Goal: Task Accomplishment & Management: Manage account settings

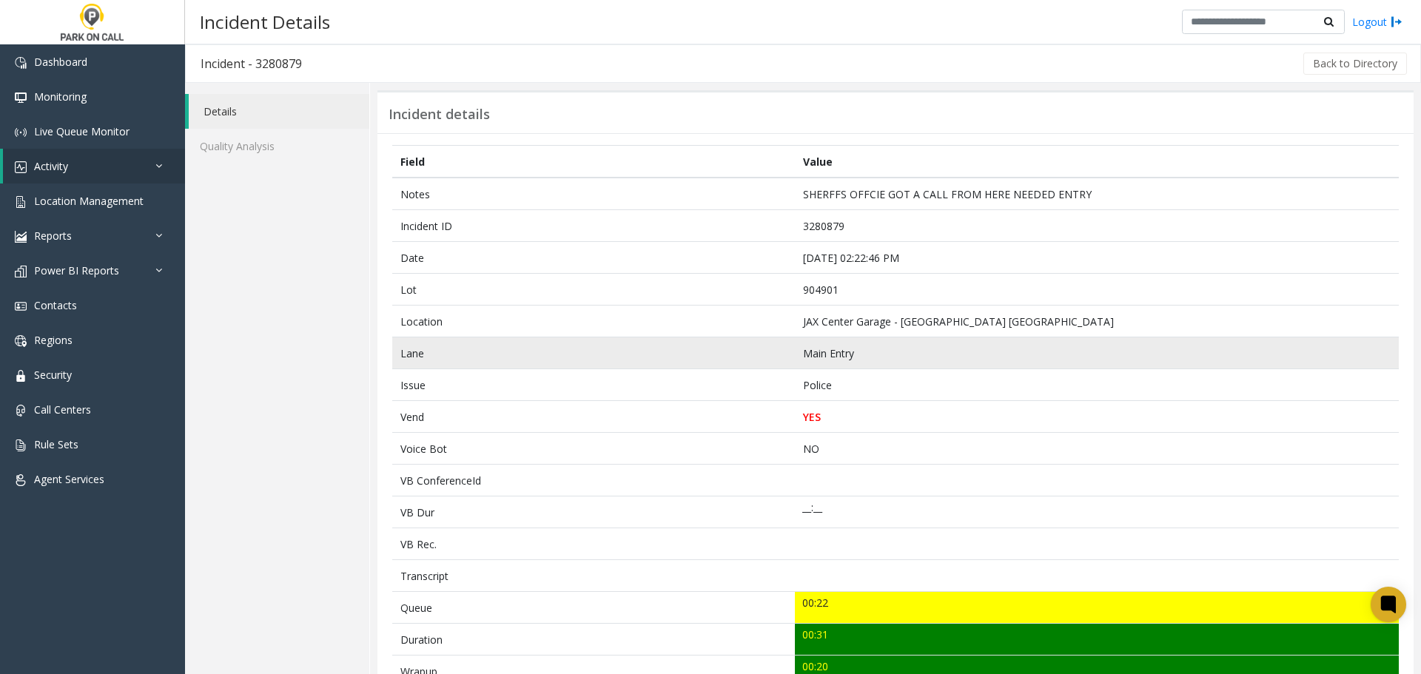
scroll to position [493, 0]
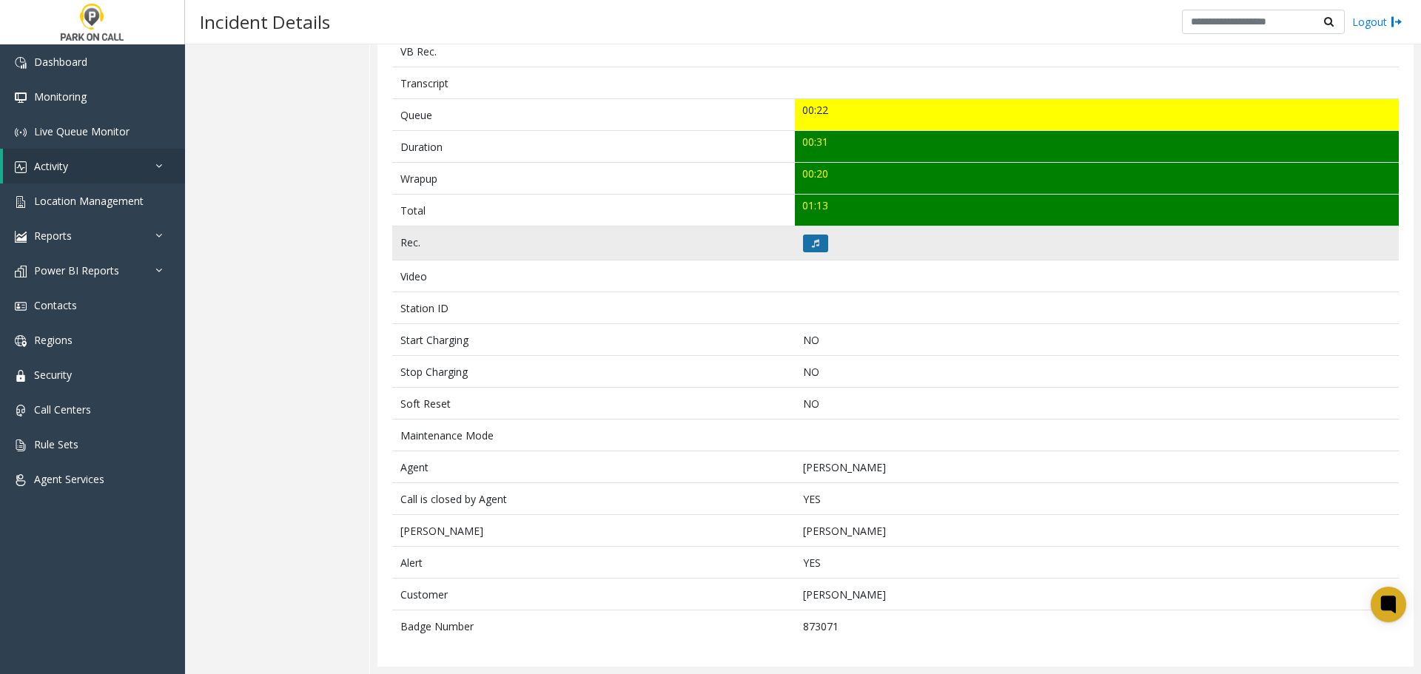
click at [812, 240] on icon at bounding box center [815, 243] width 7 height 9
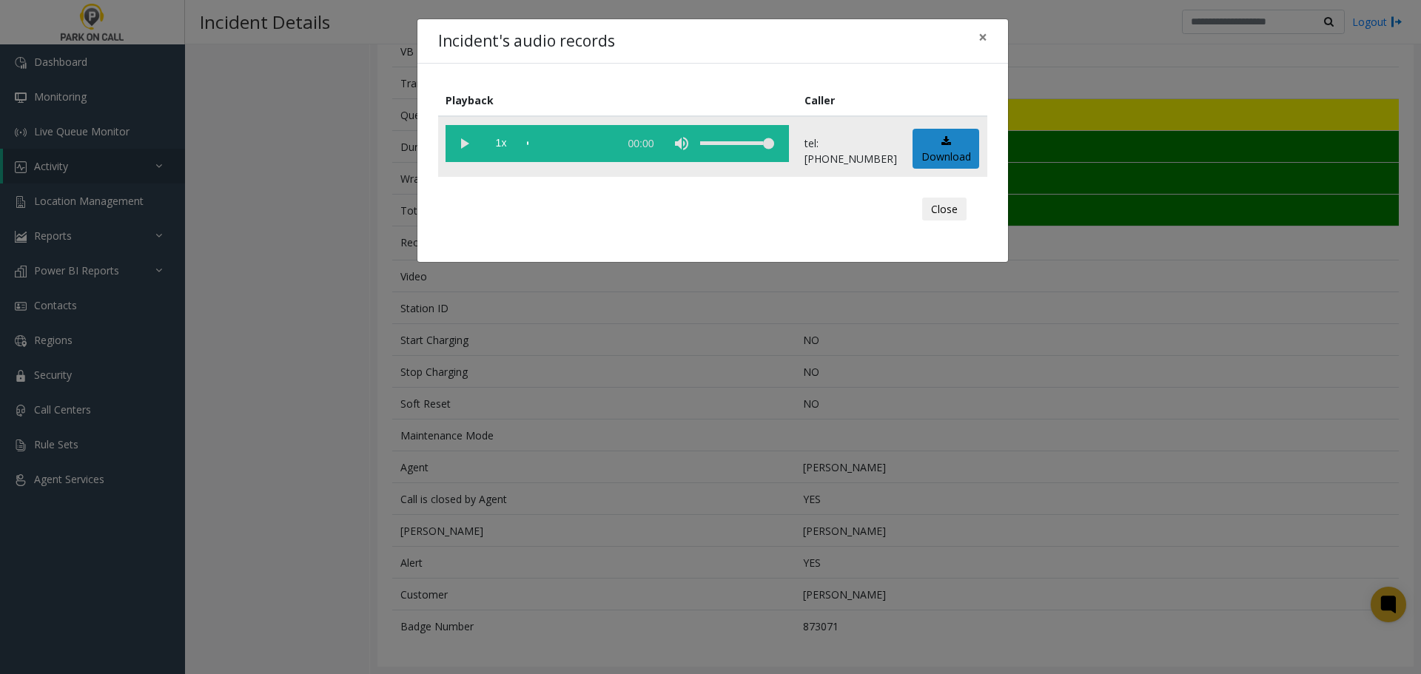
click at [462, 134] on vg-play-pause at bounding box center [463, 143] width 37 height 37
click at [554, 147] on div "scrub bar" at bounding box center [569, 143] width 84 height 37
click at [584, 335] on div "Incident's audio records × Playback Caller 1x 00:46 tel:9049019001 Download Clo…" at bounding box center [710, 337] width 1421 height 674
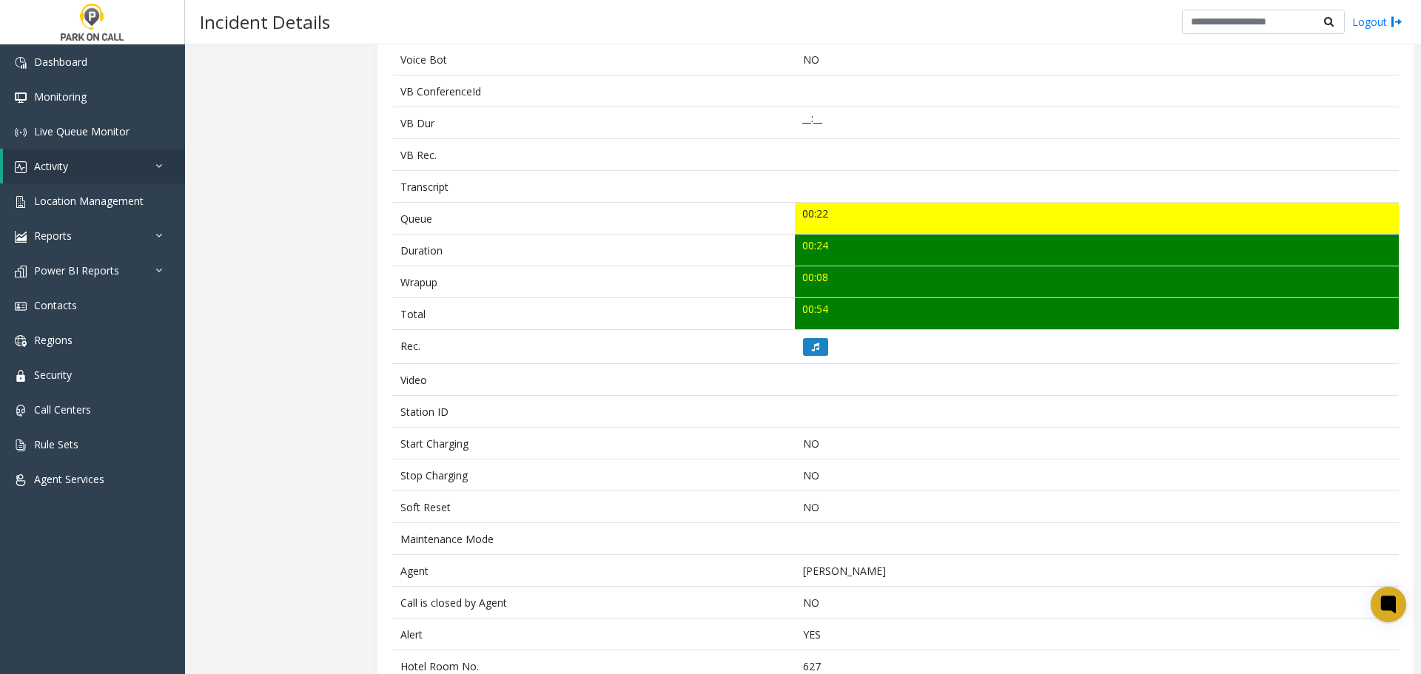
scroll to position [429, 0]
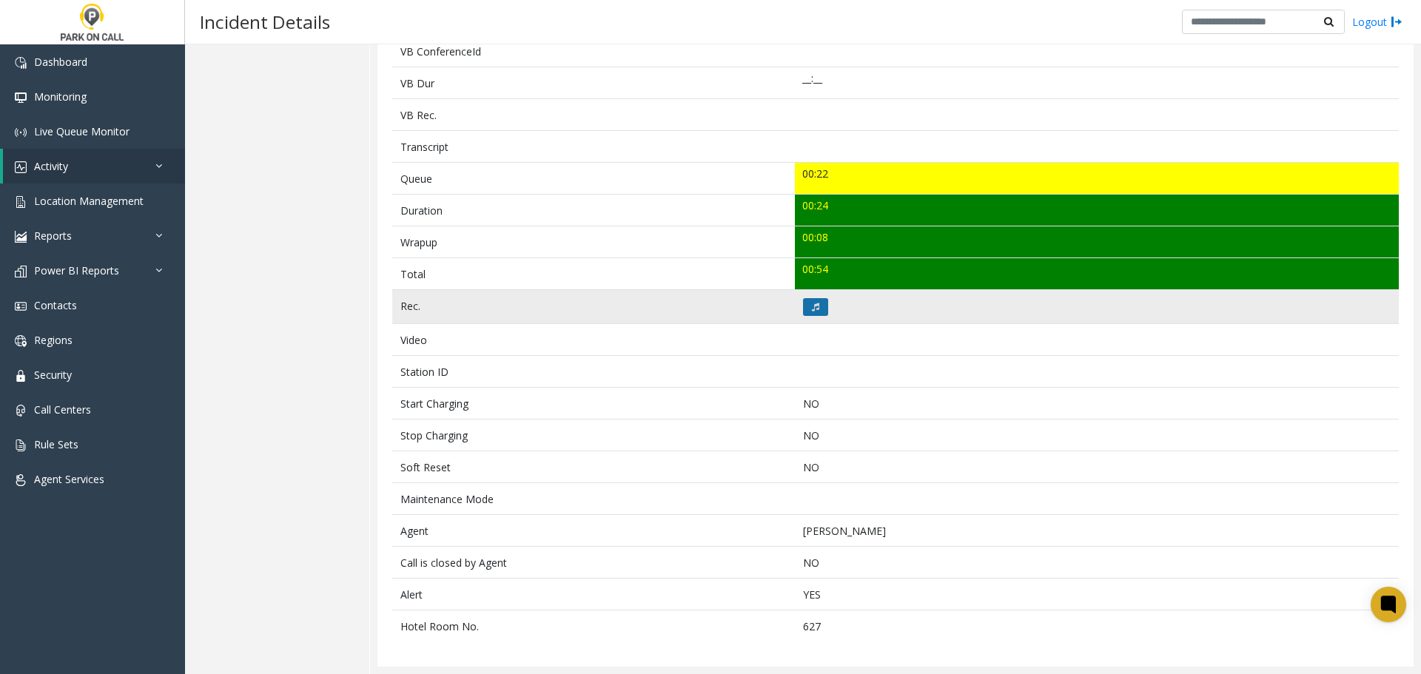
click at [816, 307] on button at bounding box center [815, 307] width 25 height 18
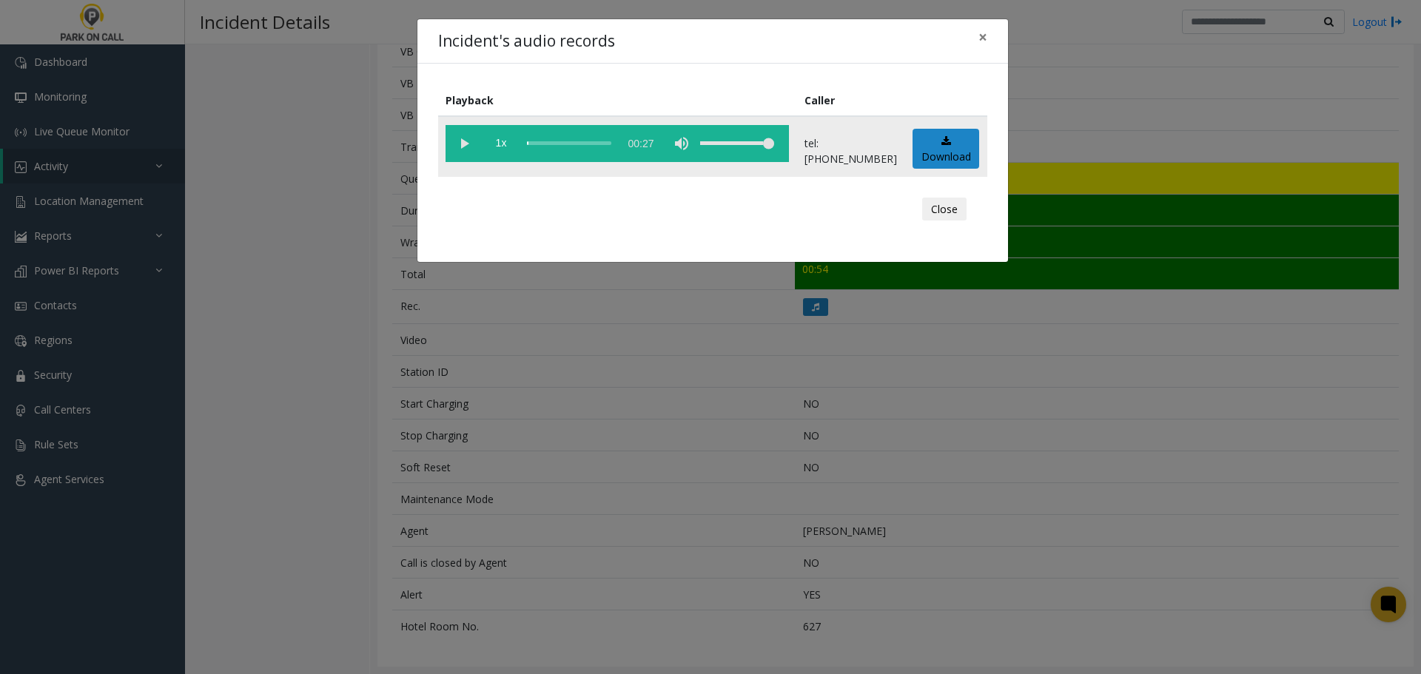
click at [465, 139] on vg-play-pause at bounding box center [463, 143] width 37 height 37
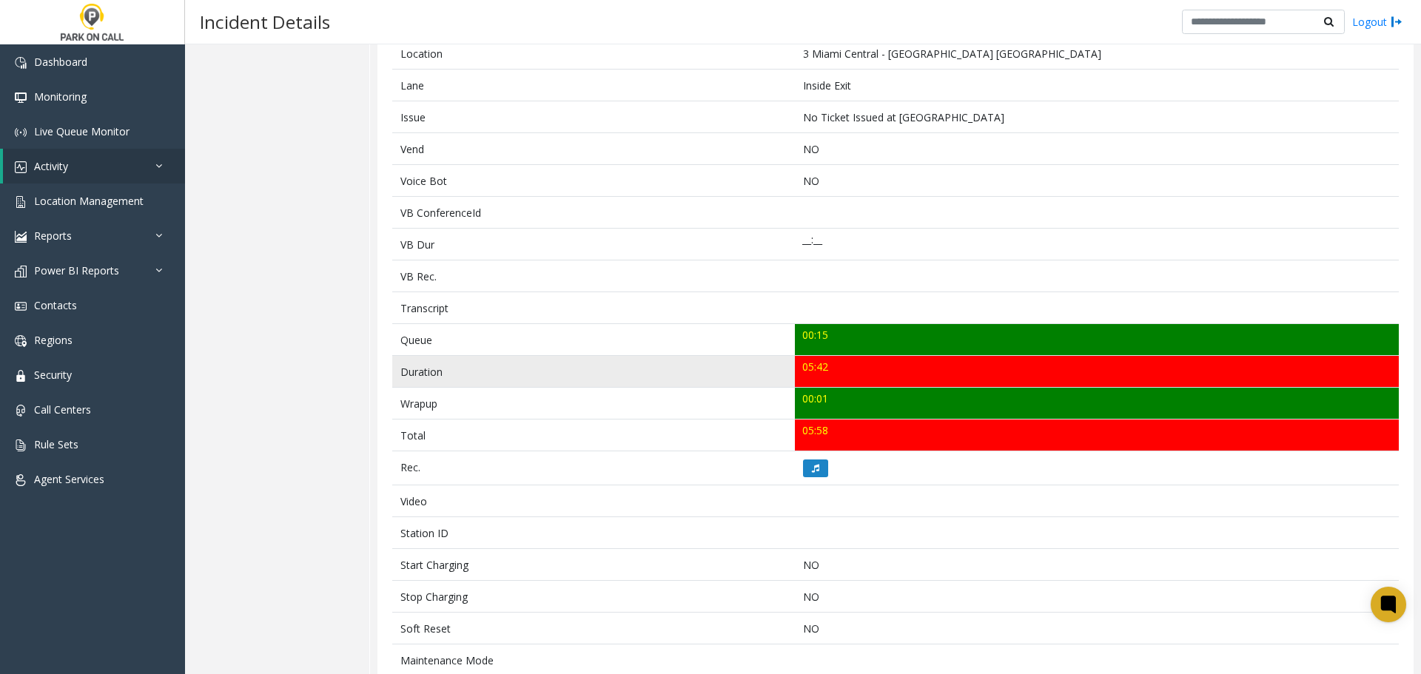
scroll to position [296, 0]
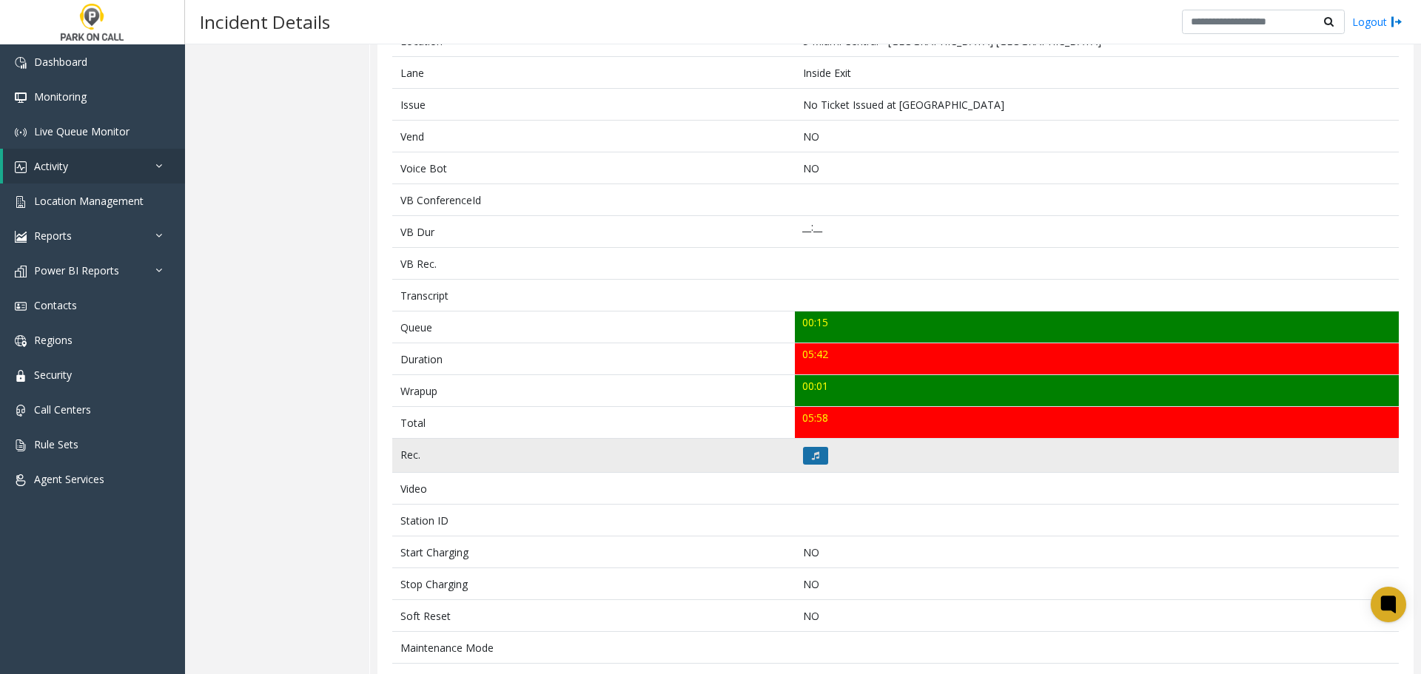
click at [806, 450] on button at bounding box center [815, 456] width 25 height 18
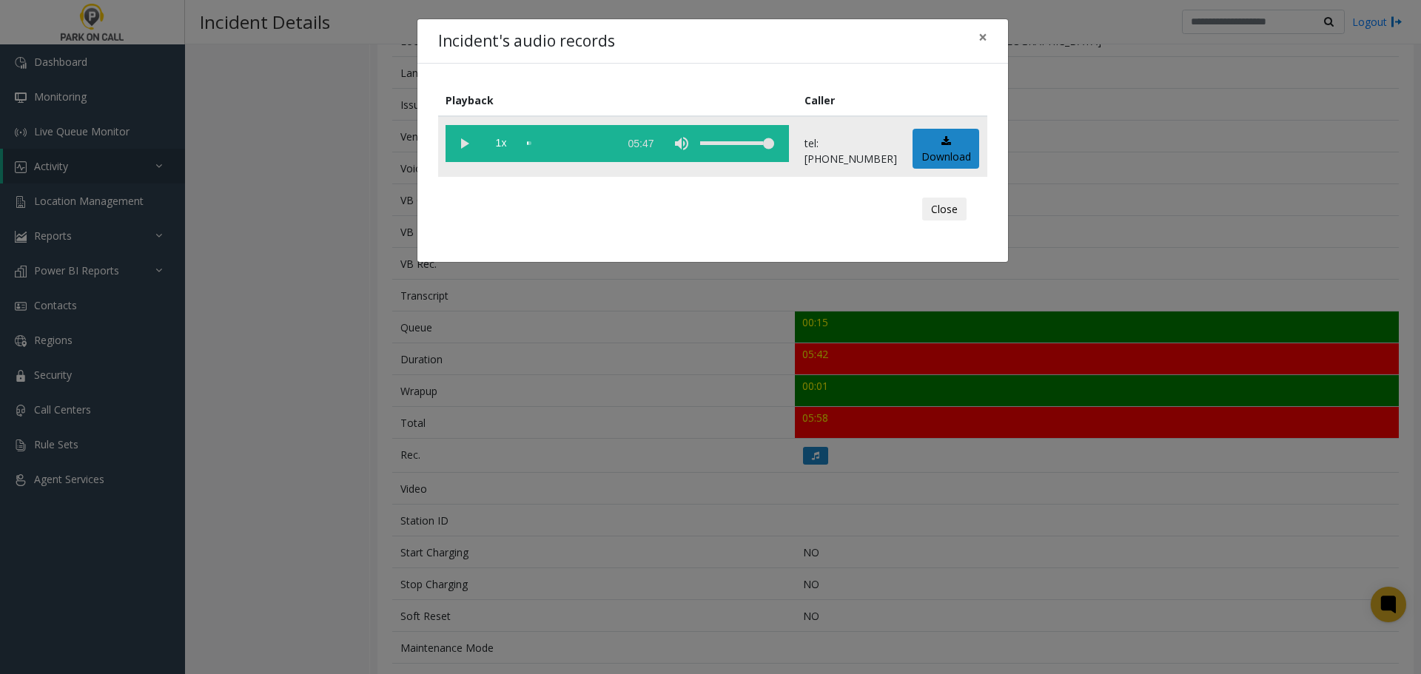
click at [467, 144] on vg-play-pause at bounding box center [463, 143] width 37 height 37
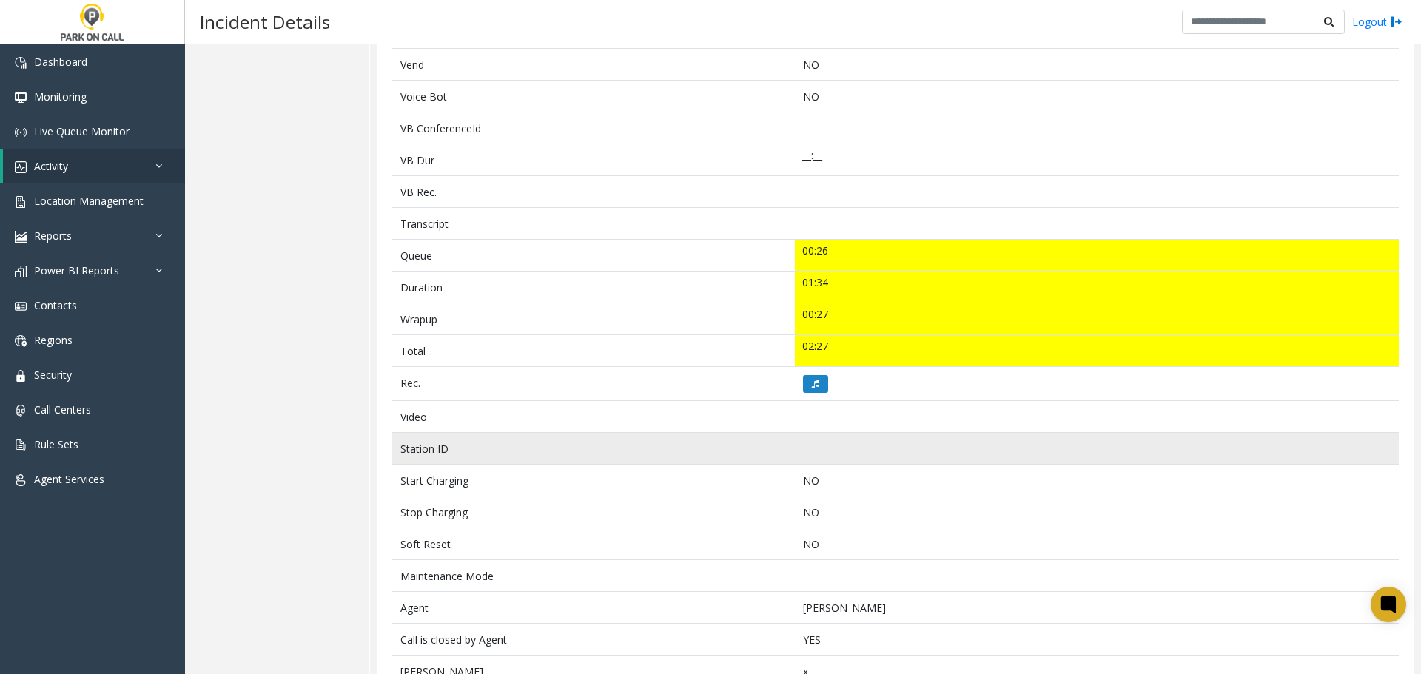
scroll to position [370, 0]
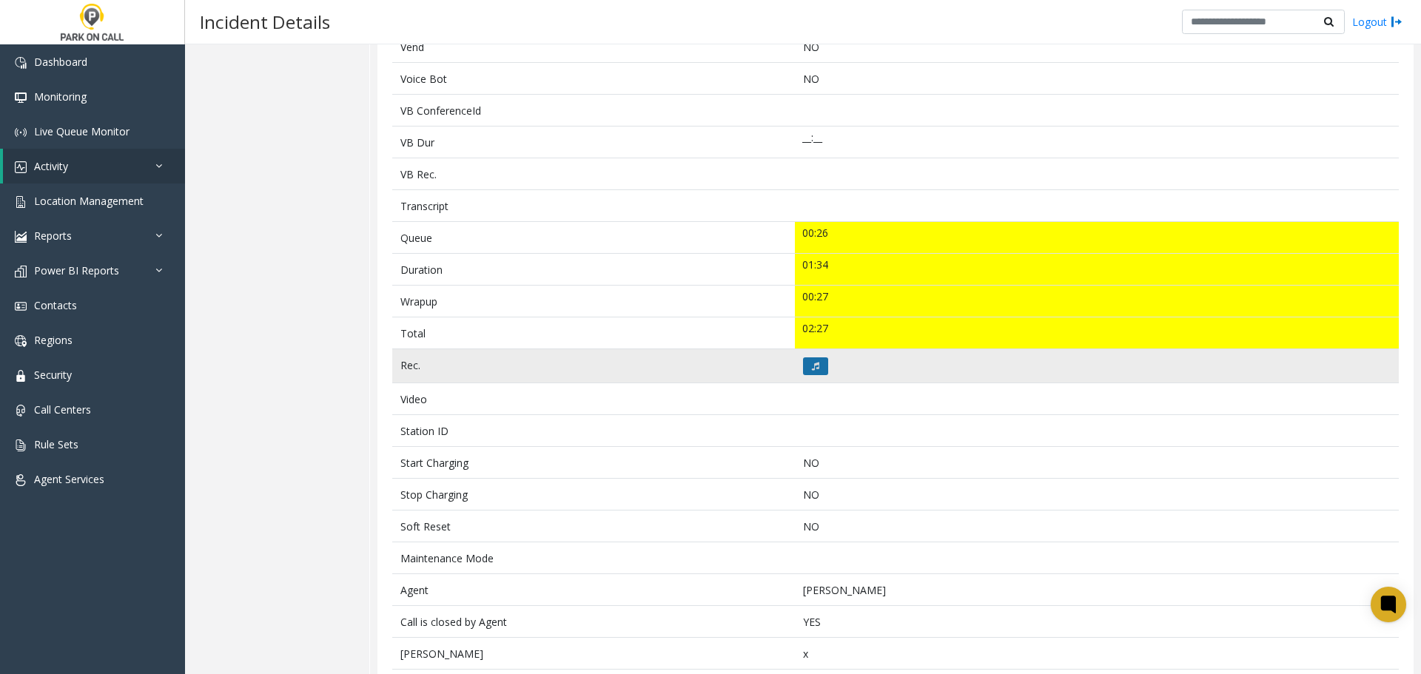
click at [817, 370] on button at bounding box center [815, 366] width 25 height 18
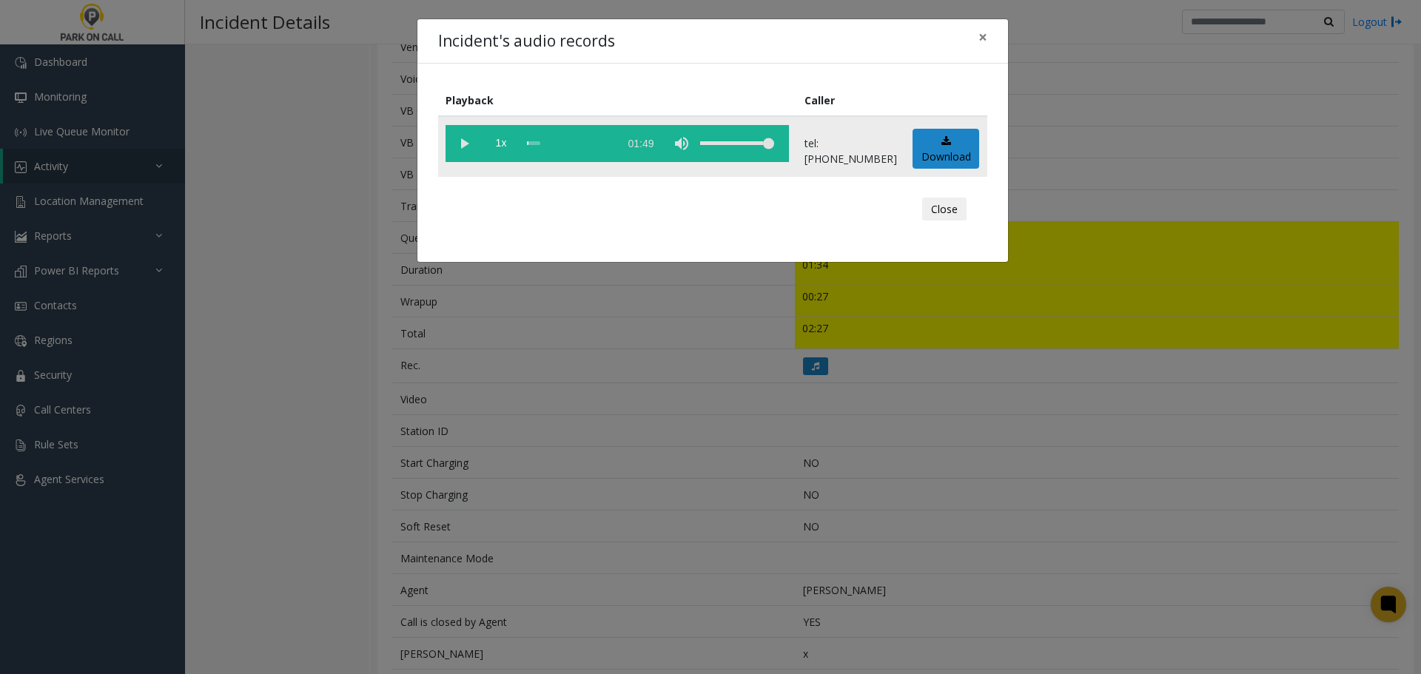
click at [460, 144] on vg-play-pause at bounding box center [463, 143] width 37 height 37
click at [589, 148] on div "scrub bar" at bounding box center [569, 143] width 84 height 37
click at [464, 151] on vg-play-pause at bounding box center [463, 143] width 37 height 37
click at [576, 143] on div "scrub bar" at bounding box center [569, 143] width 84 height 37
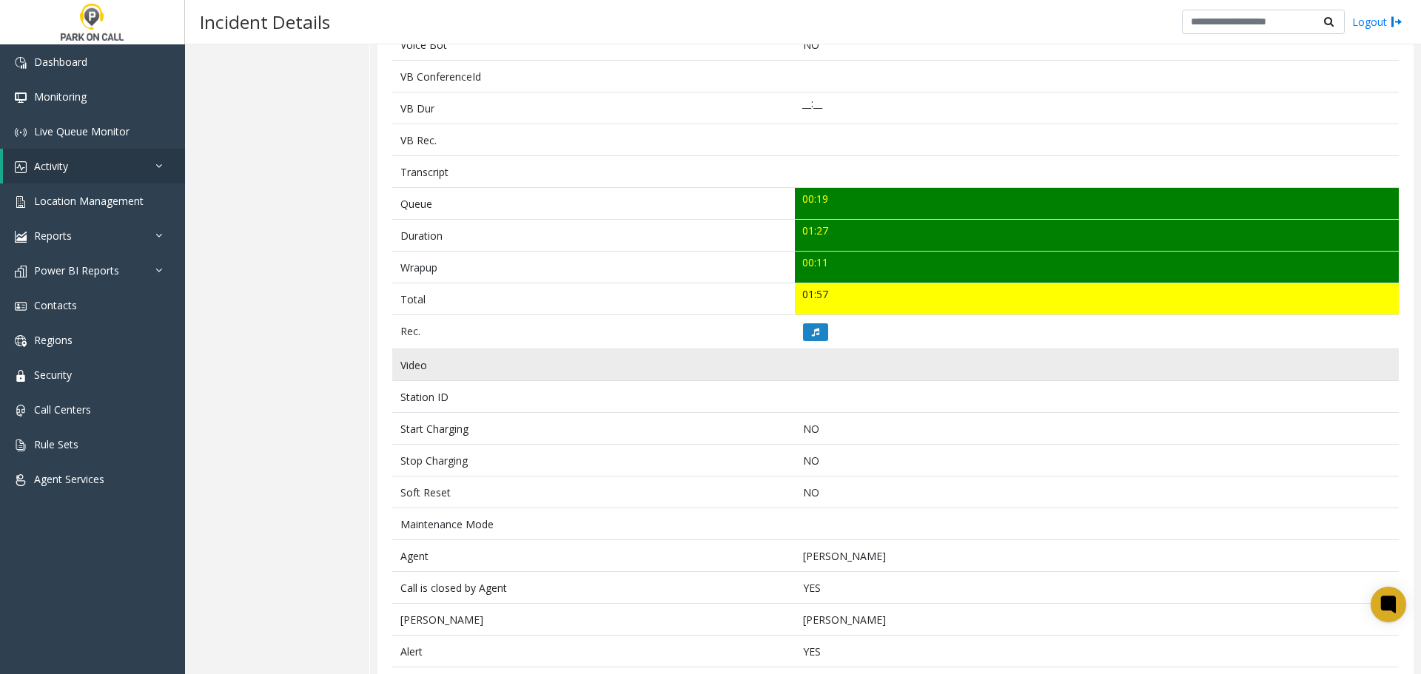
scroll to position [444, 0]
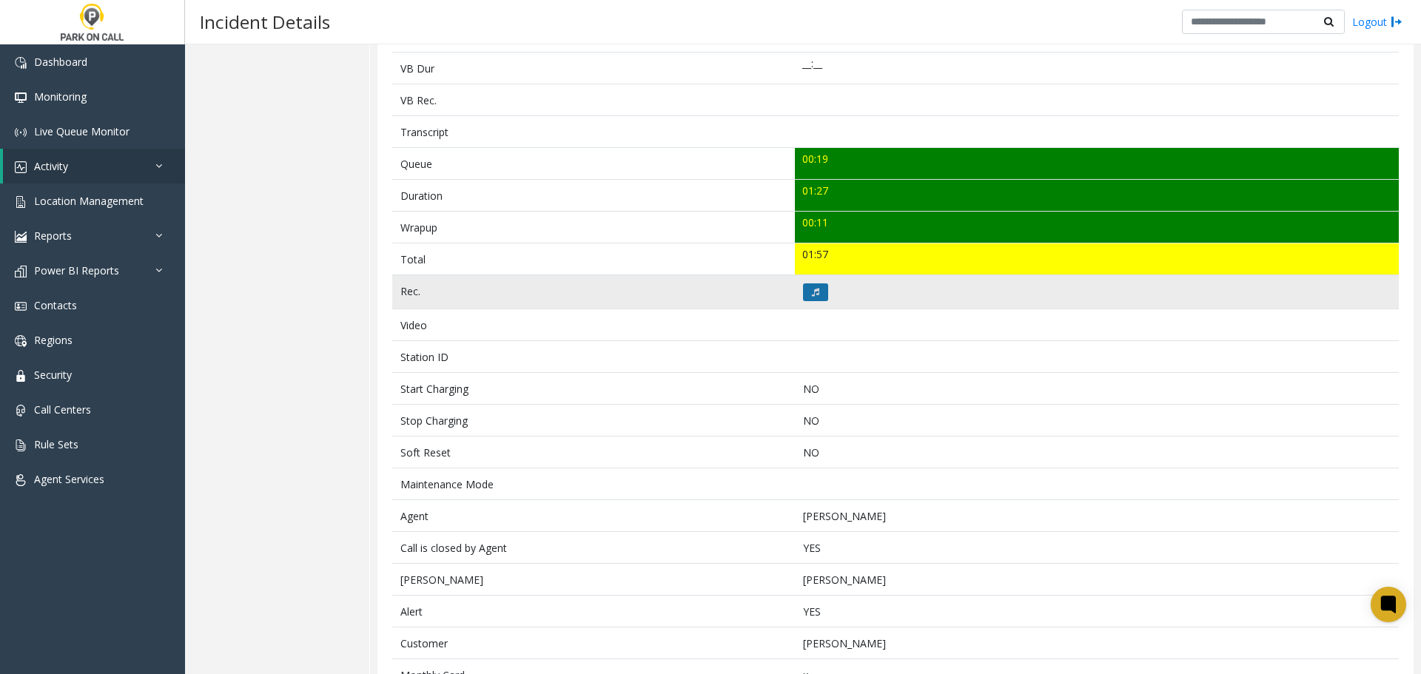
click at [812, 292] on icon at bounding box center [815, 292] width 7 height 9
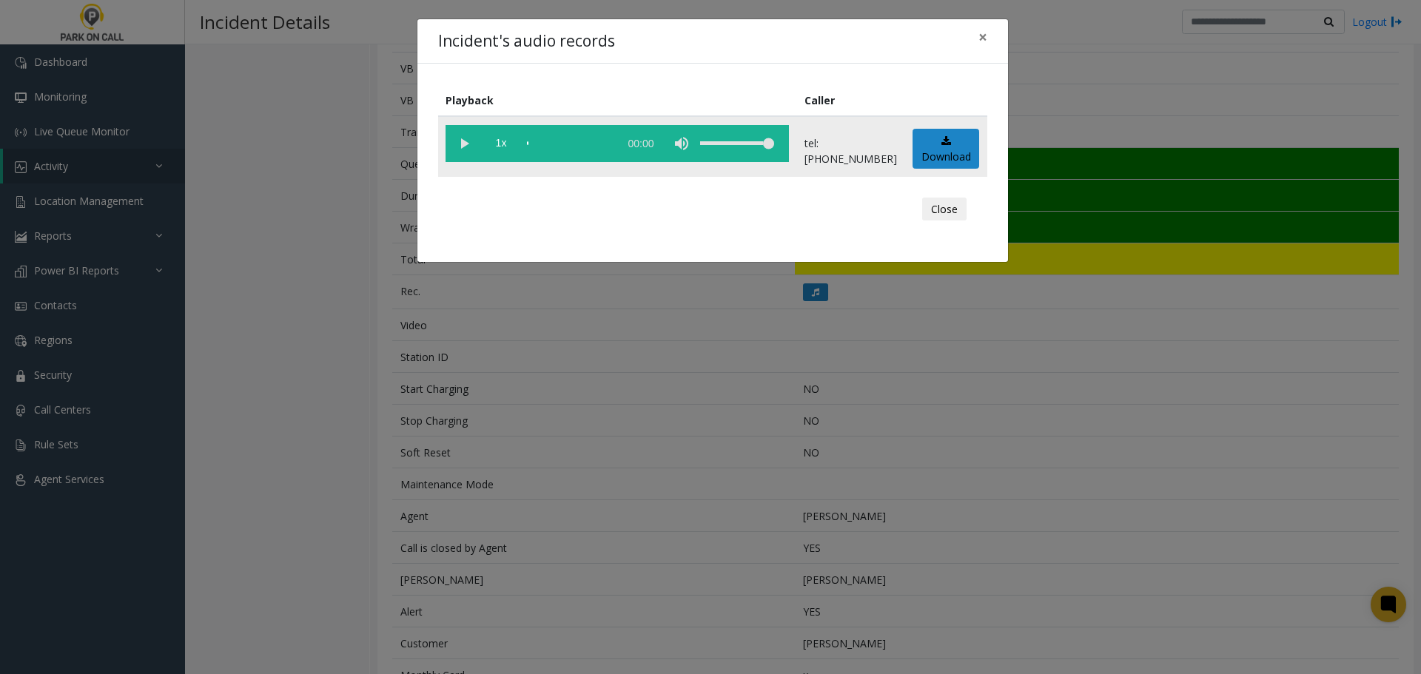
click at [470, 154] on vg-play-pause at bounding box center [463, 143] width 37 height 37
click at [560, 141] on div "scrub bar" at bounding box center [569, 143] width 84 height 37
click at [553, 141] on div "scrub bar" at bounding box center [569, 143] width 84 height 37
click at [546, 143] on div "scrub bar" at bounding box center [569, 143] width 84 height 37
click at [546, 144] on div "scrub bar" at bounding box center [569, 143] width 84 height 37
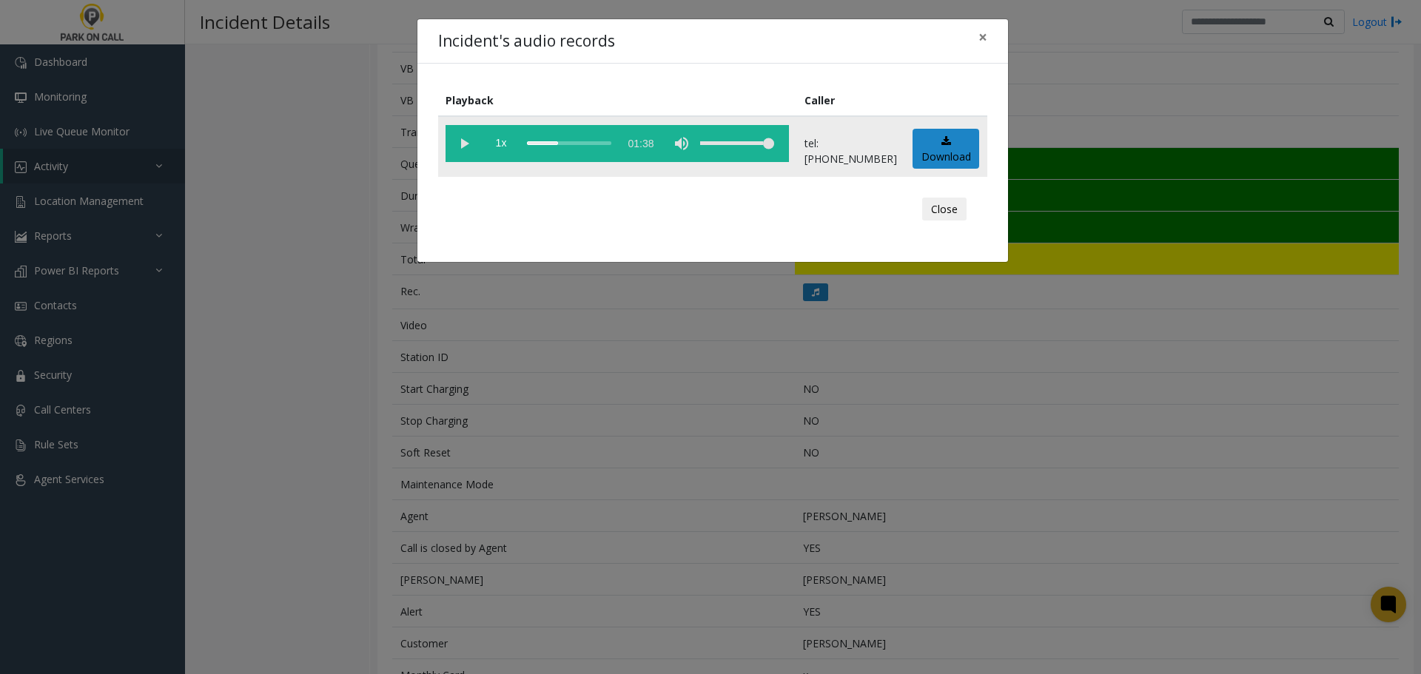
click at [611, 143] on div "scrub bar" at bounding box center [569, 143] width 84 height 37
click at [933, 415] on div "Incident's audio records × Playback Caller 1x 01:38 tel:3038099002 Download Clo…" at bounding box center [710, 337] width 1421 height 674
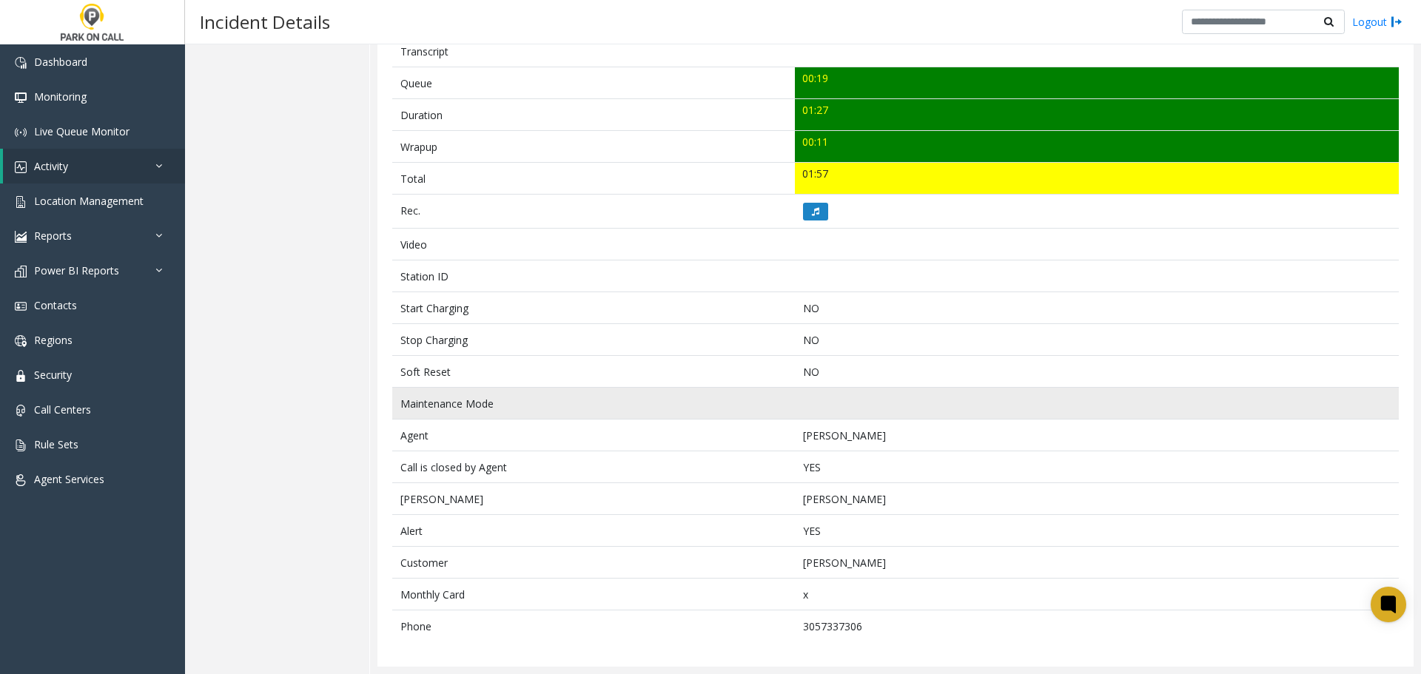
scroll to position [0, 0]
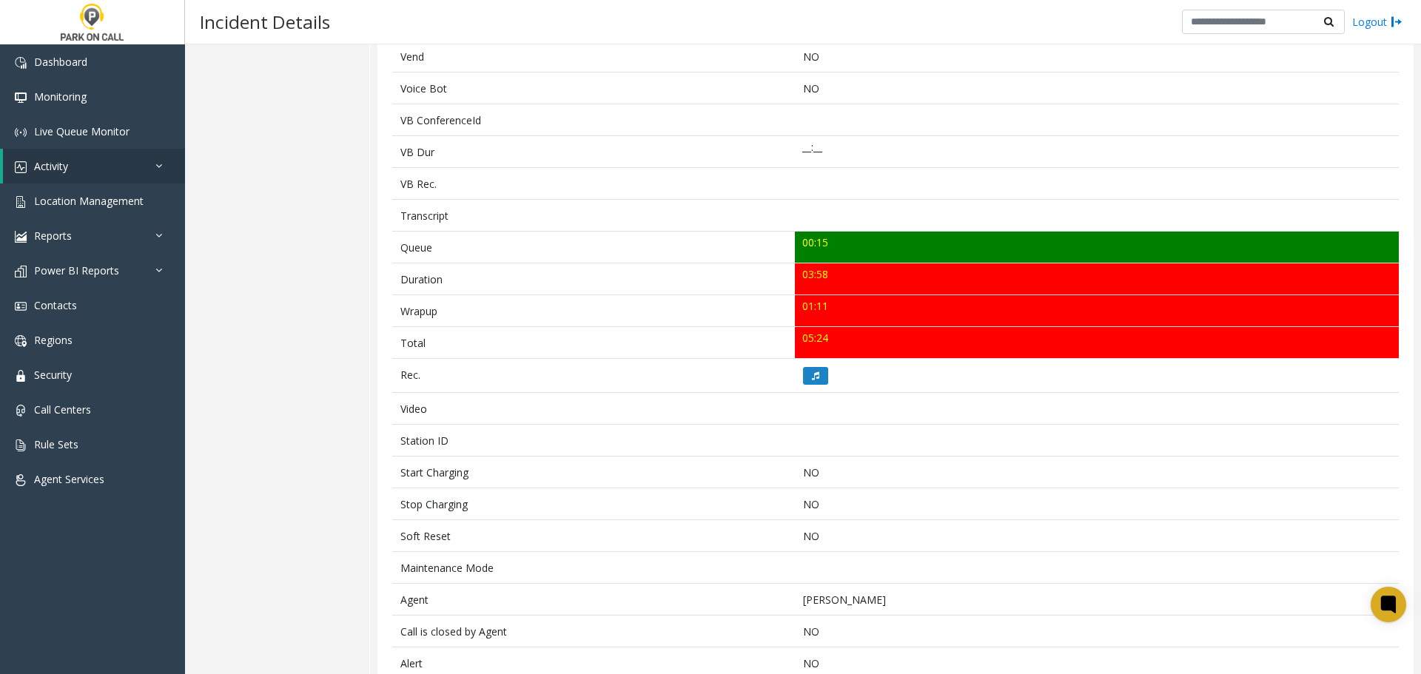
scroll to position [413, 0]
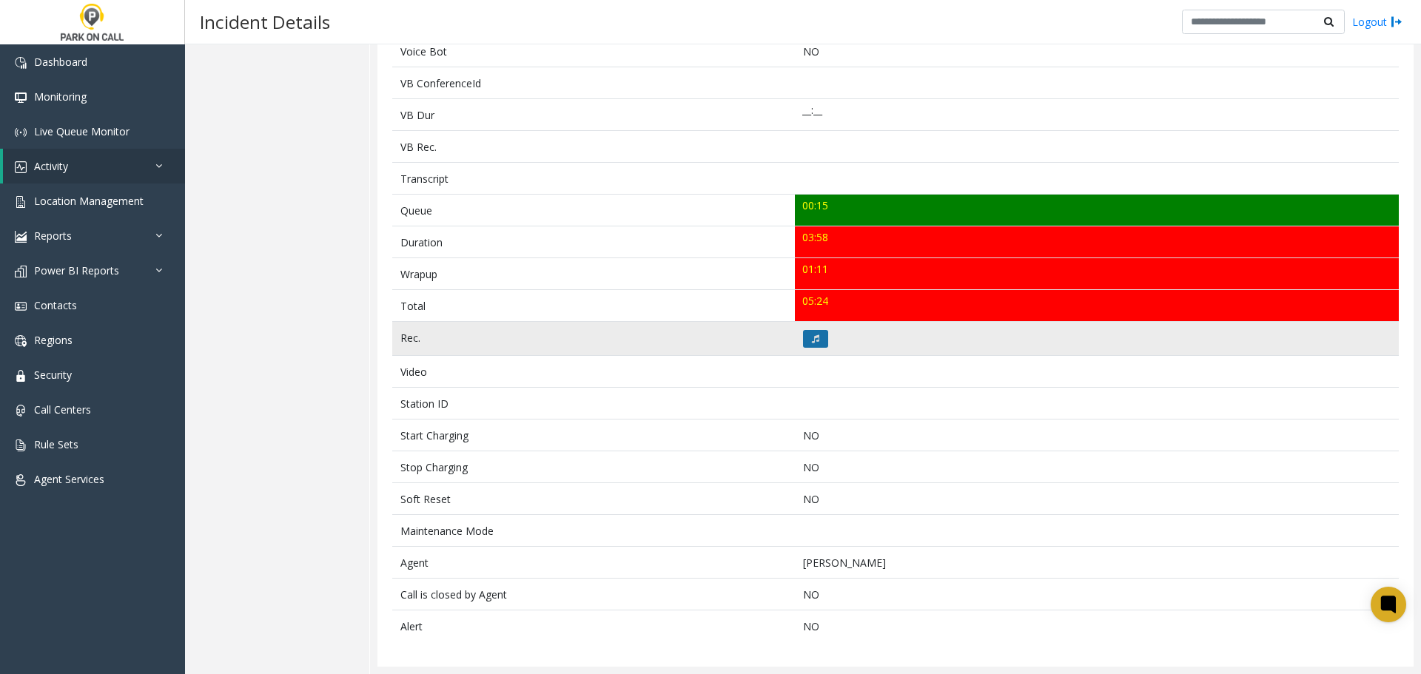
click at [803, 333] on button at bounding box center [815, 339] width 25 height 18
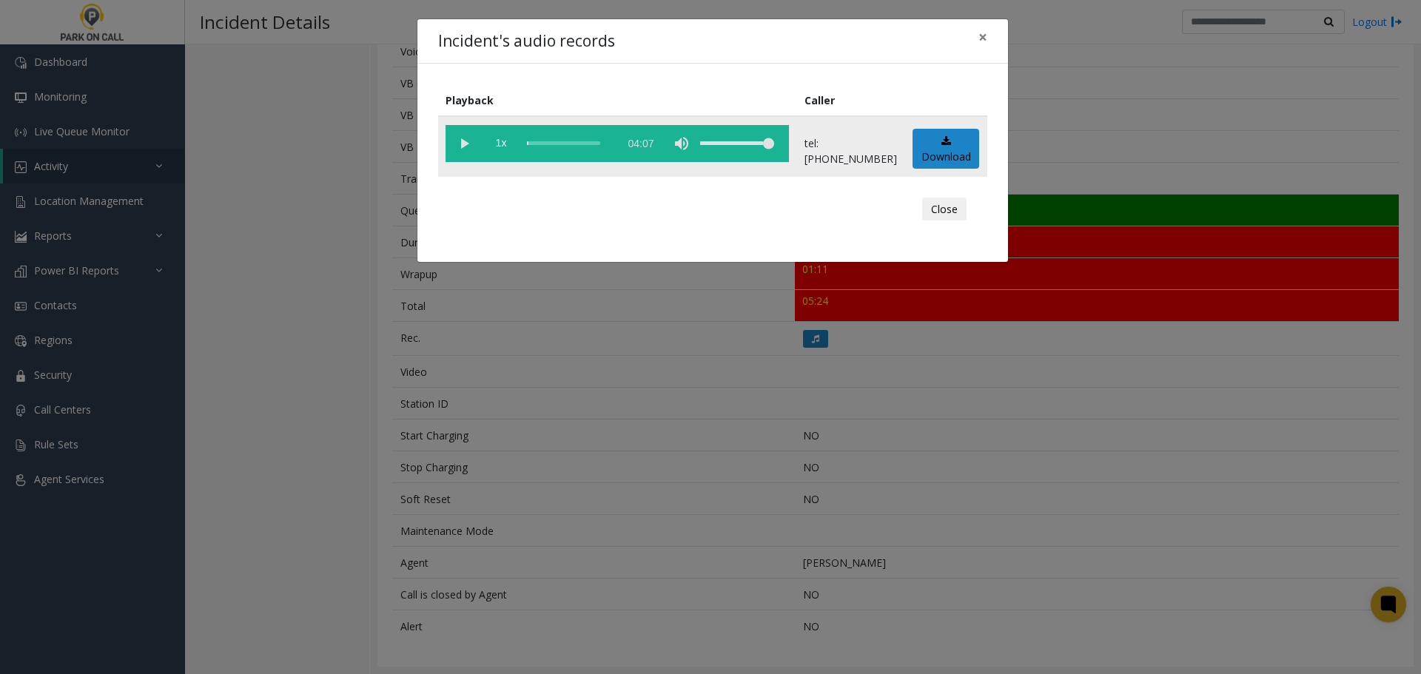
click at [464, 142] on vg-play-pause at bounding box center [463, 143] width 37 height 37
click at [616, 460] on div "Incident's audio records × Playback Caller 1x 04:07 tel:6199219002 Download Clo…" at bounding box center [710, 337] width 1421 height 674
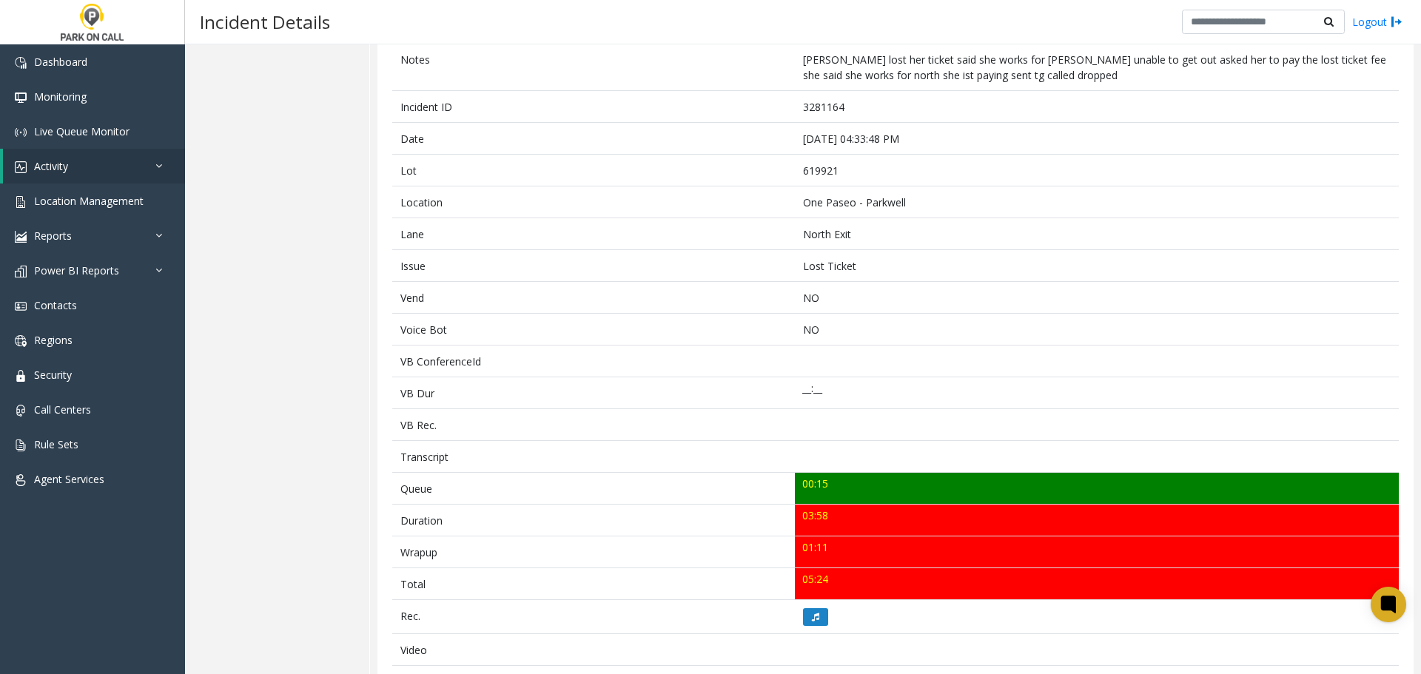
scroll to position [0, 0]
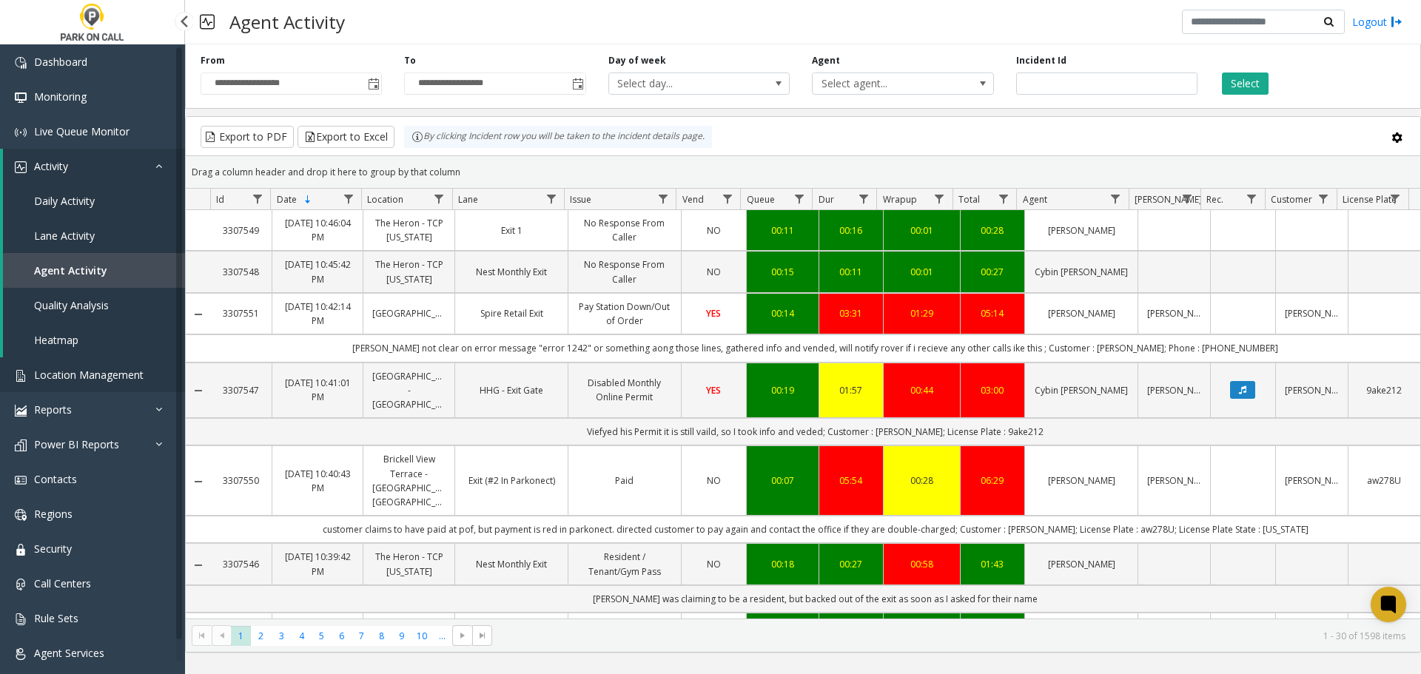
click at [106, 374] on span "Location Management" at bounding box center [88, 375] width 109 height 14
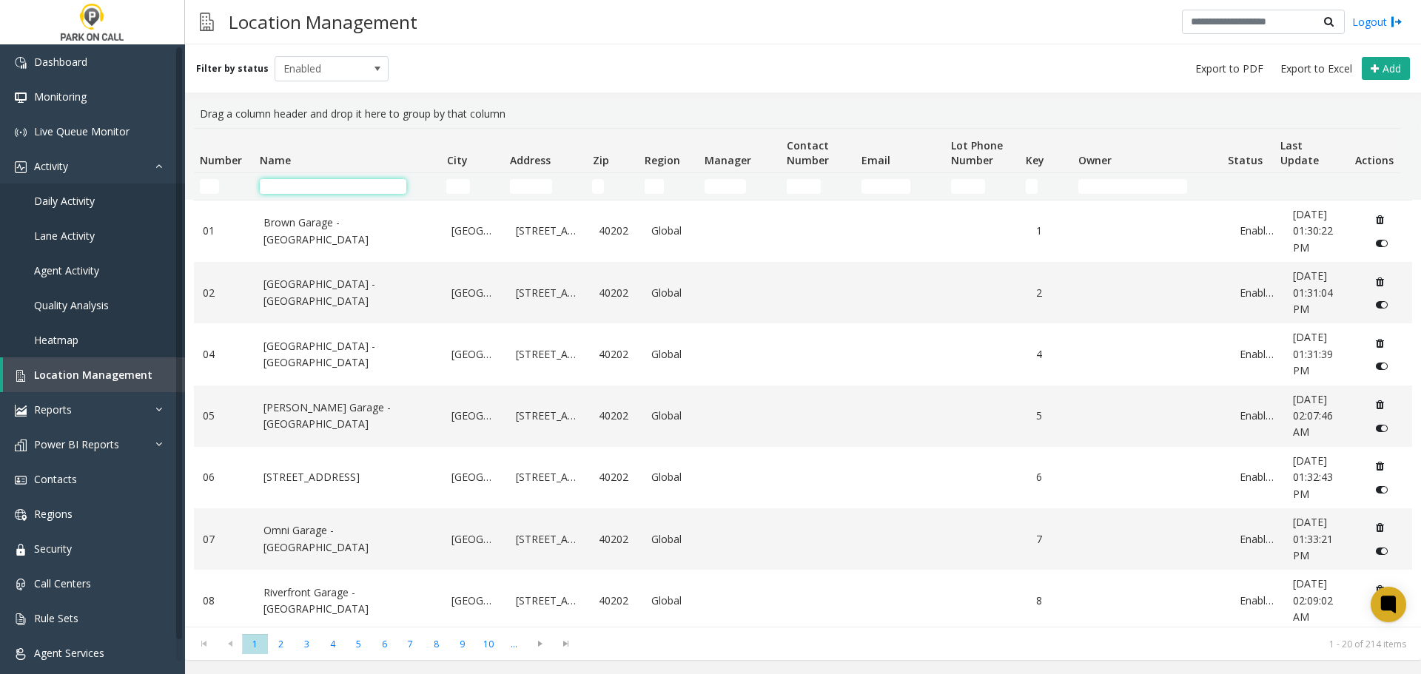
click at [323, 181] on input "Name Filter" at bounding box center [333, 186] width 146 height 15
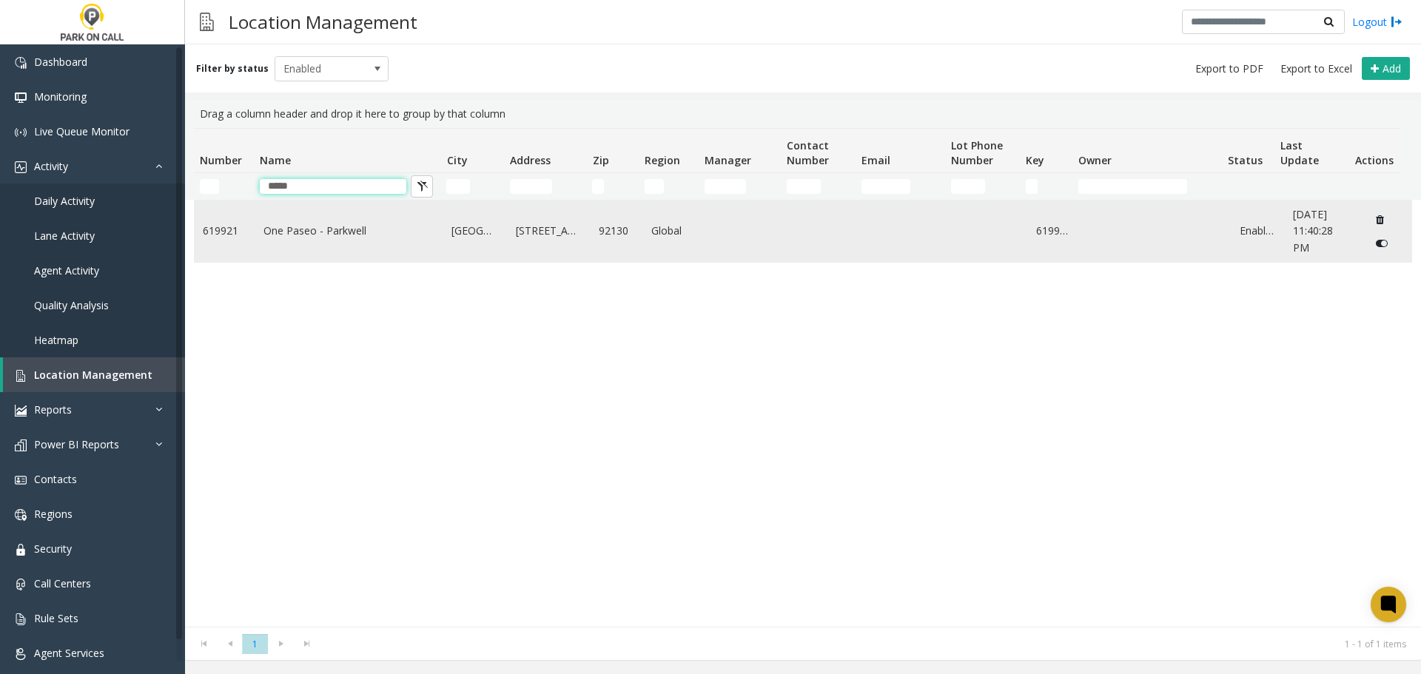
type input "*****"
click at [294, 222] on td "One Paseo - Parkwell" at bounding box center [349, 231] width 189 height 61
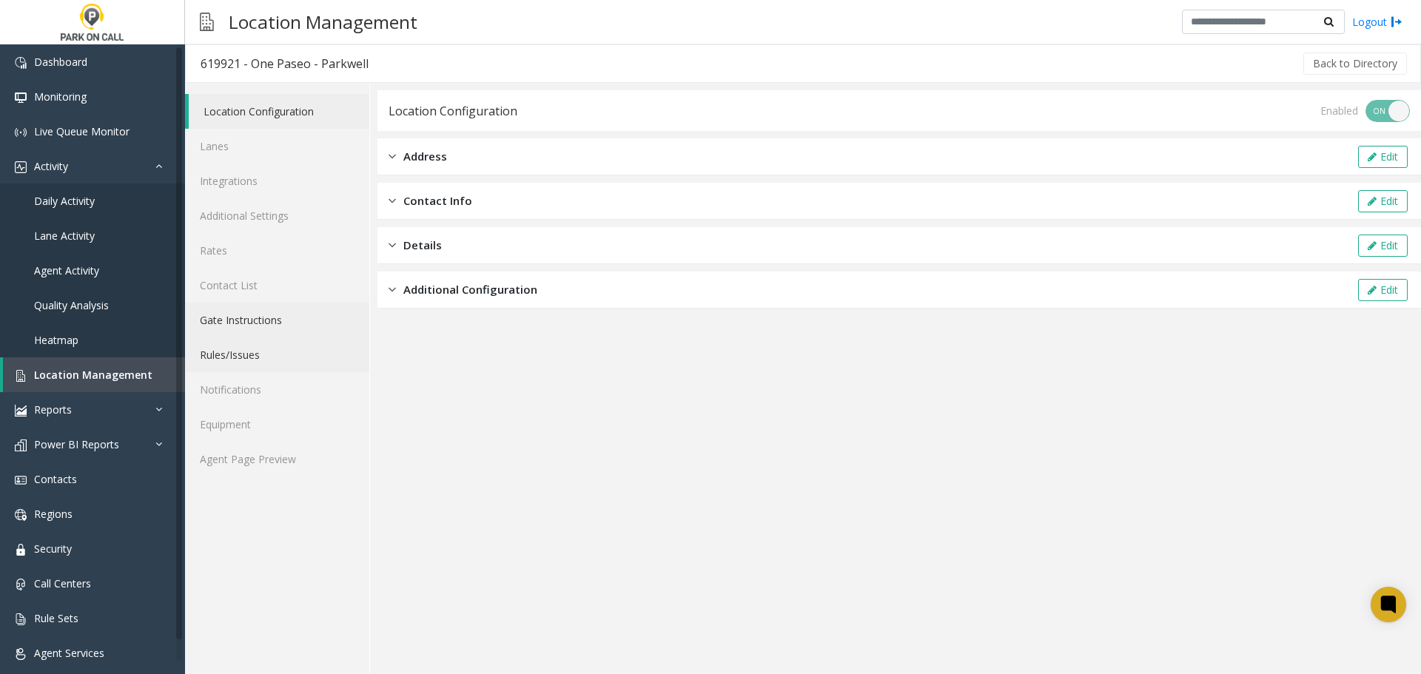
drag, startPoint x: 276, startPoint y: 368, endPoint x: 297, endPoint y: 331, distance: 42.4
click at [276, 368] on link "Rules/Issues" at bounding box center [277, 354] width 184 height 35
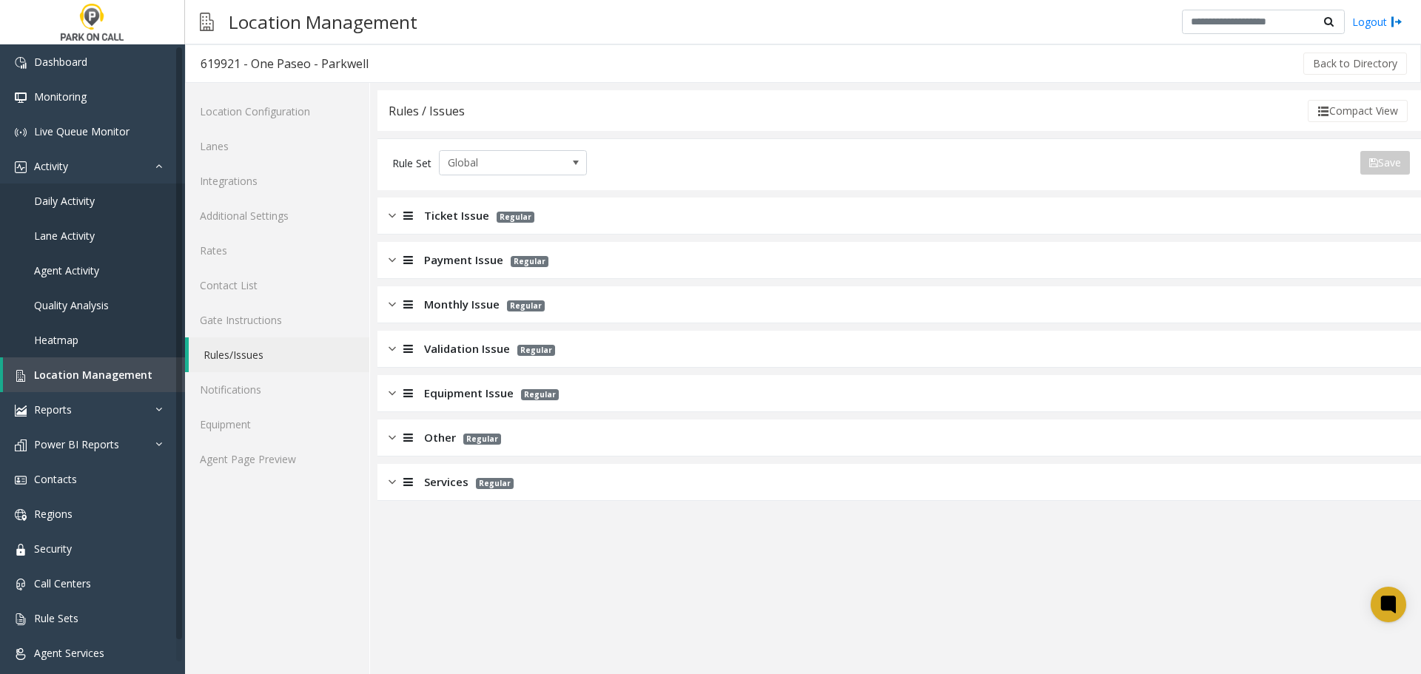
click at [474, 218] on span "Ticket Issue" at bounding box center [456, 215] width 65 height 17
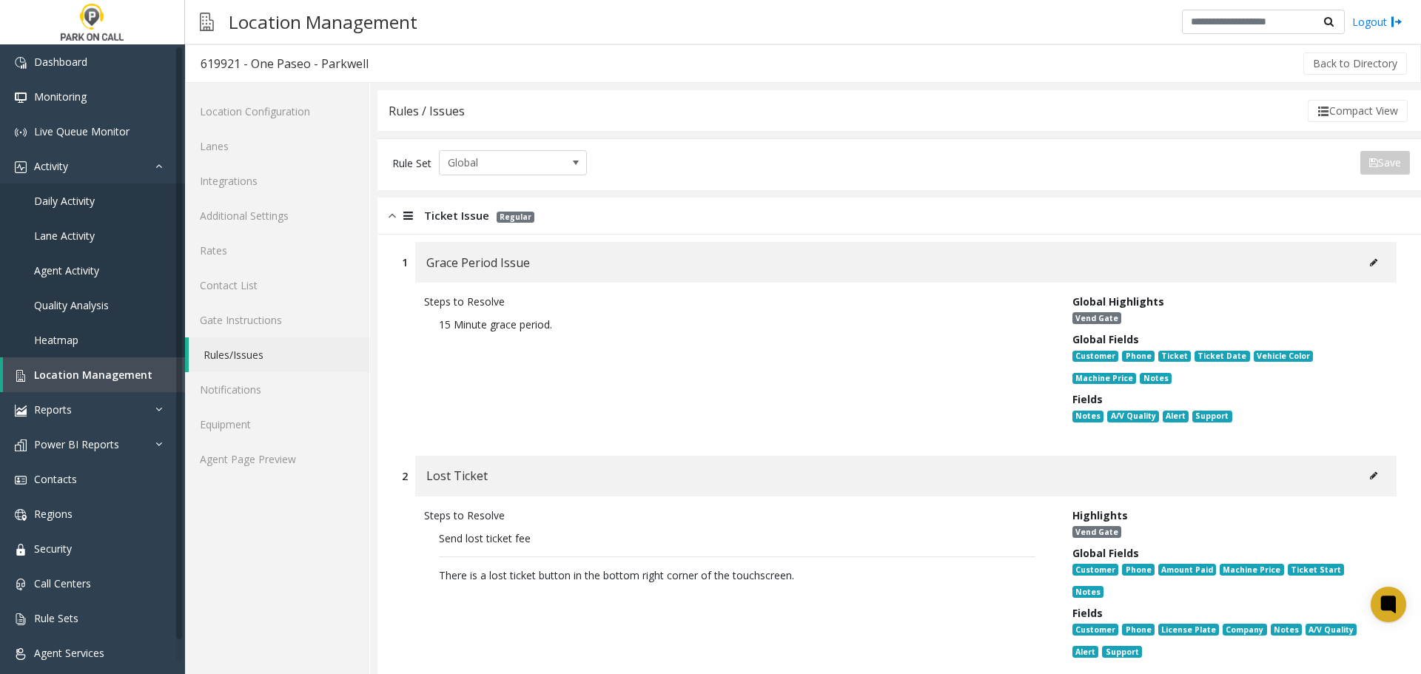
click at [575, 208] on div "Ticket Issue Regular" at bounding box center [898, 216] width 1043 height 37
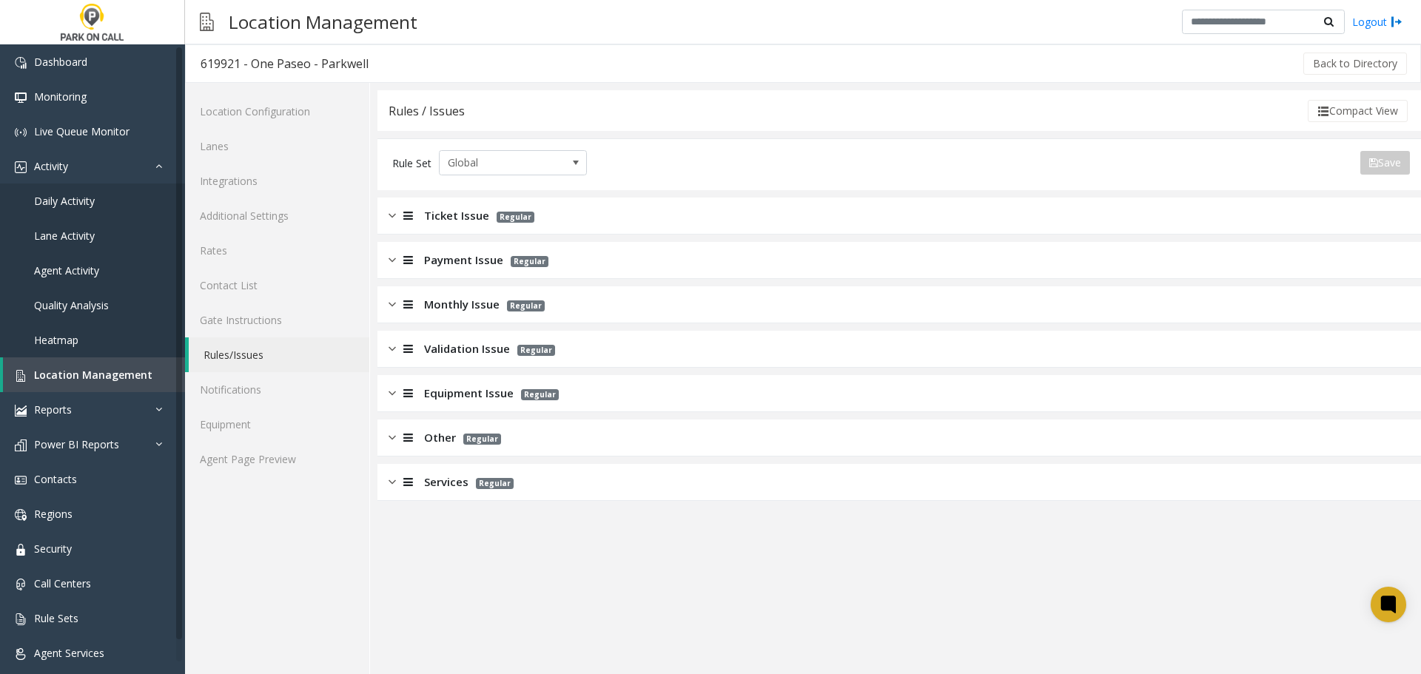
click at [483, 357] on span "Validation Issue" at bounding box center [467, 348] width 86 height 17
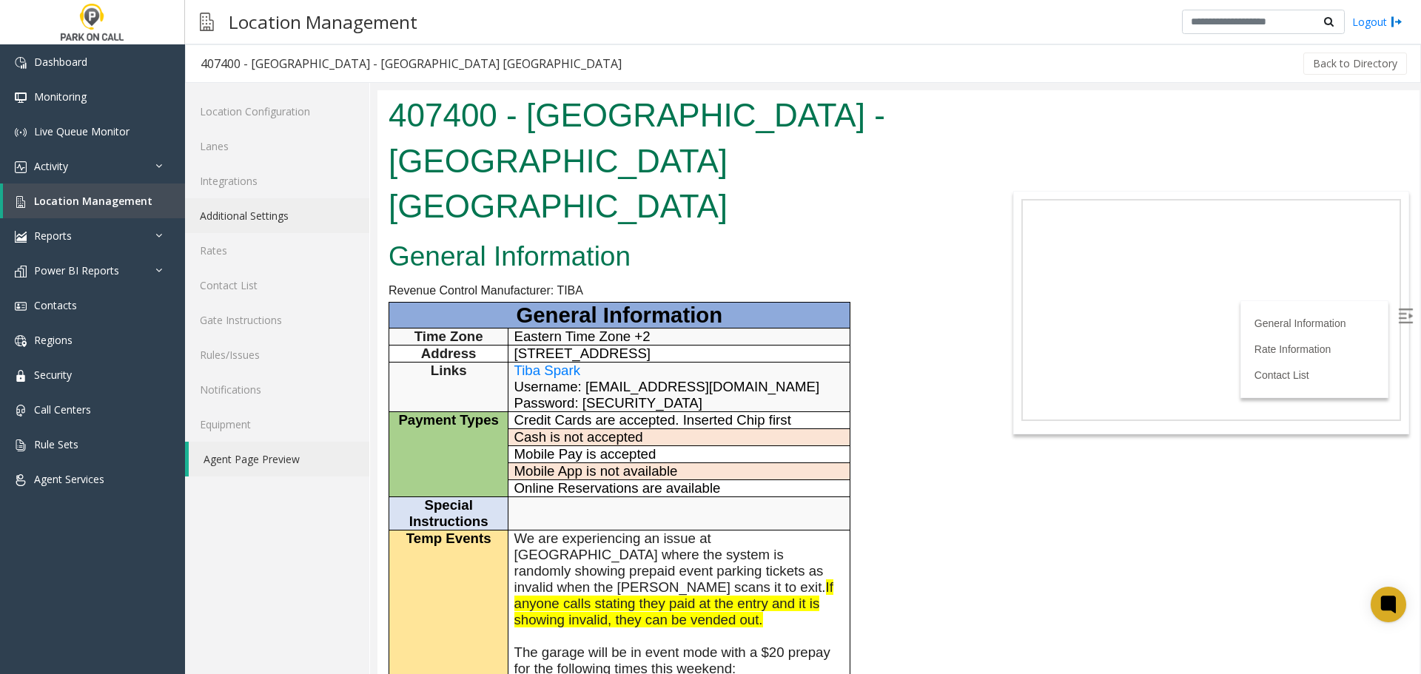
click at [234, 199] on link "Additional Settings" at bounding box center [277, 215] width 184 height 35
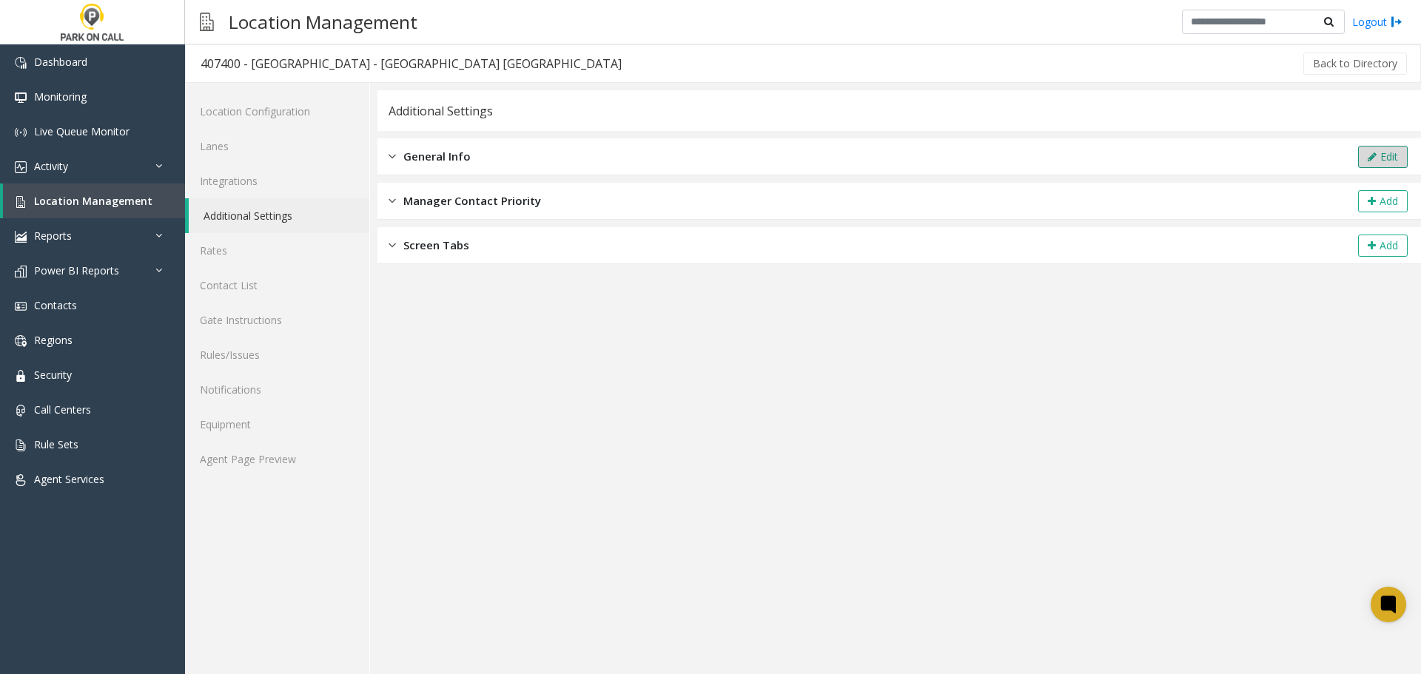
click at [1390, 161] on button "Edit" at bounding box center [1383, 157] width 50 height 22
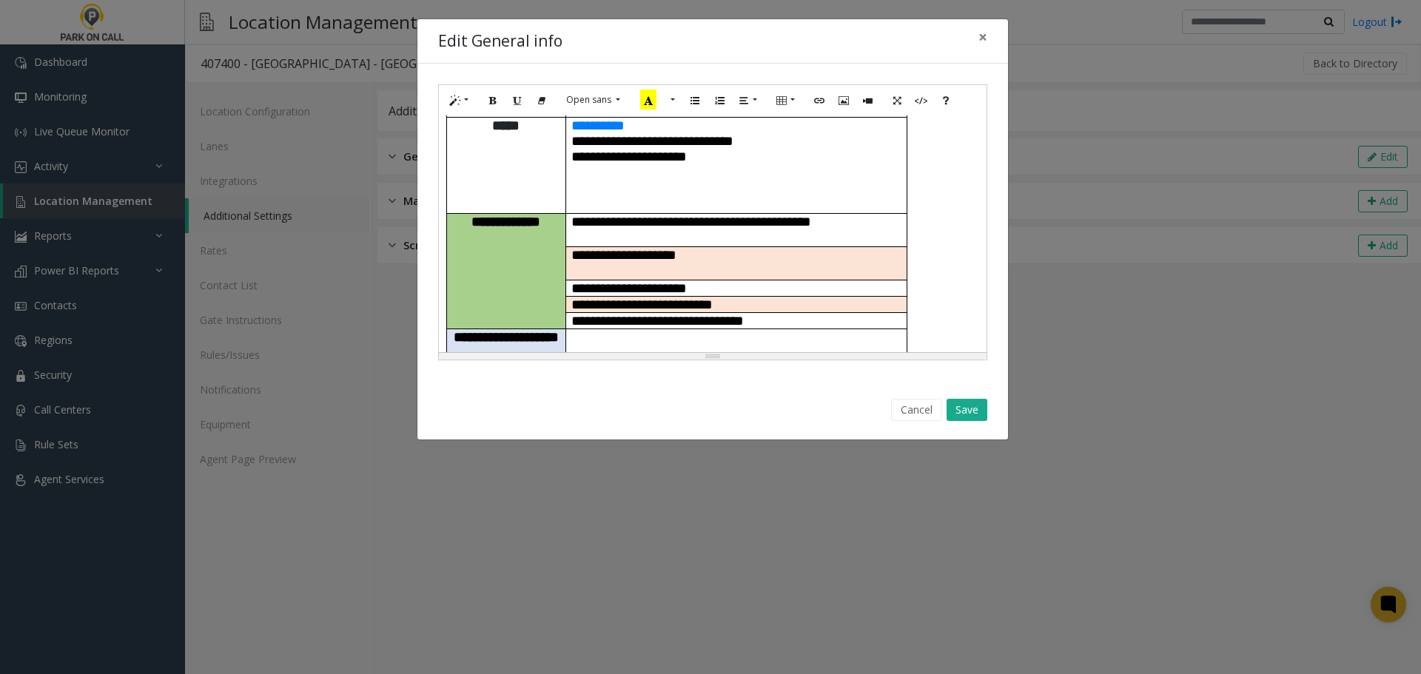
scroll to position [75, 0]
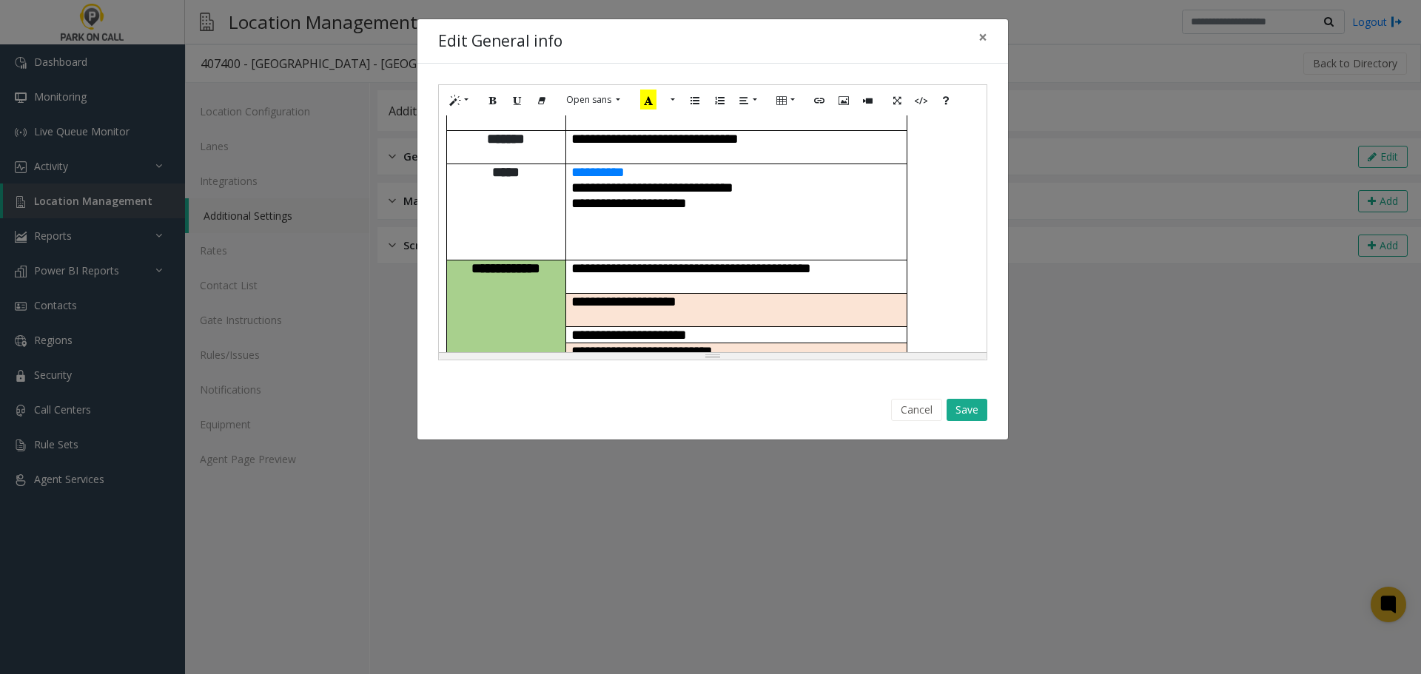
drag, startPoint x: 821, startPoint y: 225, endPoint x: 577, endPoint y: 317, distance: 260.8
click at [577, 399] on td "**********" at bounding box center [735, 547] width 341 height 296
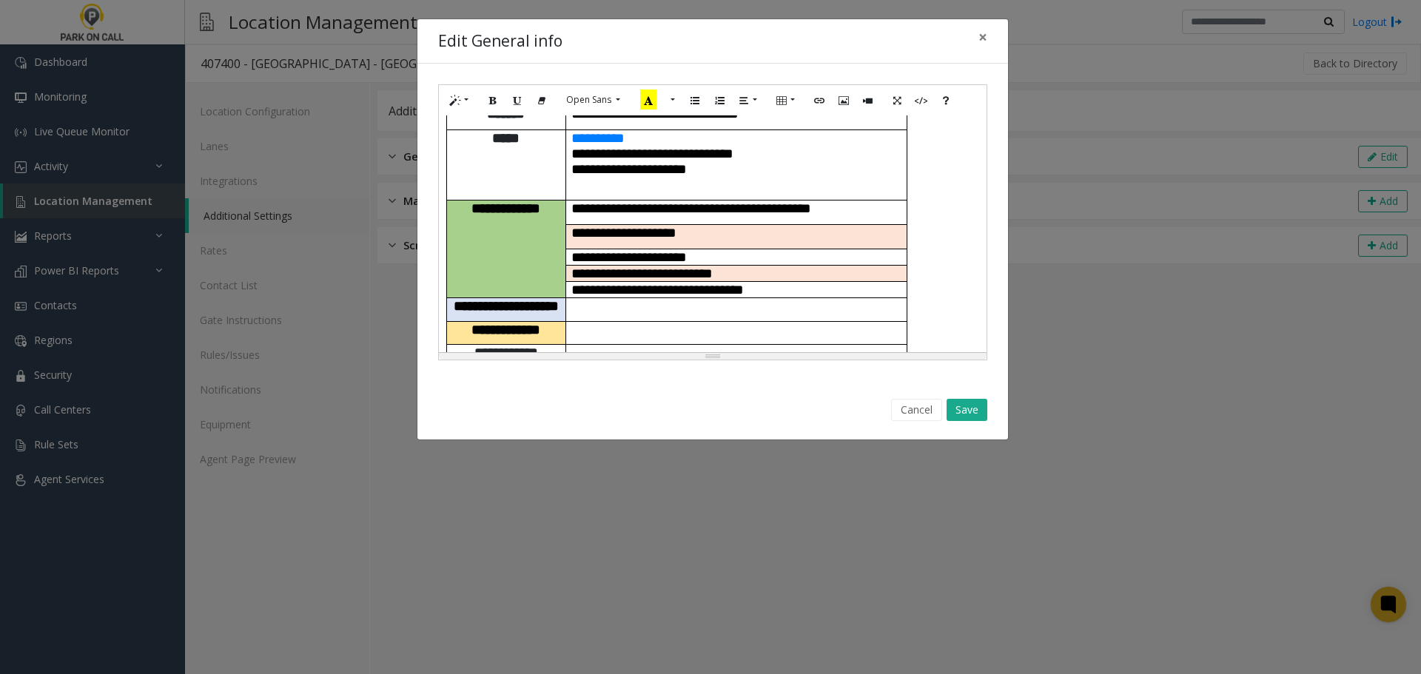
scroll to position [0, 0]
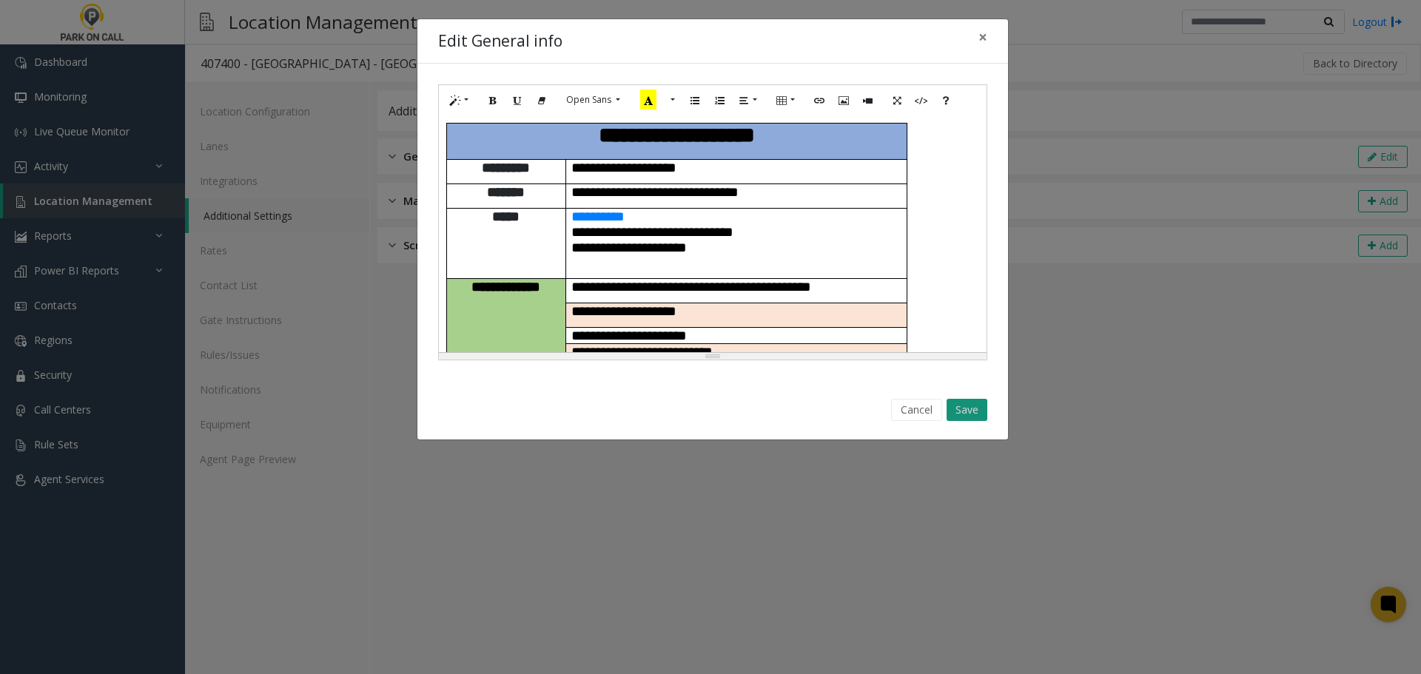
click at [973, 412] on button "Save" at bounding box center [966, 410] width 41 height 22
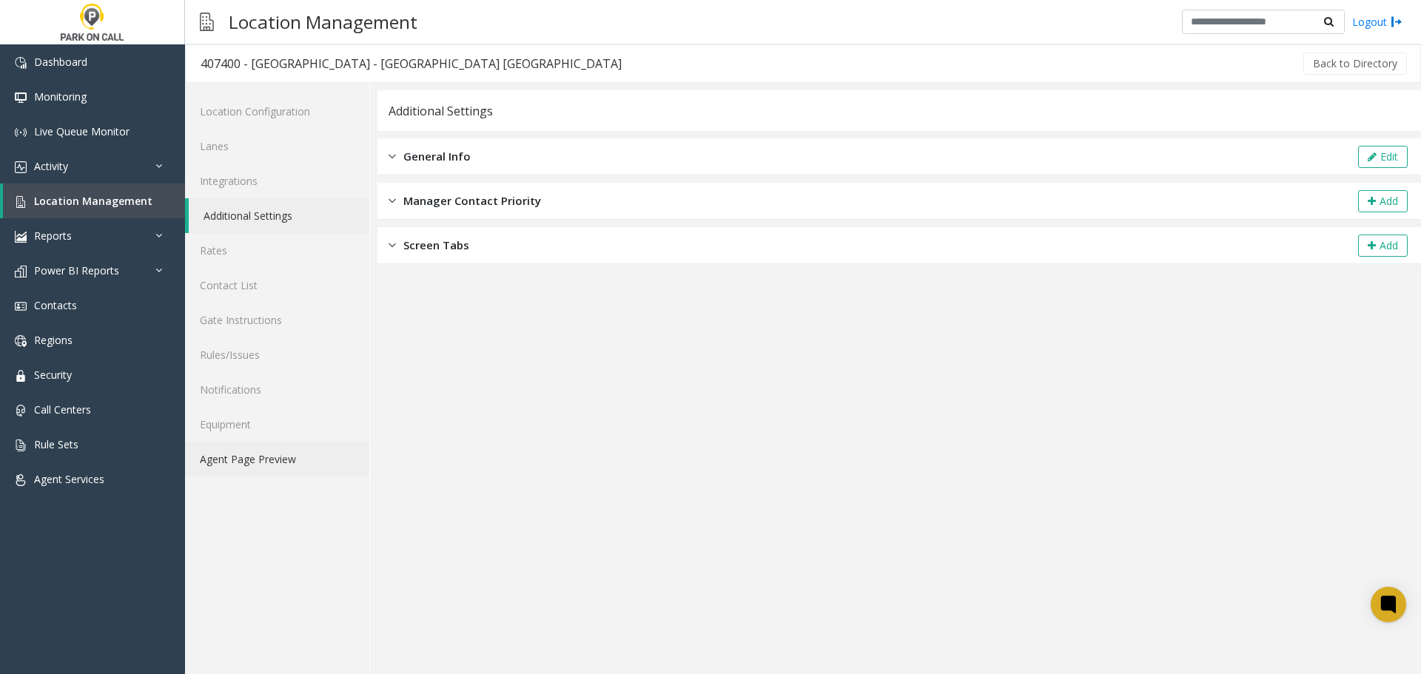
click at [254, 460] on link "Agent Page Preview" at bounding box center [277, 459] width 184 height 35
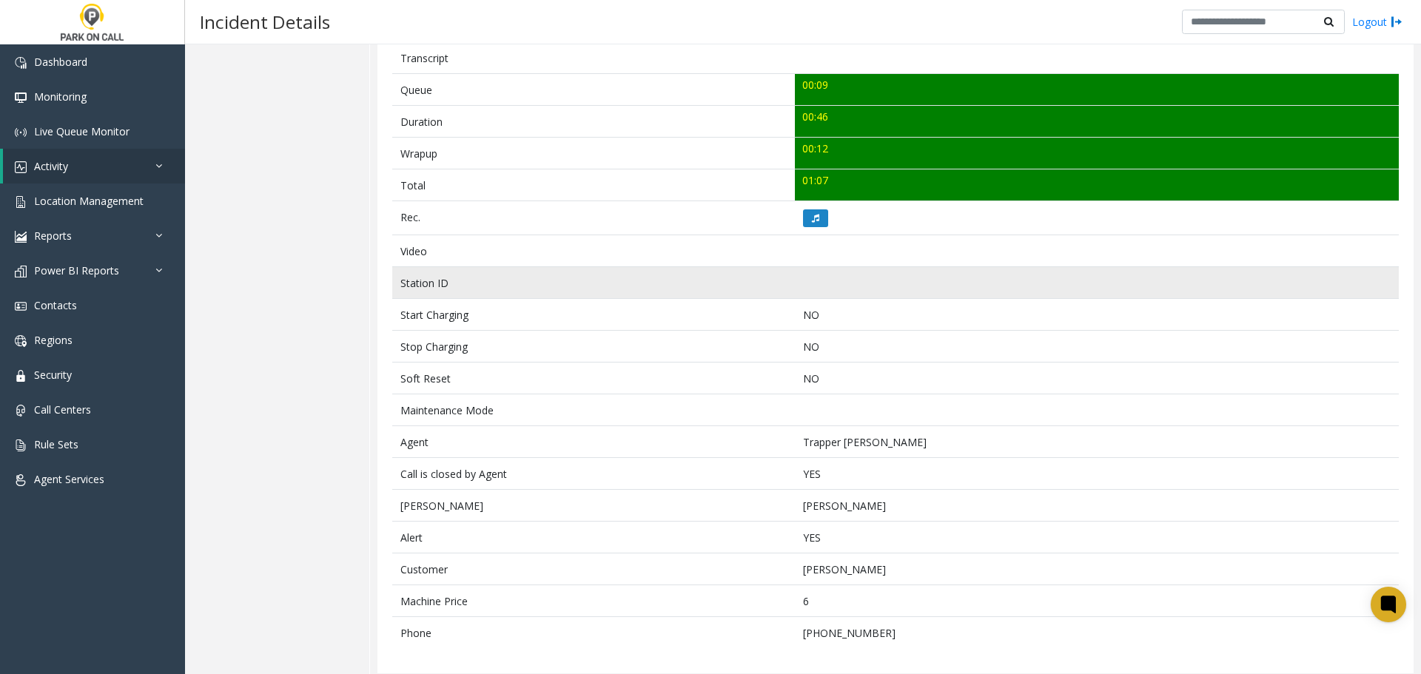
scroll to position [525, 0]
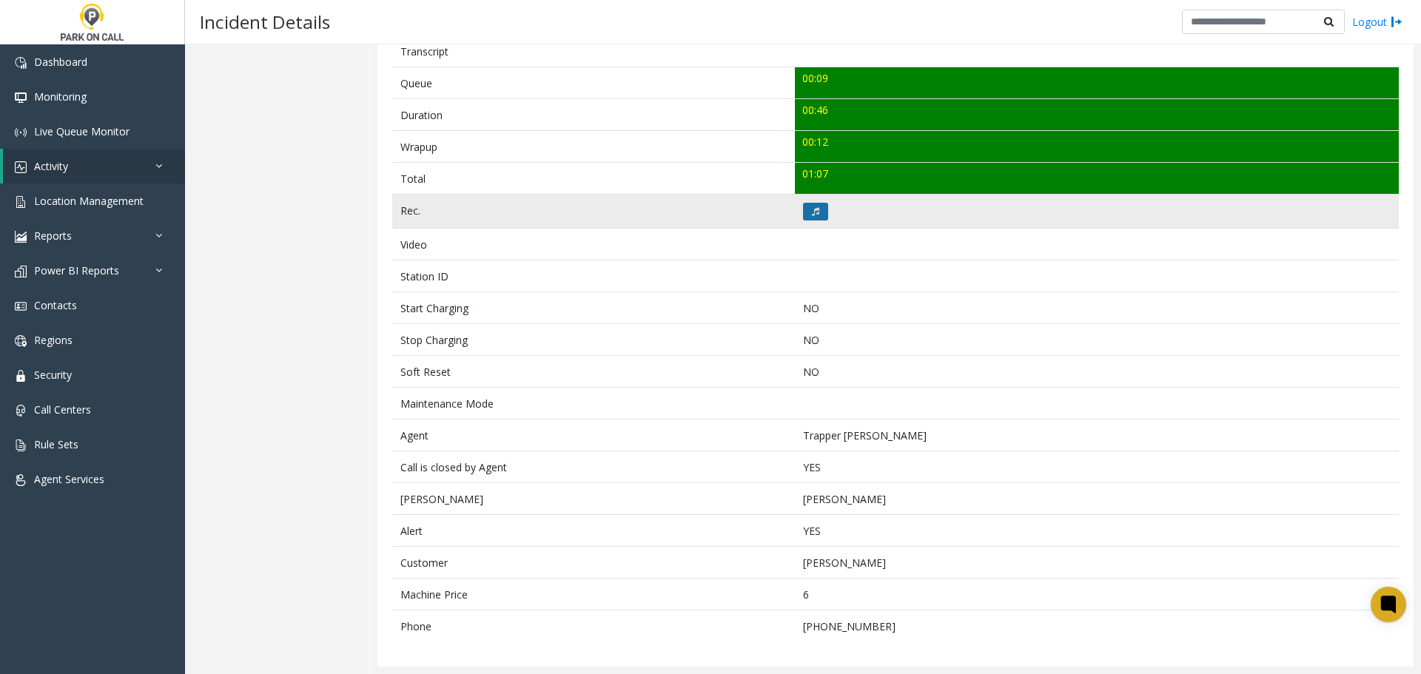
click at [812, 212] on icon at bounding box center [815, 211] width 7 height 9
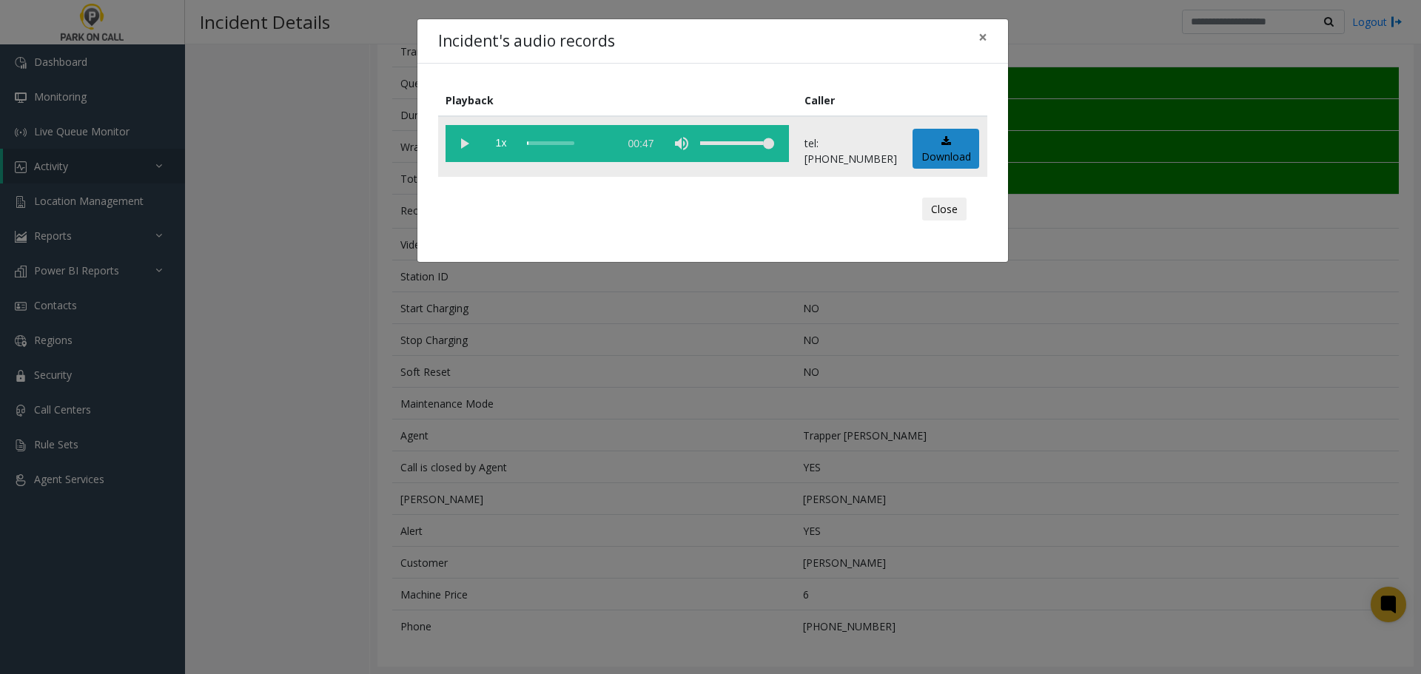
click at [465, 138] on vg-play-pause at bounding box center [463, 143] width 37 height 37
click at [470, 135] on vg-play-pause at bounding box center [463, 143] width 37 height 37
click at [576, 146] on div "scrub bar" at bounding box center [569, 143] width 84 height 37
click at [946, 208] on button "Close" at bounding box center [944, 210] width 44 height 24
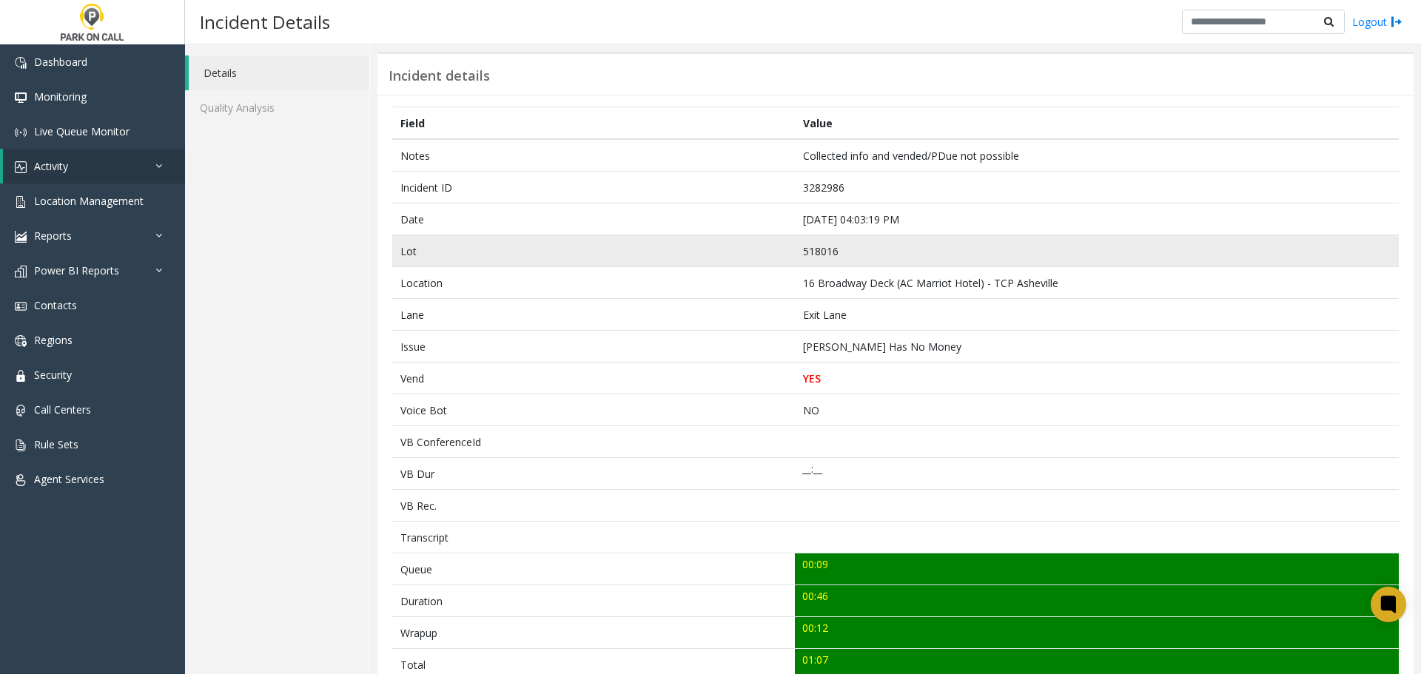
scroll to position [0, 0]
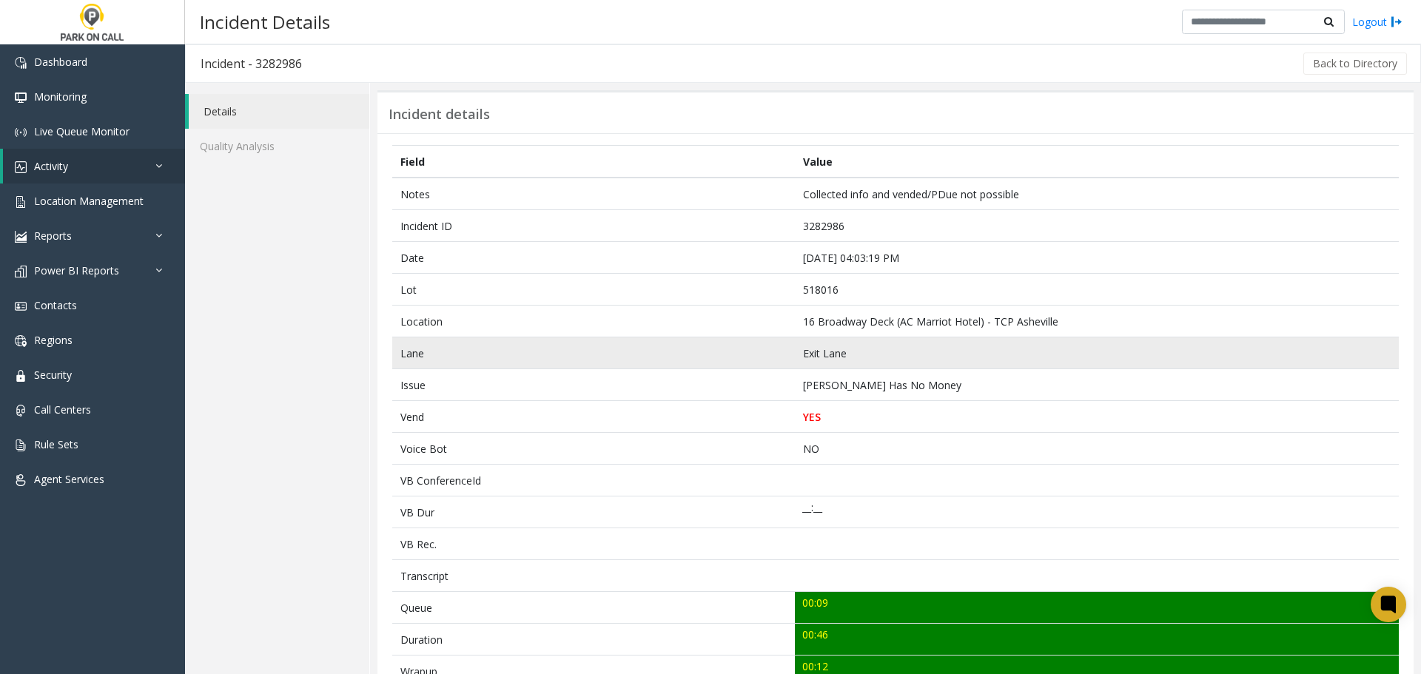
click at [466, 368] on td "Lane" at bounding box center [593, 353] width 402 height 32
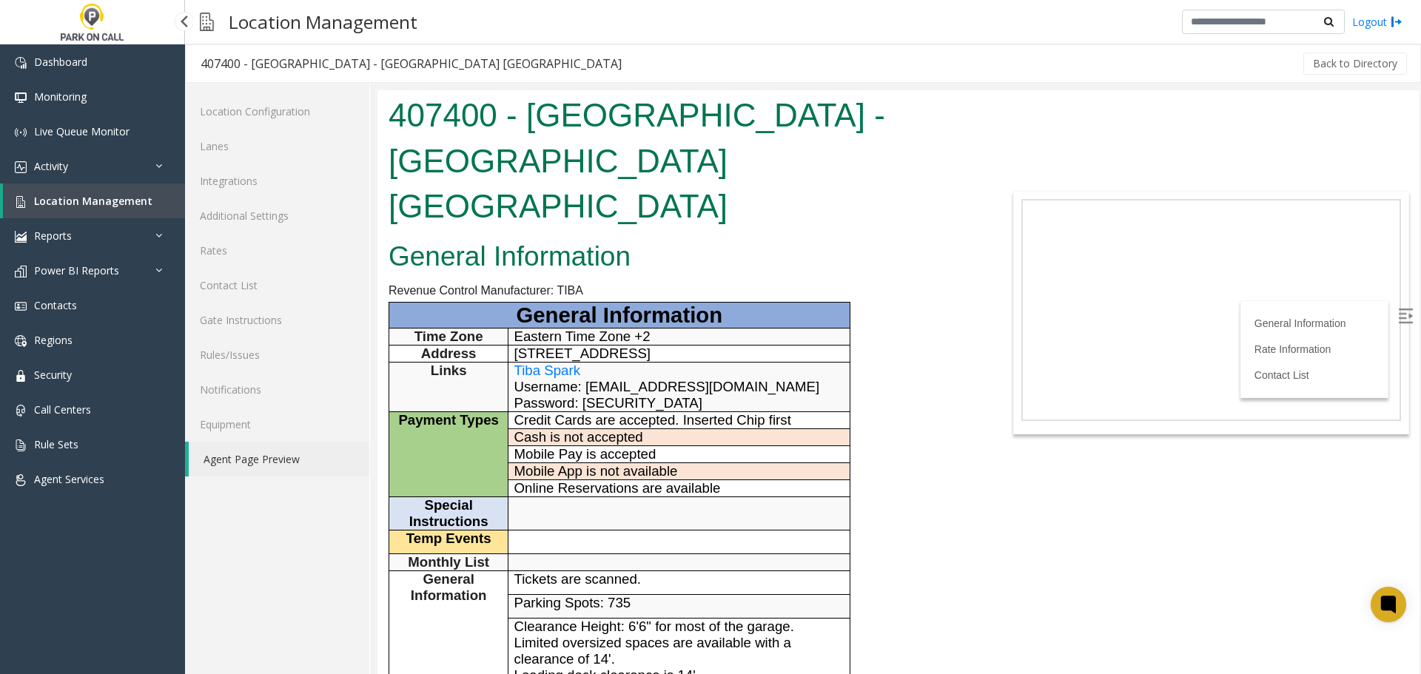
click at [45, 206] on span "Location Management" at bounding box center [93, 201] width 118 height 14
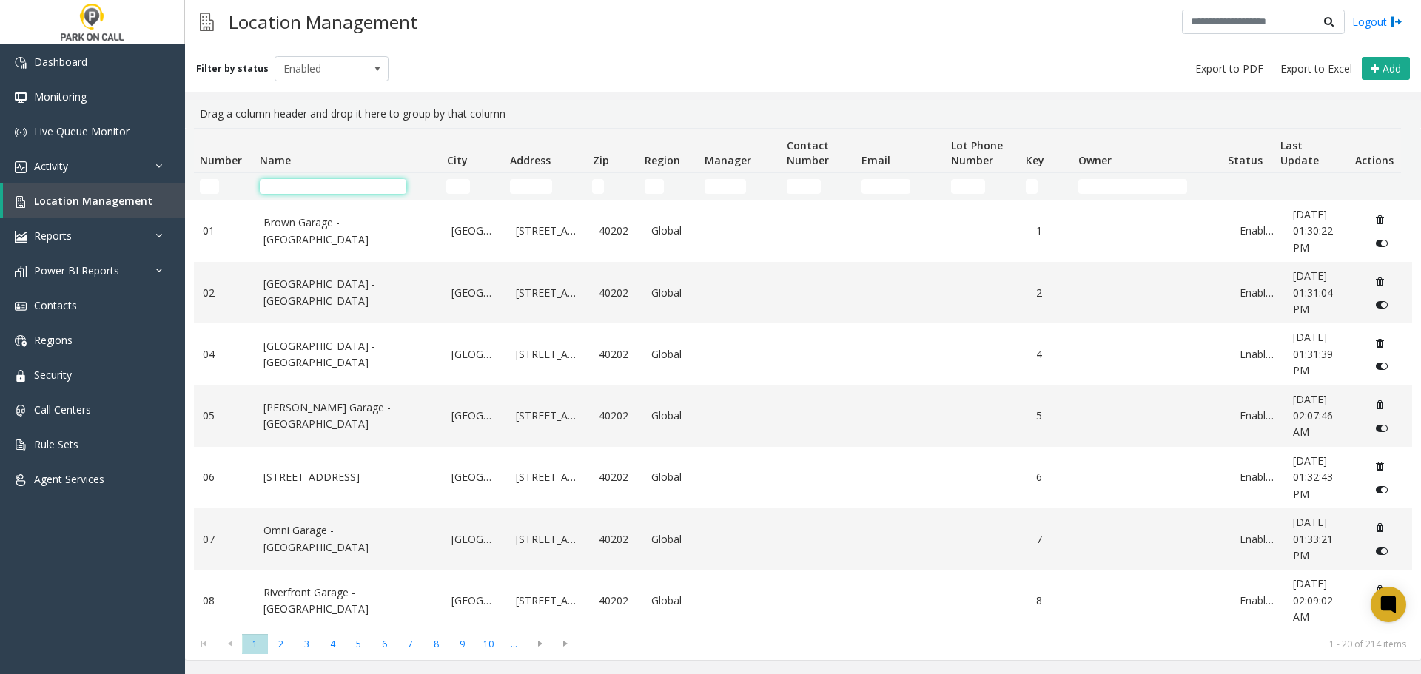
click at [317, 189] on input "Name Filter" at bounding box center [333, 186] width 146 height 15
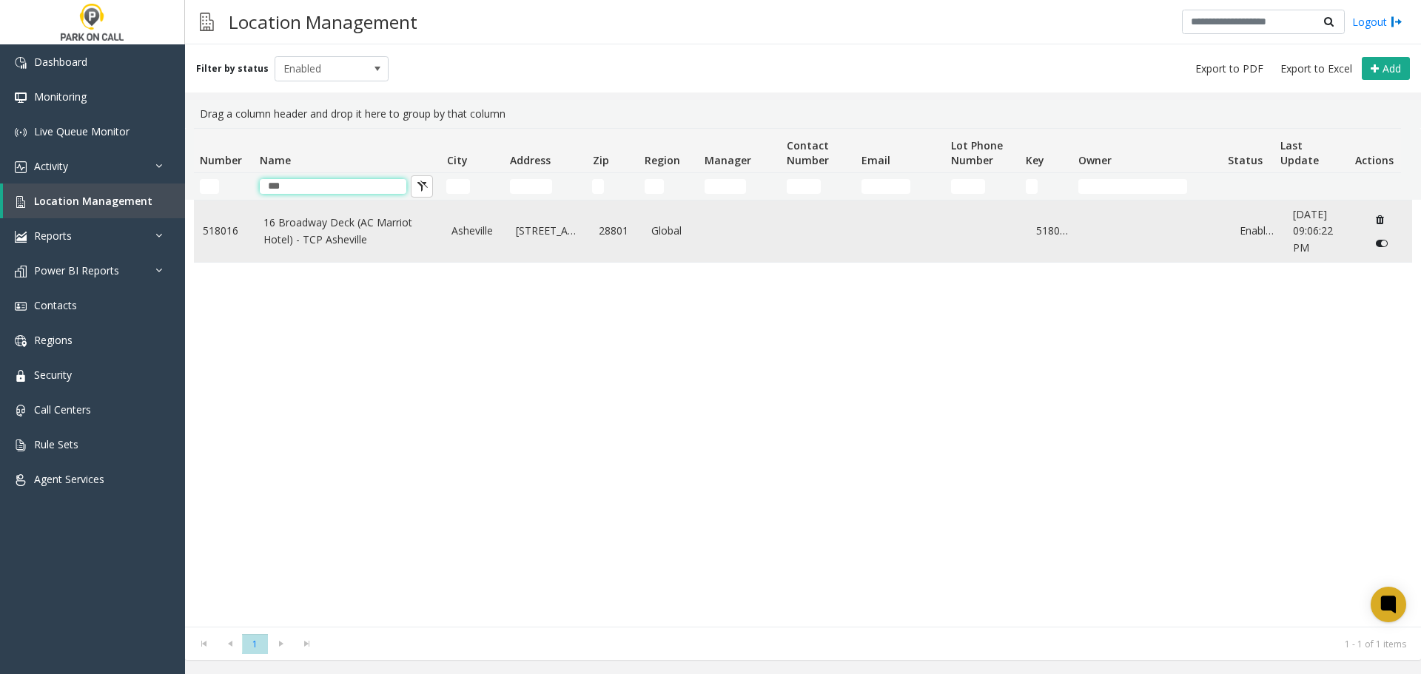
type input "**"
click at [320, 234] on link "16 Broadway Deck (AC Marriot Hotel) - TCP Asheville" at bounding box center [348, 231] width 171 height 33
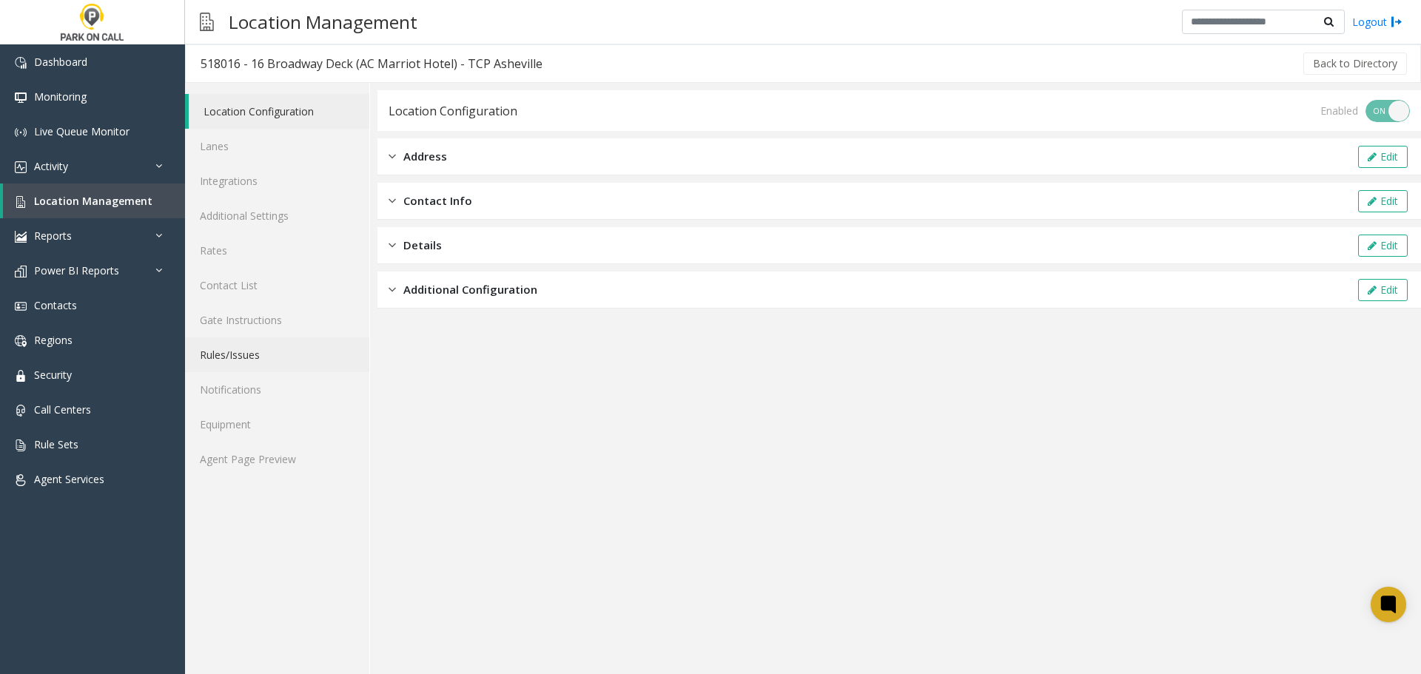
click at [243, 343] on link "Rules/Issues" at bounding box center [277, 354] width 184 height 35
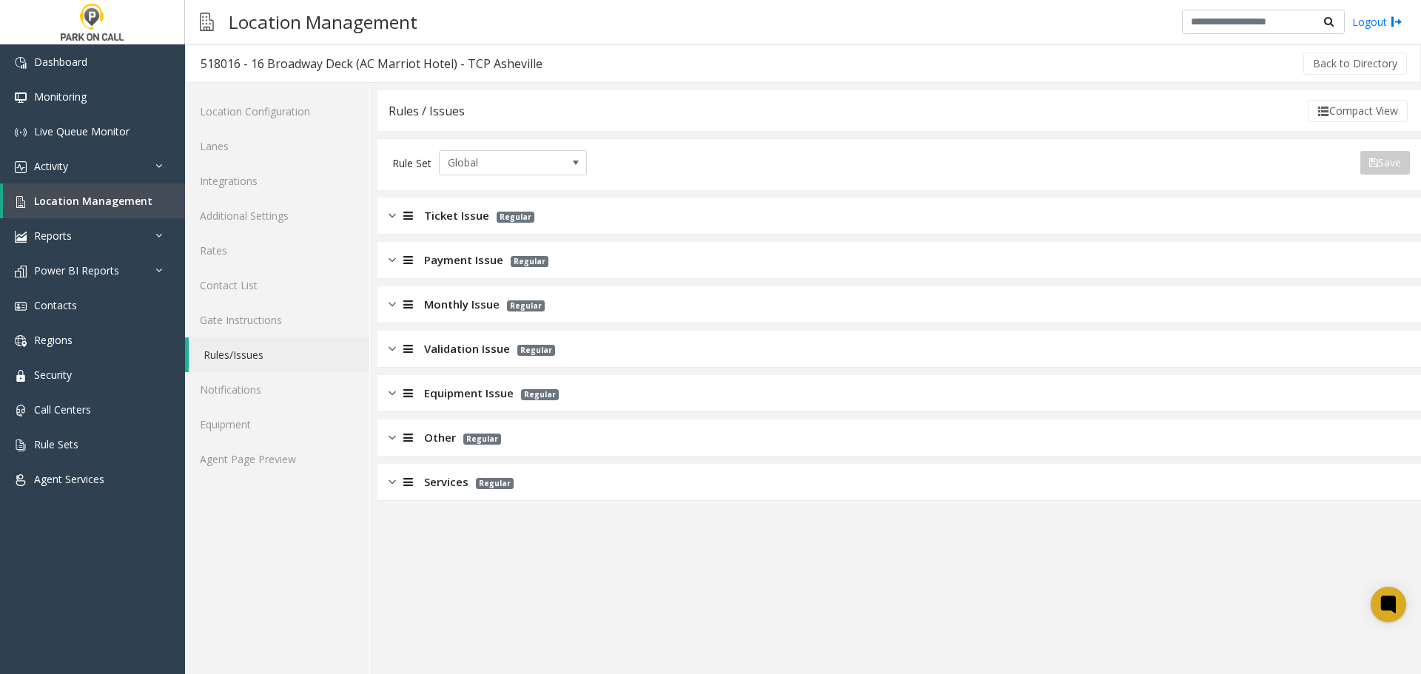
click at [567, 222] on div "Ticket Issue Regular" at bounding box center [898, 216] width 1043 height 37
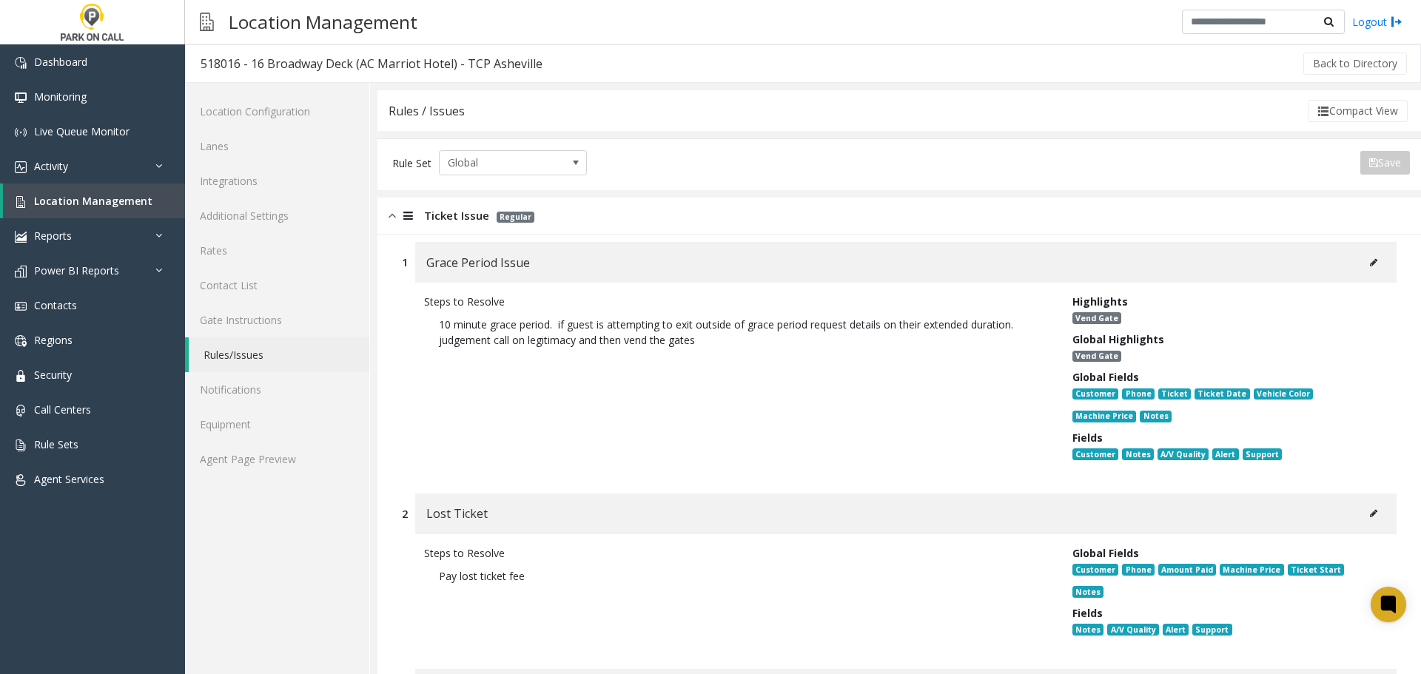
click at [597, 233] on div "Ticket Issue Regular" at bounding box center [898, 216] width 1043 height 37
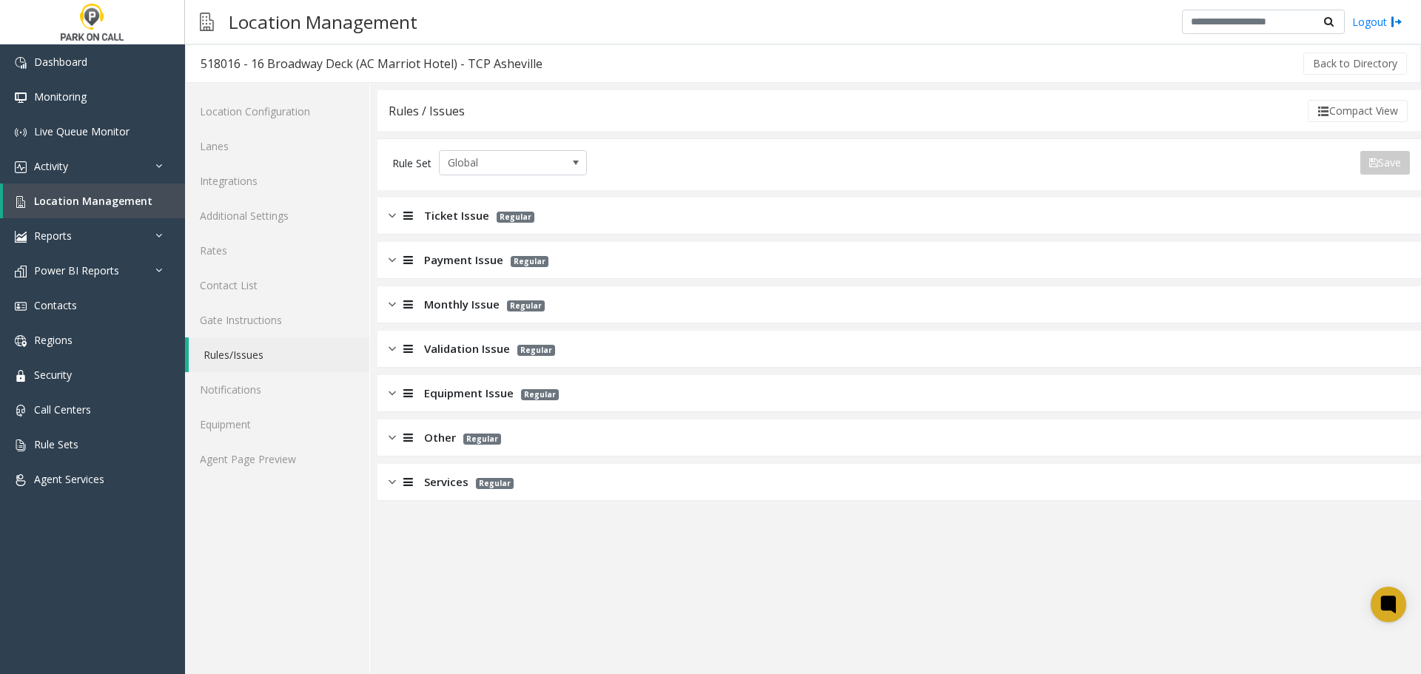
click at [567, 274] on div "Payment Issue Regular" at bounding box center [898, 260] width 1043 height 37
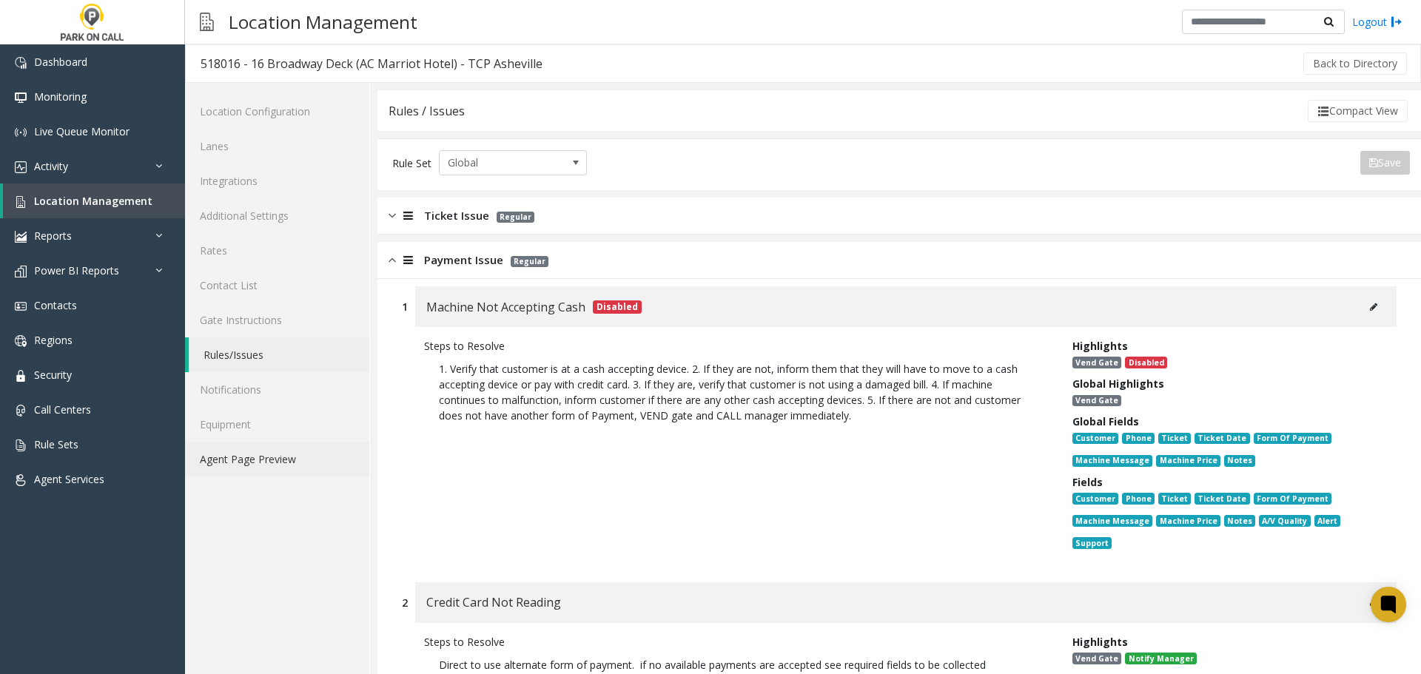
click at [269, 461] on link "Agent Page Preview" at bounding box center [277, 459] width 184 height 35
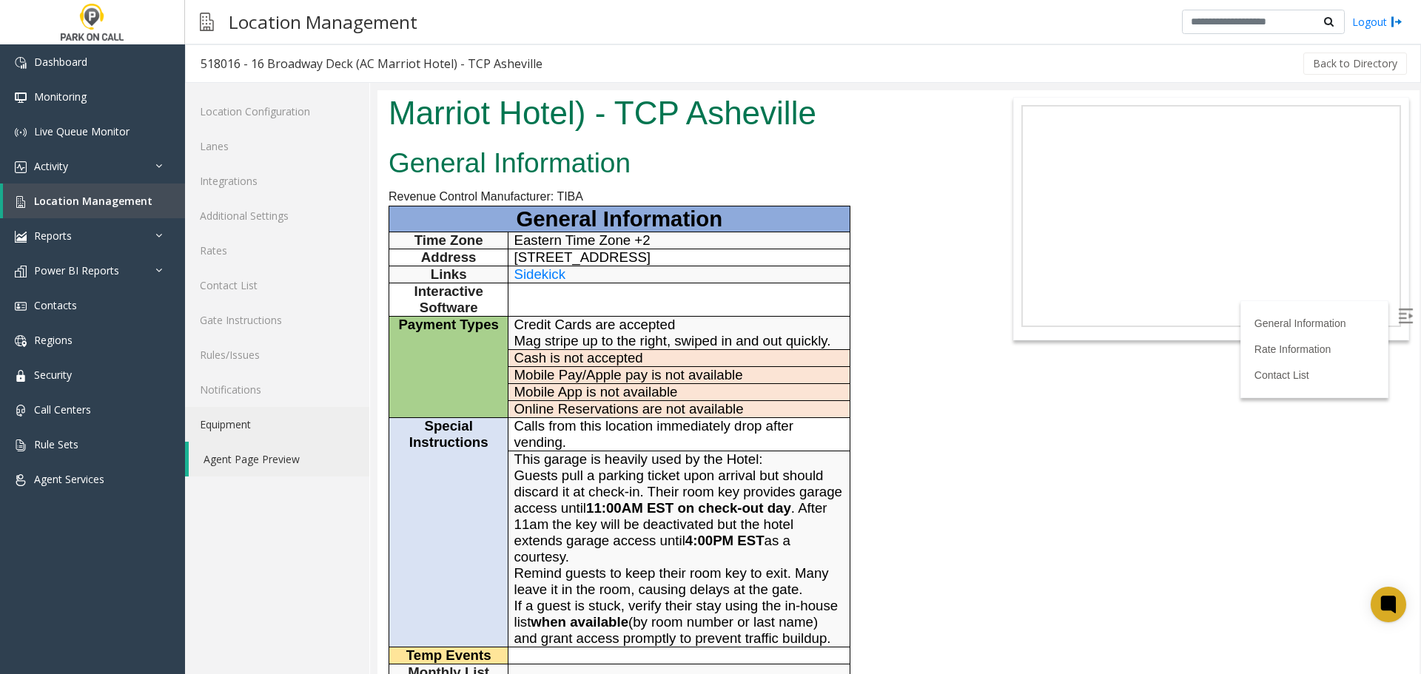
scroll to position [74, 0]
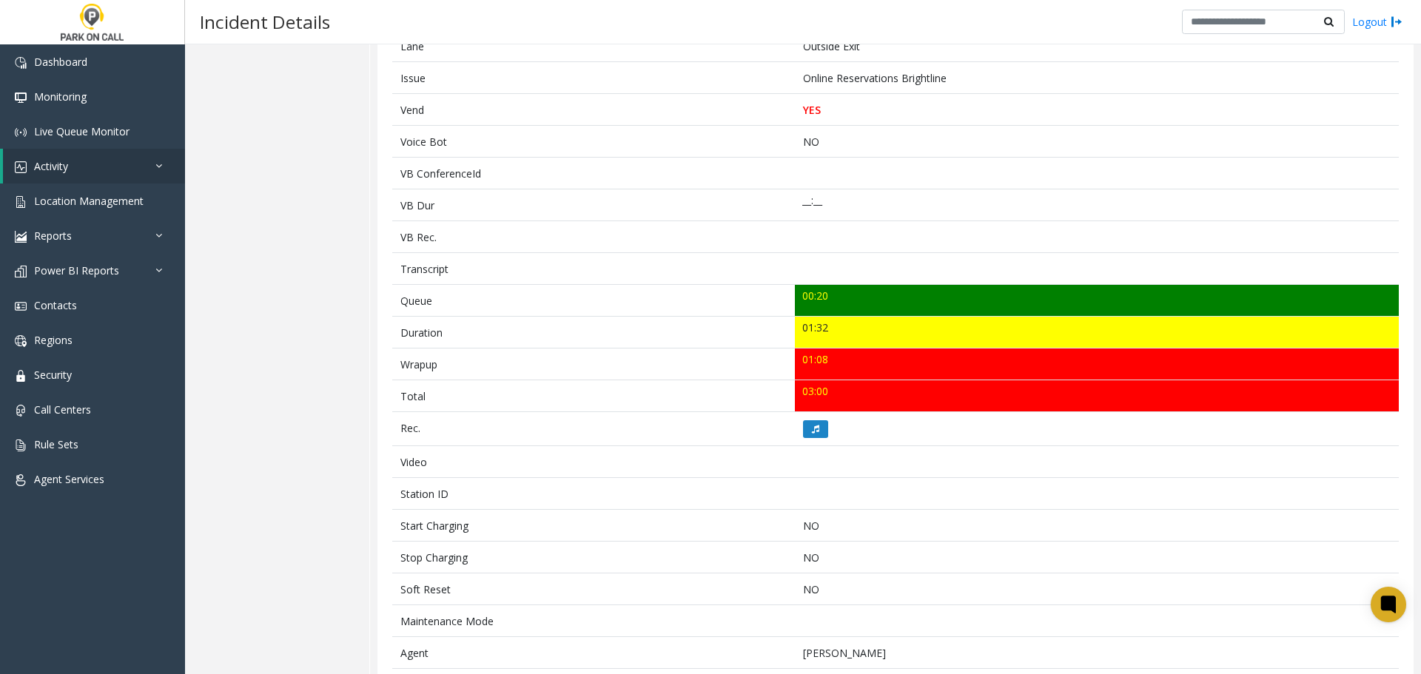
scroll to position [370, 0]
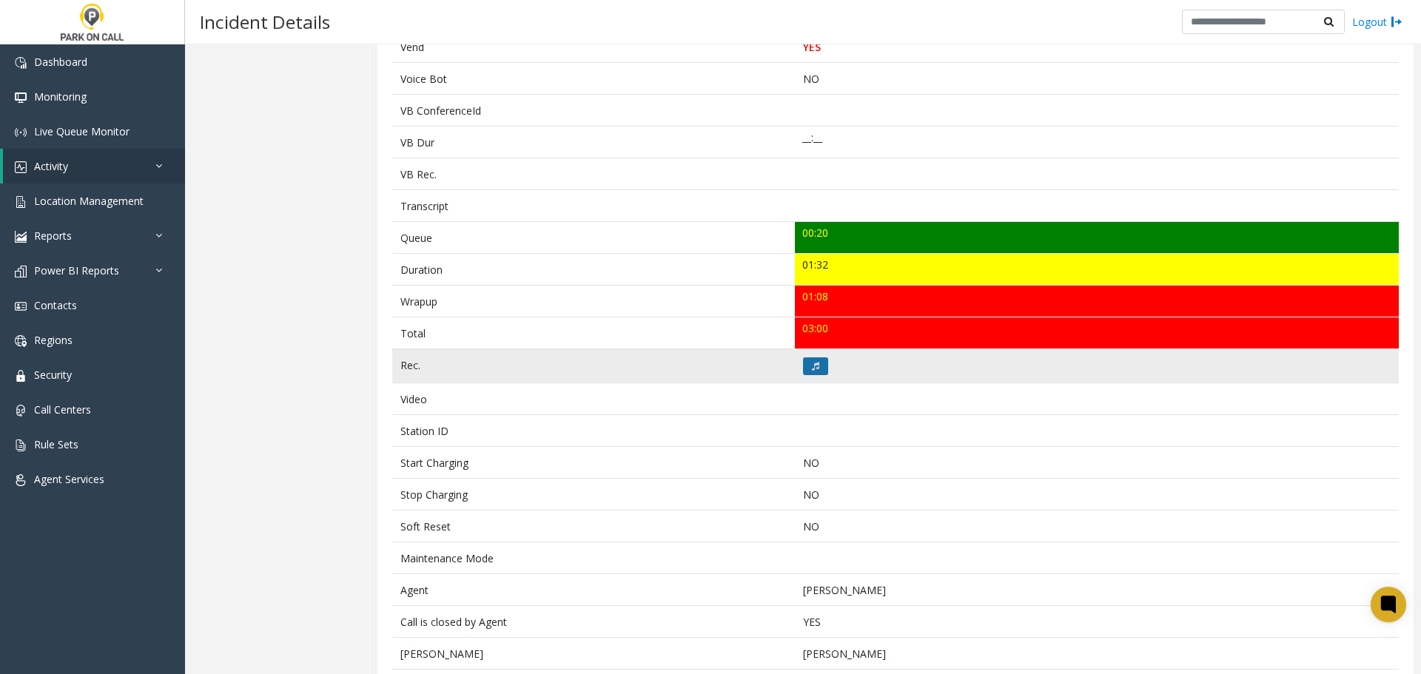
click at [806, 358] on button at bounding box center [815, 366] width 25 height 18
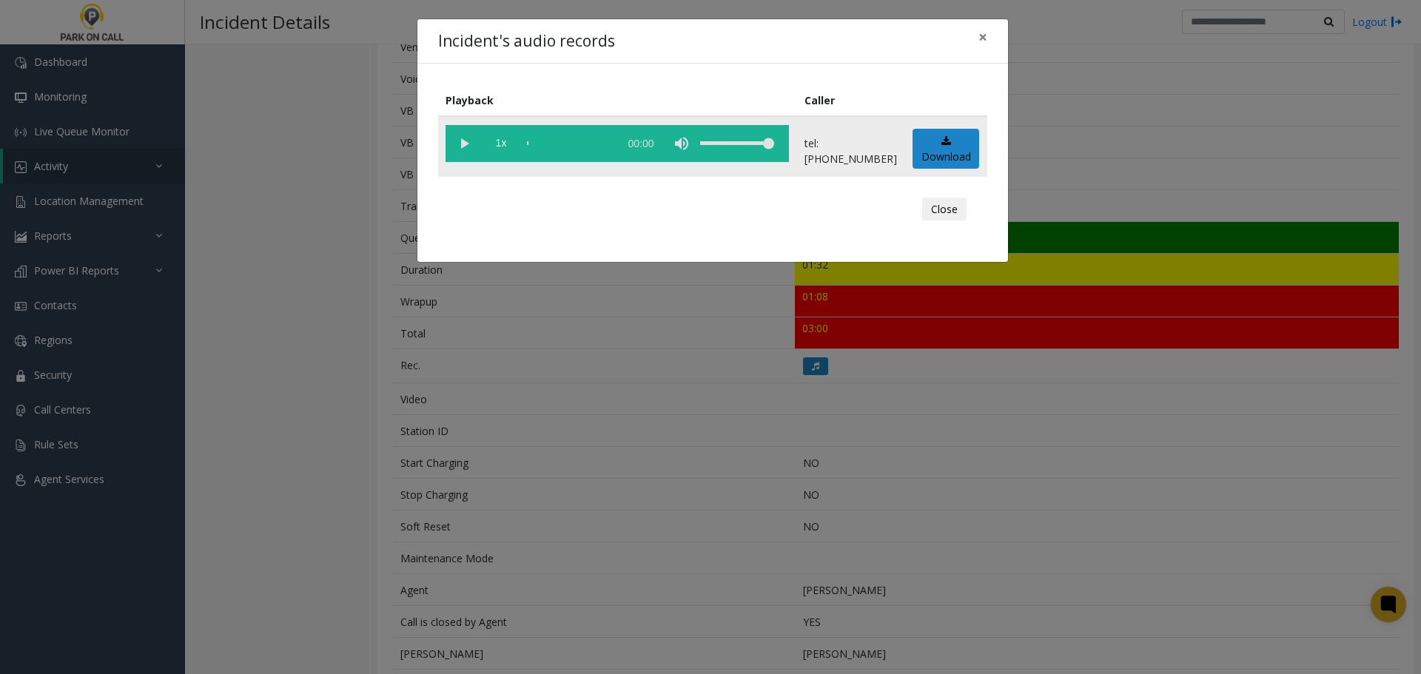
click at [456, 155] on vg-play-pause at bounding box center [463, 143] width 37 height 37
click at [905, 78] on div "Playback Caller 1x 01:44 tel:[PHONE_NUMBER] Download Close" at bounding box center [712, 163] width 590 height 198
click at [605, 142] on div "scrub bar" at bounding box center [569, 143] width 84 height 37
click at [462, 138] on vg-play-pause at bounding box center [463, 143] width 37 height 37
click at [561, 396] on div "Incident's audio records × Playback Caller 1x 01:44 tel:[PHONE_NUMBER] Download…" at bounding box center [710, 337] width 1421 height 674
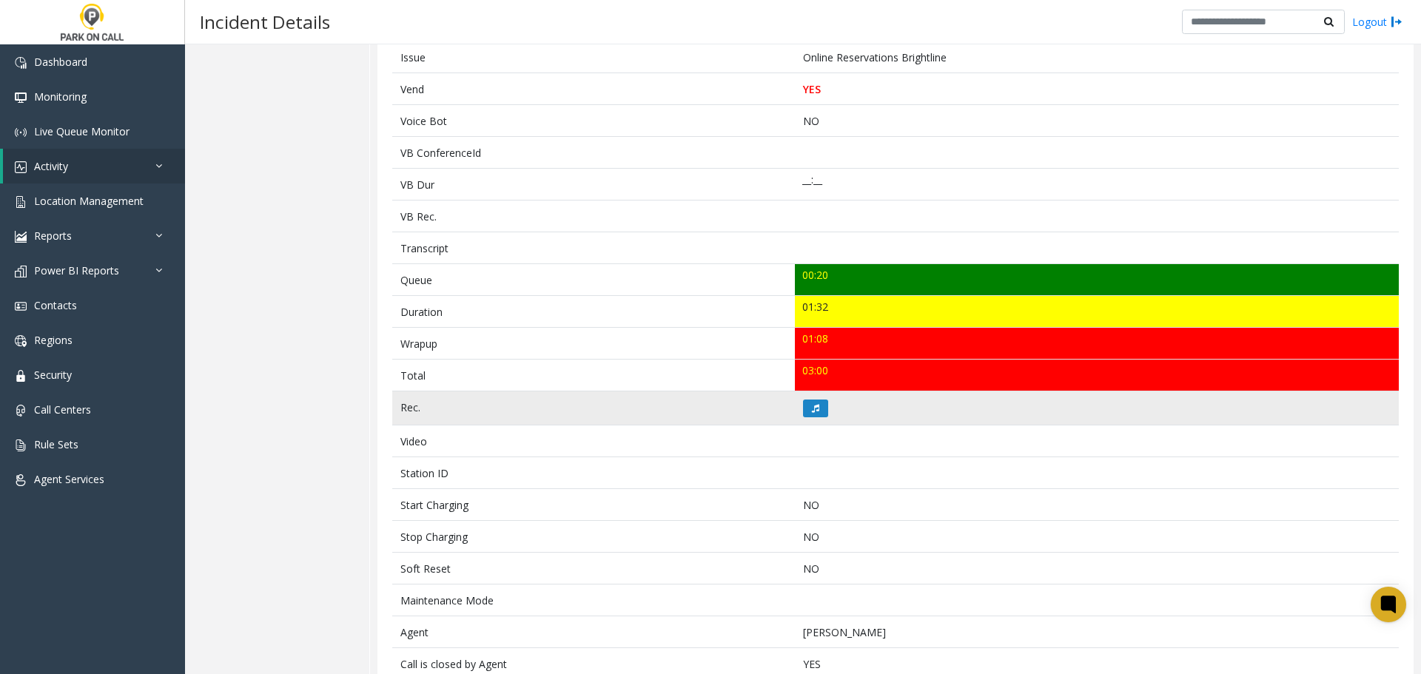
scroll to position [0, 0]
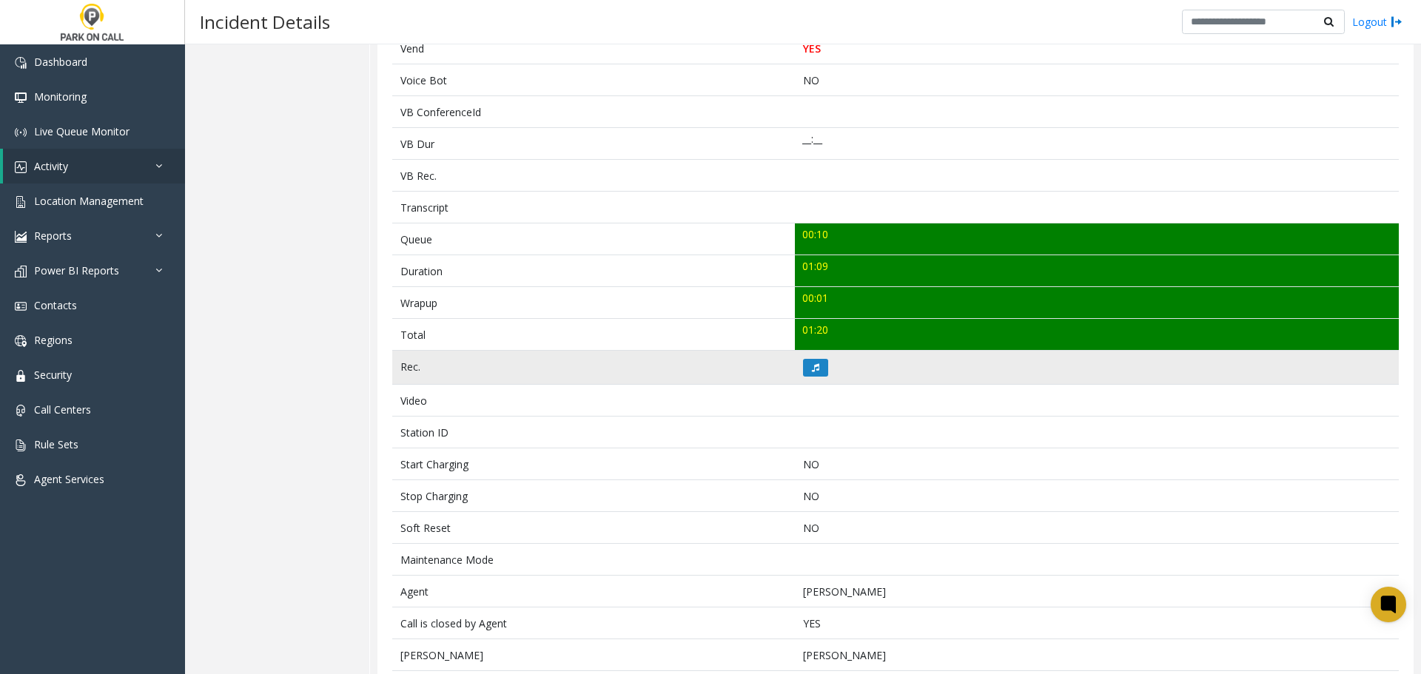
scroll to position [370, 0]
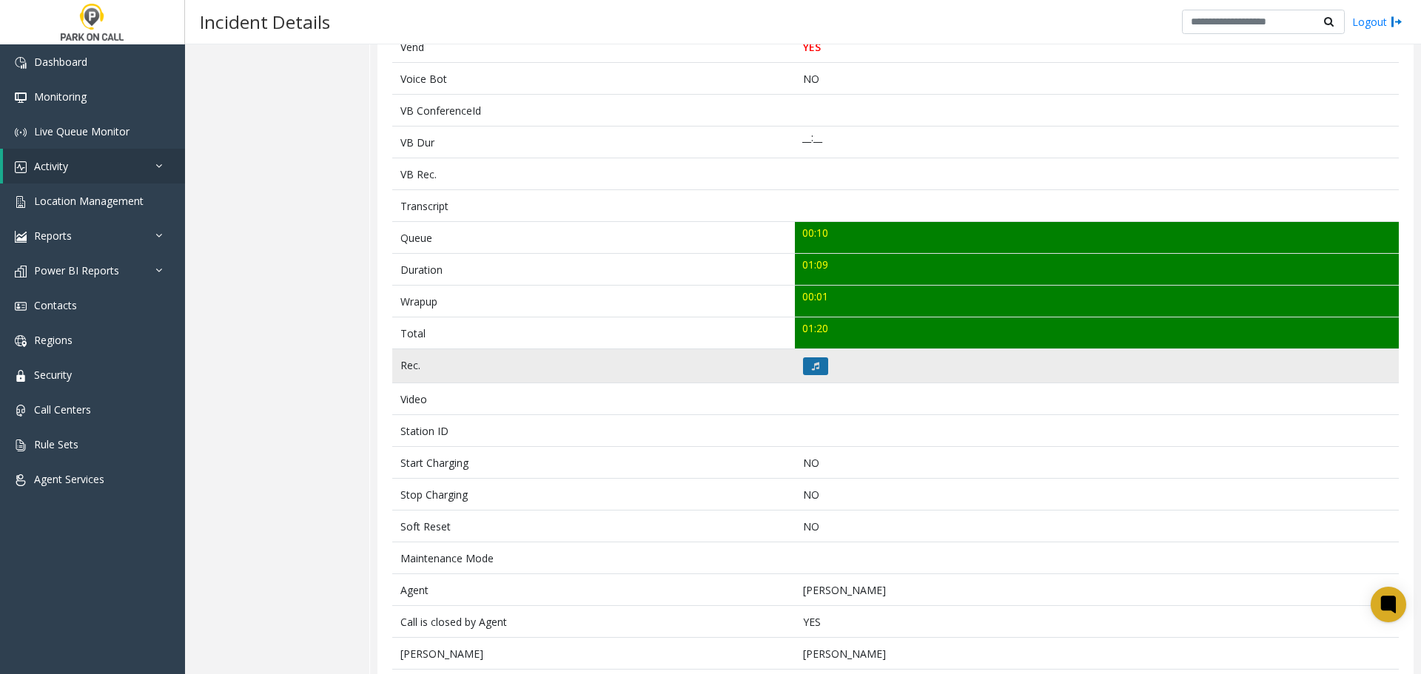
click at [803, 361] on button at bounding box center [815, 366] width 25 height 18
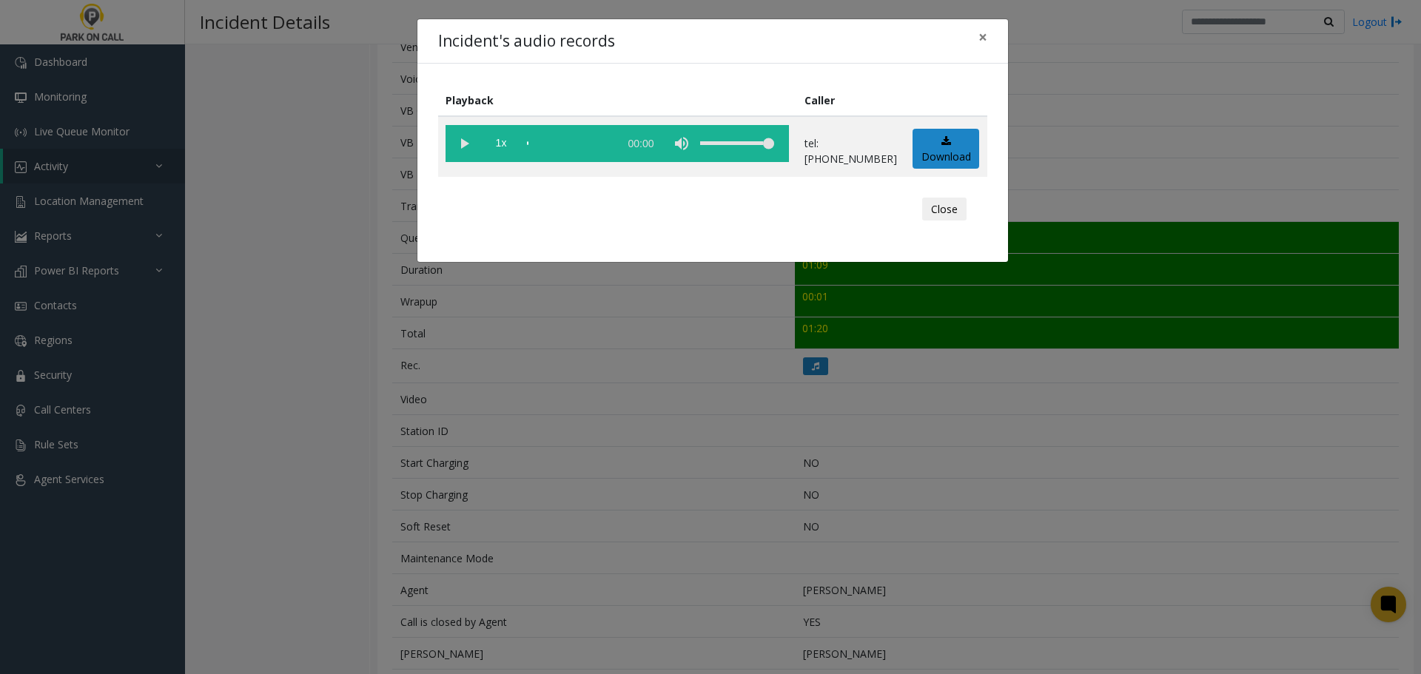
click at [458, 154] on vg-play-pause at bounding box center [463, 143] width 37 height 37
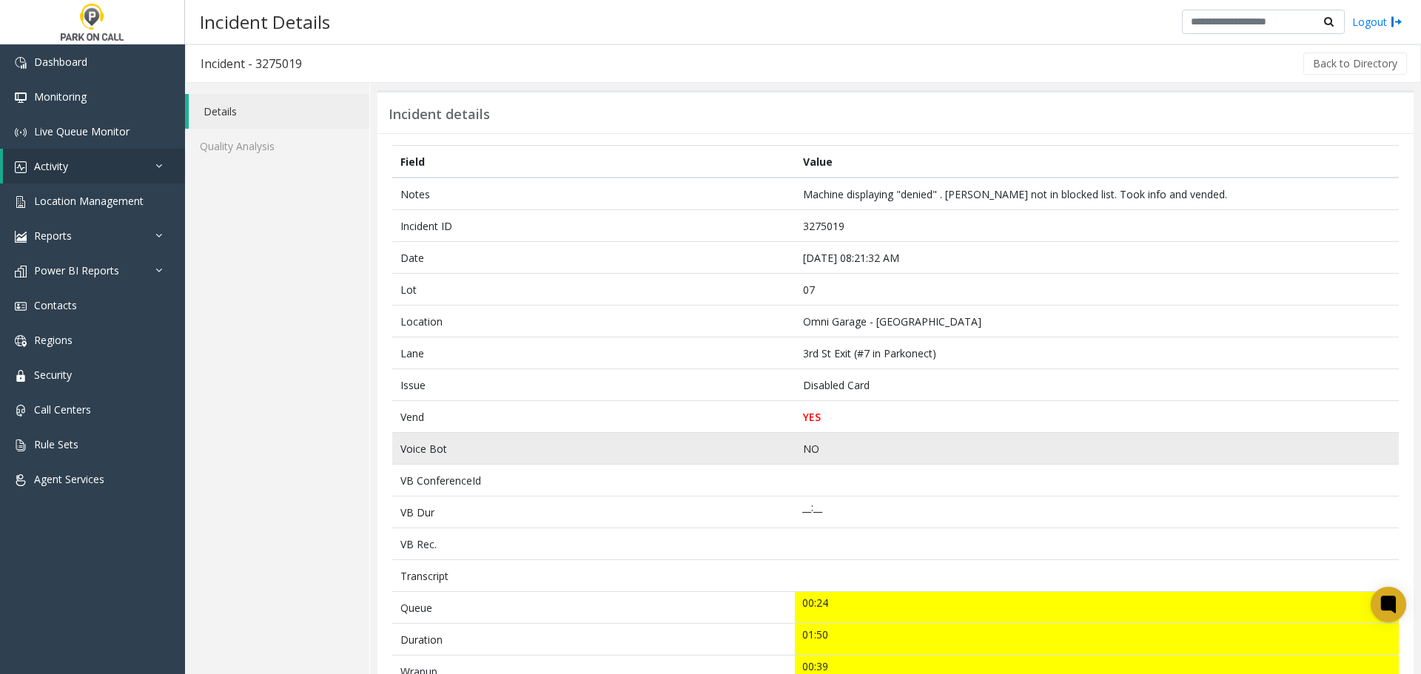
drag, startPoint x: 813, startPoint y: 286, endPoint x: 814, endPoint y: 441, distance: 155.4
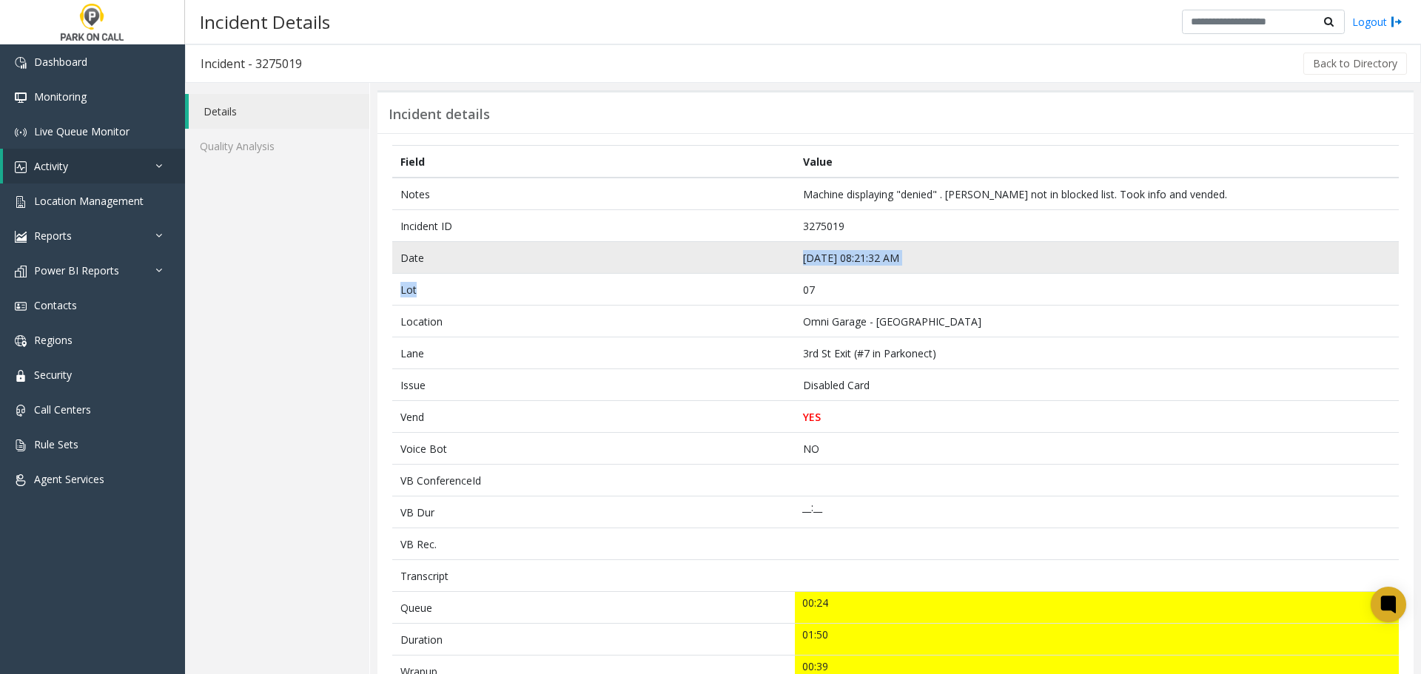
drag, startPoint x: 814, startPoint y: 441, endPoint x: 730, endPoint y: 269, distance: 191.3
click at [730, 266] on tbody "Notes Machine displaying "denied" . [PERSON_NAME] not in blocked list. Took inf…" at bounding box center [895, 672] width 1006 height 988
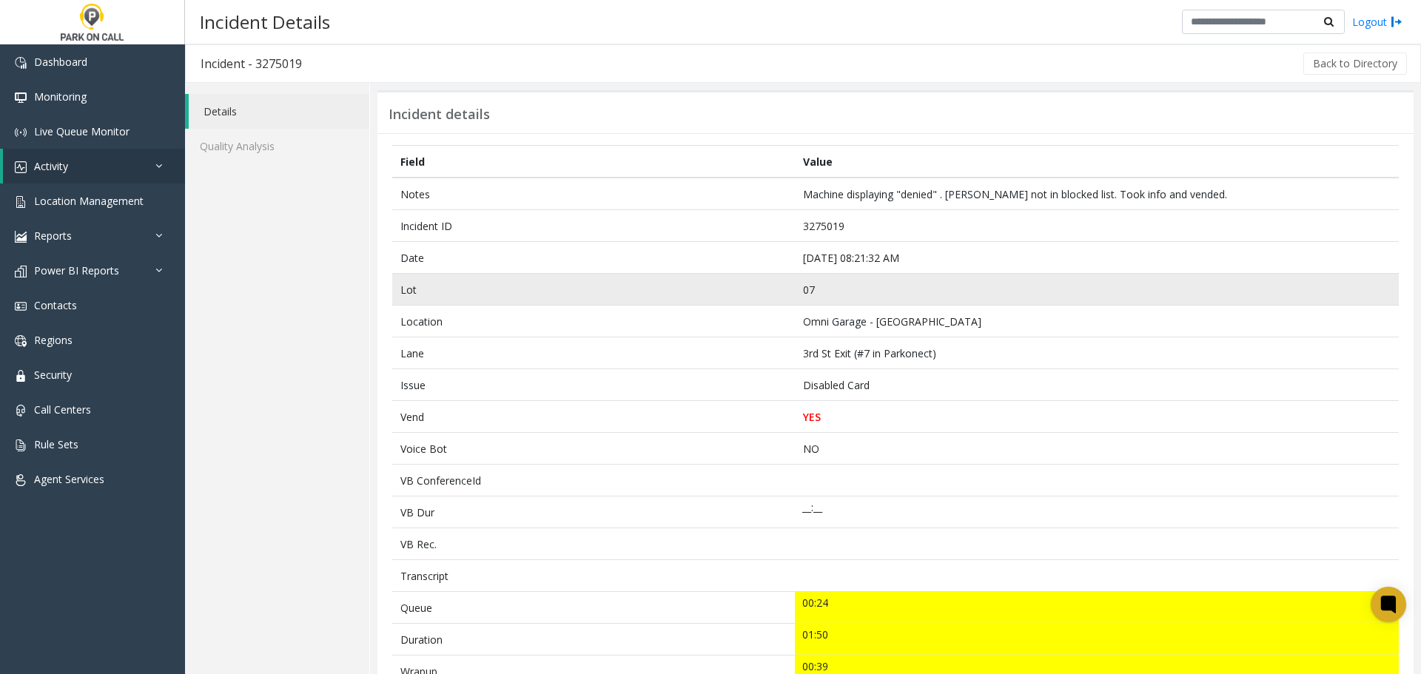
click at [815, 283] on td "07" at bounding box center [1097, 290] width 604 height 32
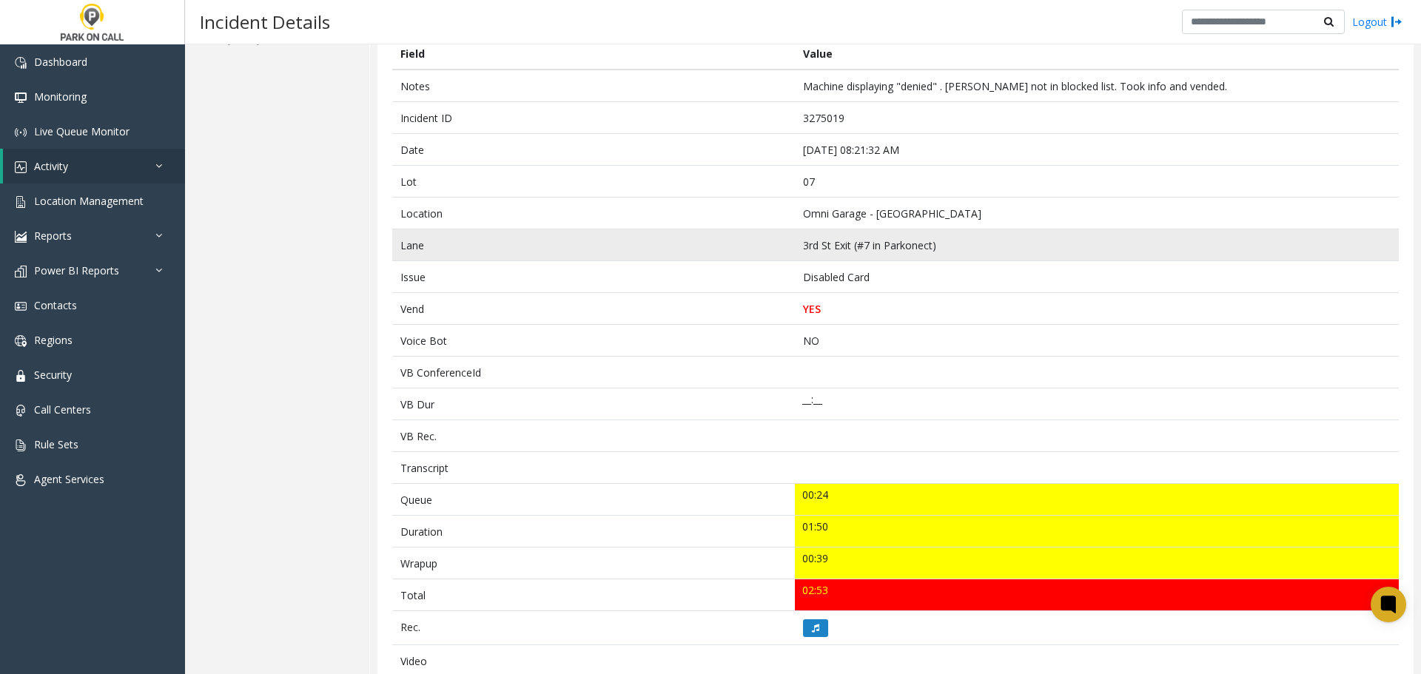
scroll to position [370, 0]
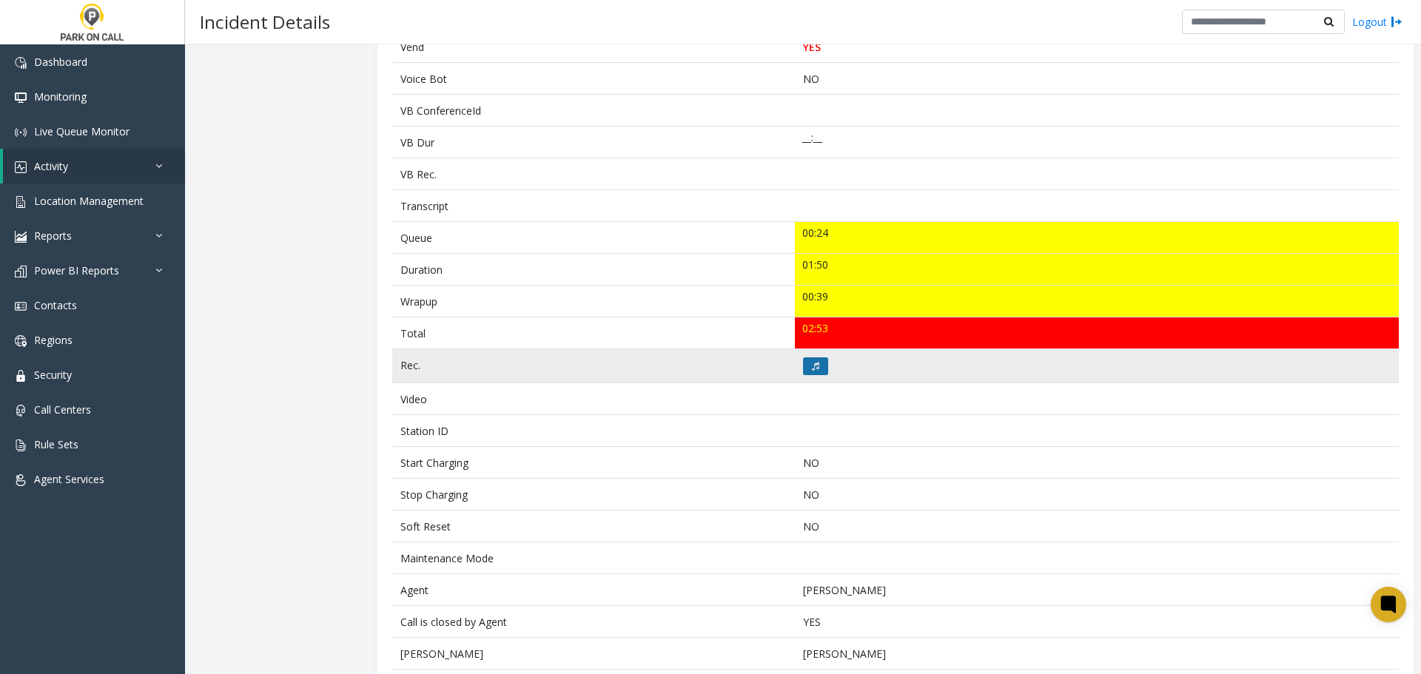
click at [815, 371] on button at bounding box center [815, 366] width 25 height 18
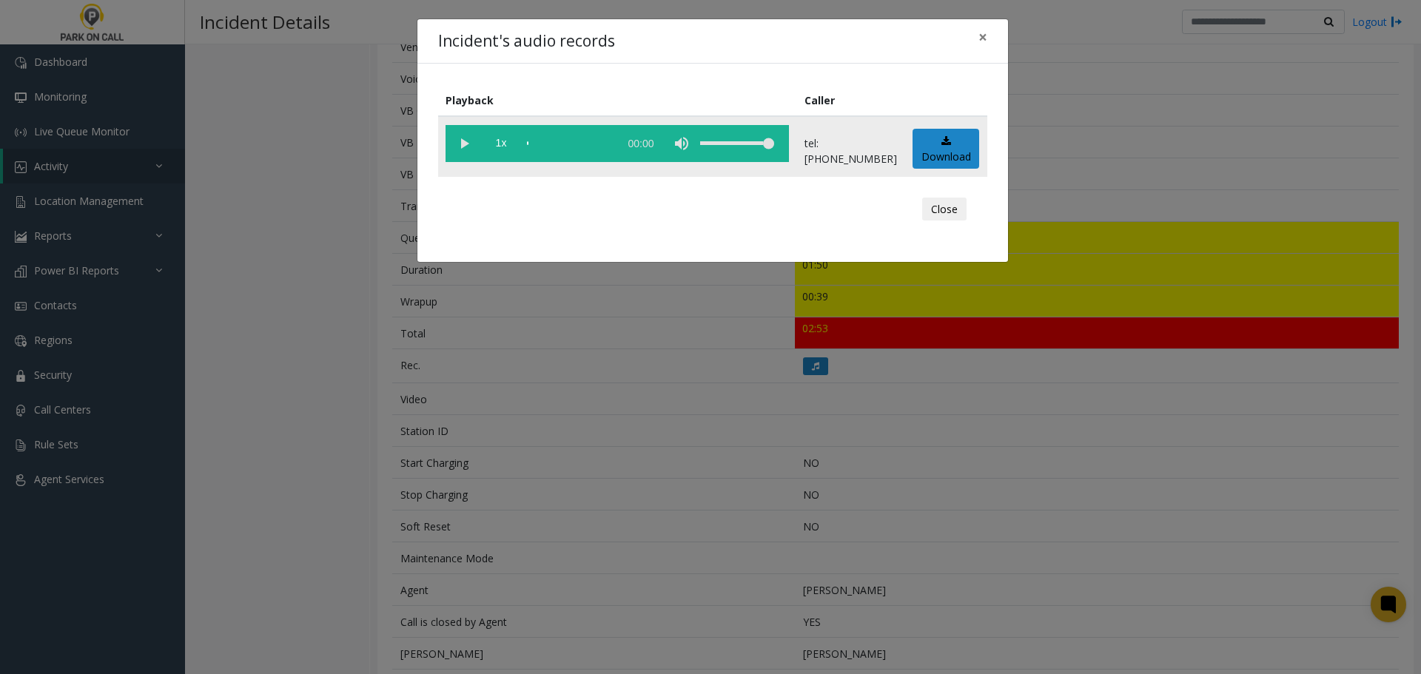
click at [465, 141] on vg-play-pause at bounding box center [463, 143] width 37 height 37
click at [809, 406] on div "Incident's audio records × Playback Caller 1x 01:53 tel:0000079003 Download Clo…" at bounding box center [710, 337] width 1421 height 674
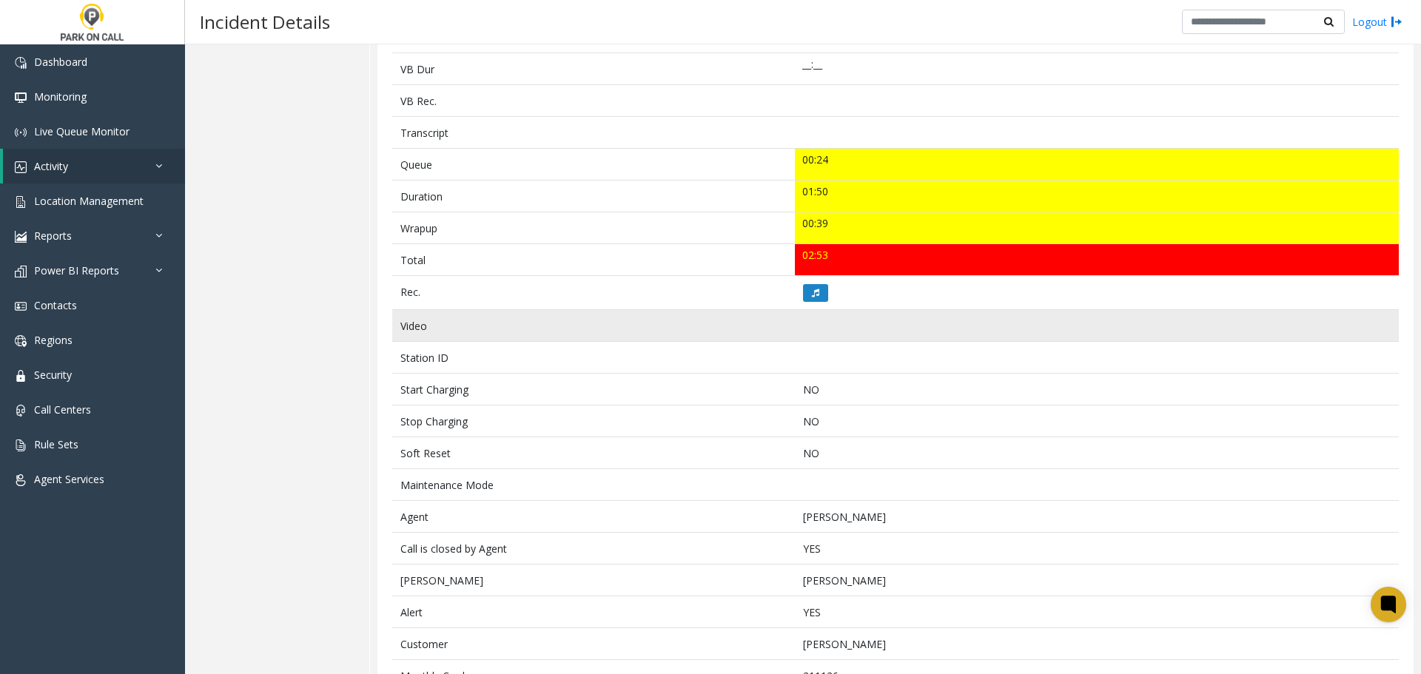
scroll to position [444, 0]
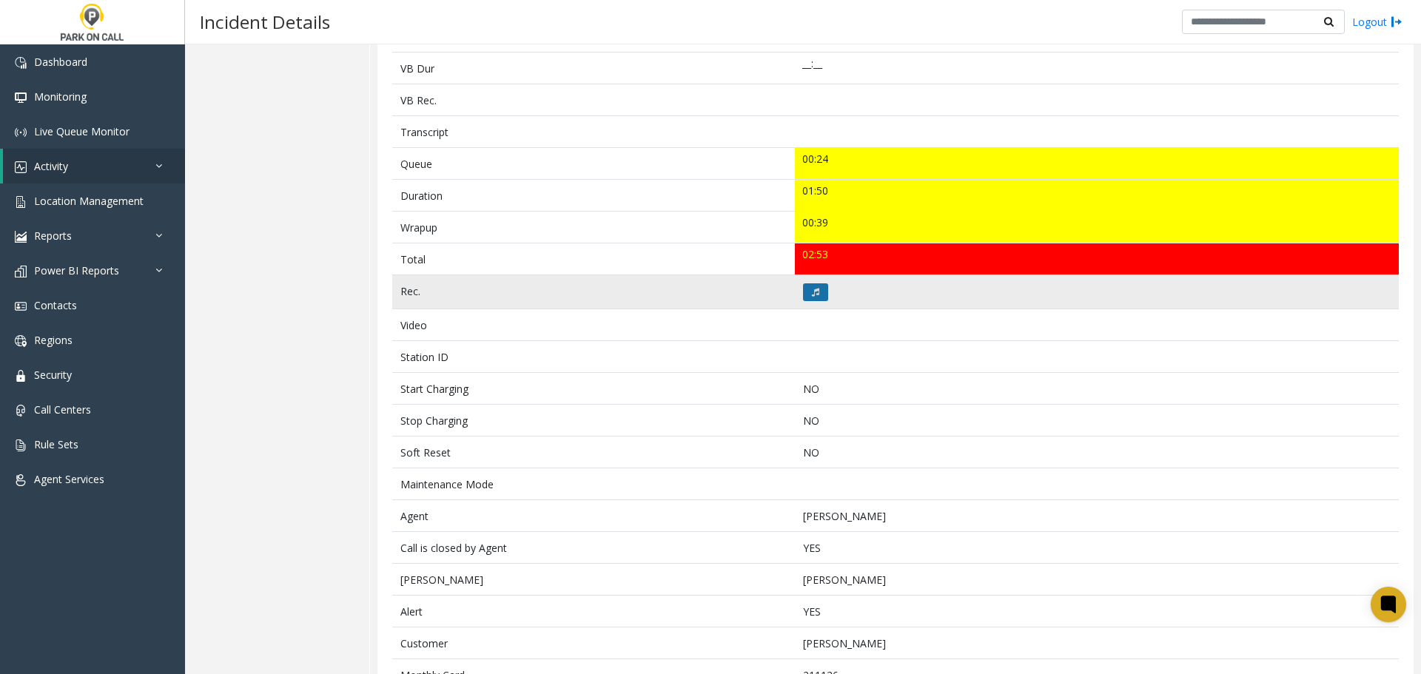
click at [804, 295] on button at bounding box center [815, 292] width 25 height 18
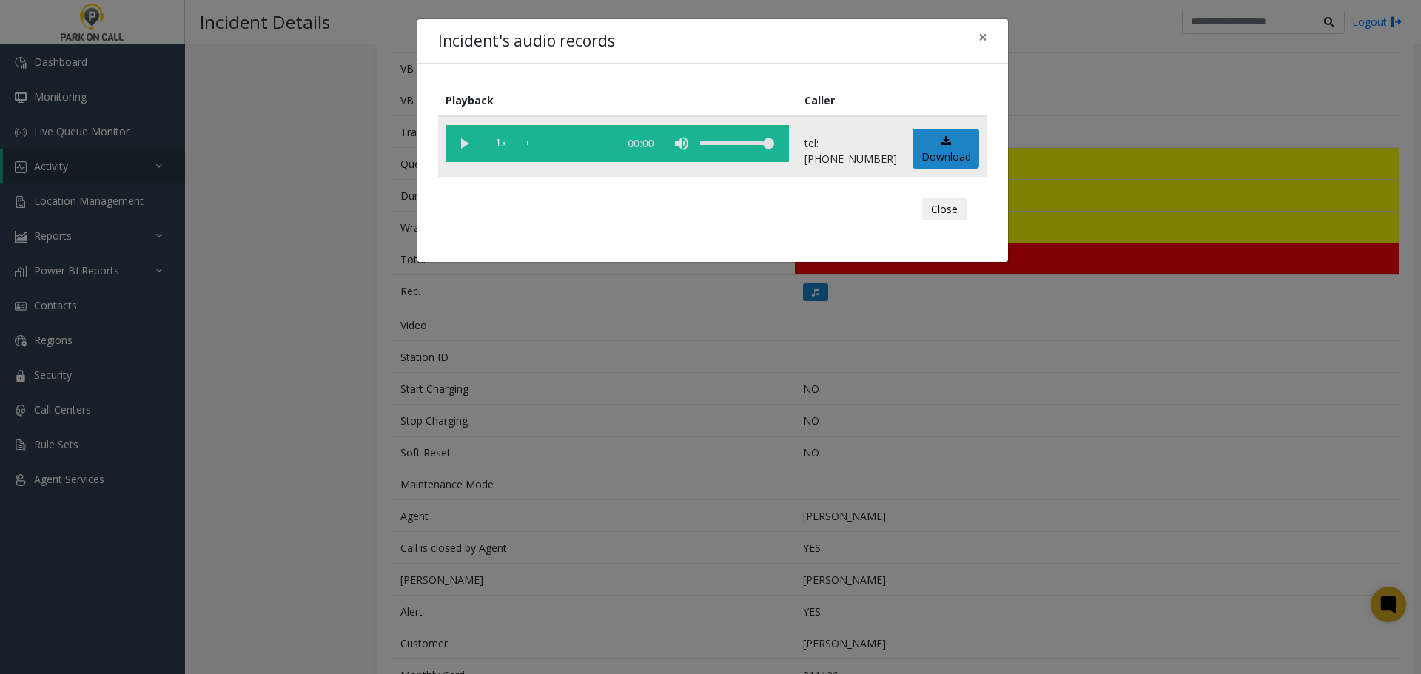
click at [468, 146] on vg-play-pause at bounding box center [463, 143] width 37 height 37
click at [602, 146] on div "scrub bar" at bounding box center [569, 143] width 84 height 37
click at [924, 37] on div "Incident's audio records ×" at bounding box center [712, 41] width 590 height 45
click at [606, 144] on div "scrub bar" at bounding box center [569, 143] width 84 height 37
click at [458, 144] on vg-play-pause at bounding box center [463, 143] width 37 height 37
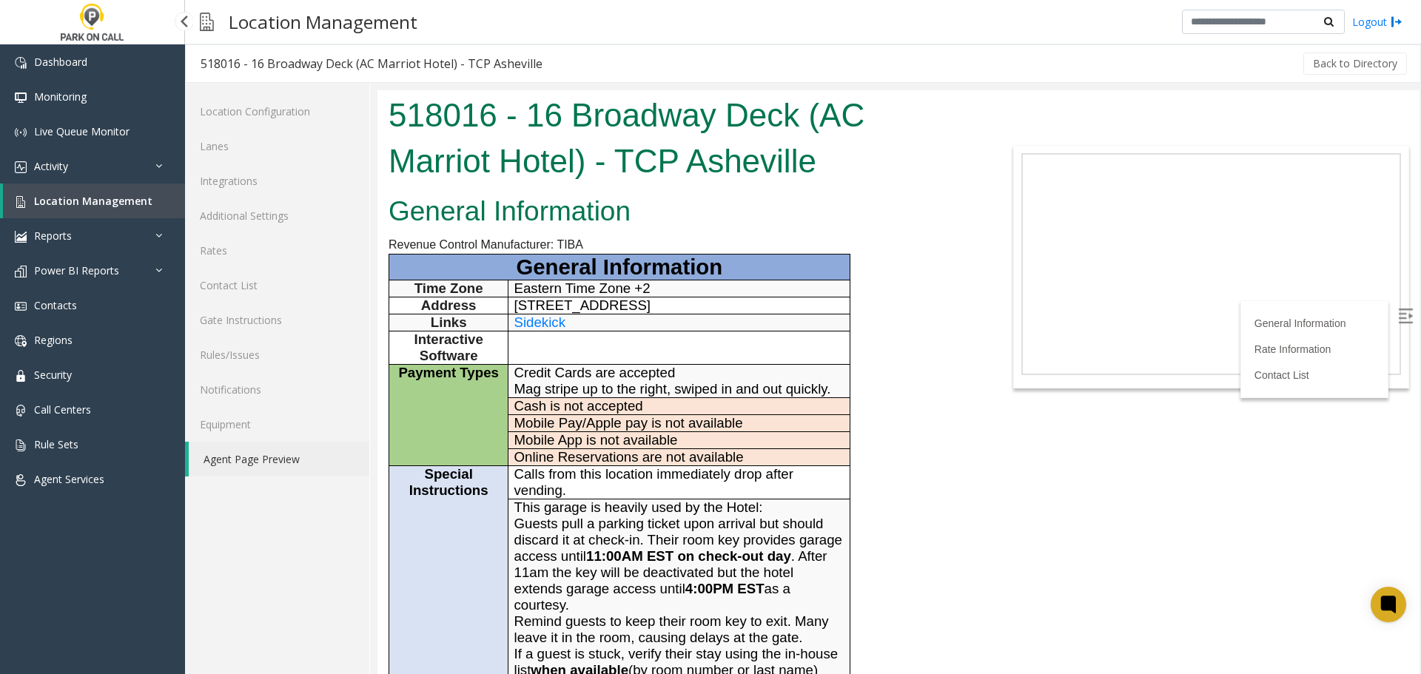
click at [87, 187] on link "Location Management" at bounding box center [94, 200] width 182 height 35
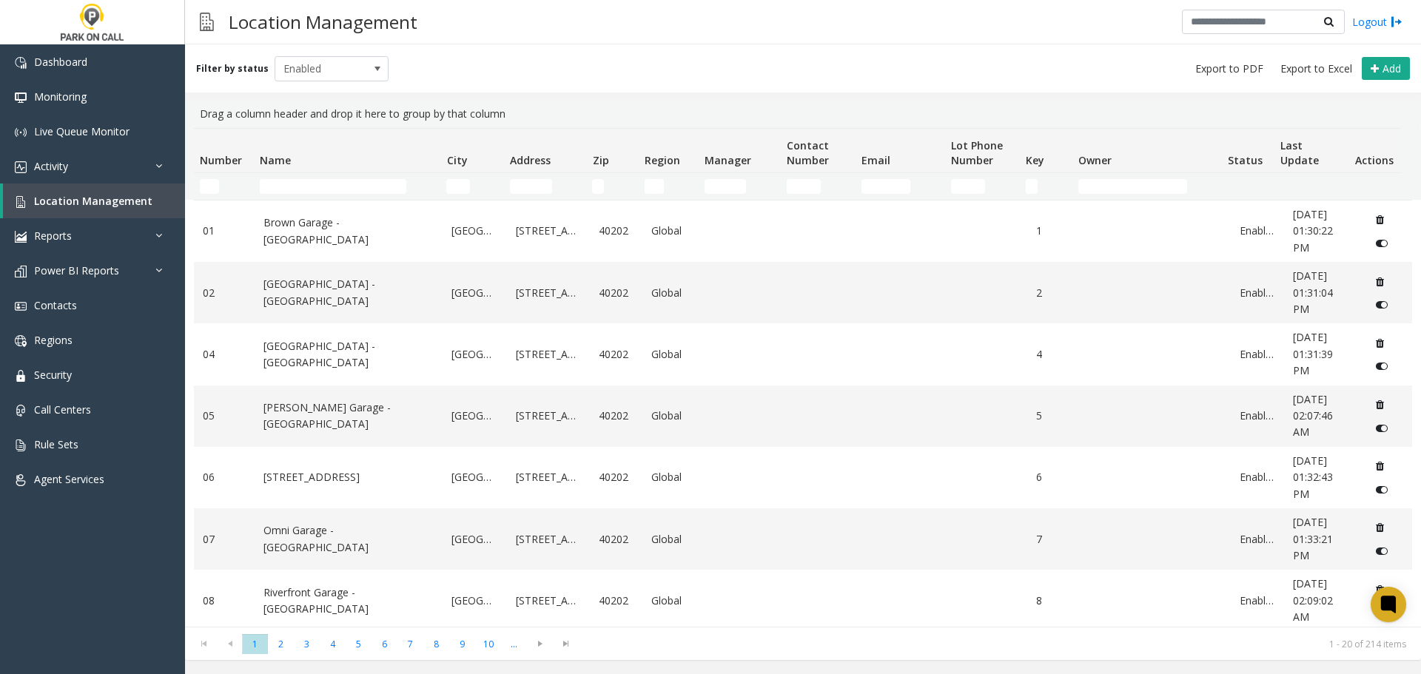
drag, startPoint x: 353, startPoint y: 173, endPoint x: 348, endPoint y: 183, distance: 10.6
click at [351, 176] on td "Name Filter" at bounding box center [347, 186] width 186 height 27
click at [348, 183] on input "Name Filter" at bounding box center [333, 186] width 146 height 15
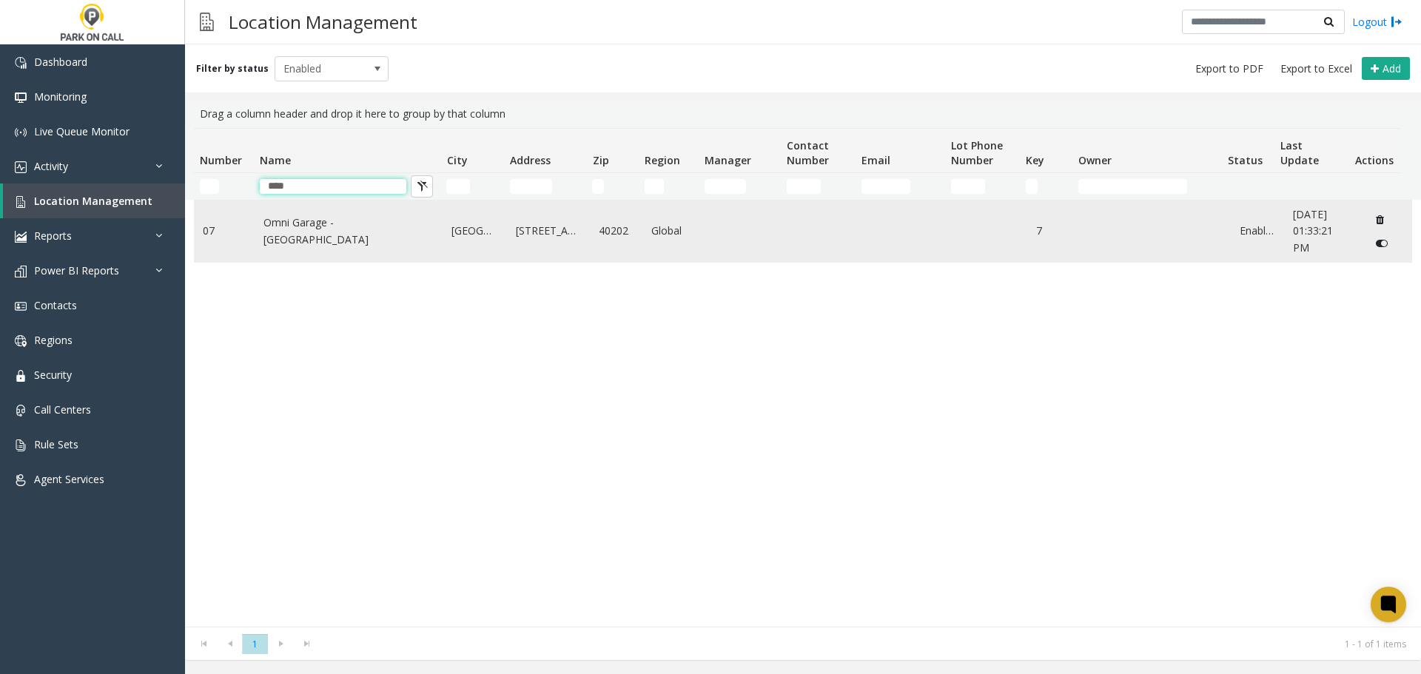
type input "****"
click at [300, 242] on td "Omni Garage - [GEOGRAPHIC_DATA]" at bounding box center [349, 231] width 189 height 61
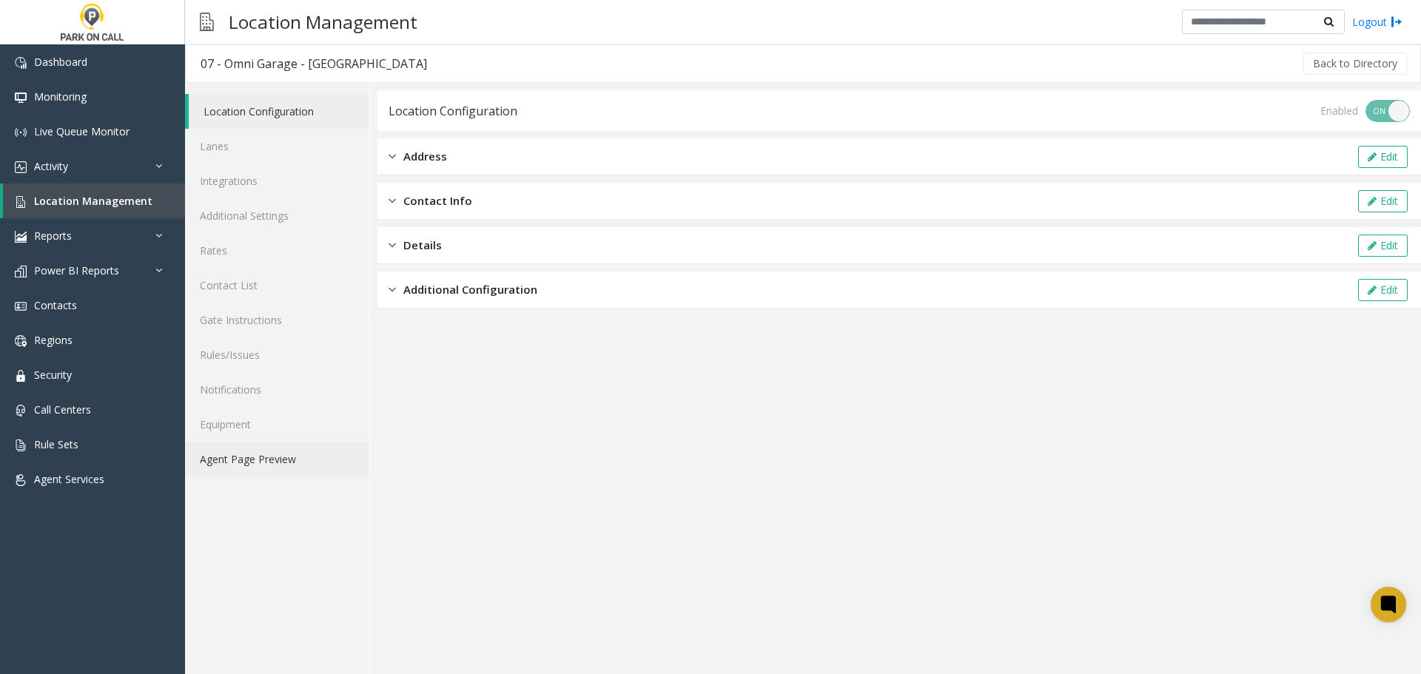
click at [252, 465] on link "Agent Page Preview" at bounding box center [277, 459] width 184 height 35
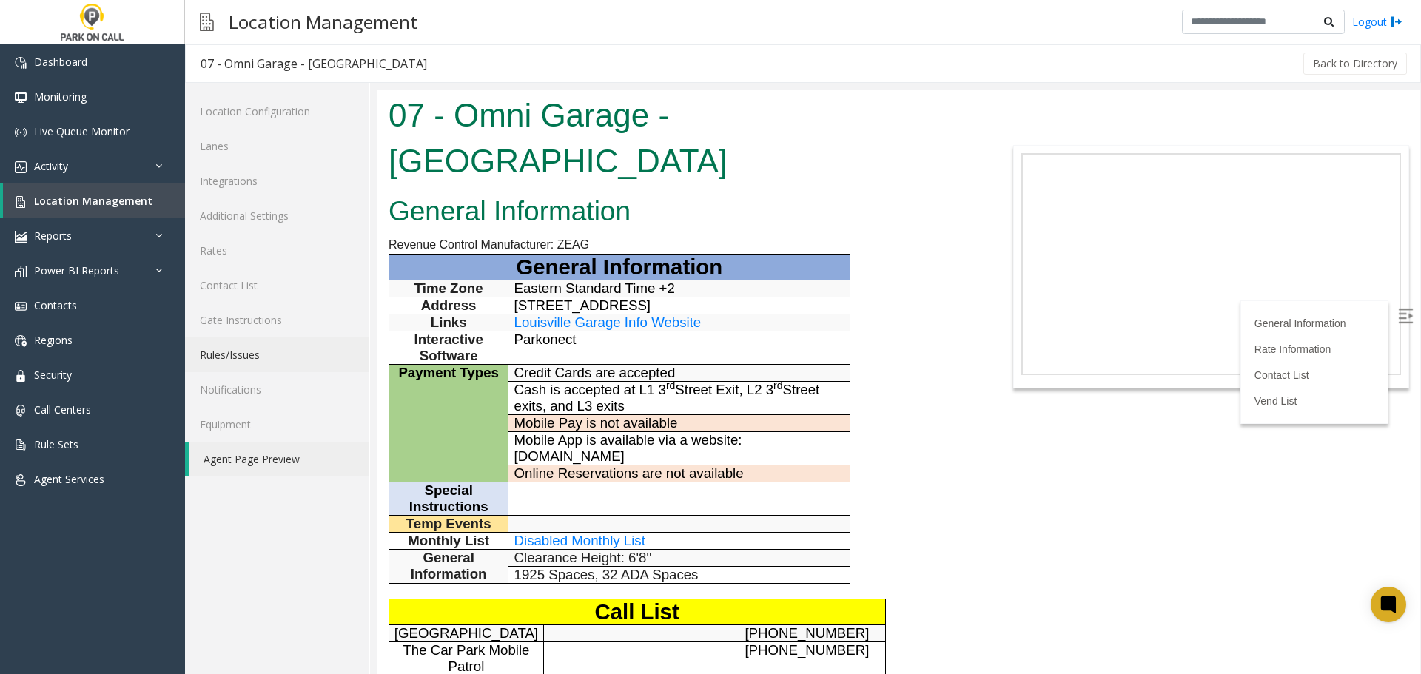
click at [273, 354] on link "Rules/Issues" at bounding box center [277, 354] width 184 height 35
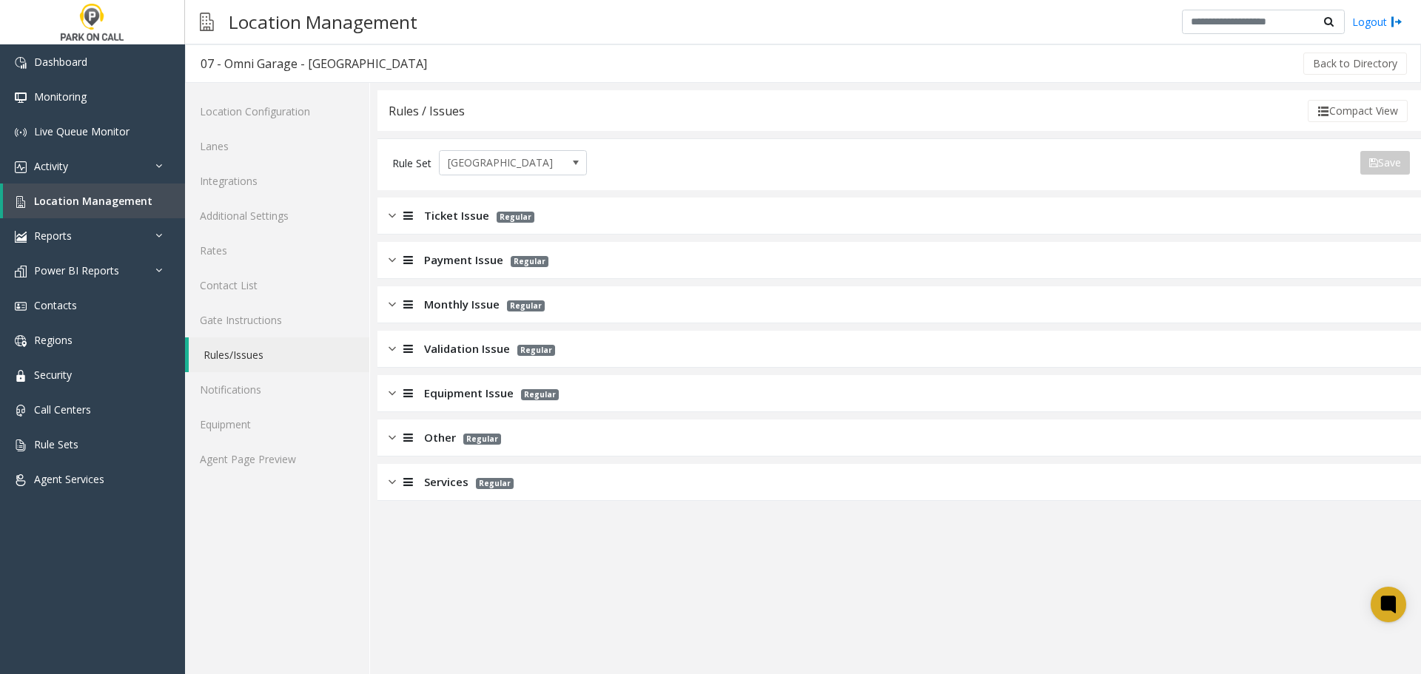
click at [474, 314] on div "Monthly Issue Regular" at bounding box center [898, 304] width 1043 height 37
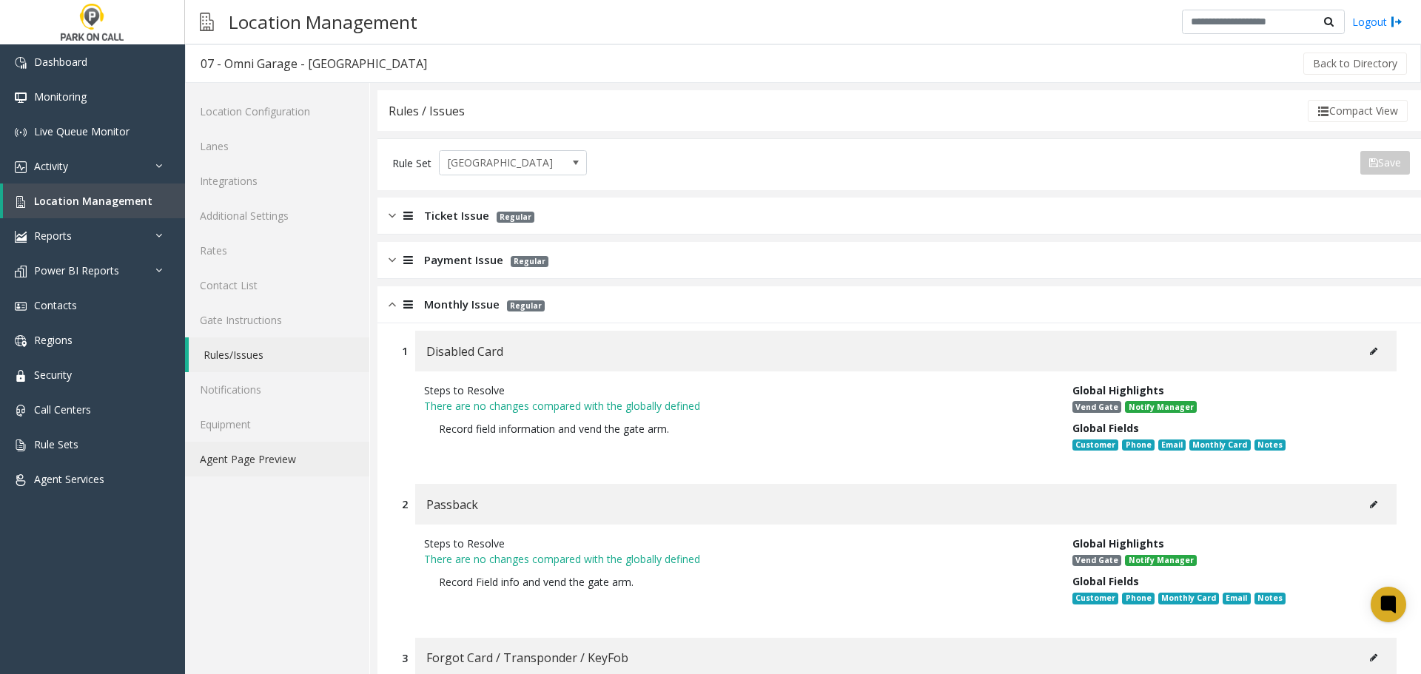
click at [266, 461] on link "Agent Page Preview" at bounding box center [277, 459] width 184 height 35
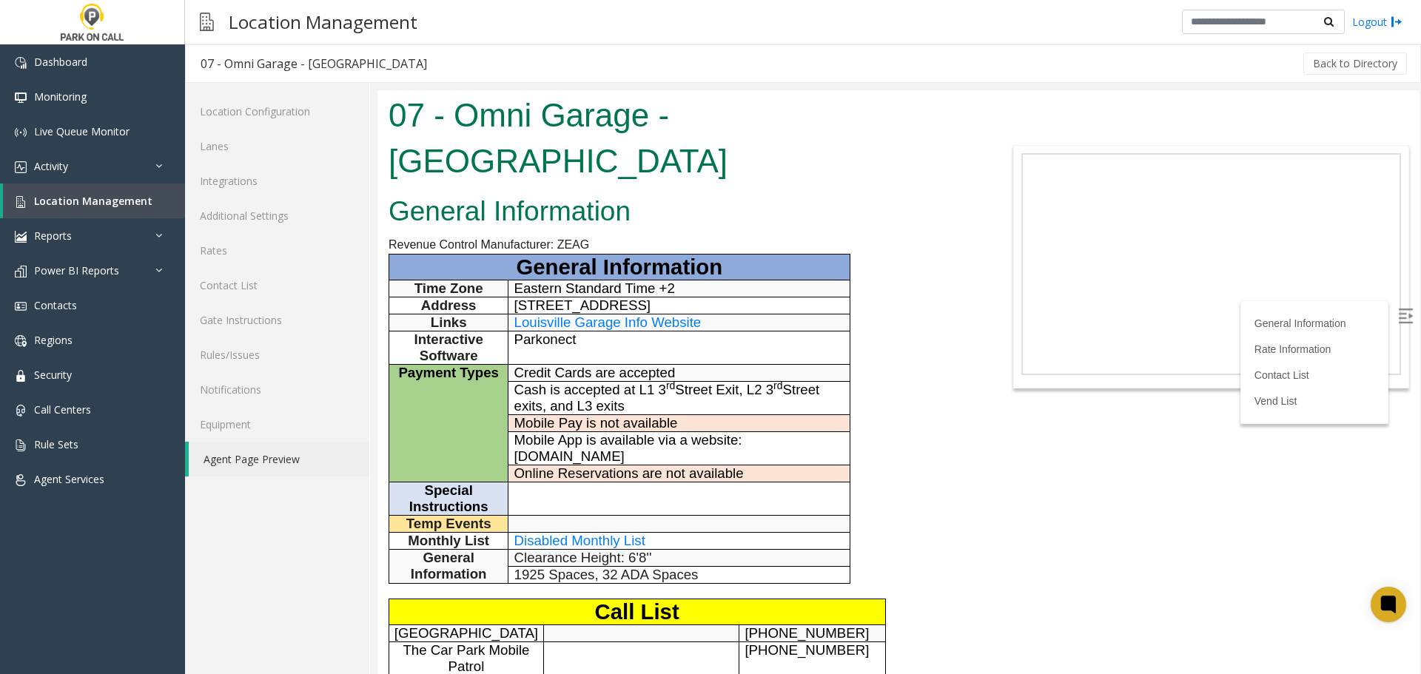
click at [596, 533] on span "Disabled Monthly List" at bounding box center [579, 541] width 131 height 16
click at [67, 206] on span "Location Management" at bounding box center [93, 201] width 118 height 14
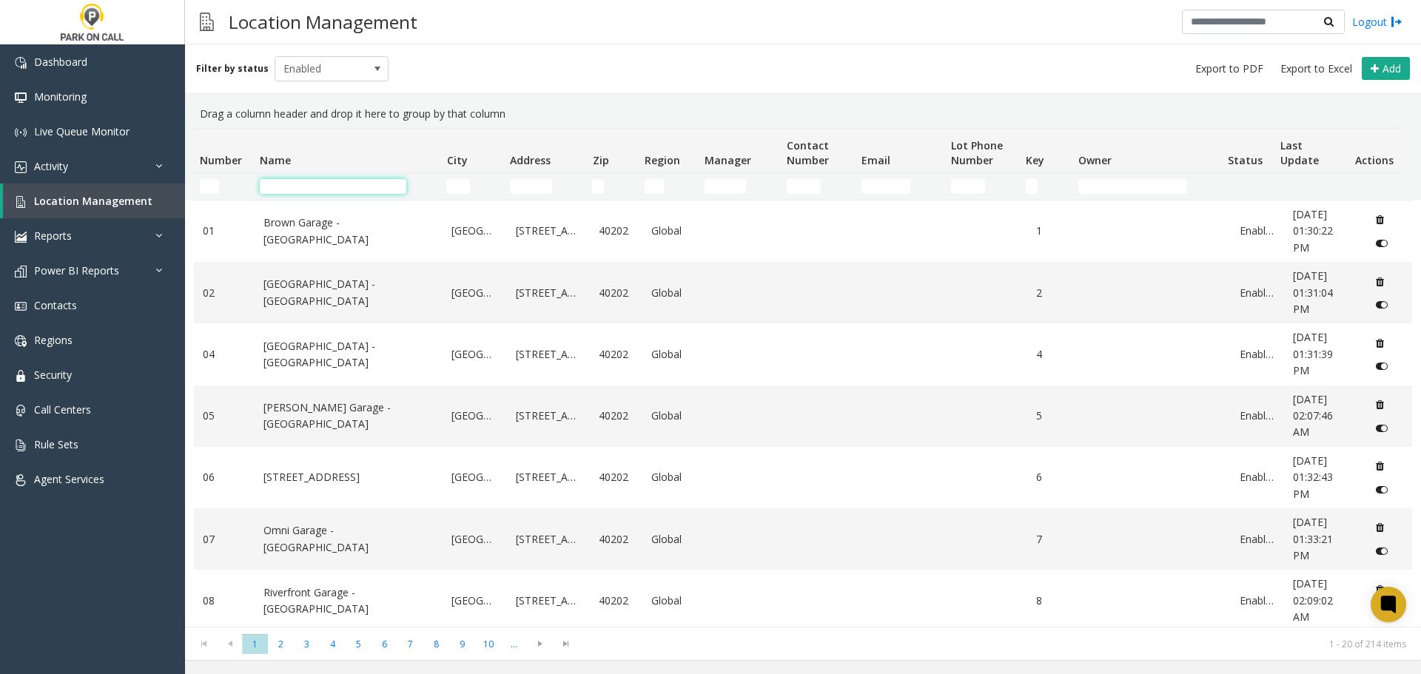
click at [317, 189] on input "Name Filter" at bounding box center [333, 186] width 146 height 15
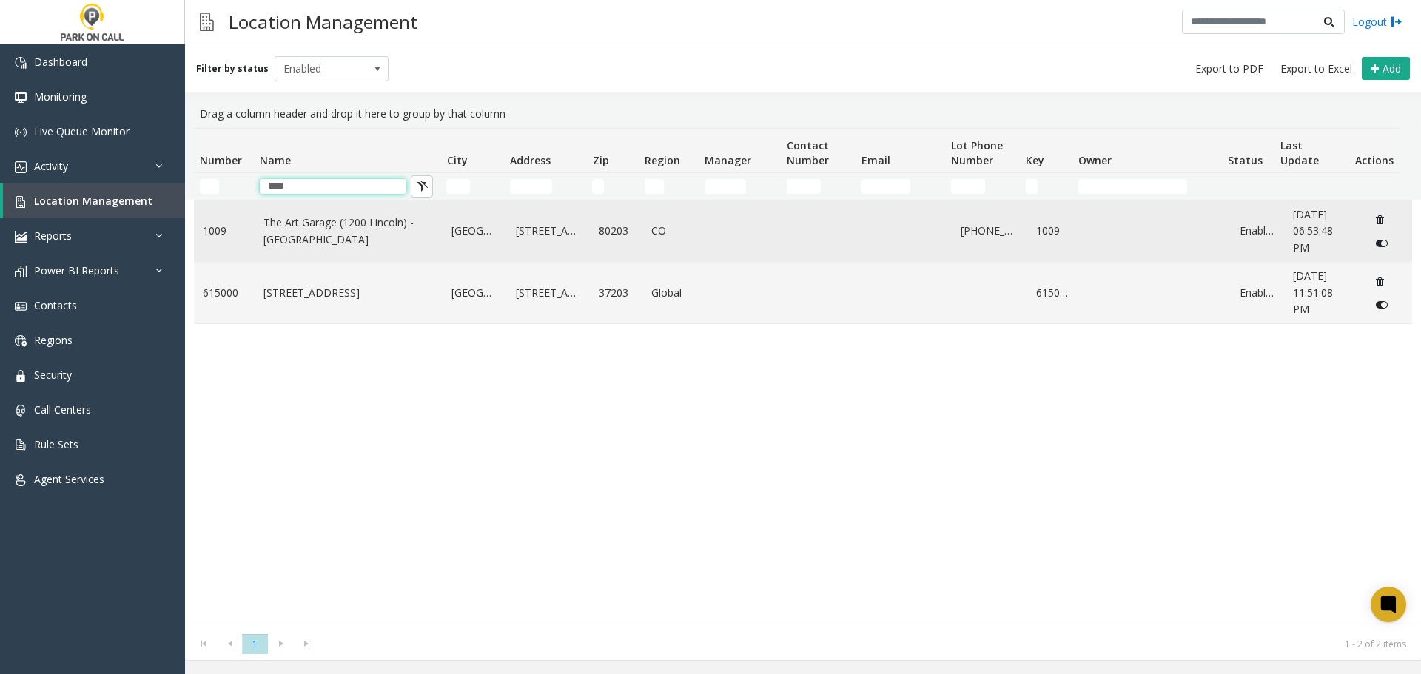
type input "****"
click at [298, 210] on td "The Art Garage (1200 Lincoln) - Parkwell" at bounding box center [349, 231] width 189 height 61
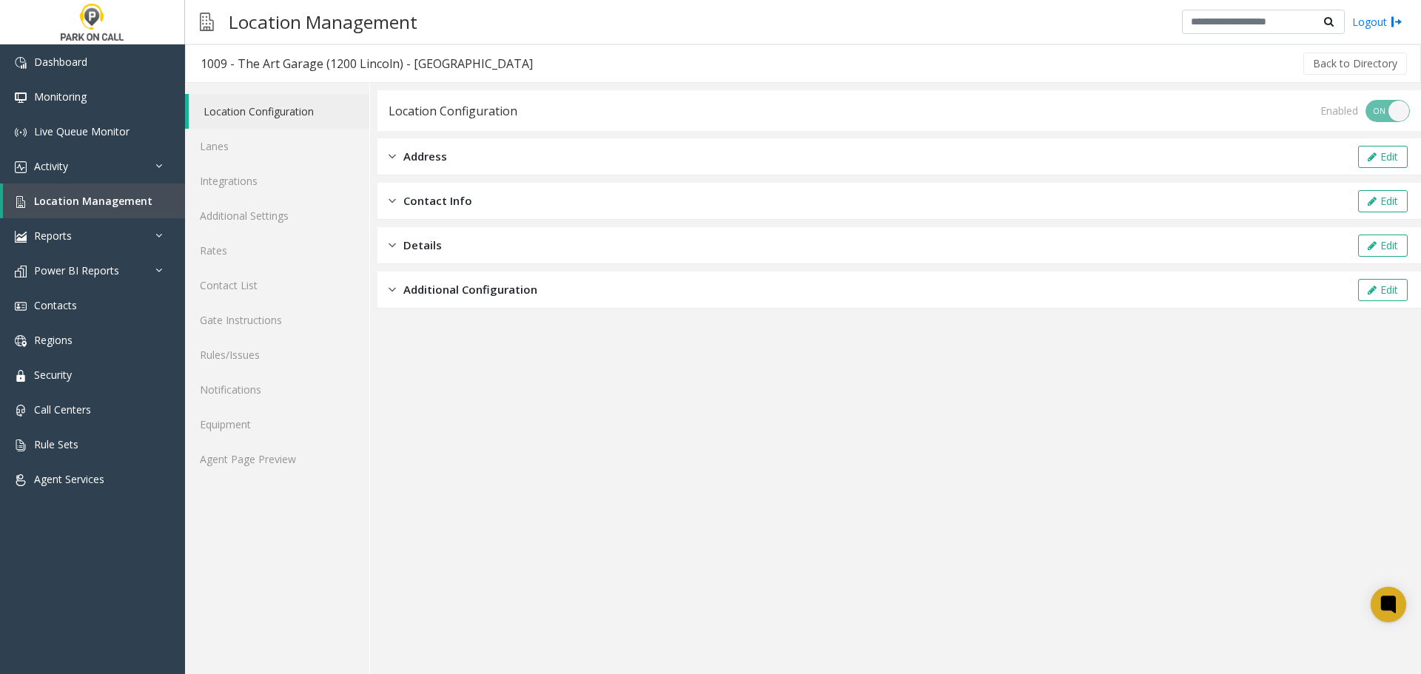
click at [1365, 58] on button "Back to Directory" at bounding box center [1355, 64] width 104 height 22
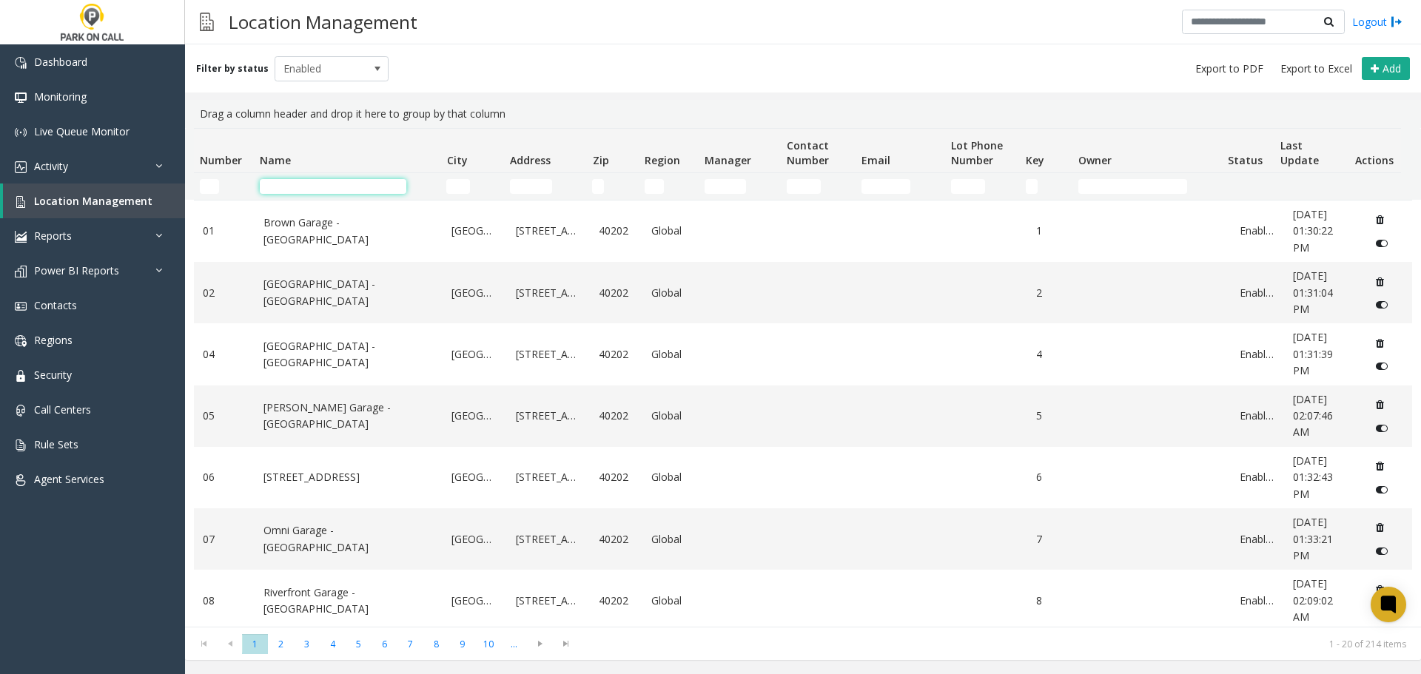
click at [318, 181] on input "Name Filter" at bounding box center [333, 186] width 146 height 15
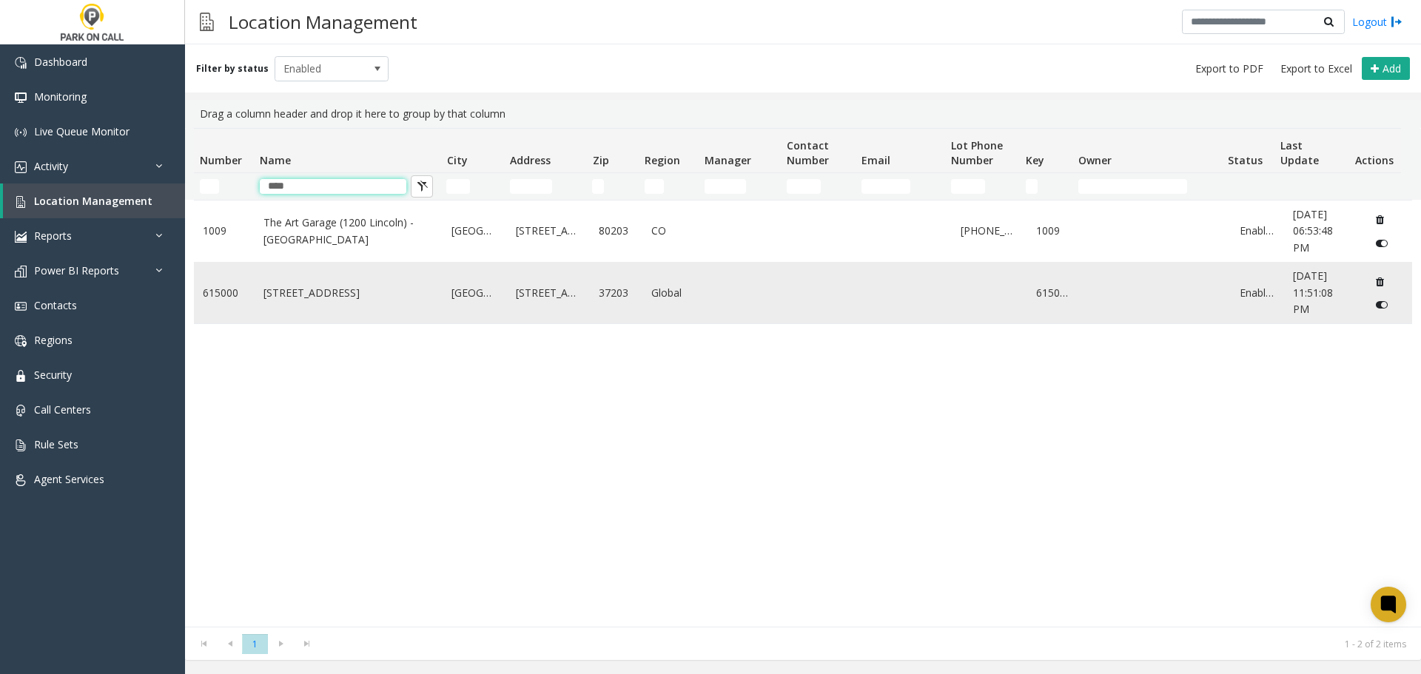
type input "****"
click at [306, 285] on link "1200 Broadway - Park Place Parking Nashville" at bounding box center [348, 293] width 171 height 16
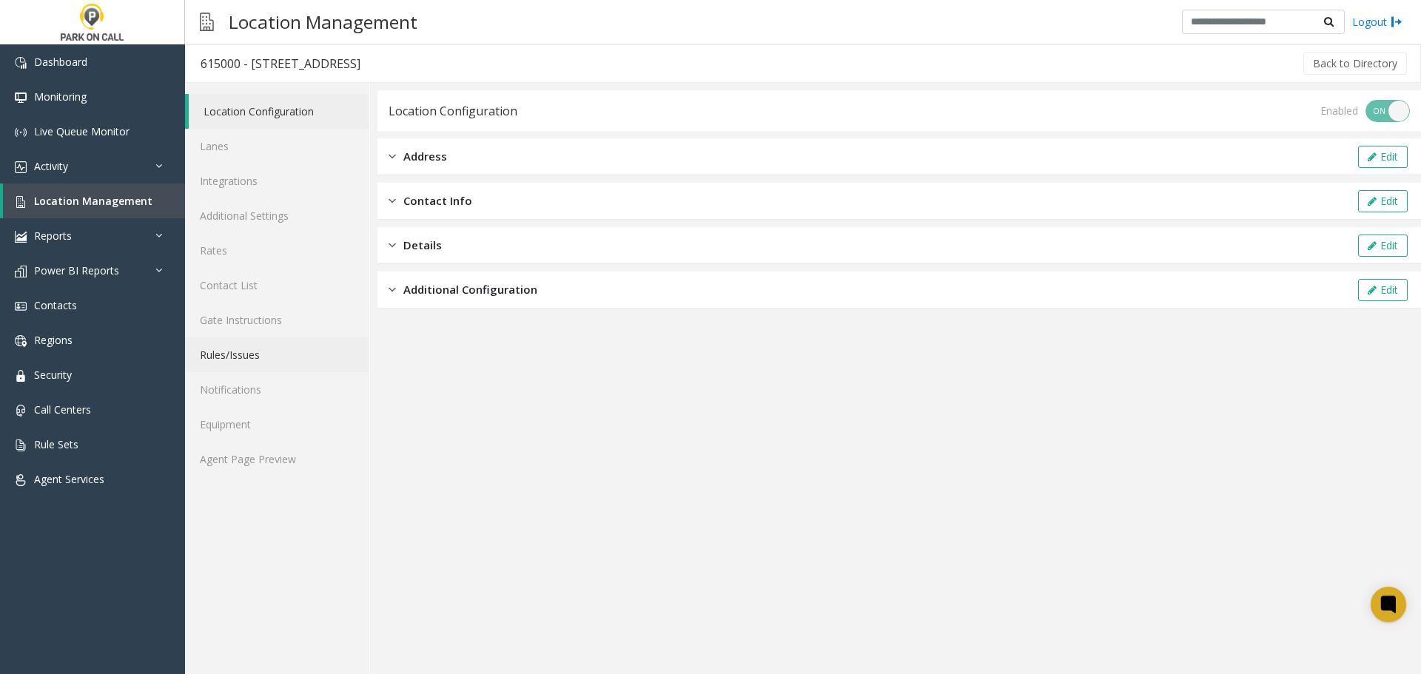
click at [257, 357] on link "Rules/Issues" at bounding box center [277, 354] width 184 height 35
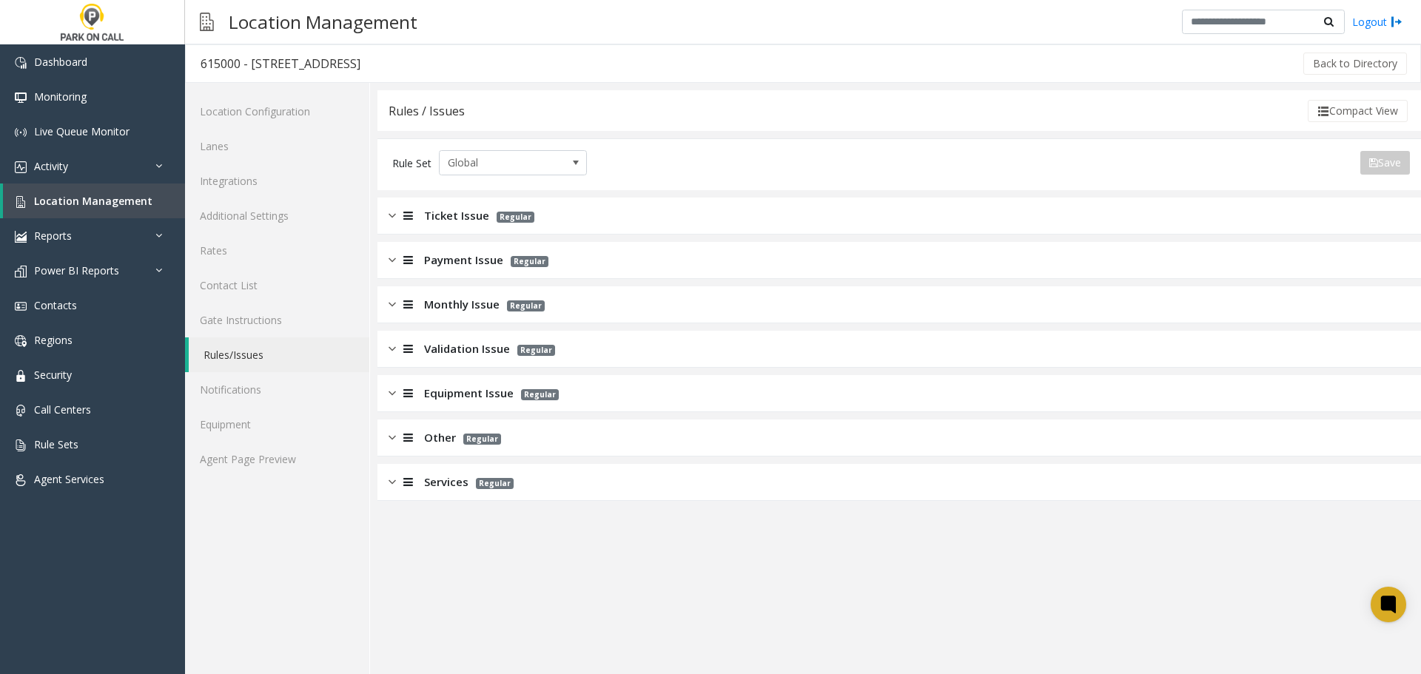
click at [470, 390] on span "Equipment Issue" at bounding box center [469, 393] width 90 height 17
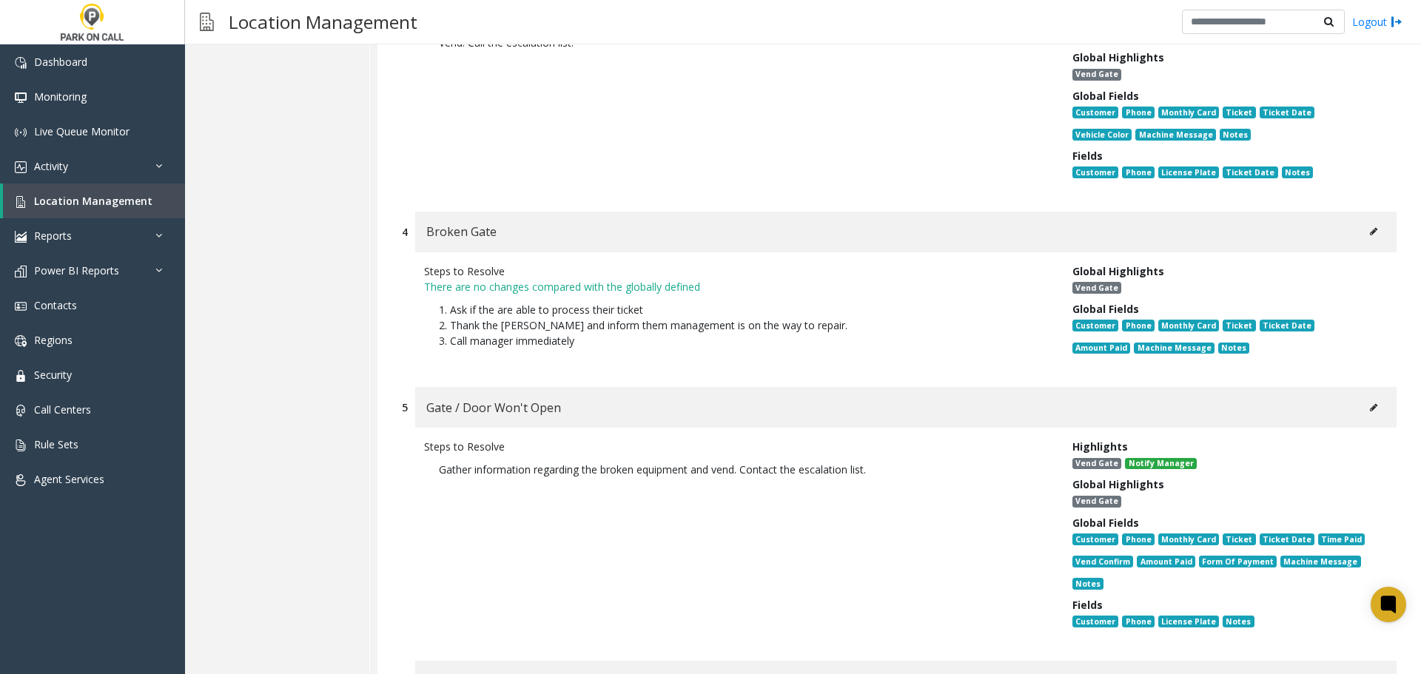
scroll to position [1036, 0]
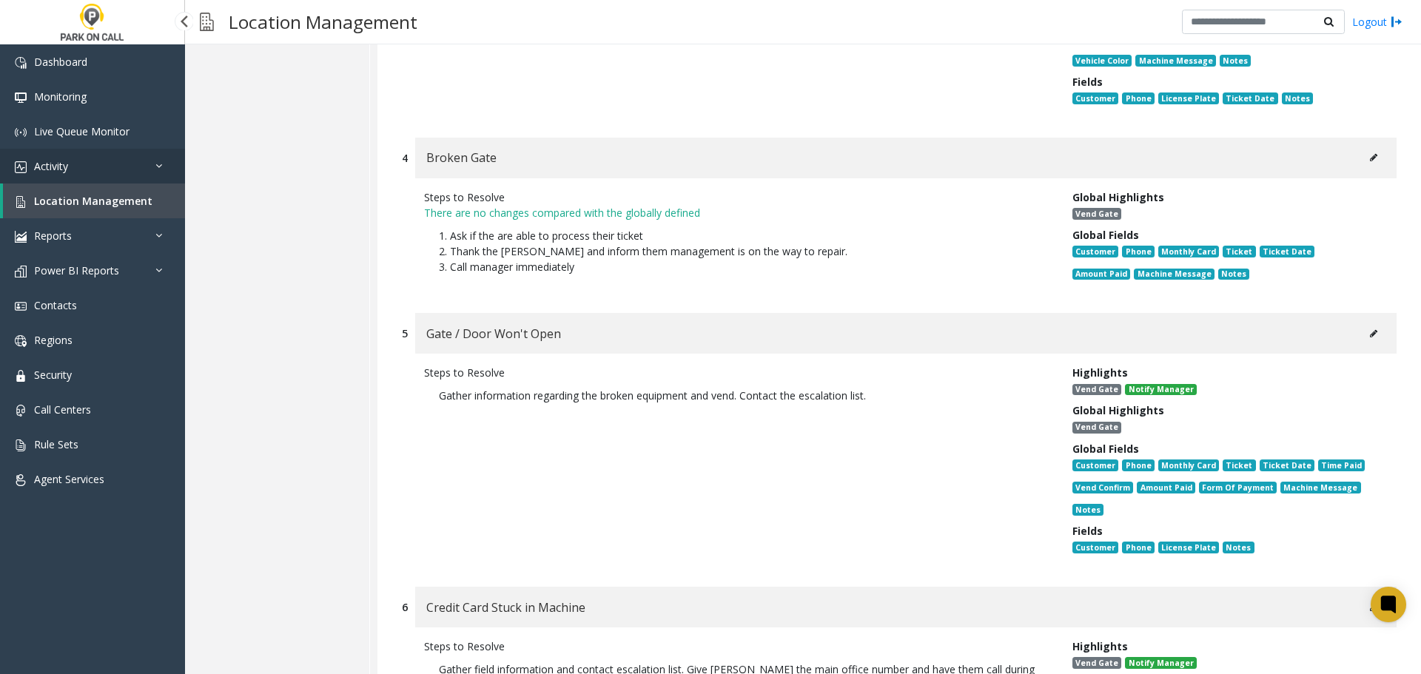
click at [119, 166] on link "Activity" at bounding box center [92, 166] width 185 height 35
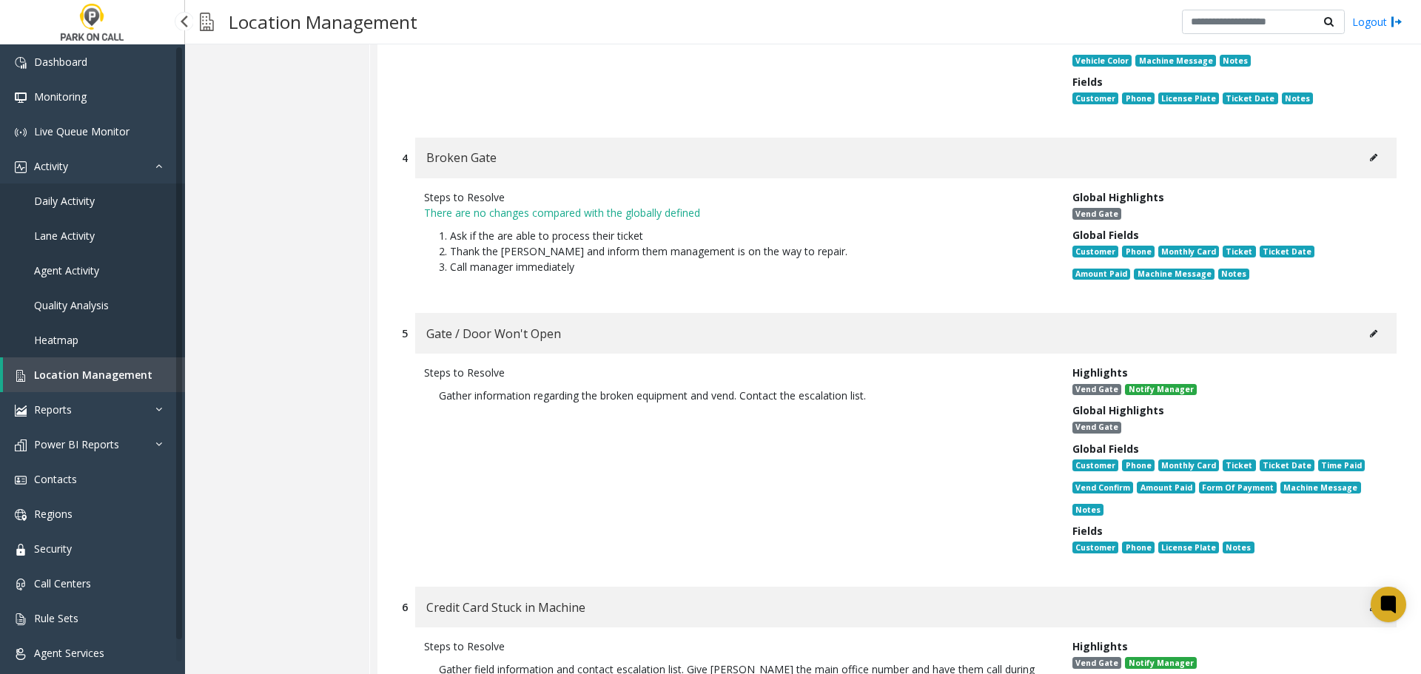
click at [103, 271] on link "Agent Activity" at bounding box center [92, 270] width 185 height 35
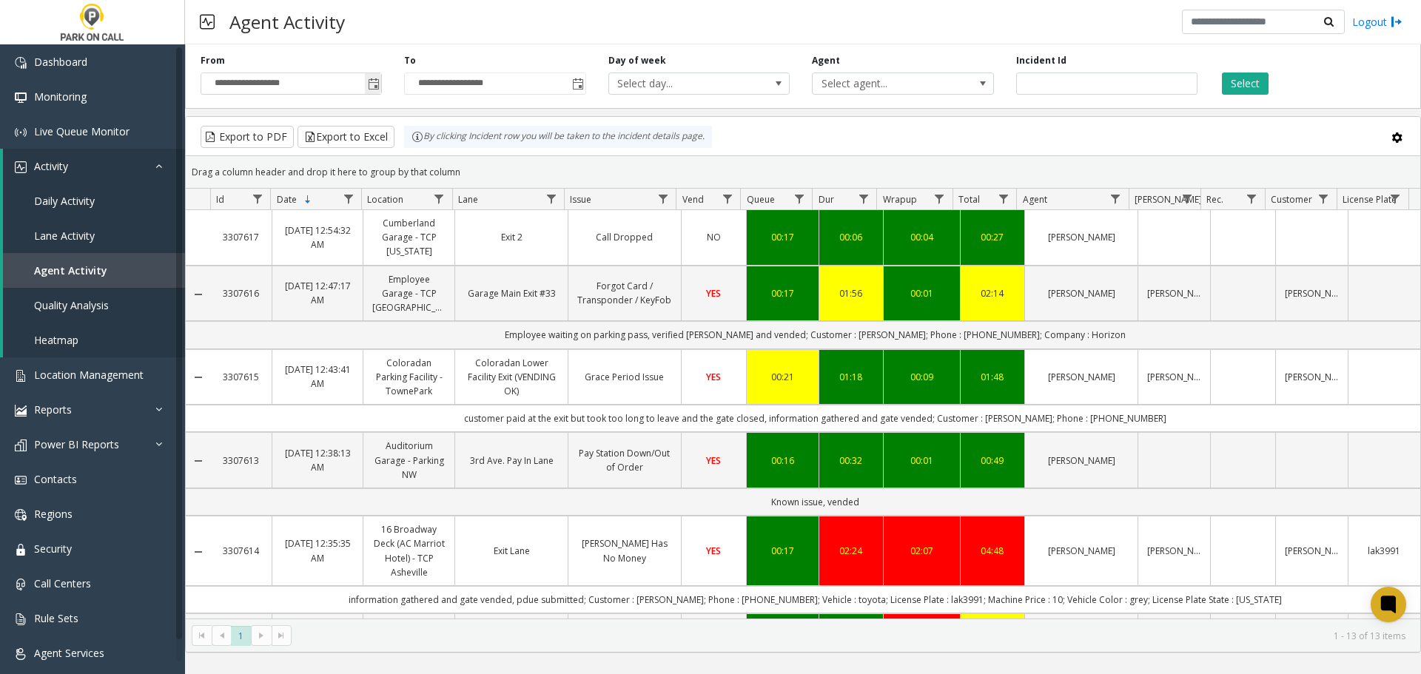
click at [374, 81] on span "Toggle popup" at bounding box center [374, 84] width 12 height 12
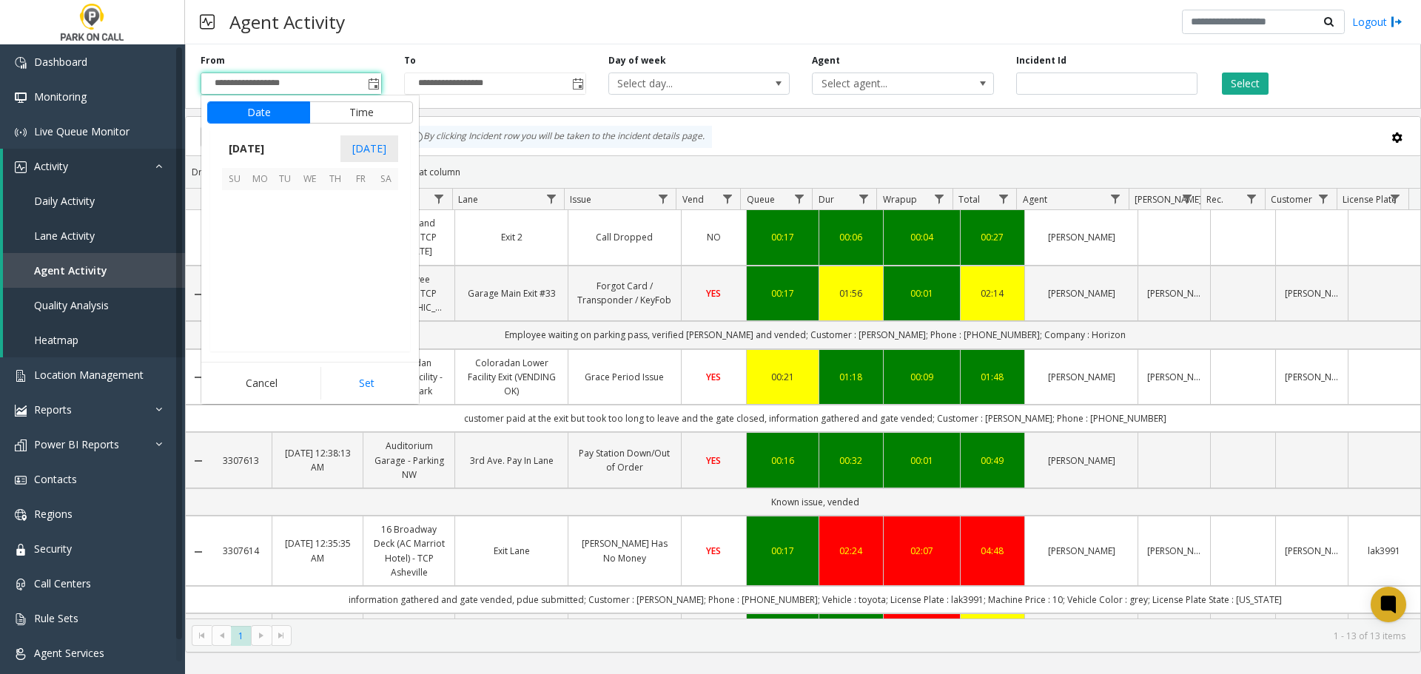
scroll to position [265539, 0]
click at [329, 207] on span "4" at bounding box center [335, 202] width 25 height 25
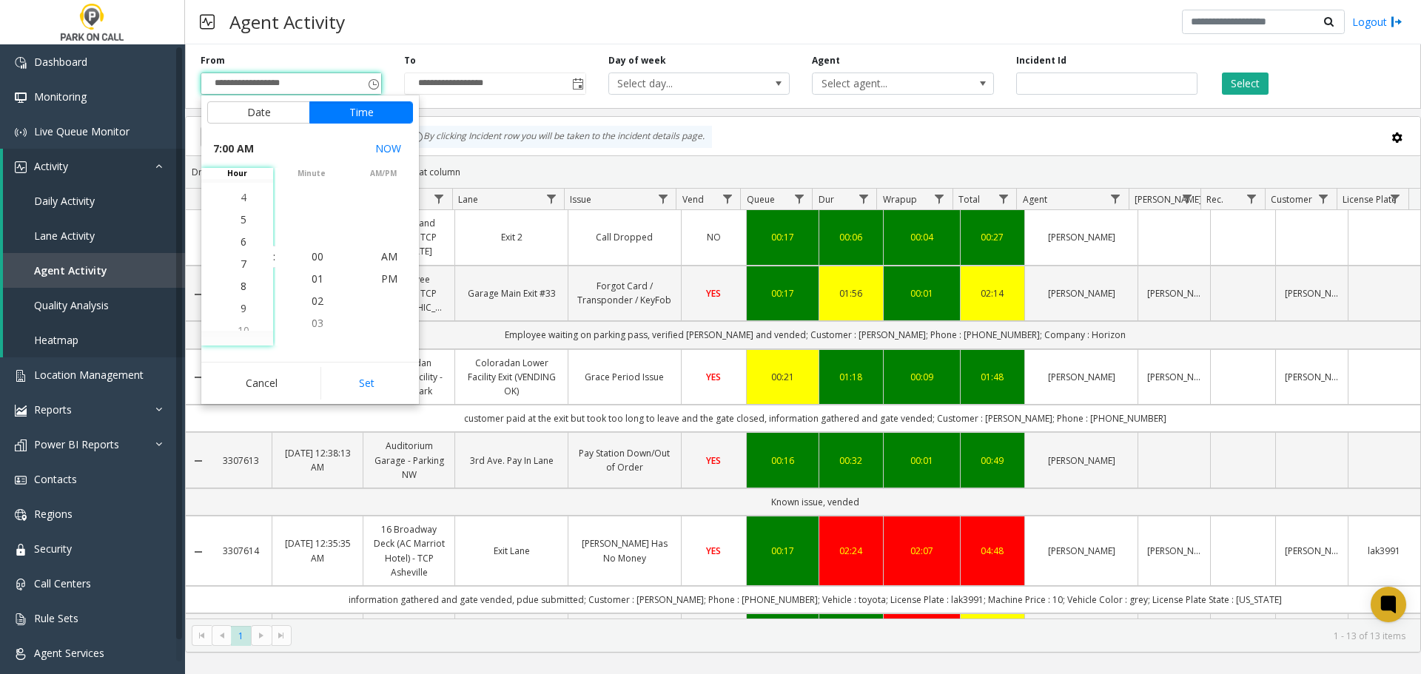
scroll to position [155, 0]
click at [240, 195] on span "4" at bounding box center [243, 190] width 6 height 14
click at [389, 280] on span "PM" at bounding box center [389, 279] width 16 height 14
click at [371, 363] on div "Cancel Set" at bounding box center [310, 383] width 218 height 42
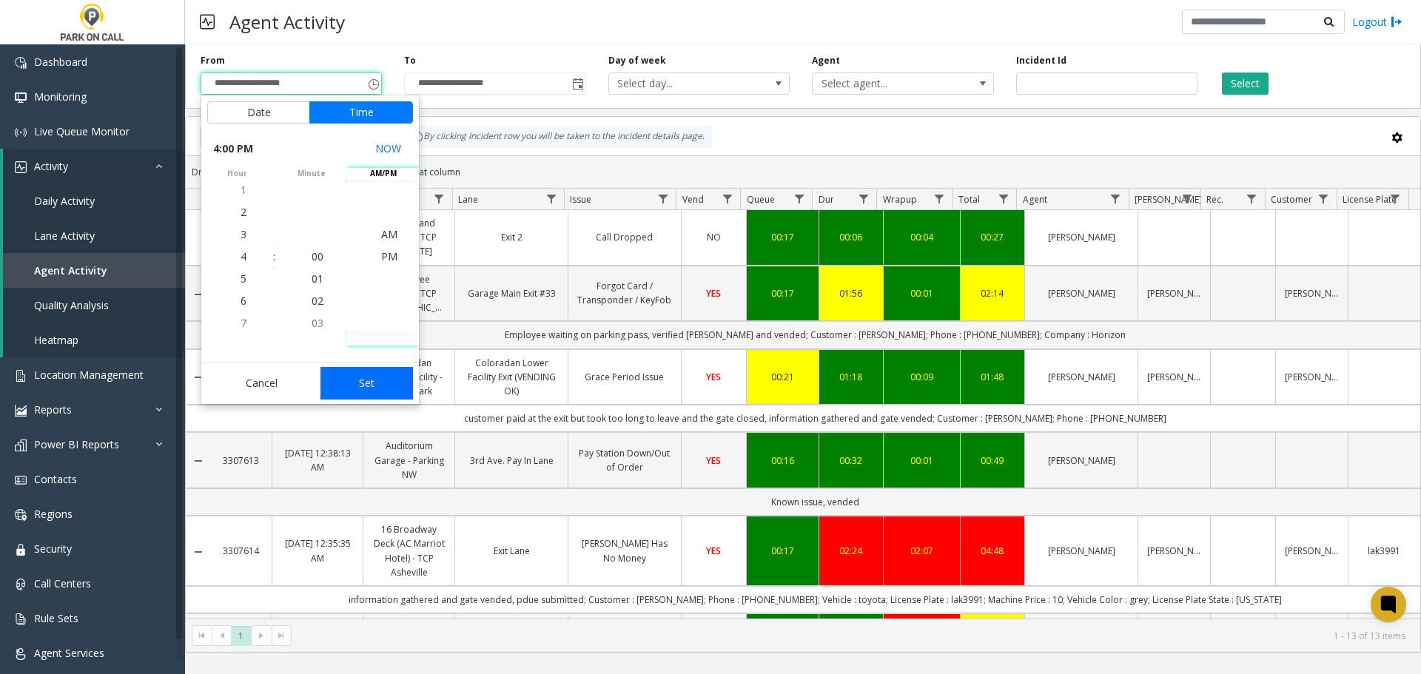
click at [371, 371] on button "Set" at bounding box center [366, 383] width 93 height 33
type input "**********"
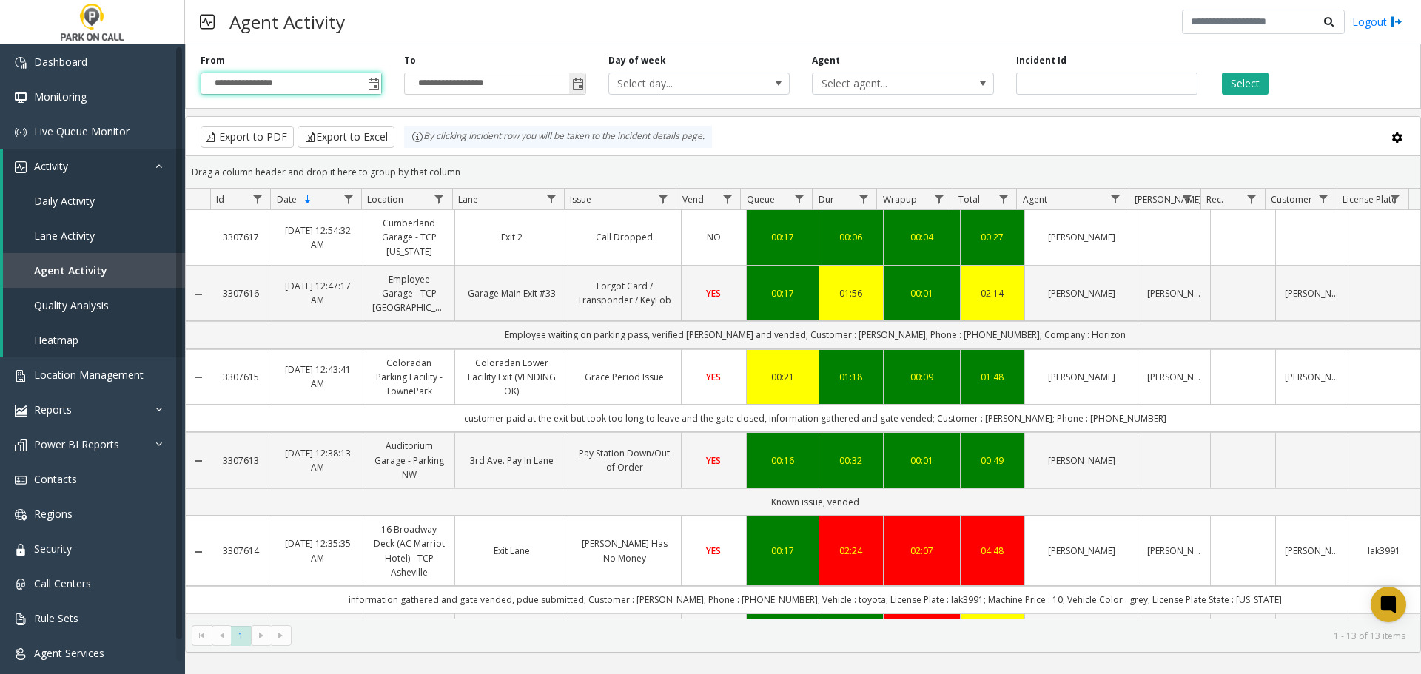
click at [579, 84] on span "Toggle popup" at bounding box center [578, 84] width 12 height 12
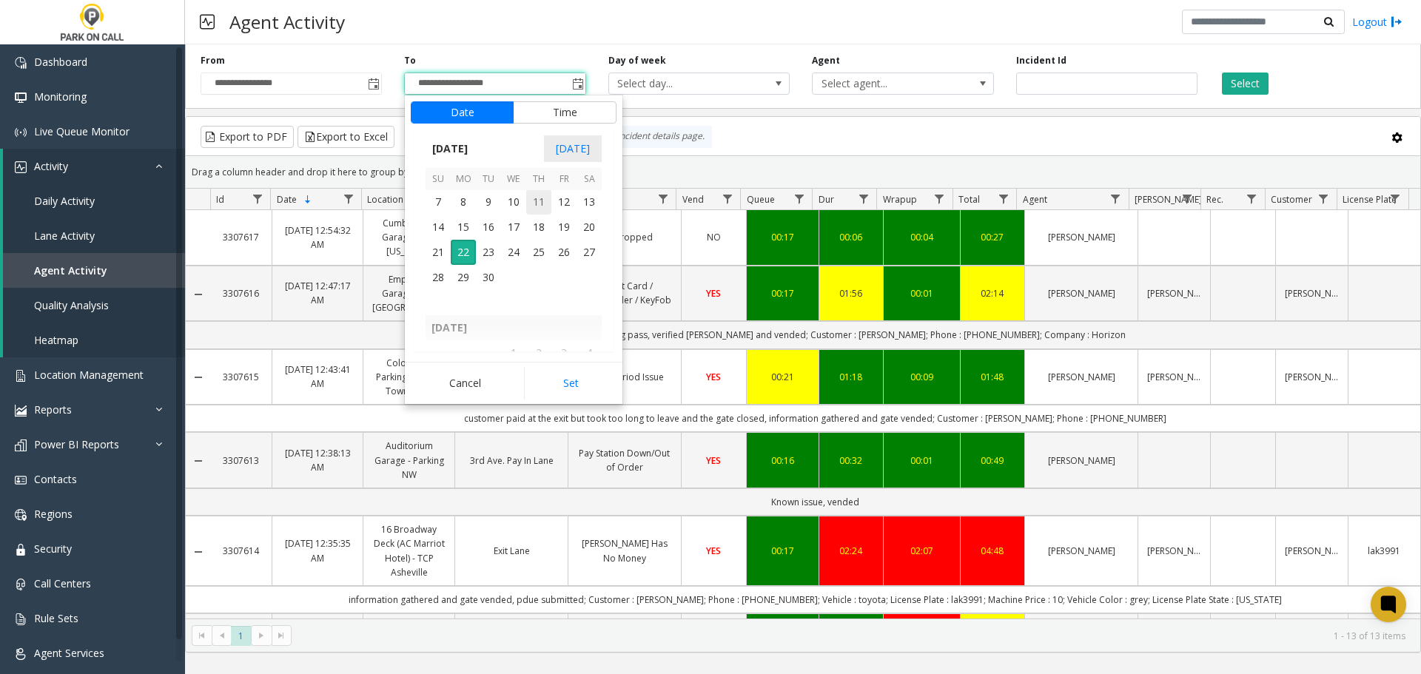
scroll to position [265539, 0]
click at [543, 196] on span "4" at bounding box center [538, 202] width 25 height 25
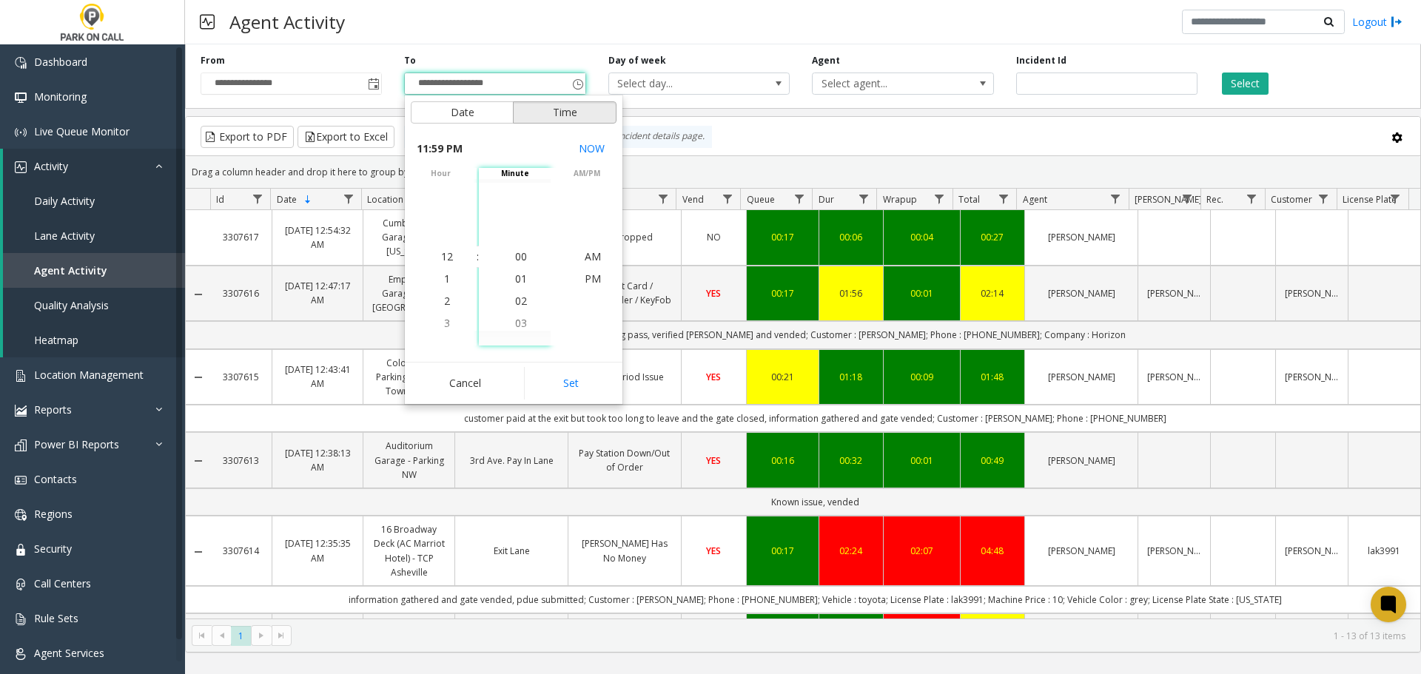
scroll to position [22, 0]
click at [444, 192] on span "5" at bounding box center [447, 190] width 6 height 14
click at [515, 256] on span "00" at bounding box center [521, 256] width 12 height 14
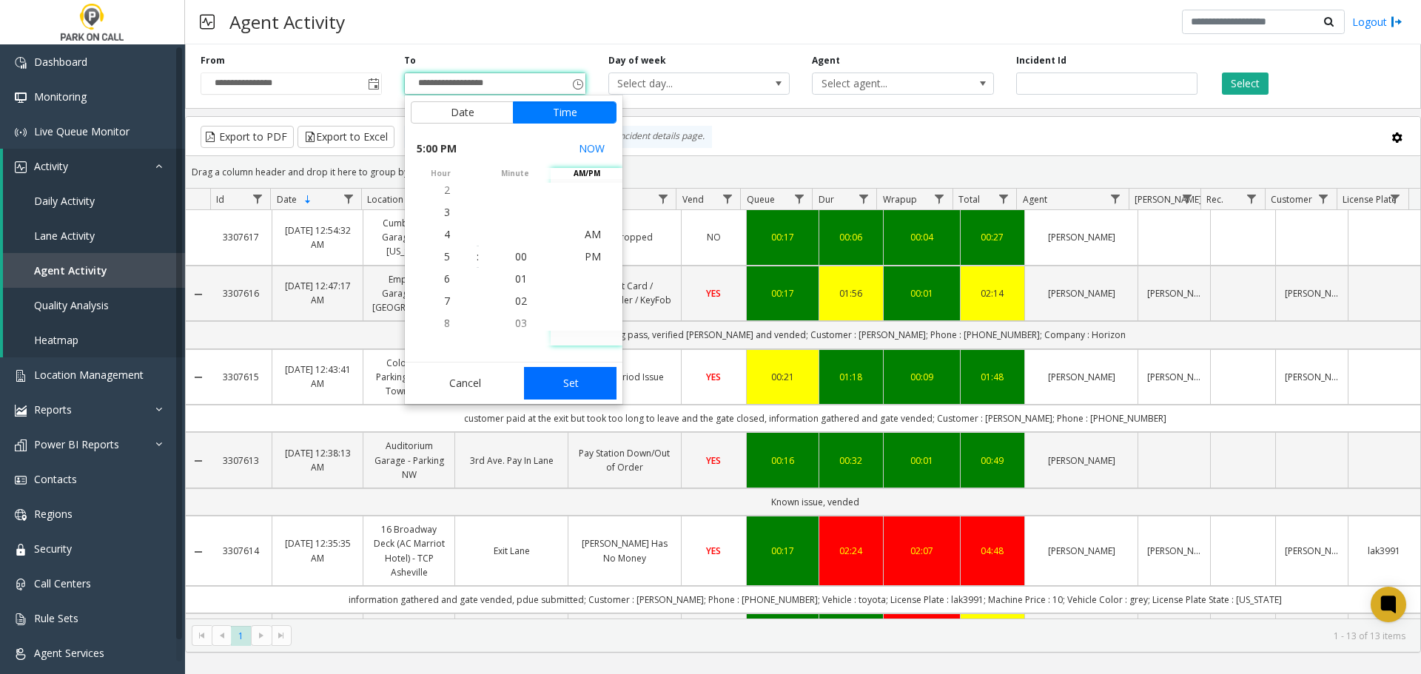
click at [574, 385] on button "Set" at bounding box center [570, 383] width 93 height 33
type input "**********"
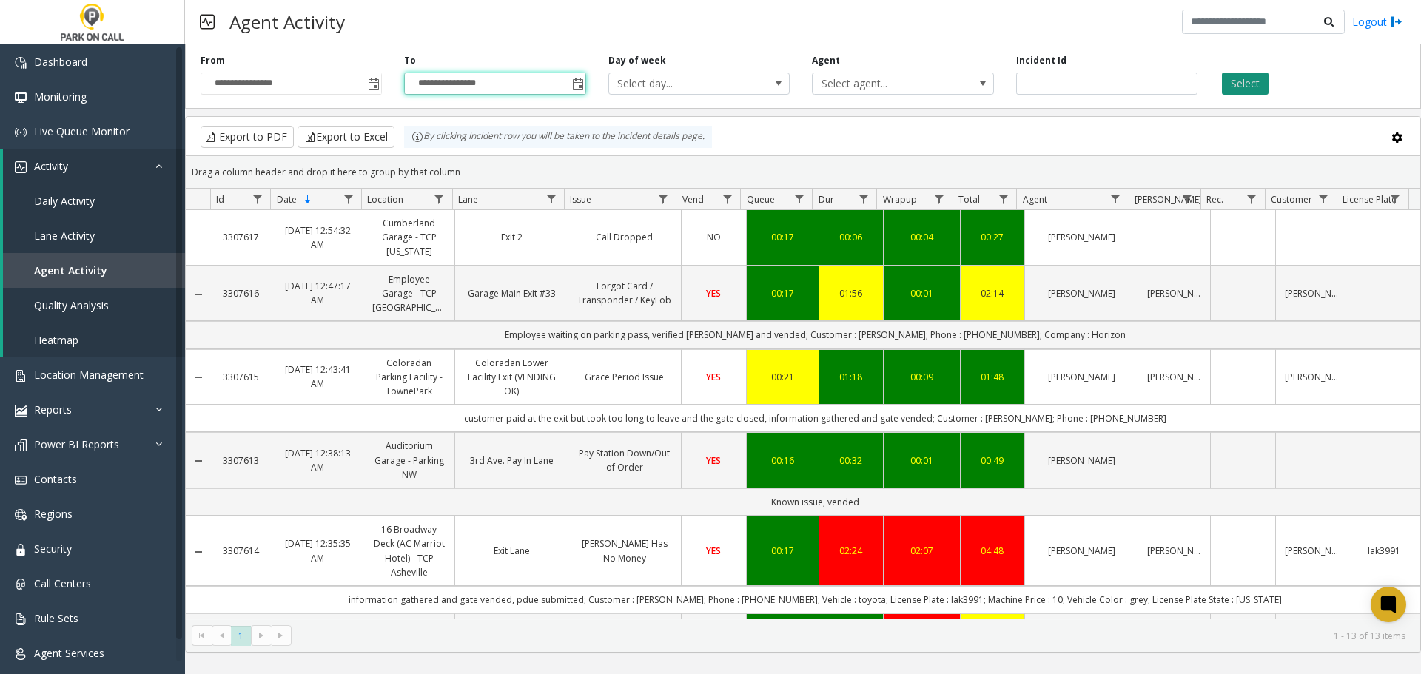
click at [1248, 86] on button "Select" at bounding box center [1245, 84] width 47 height 22
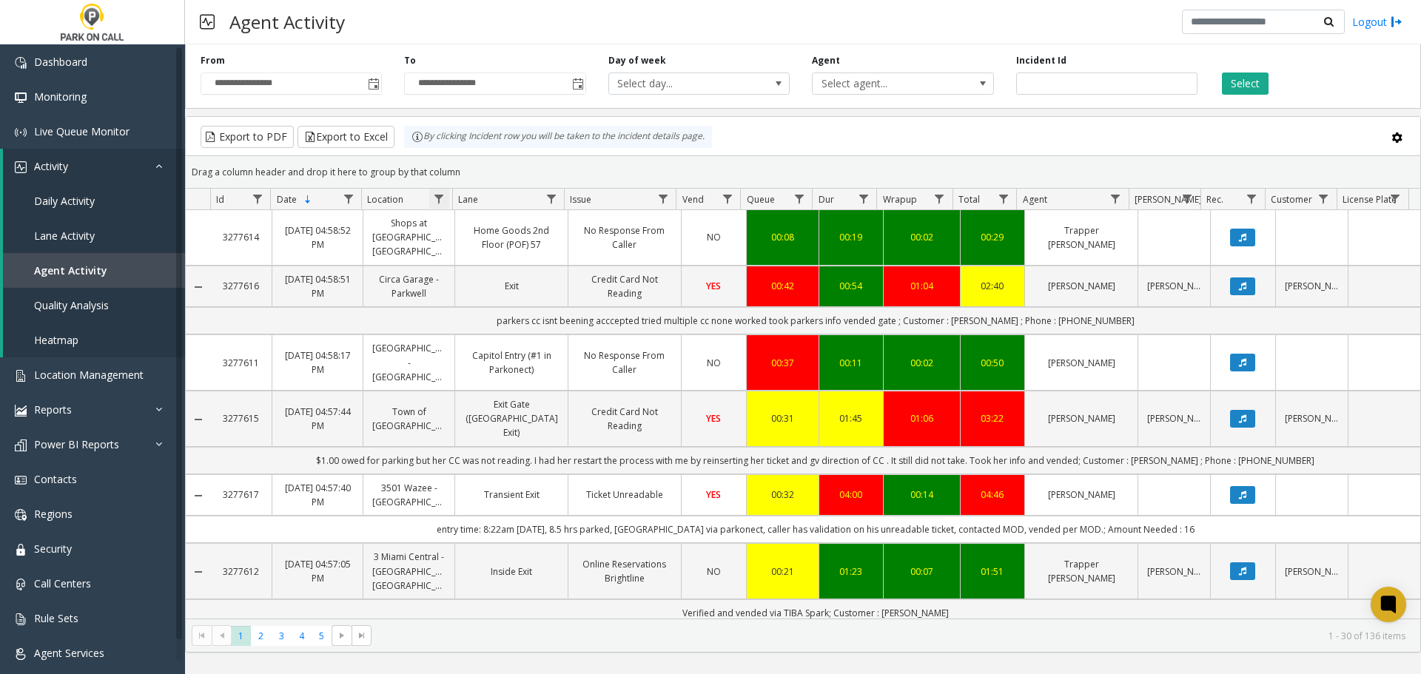
click at [442, 195] on span "Data table" at bounding box center [439, 199] width 12 height 12
click at [479, 261] on input "Location Filter" at bounding box center [503, 262] width 126 height 25
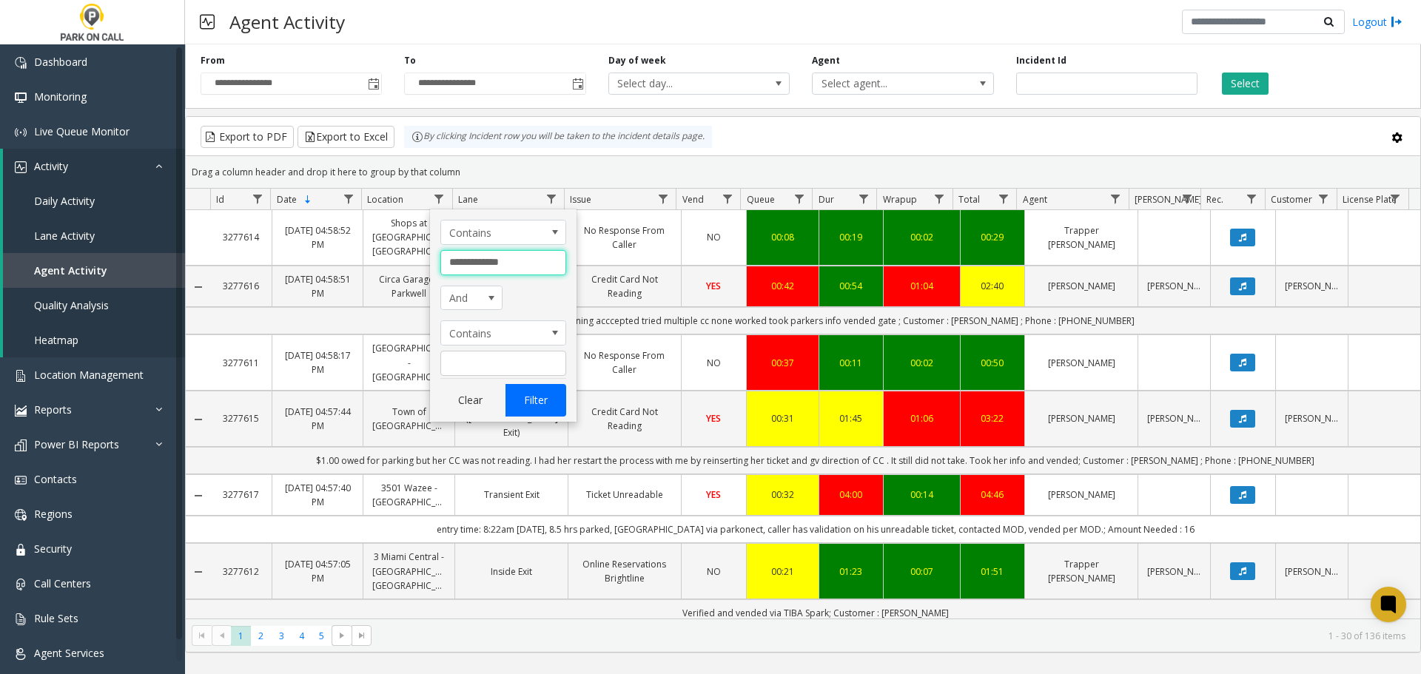
type input "**********"
click at [545, 416] on button "Filter" at bounding box center [535, 400] width 61 height 33
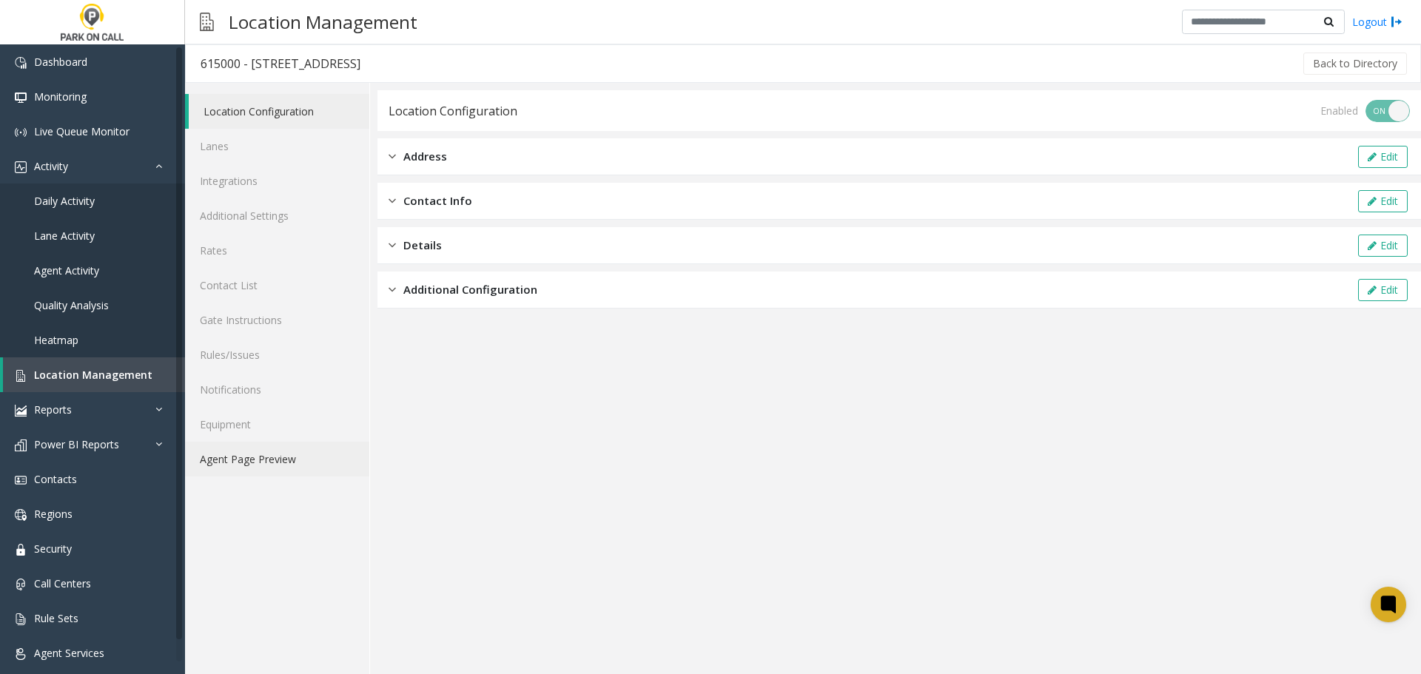
click at [250, 461] on link "Agent Page Preview" at bounding box center [277, 459] width 184 height 35
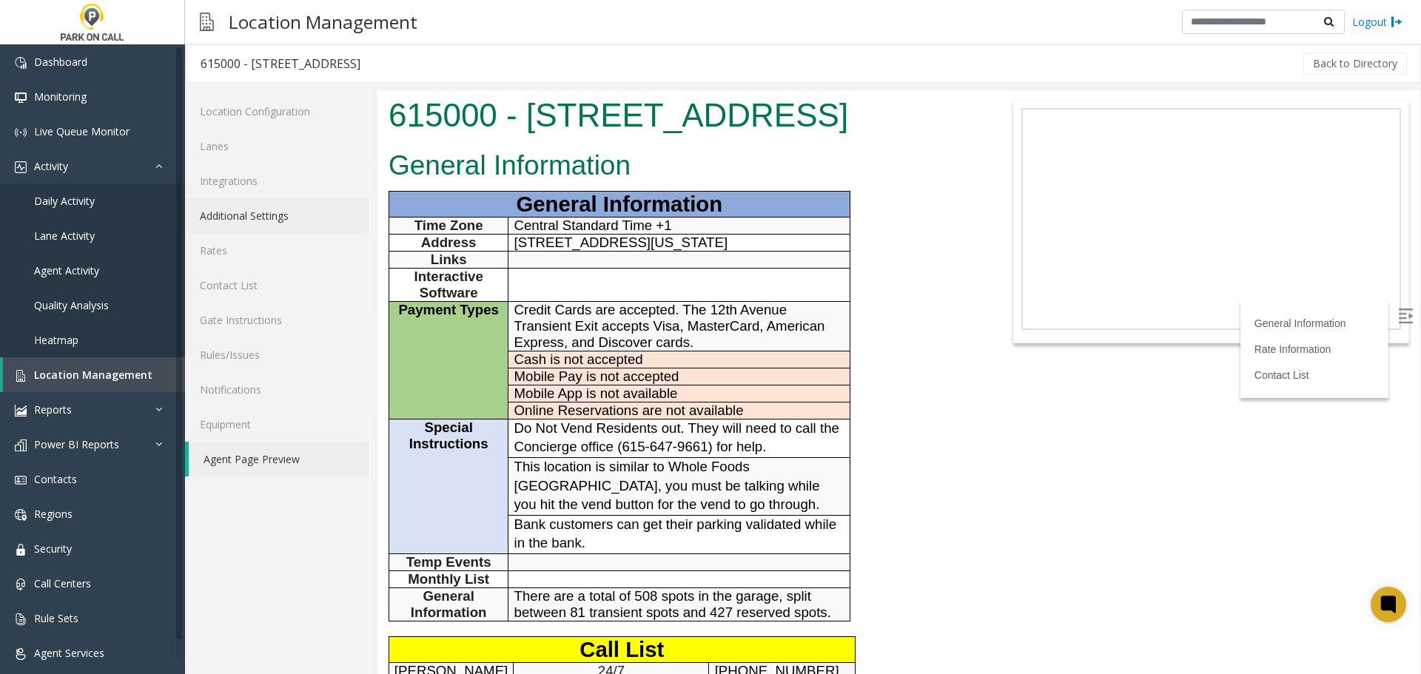
click at [280, 226] on link "Additional Settings" at bounding box center [277, 215] width 184 height 35
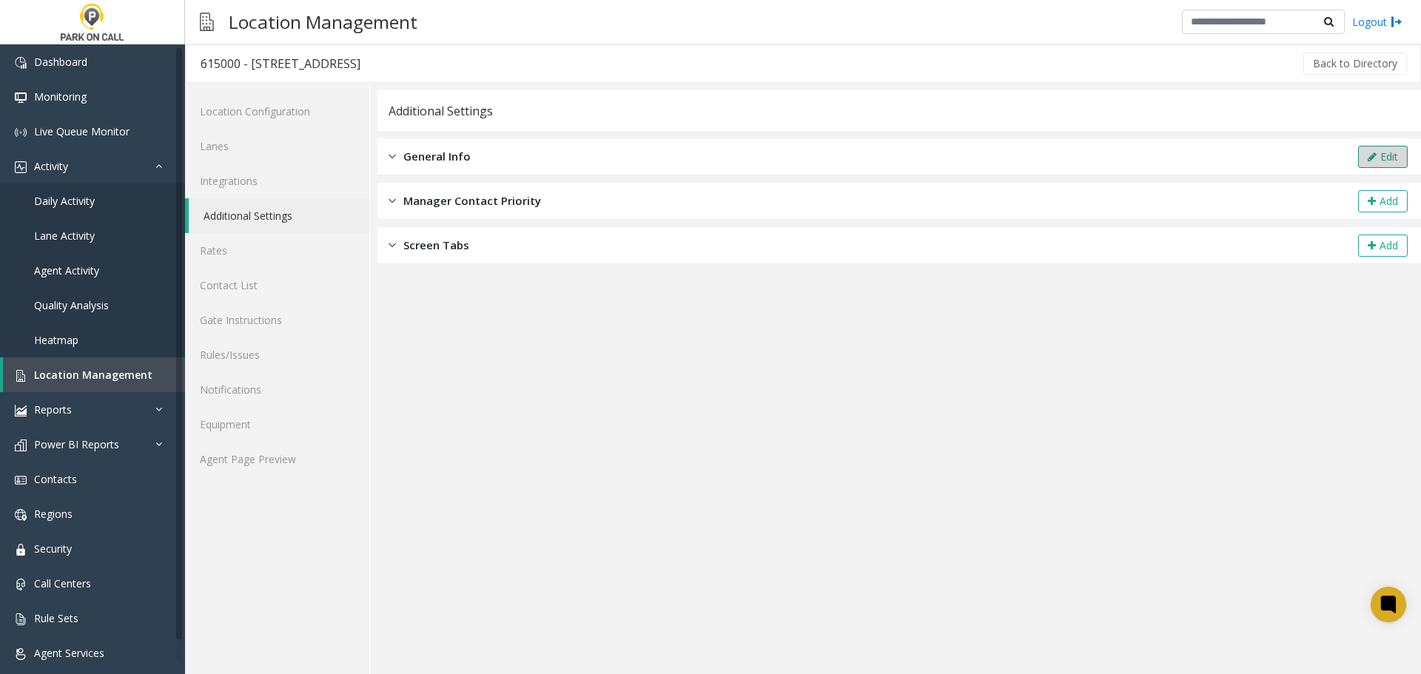
click at [1372, 166] on button "Edit" at bounding box center [1383, 157] width 50 height 22
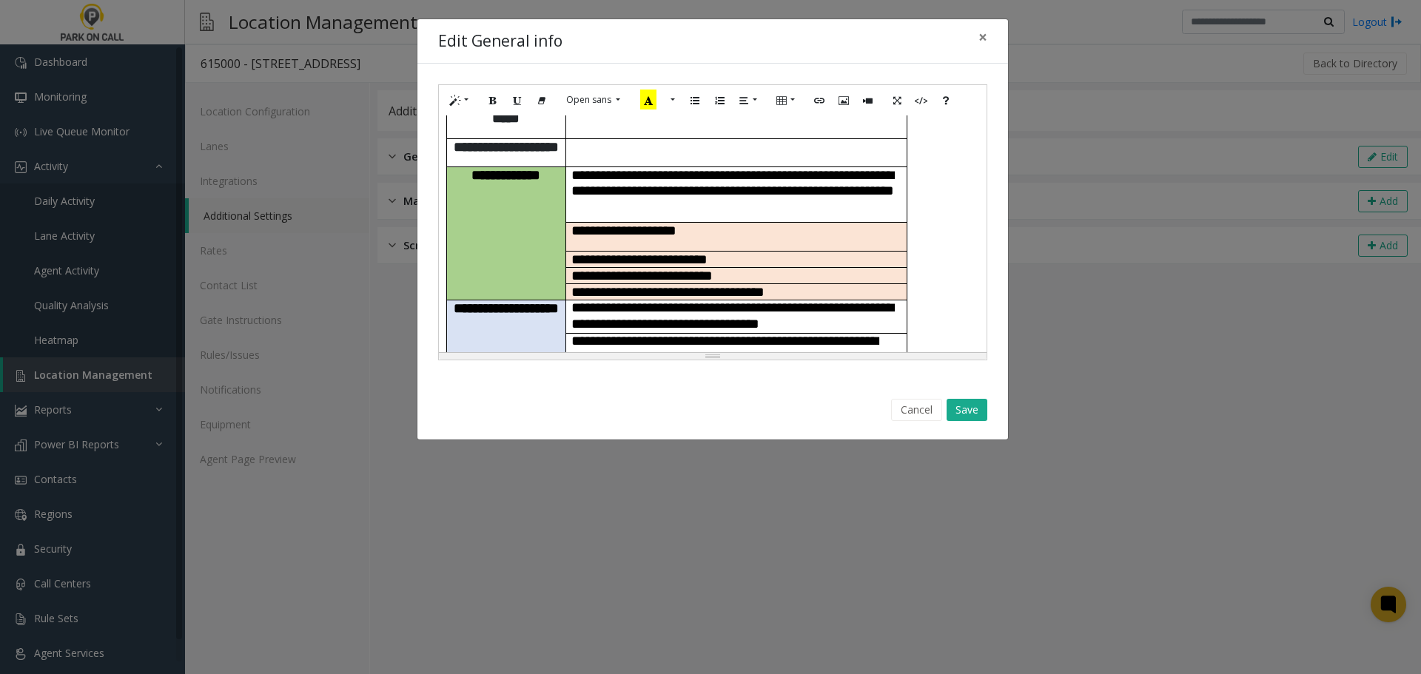
scroll to position [222, 0]
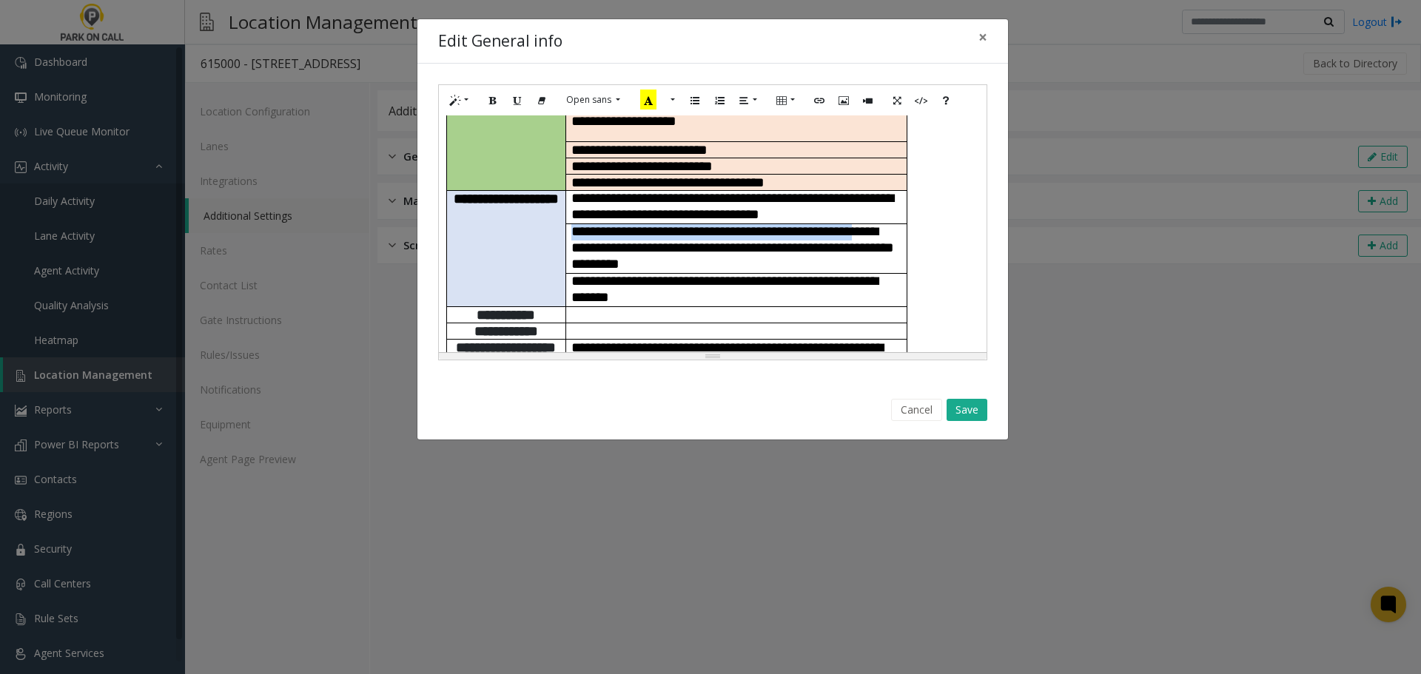
drag, startPoint x: 578, startPoint y: 222, endPoint x: 571, endPoint y: 202, distance: 21.1
click at [571, 224] on span "**********" at bounding box center [732, 247] width 323 height 47
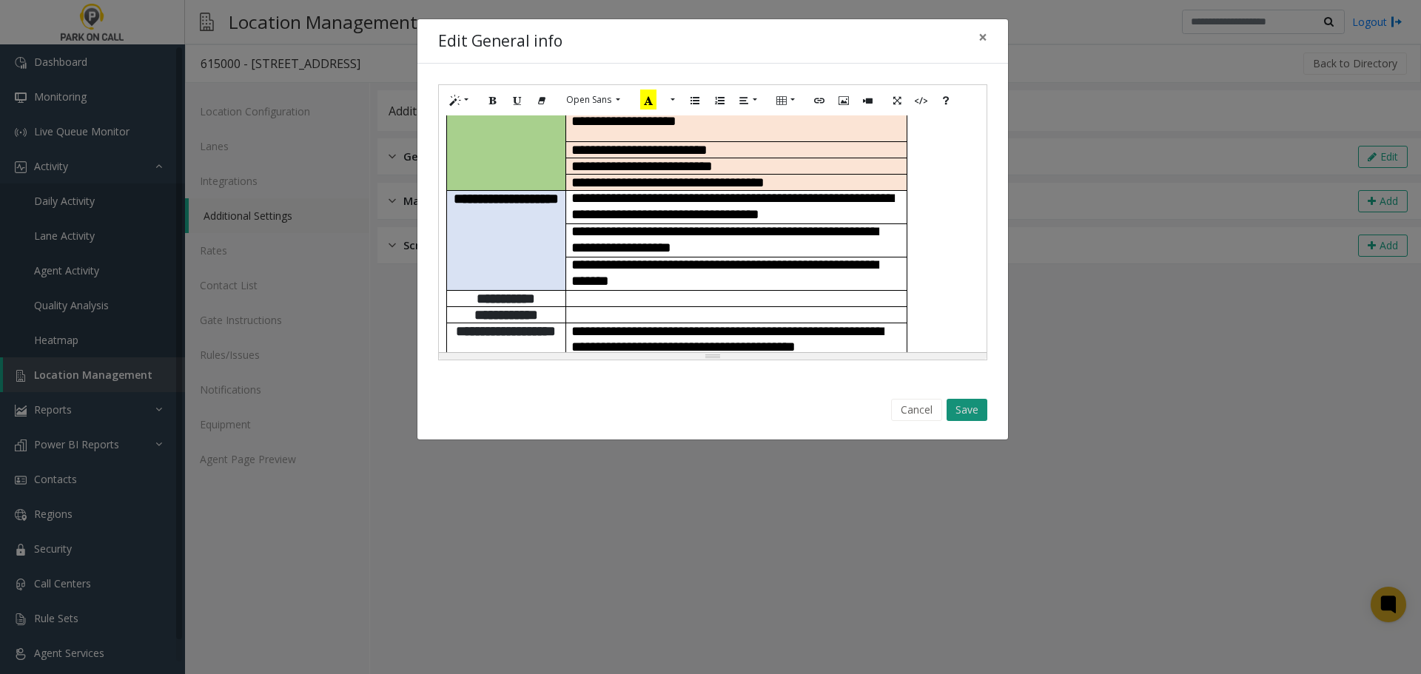
click at [972, 408] on button "Save" at bounding box center [966, 410] width 41 height 22
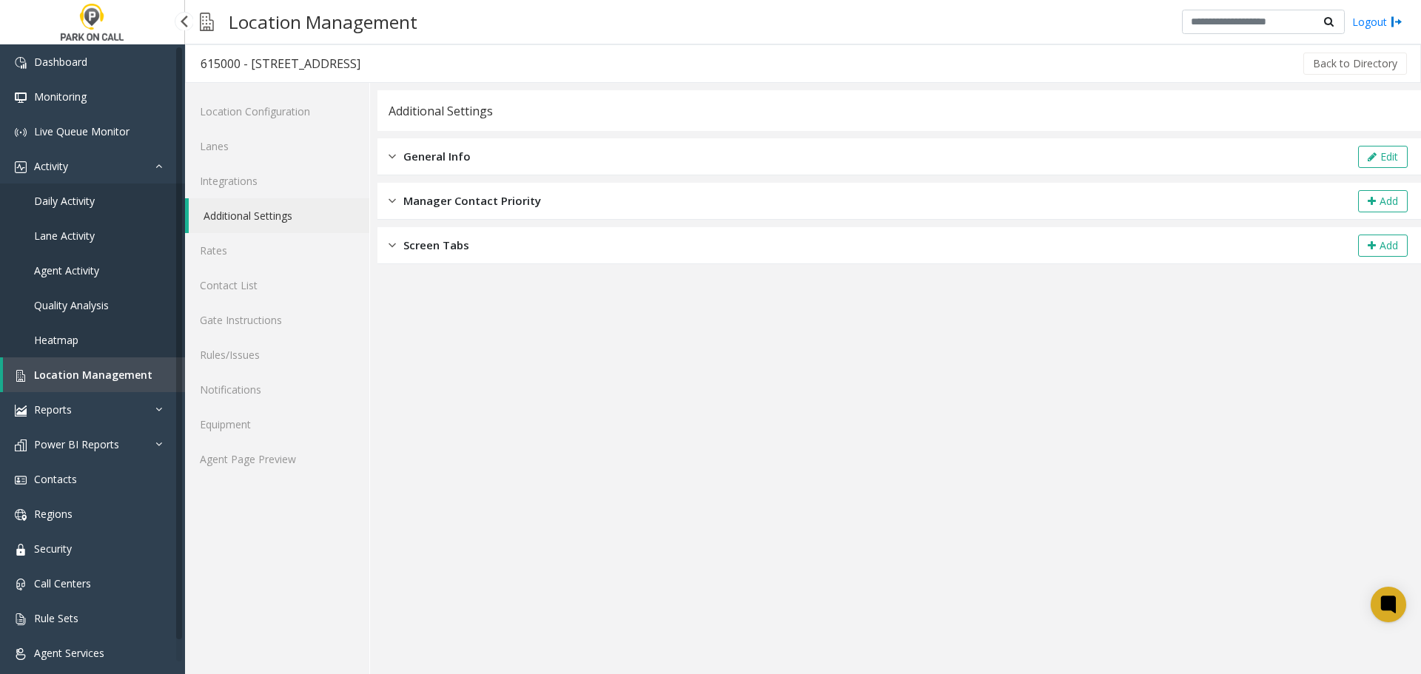
click at [104, 362] on link "Location Management" at bounding box center [94, 374] width 182 height 35
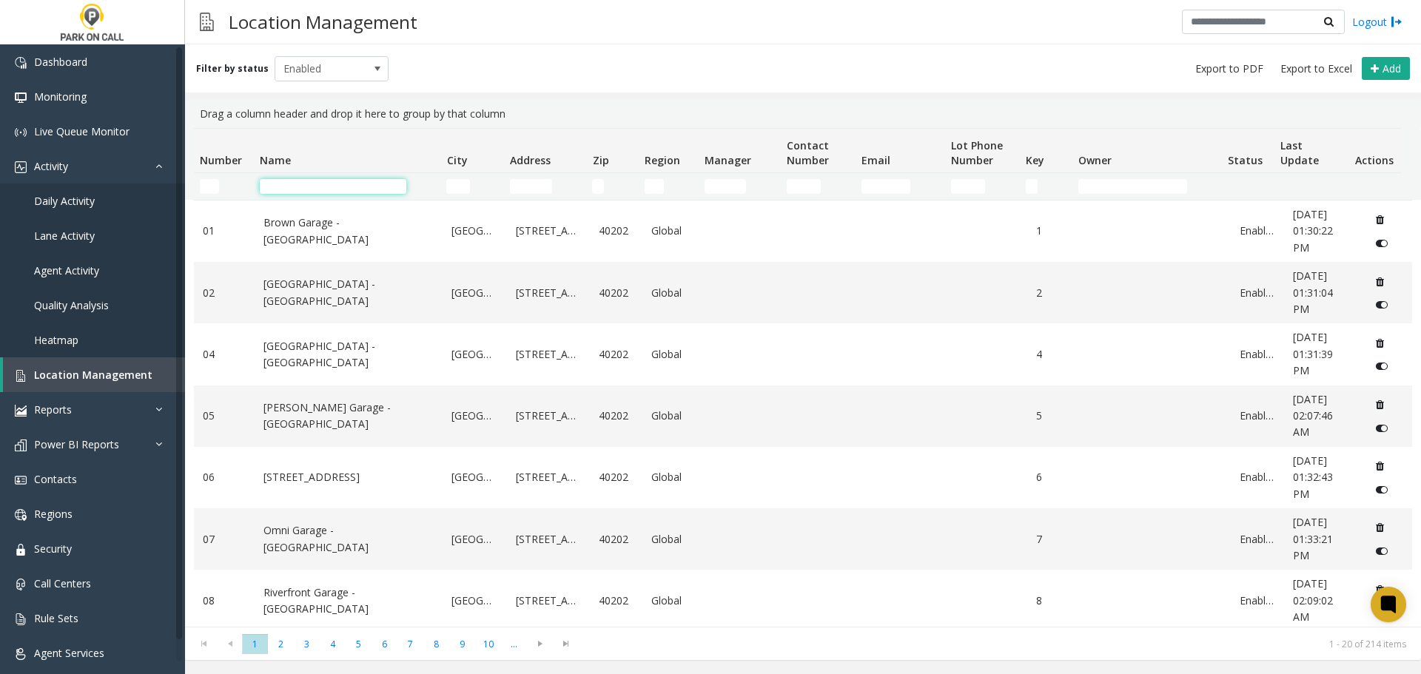
click at [351, 192] on input "Name Filter" at bounding box center [333, 186] width 146 height 15
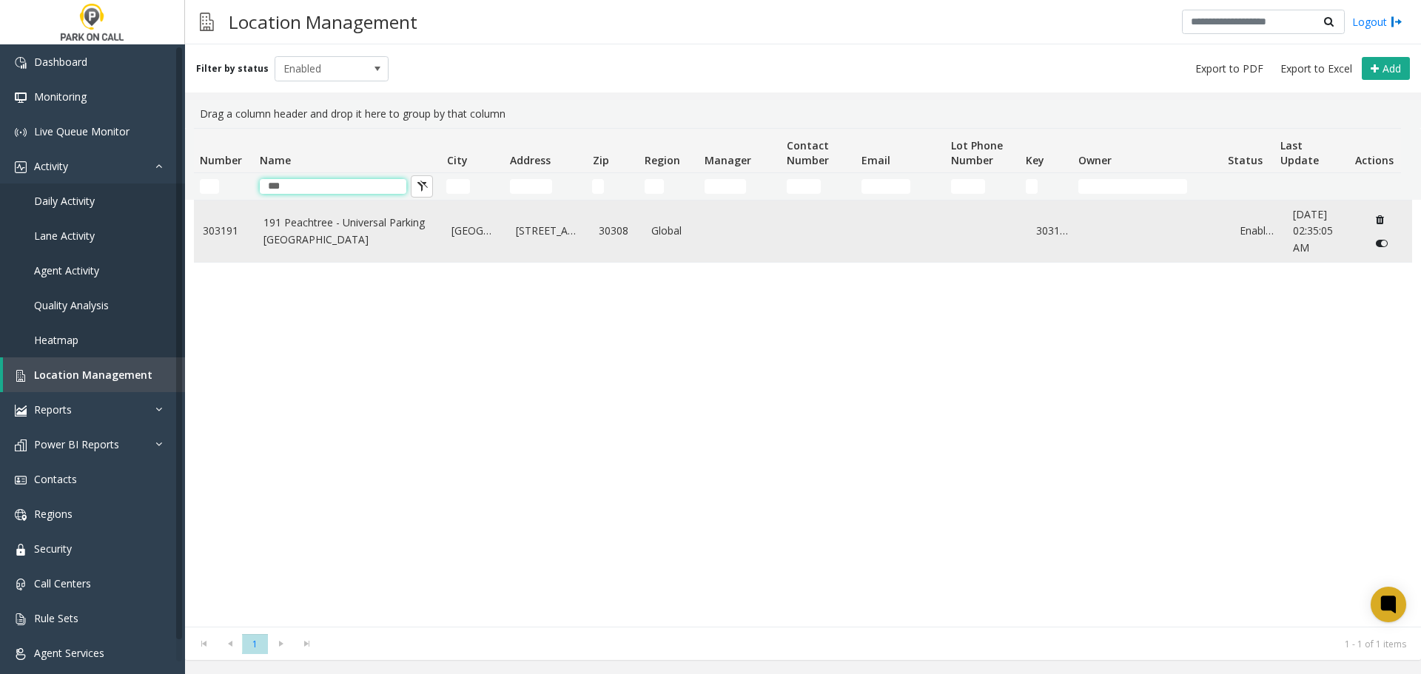
type input "***"
click at [331, 243] on link "191 Peachtree - Universal Parking Atlanta" at bounding box center [348, 231] width 171 height 33
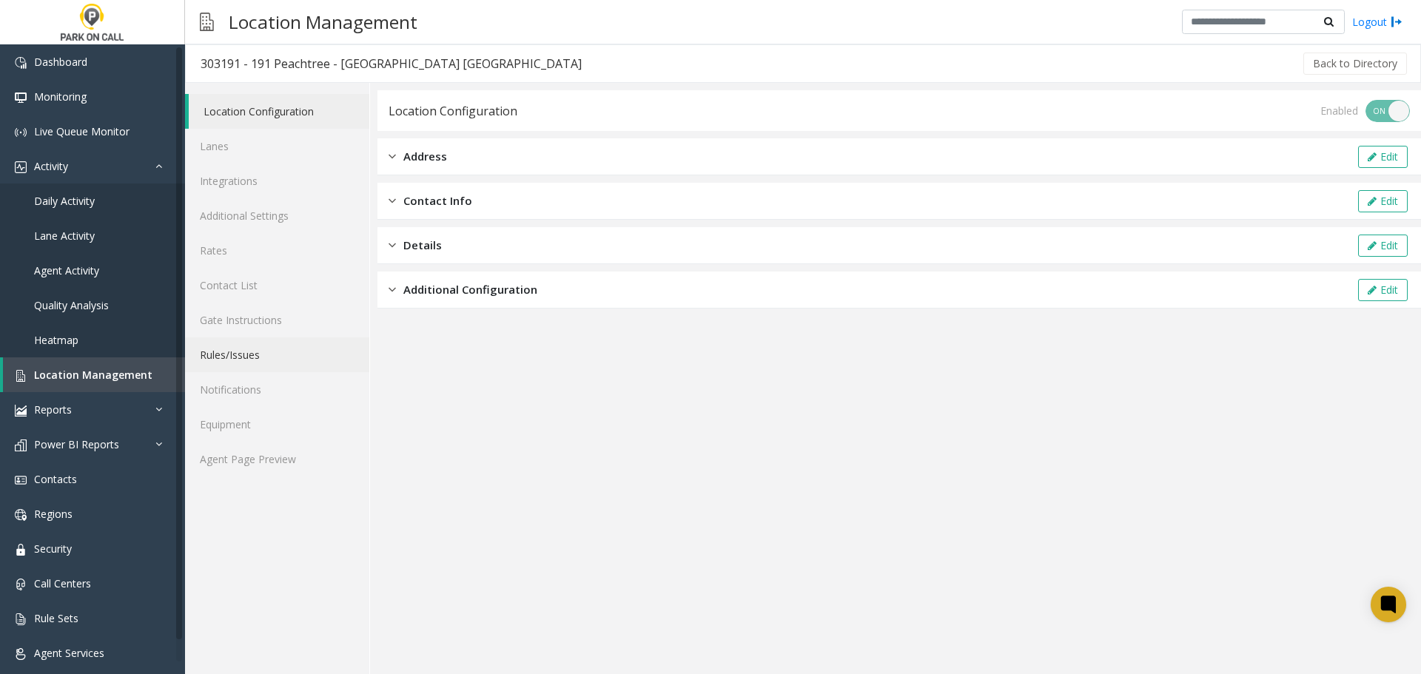
click at [229, 357] on link "Rules/Issues" at bounding box center [277, 354] width 184 height 35
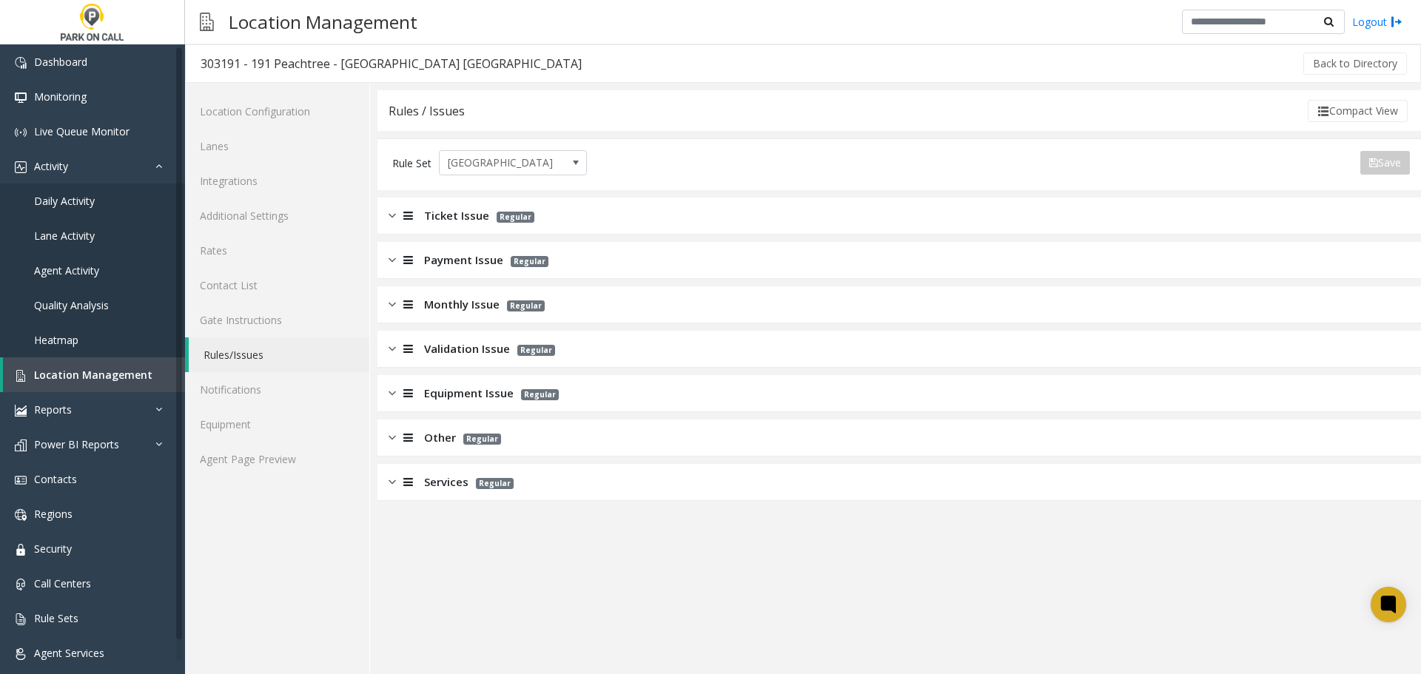
click at [448, 303] on span "Monthly Issue" at bounding box center [461, 304] width 75 height 17
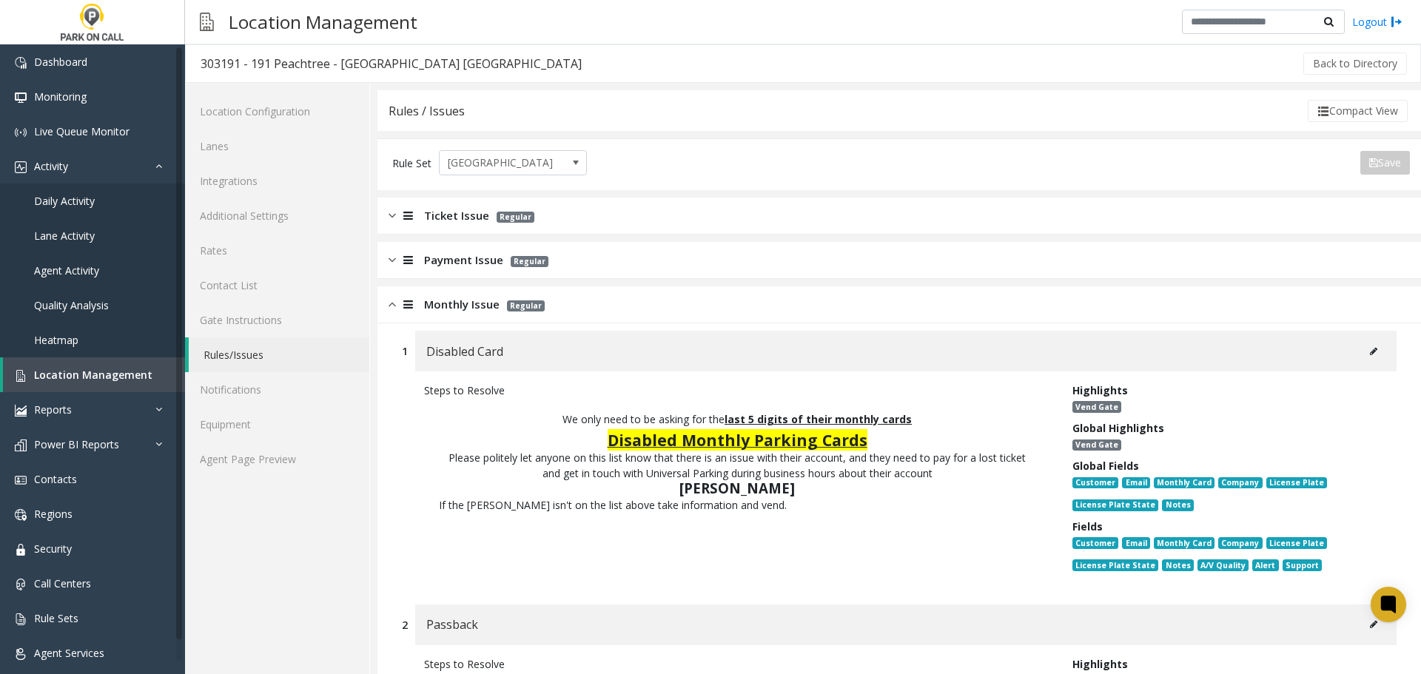
click at [586, 306] on div "Monthly Issue Regular" at bounding box center [898, 304] width 1043 height 37
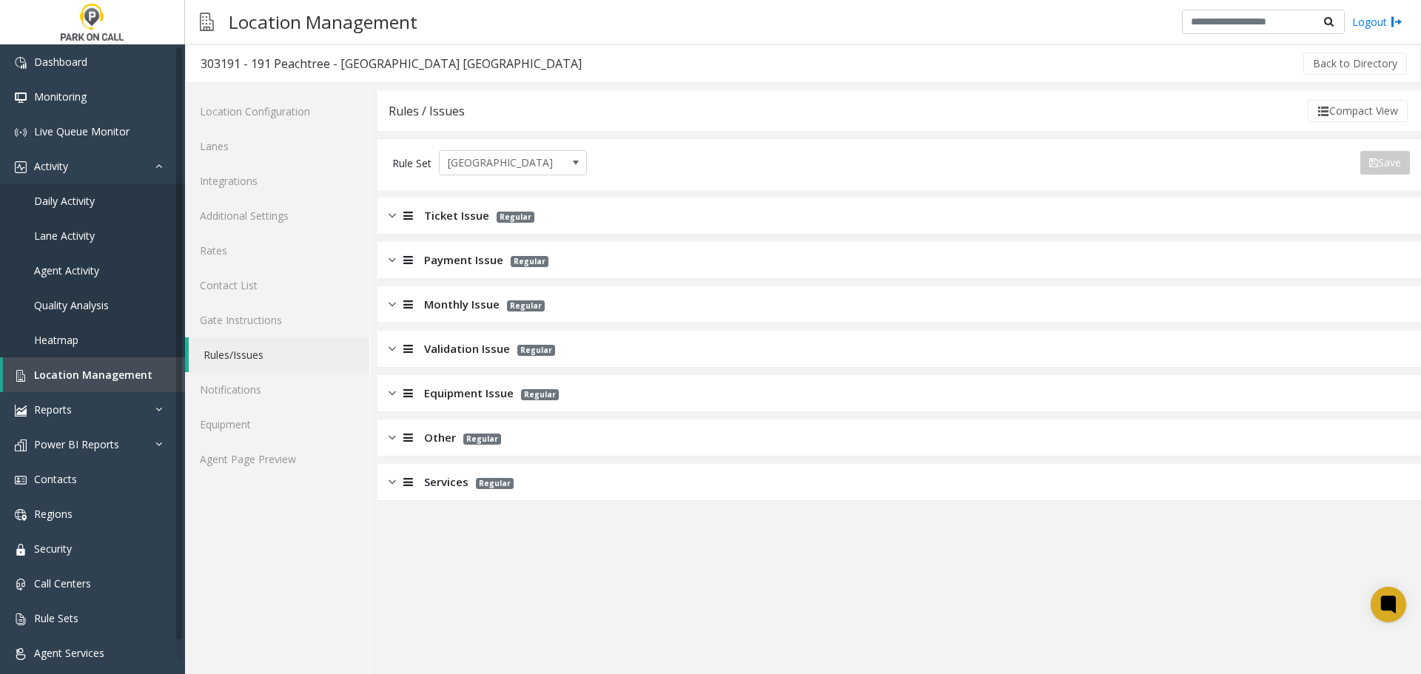
click at [584, 397] on div "Equipment Issue Regular" at bounding box center [898, 393] width 1043 height 37
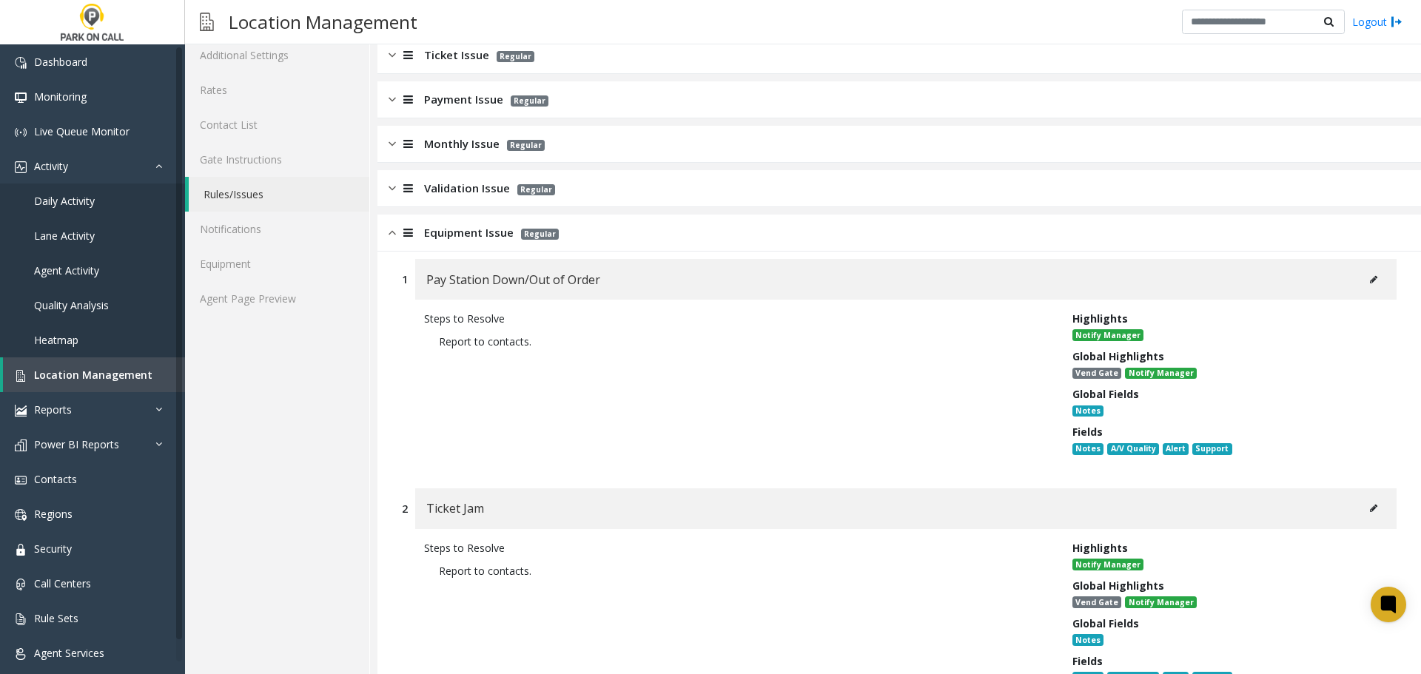
scroll to position [74, 0]
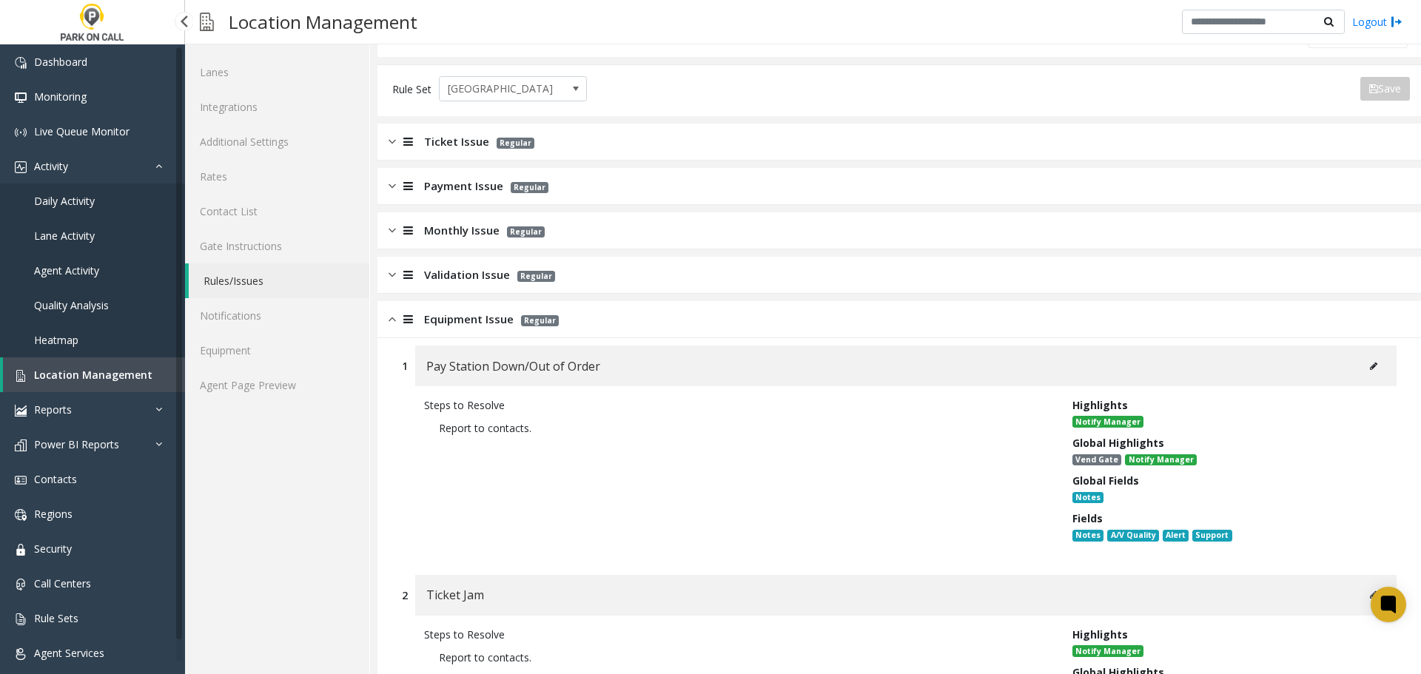
click at [93, 266] on span "Agent Activity" at bounding box center [66, 270] width 65 height 14
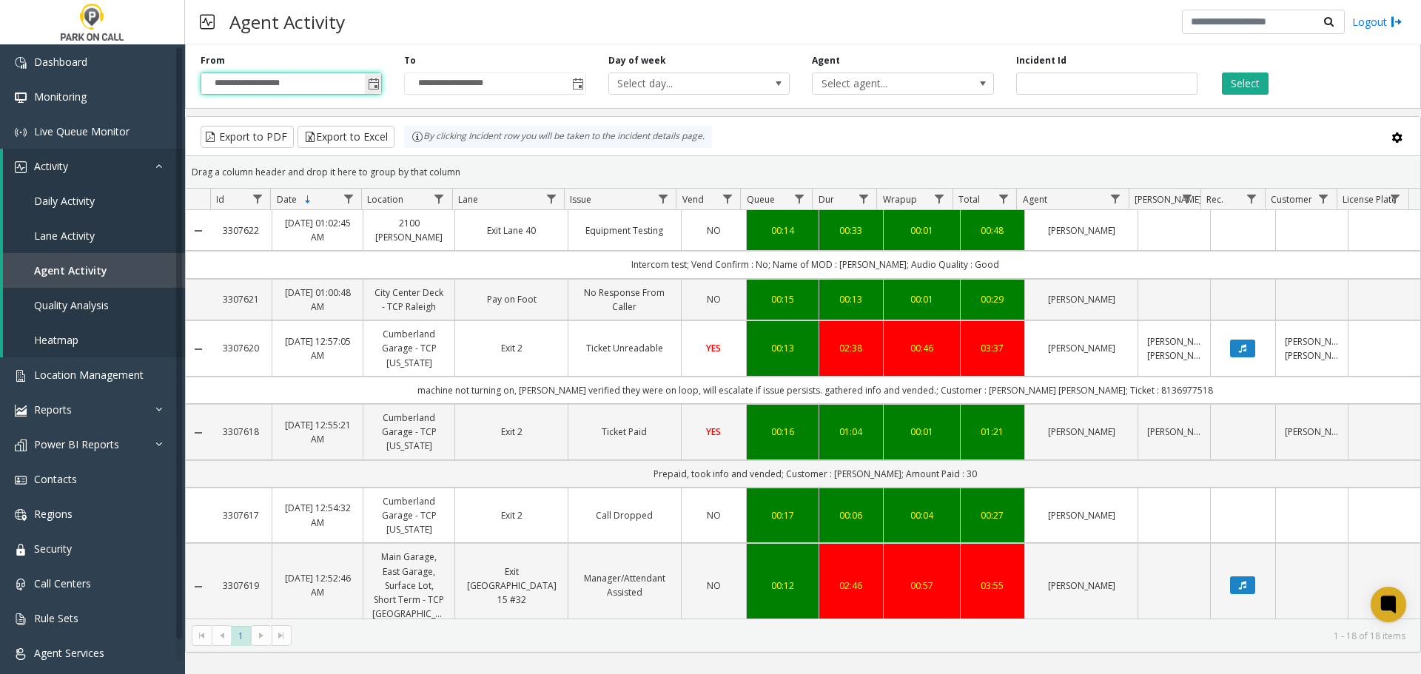
click at [357, 80] on input "**********" at bounding box center [291, 83] width 180 height 21
click at [380, 79] on span "Toggle popup" at bounding box center [374, 84] width 12 height 12
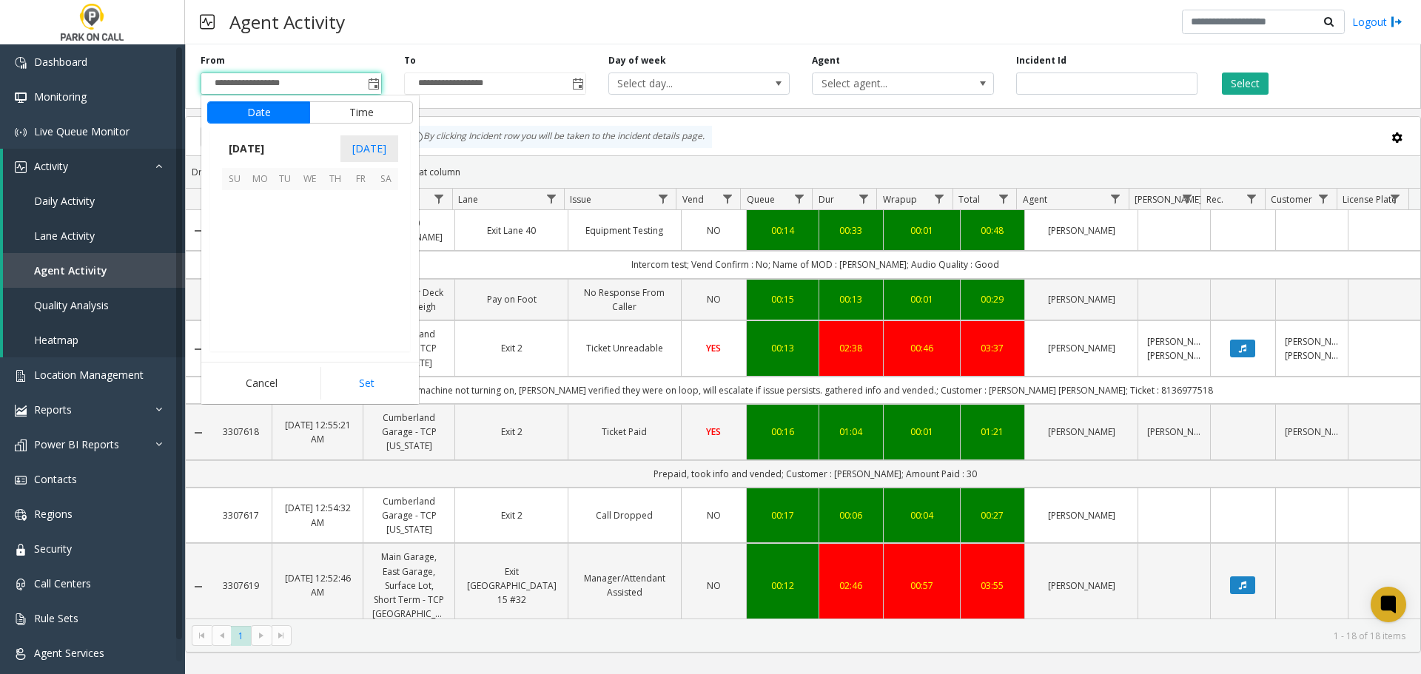
scroll to position [265539, 0]
click at [335, 203] on span "4" at bounding box center [335, 202] width 25 height 25
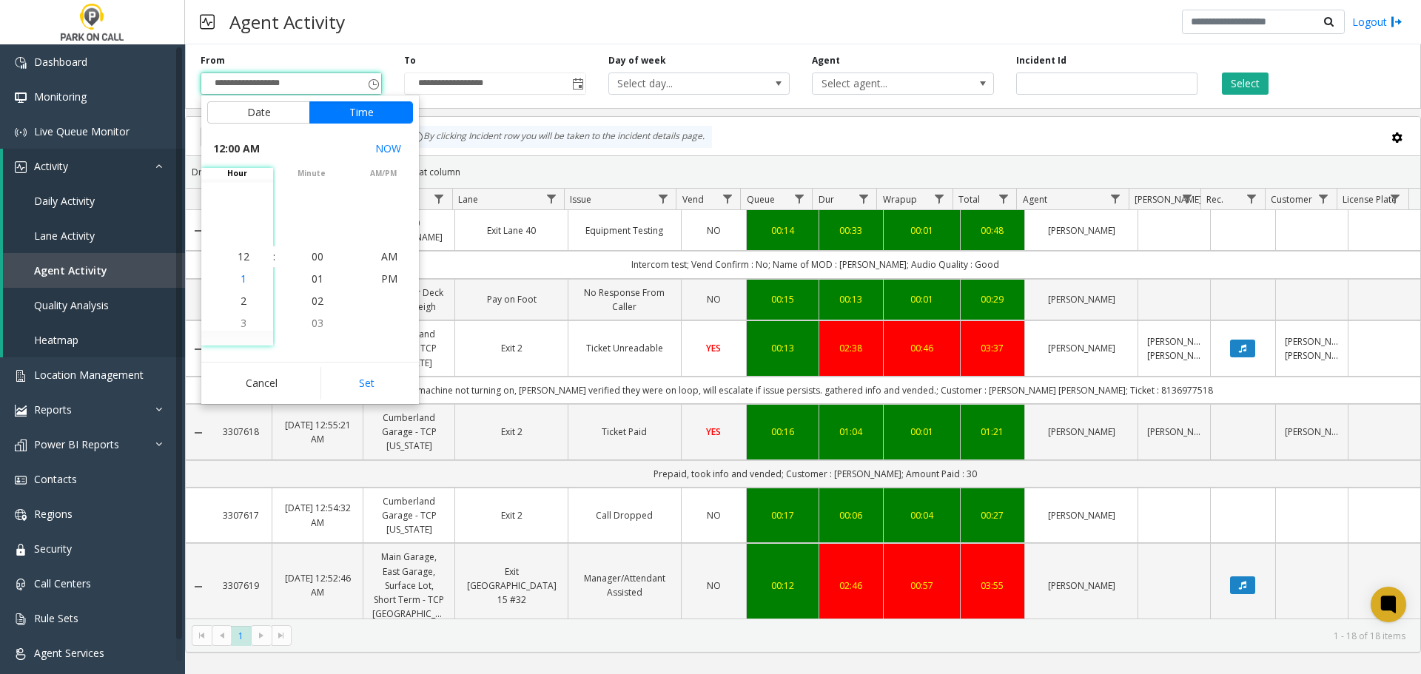
click at [250, 277] on li "1" at bounding box center [244, 279] width 52 height 22
click at [364, 277] on li "PM" at bounding box center [389, 279] width 52 height 22
click at [369, 388] on button "Set" at bounding box center [366, 383] width 93 height 33
type input "**********"
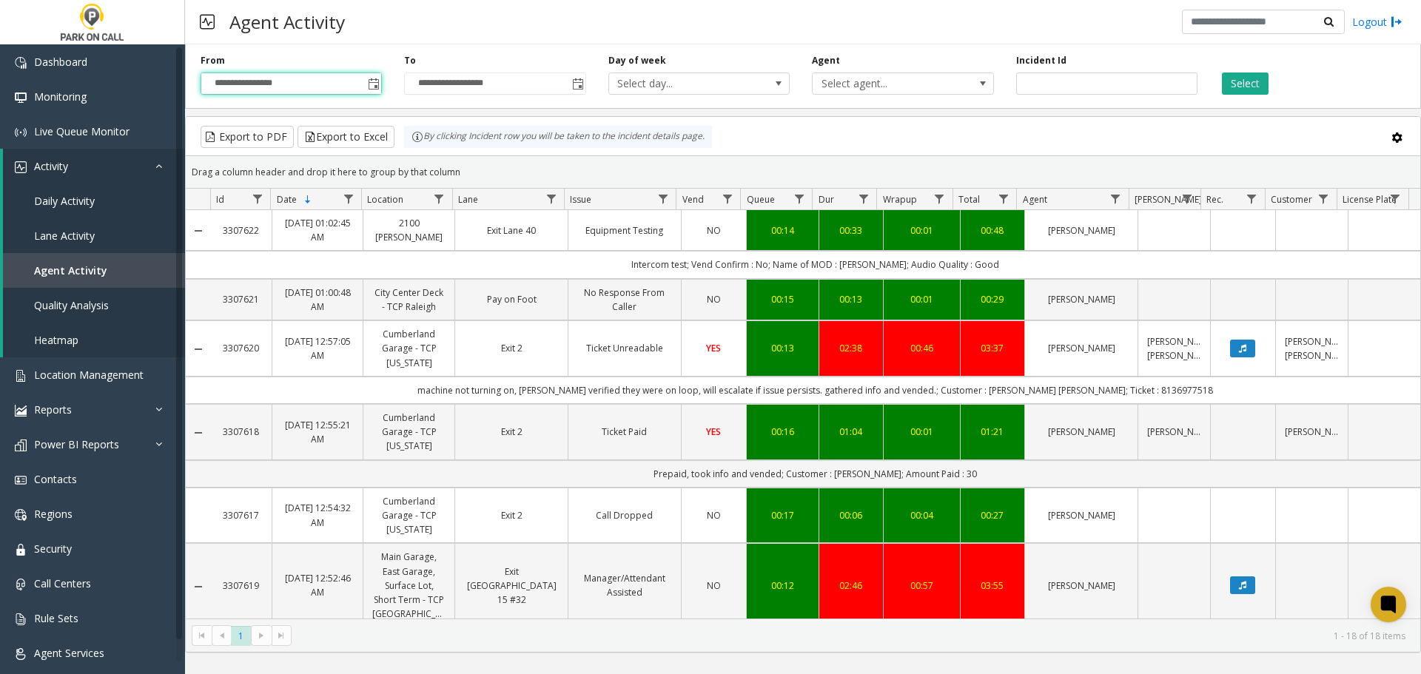
click at [590, 81] on div "**********" at bounding box center [494, 74] width 203 height 41
click at [584, 81] on span "Toggle popup" at bounding box center [577, 84] width 16 height 24
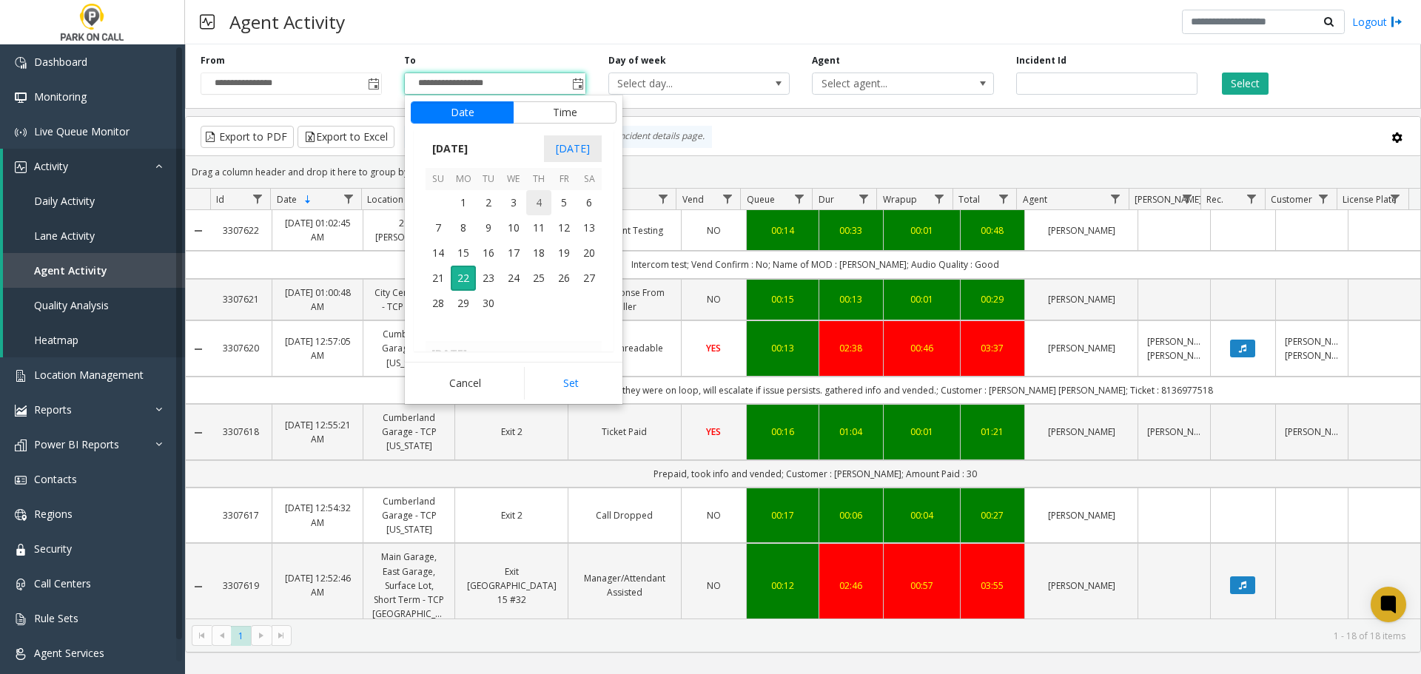
click at [532, 211] on span "4" at bounding box center [538, 202] width 25 height 25
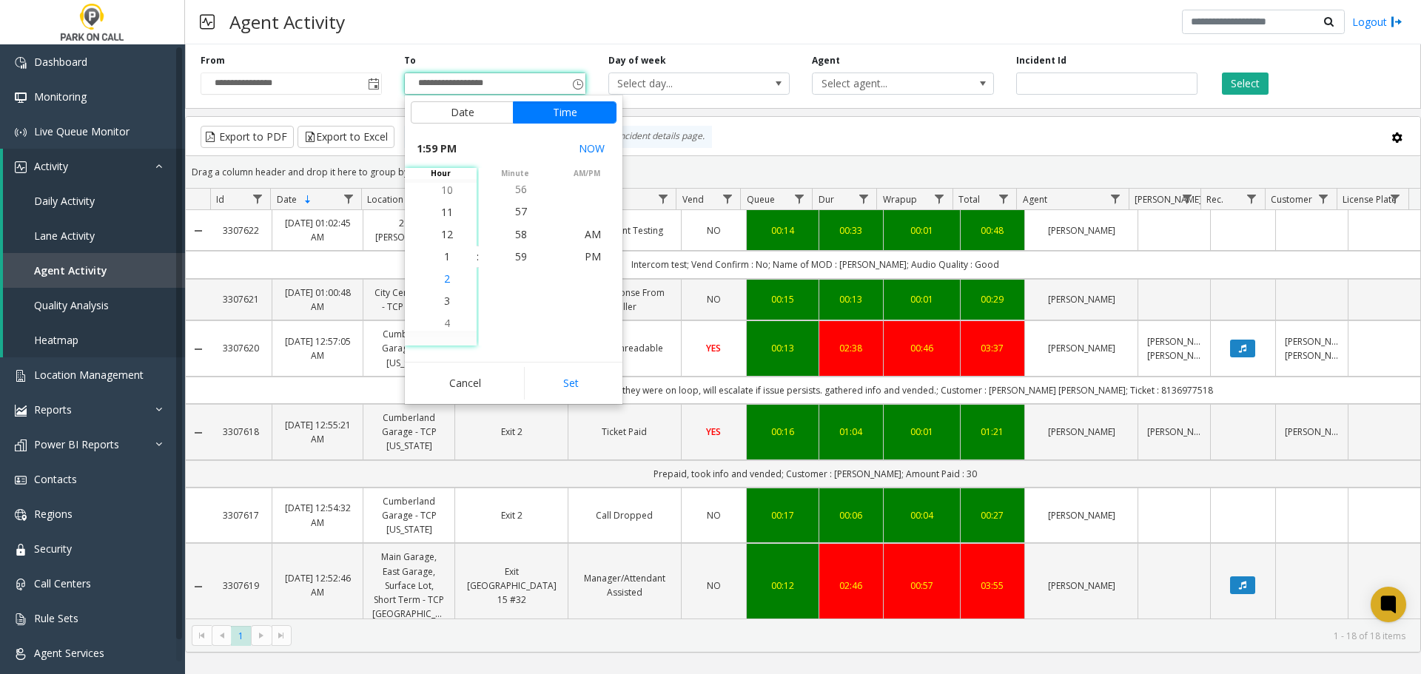
click at [444, 281] on span "2" at bounding box center [447, 279] width 6 height 14
click at [521, 253] on span "00" at bounding box center [521, 256] width 12 height 14
click at [592, 250] on span "PM" at bounding box center [592, 256] width 16 height 14
click at [573, 368] on button "Set" at bounding box center [570, 383] width 93 height 33
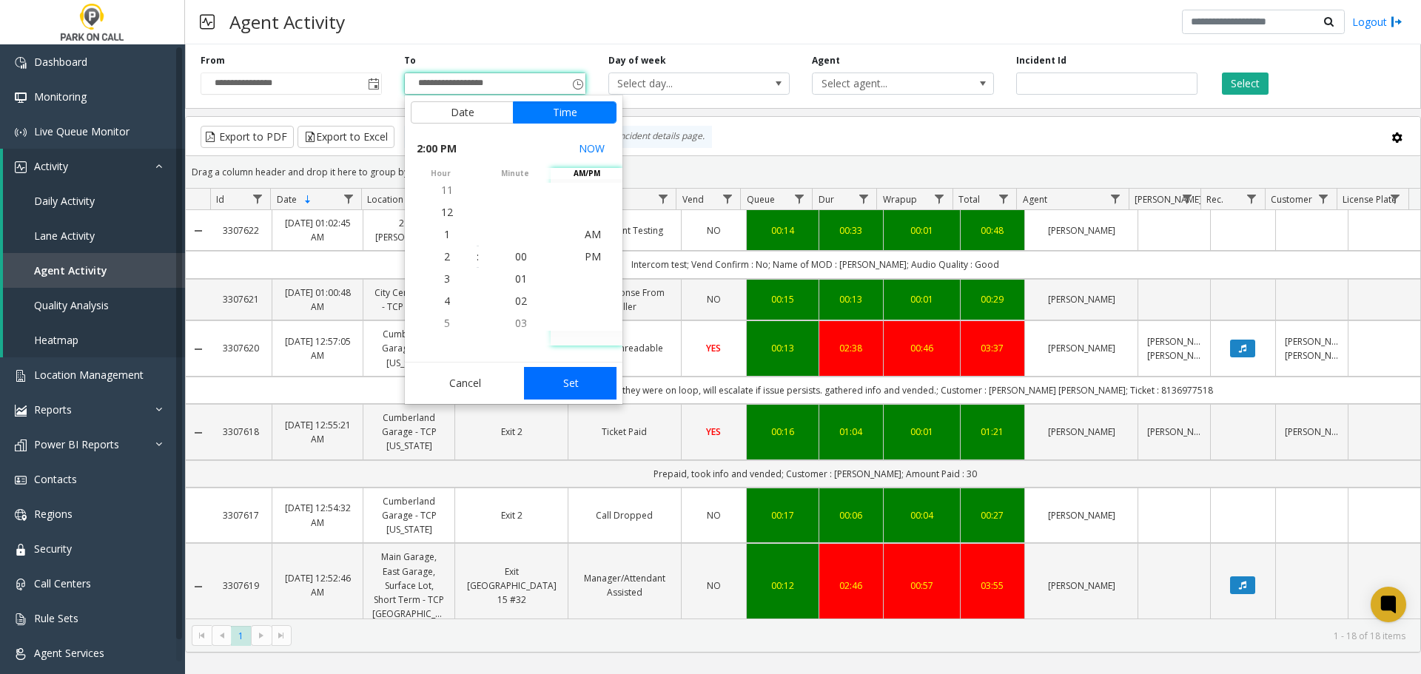
type input "**********"
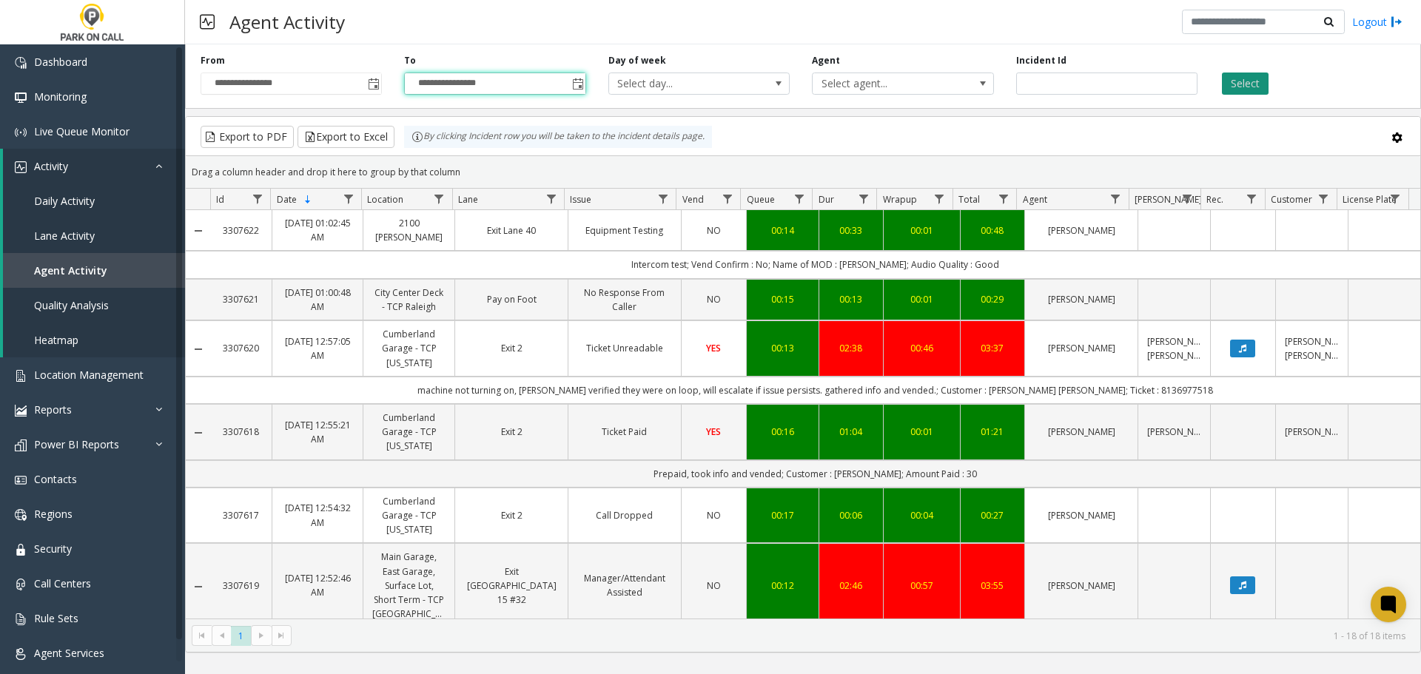
click at [1242, 74] on button "Select" at bounding box center [1245, 84] width 47 height 22
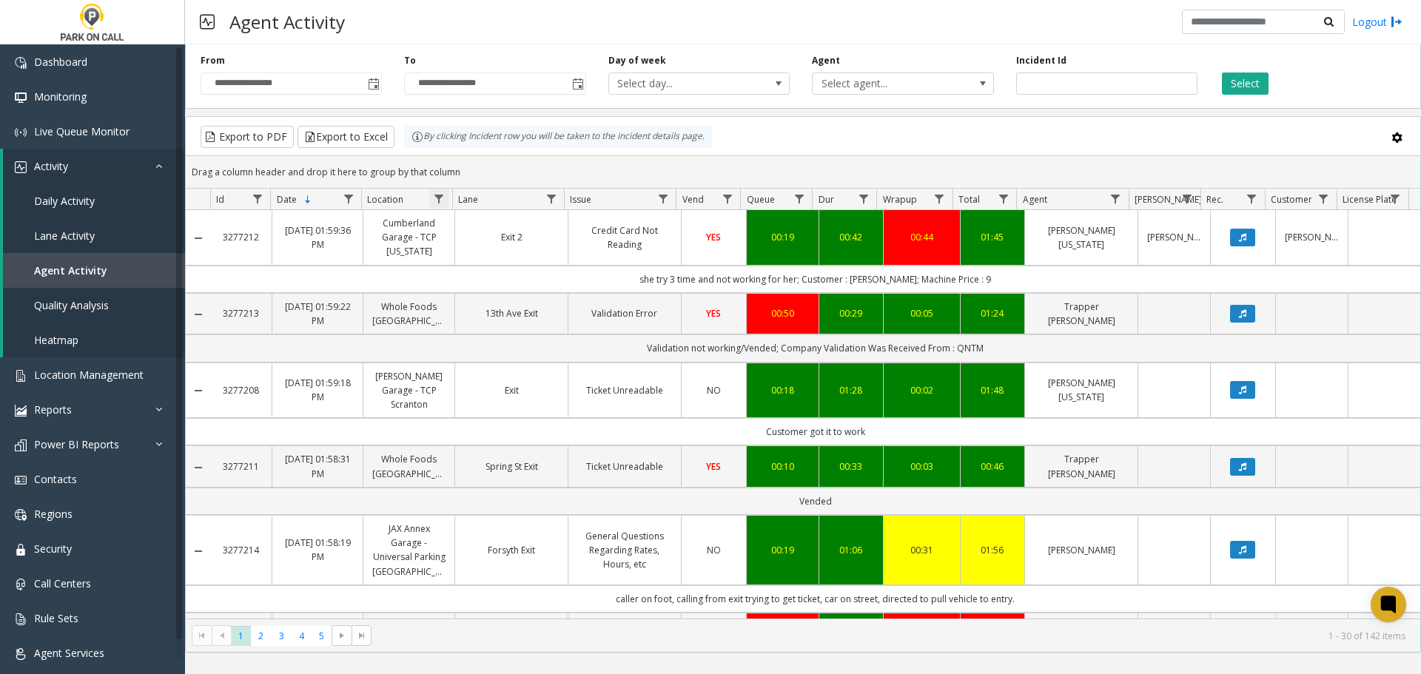
click at [438, 201] on span "Data table" at bounding box center [439, 199] width 12 height 12
click at [475, 275] on div "Contains And Contains Clear Filter" at bounding box center [503, 315] width 146 height 212
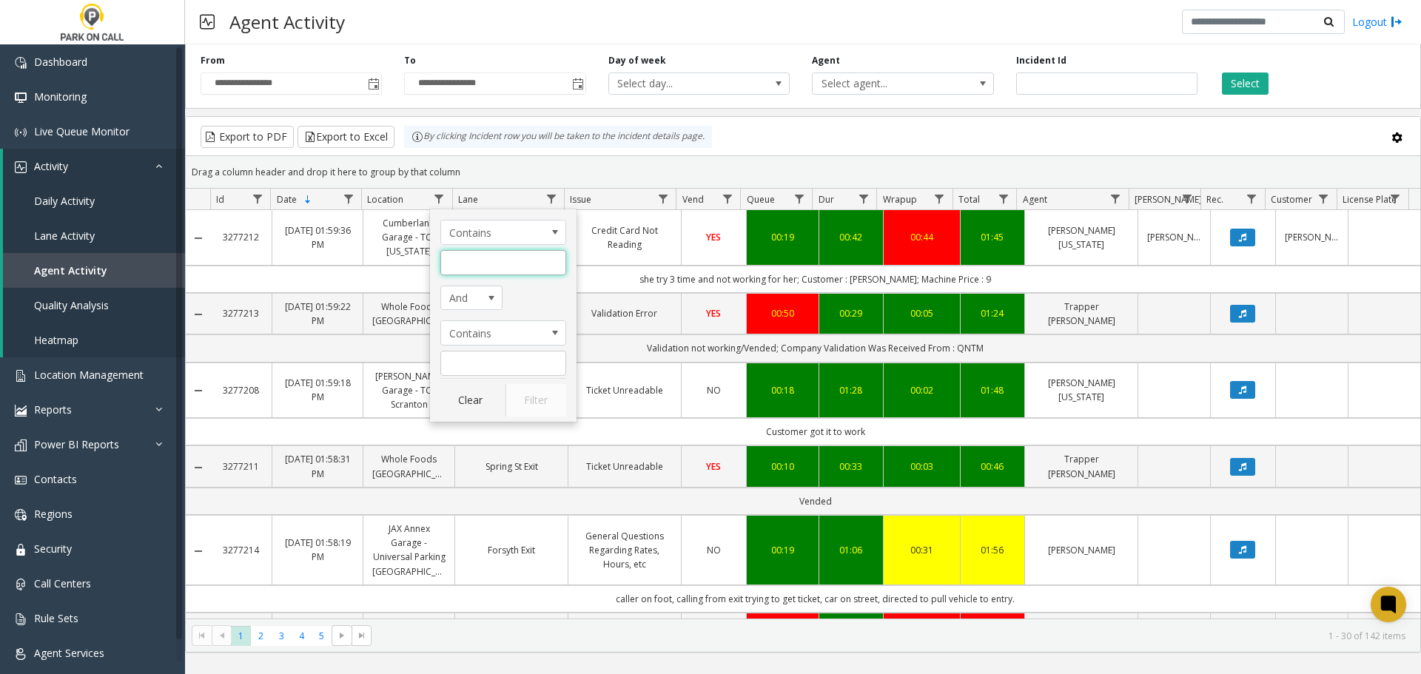
click at [474, 268] on input "Location Filter" at bounding box center [503, 262] width 126 height 25
type input "**********"
click button "Filter" at bounding box center [535, 400] width 61 height 33
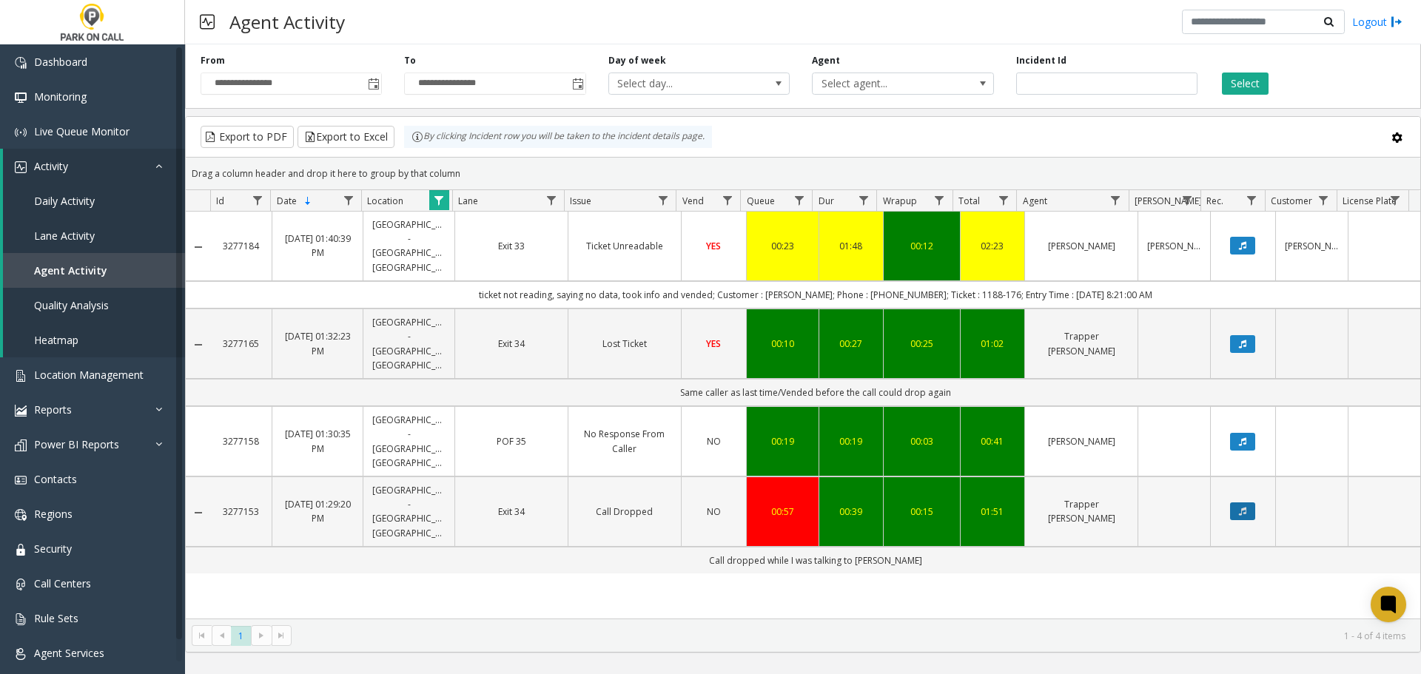
click at [1239, 507] on icon "Data table" at bounding box center [1242, 511] width 7 height 9
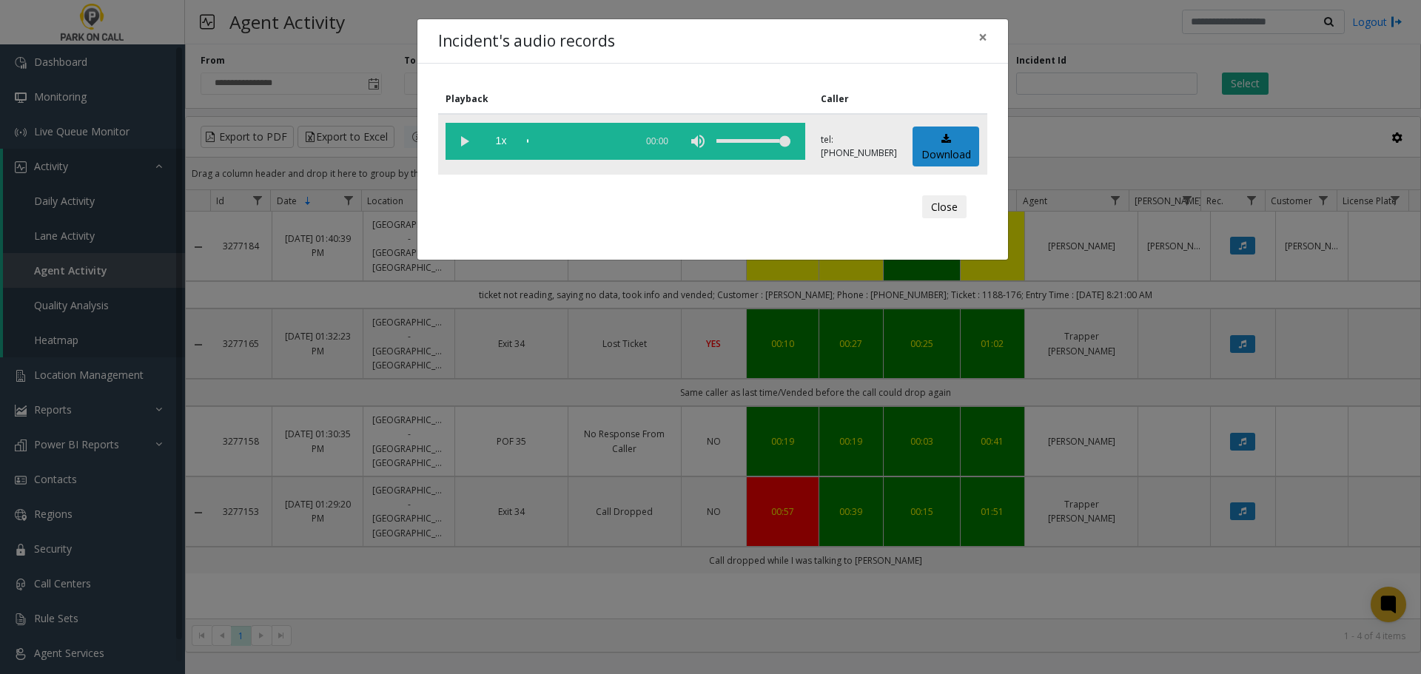
click at [467, 144] on vg-play-pause at bounding box center [463, 141] width 37 height 37
click at [564, 613] on div "Incident's audio records × Playback Caller 1x 00:00 tel:+15047049004 Download C…" at bounding box center [710, 337] width 1421 height 674
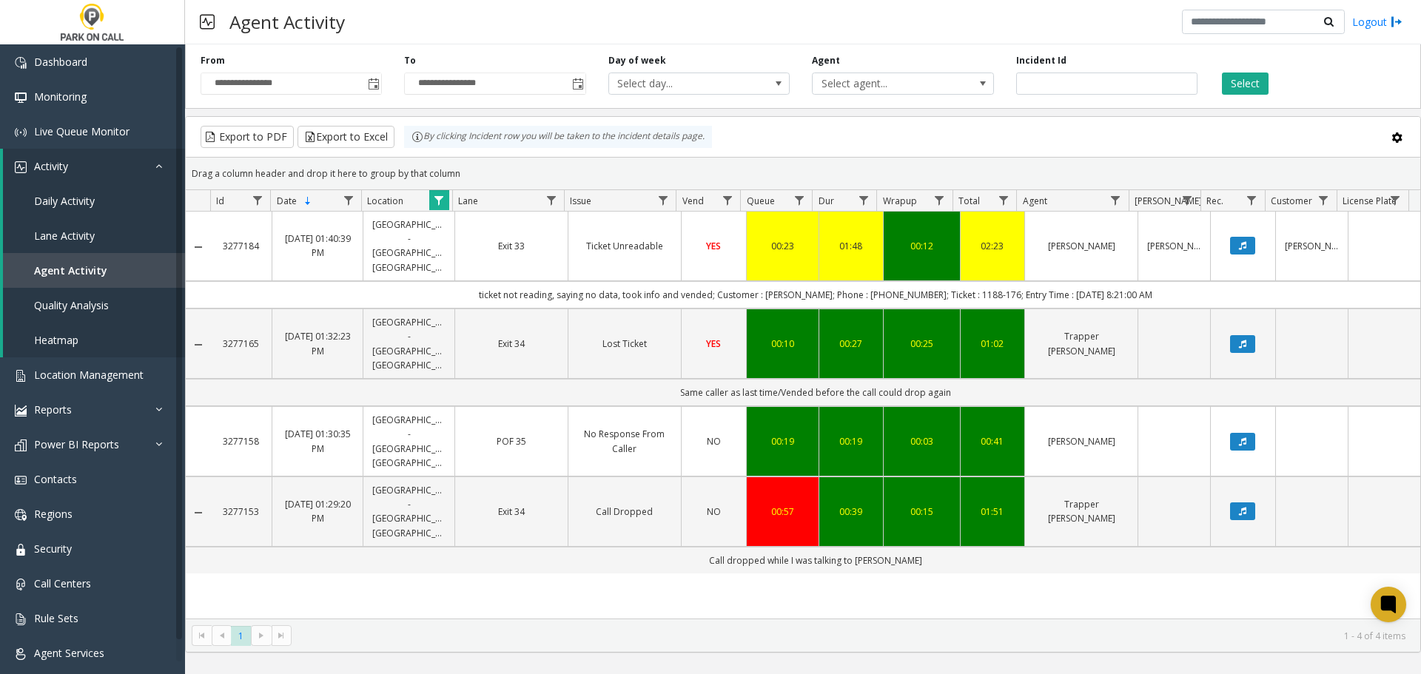
click at [513, 505] on link "Exit 34" at bounding box center [511, 512] width 95 height 14
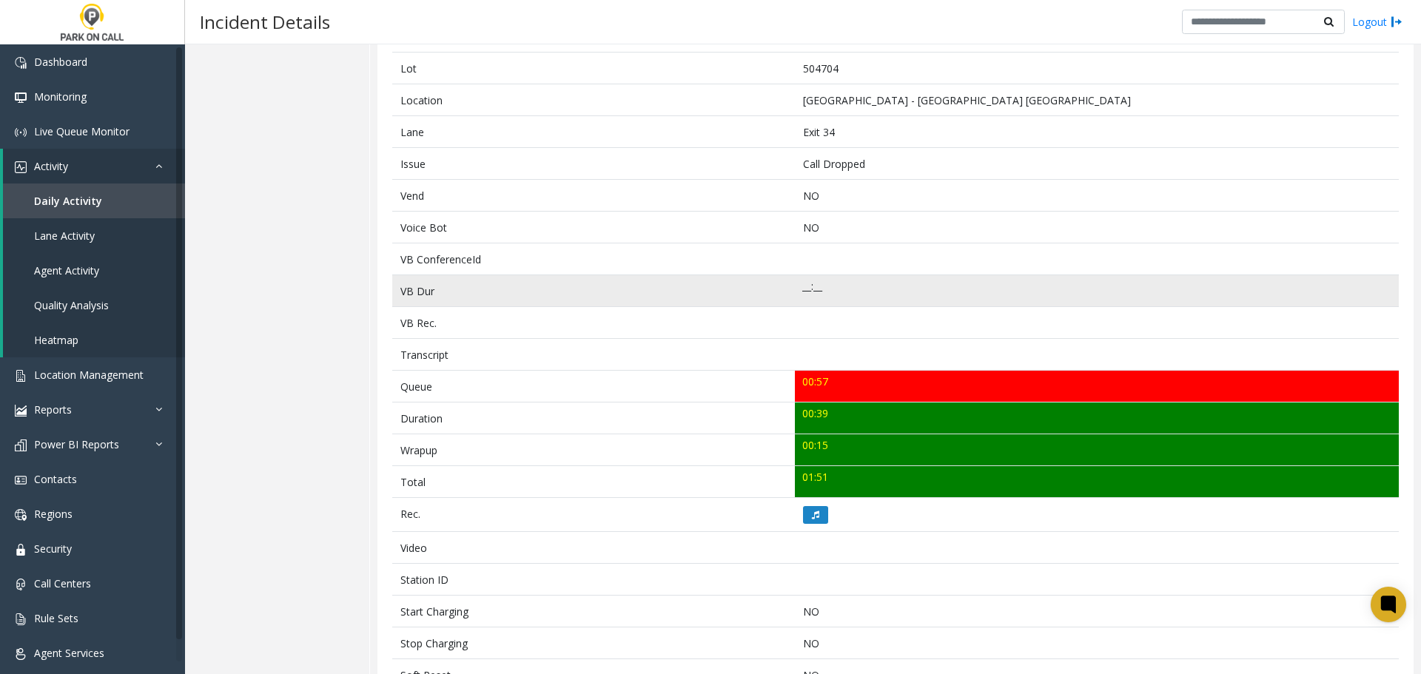
scroll to position [222, 0]
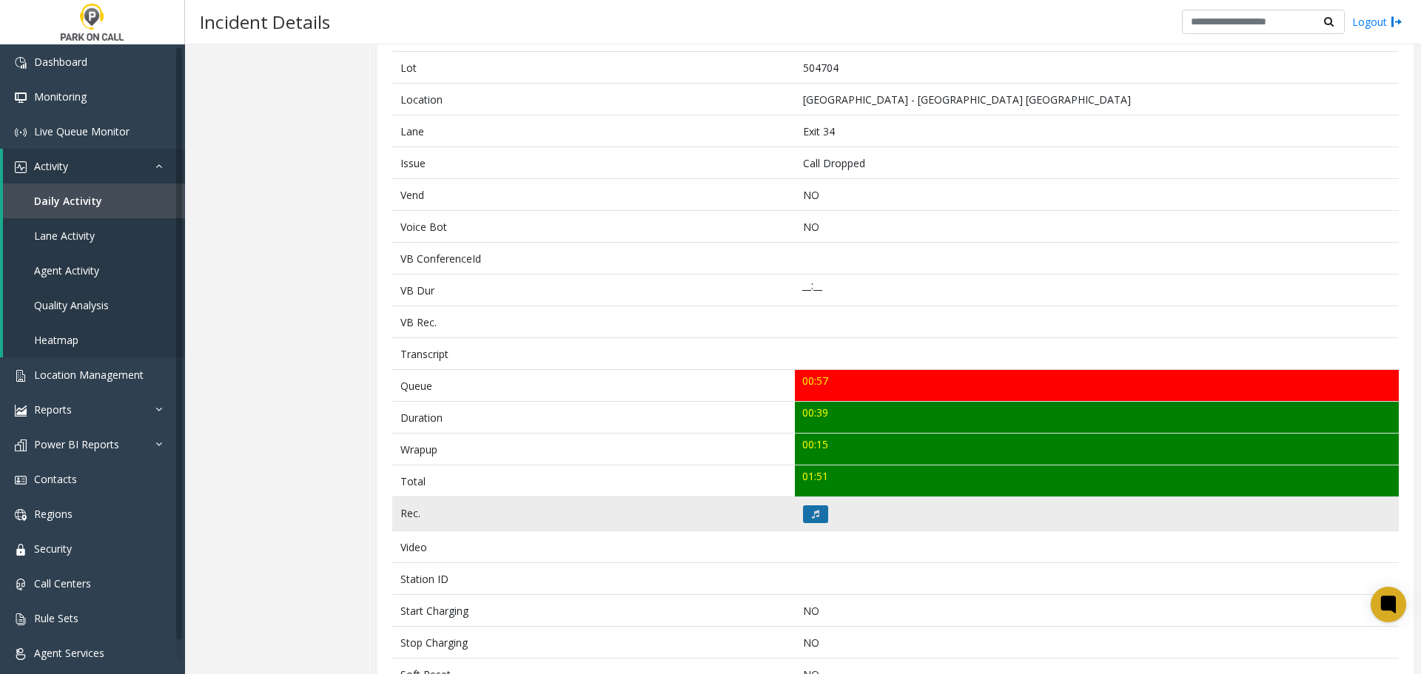
click at [812, 516] on icon at bounding box center [815, 514] width 7 height 9
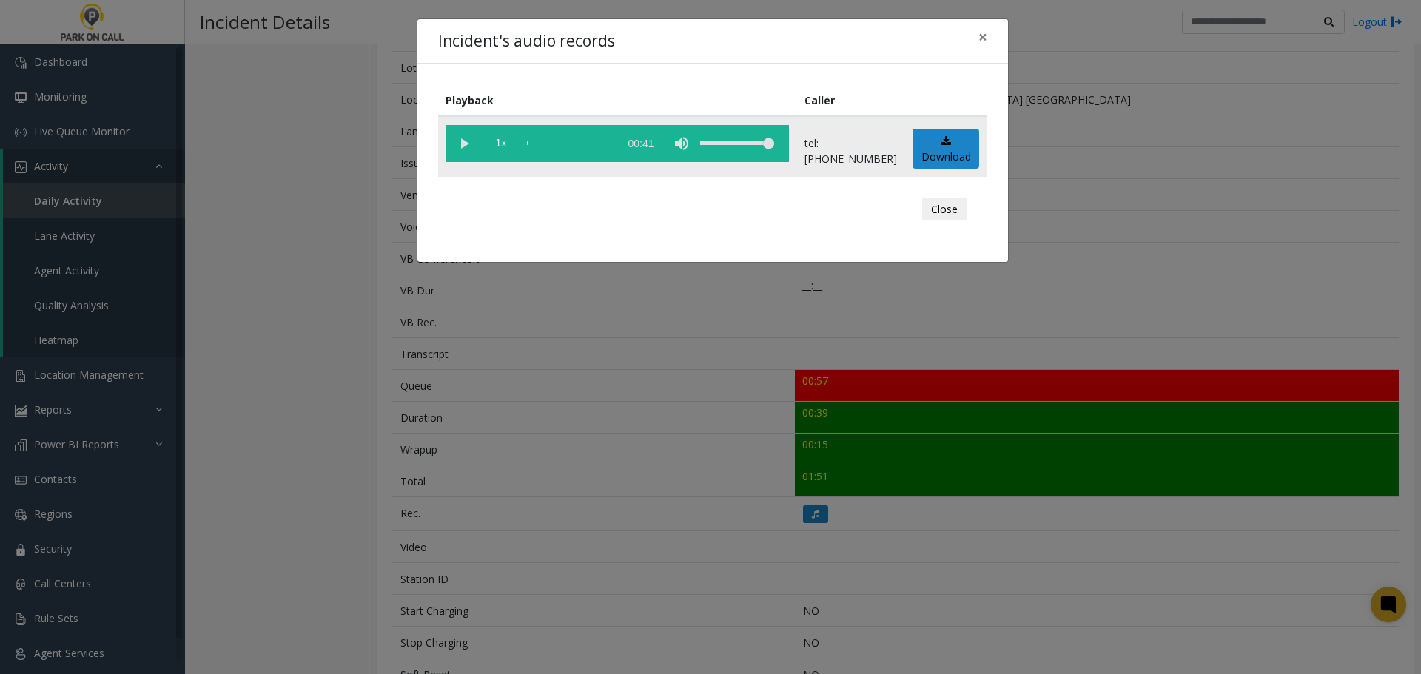
click at [468, 142] on vg-play-pause at bounding box center [463, 143] width 37 height 37
click at [548, 141] on div "scrub bar" at bounding box center [569, 143] width 84 height 37
click at [390, 486] on div "Incident's audio records × Playback Caller 1x 00:41 tel:+15047049004 Download C…" at bounding box center [710, 337] width 1421 height 674
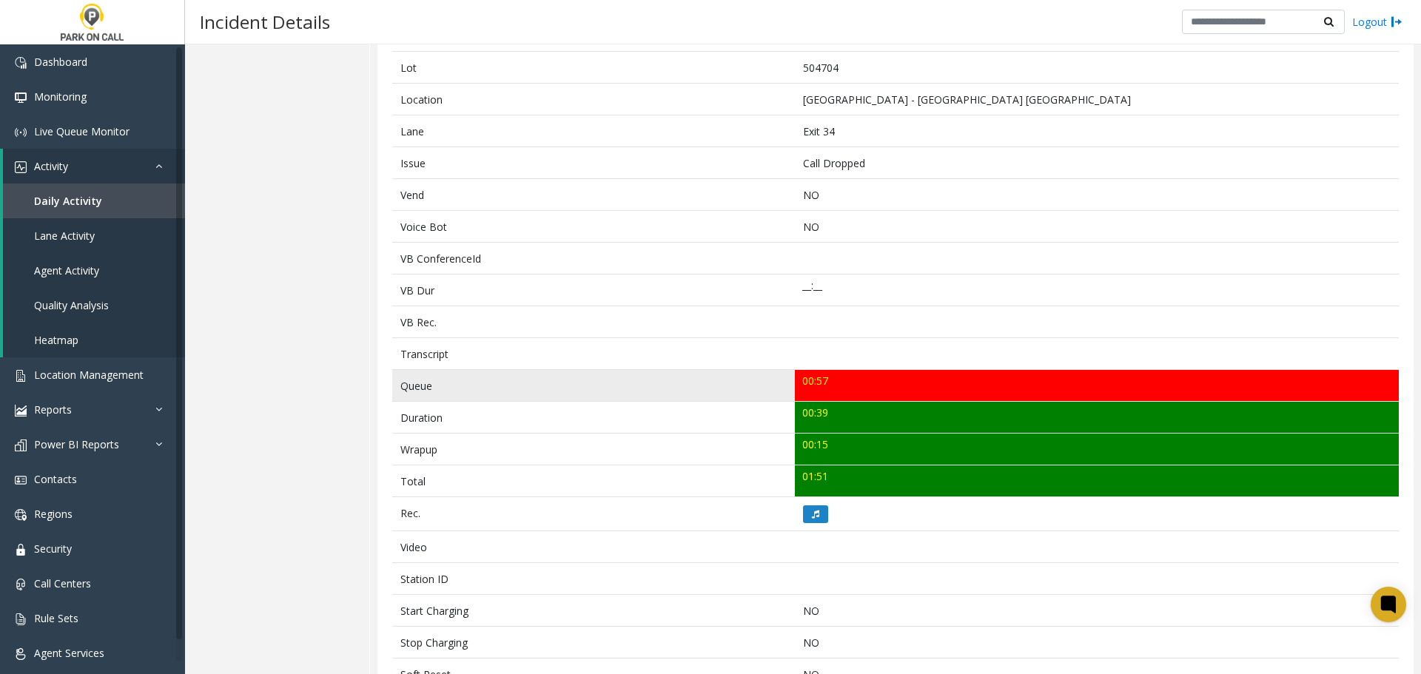
scroll to position [0, 0]
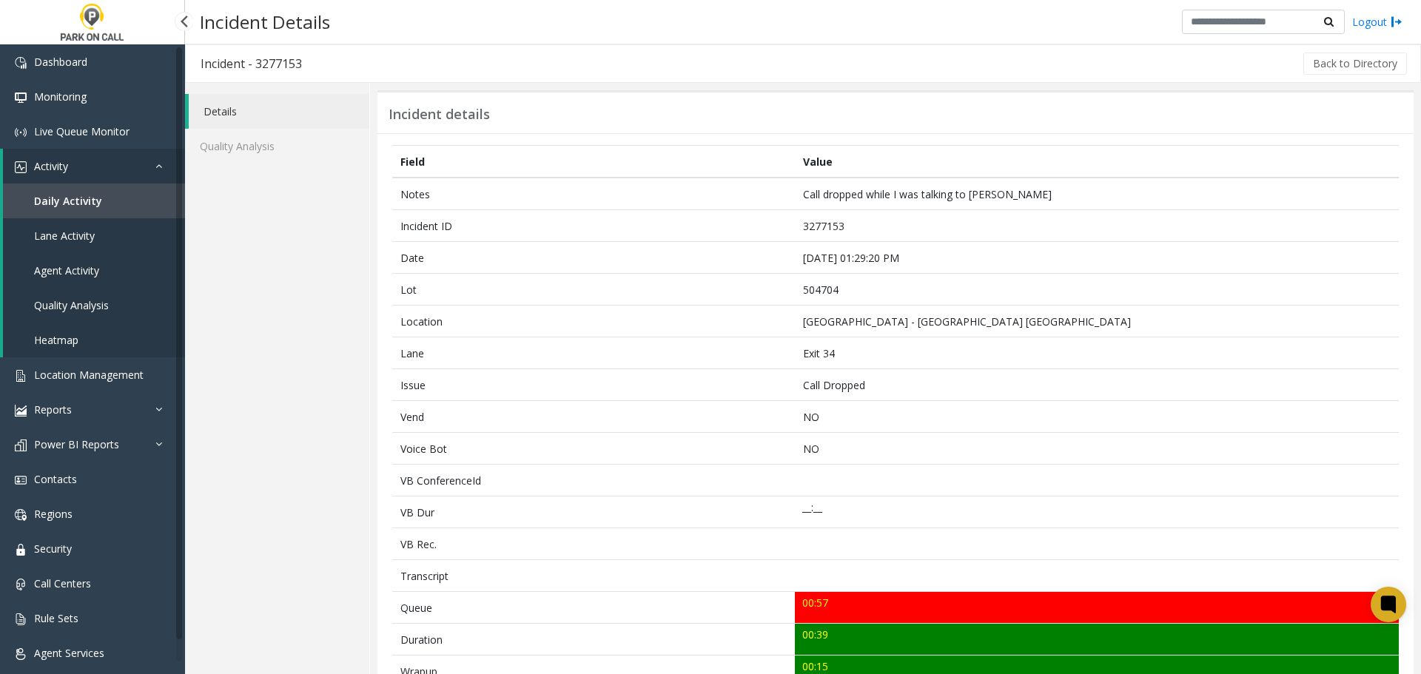
click at [74, 266] on span "Agent Activity" at bounding box center [66, 270] width 65 height 14
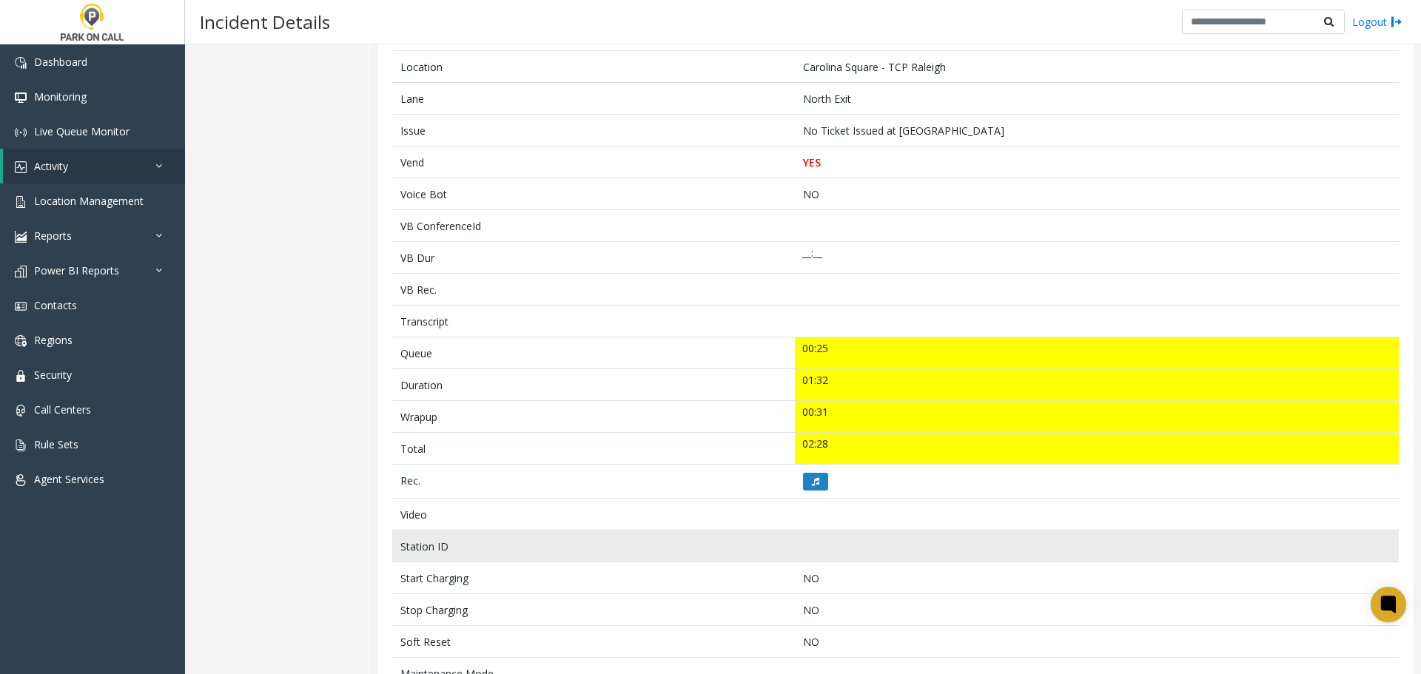
scroll to position [518, 0]
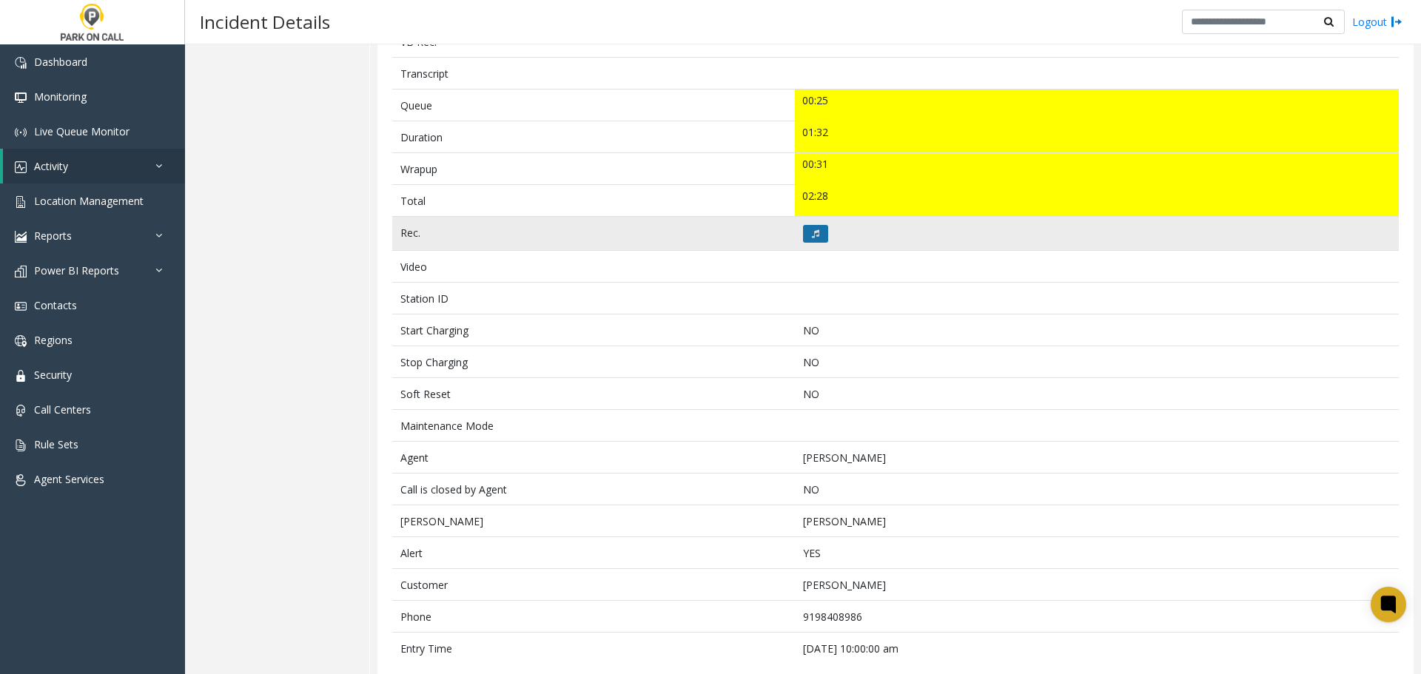
click at [812, 232] on icon at bounding box center [815, 233] width 7 height 9
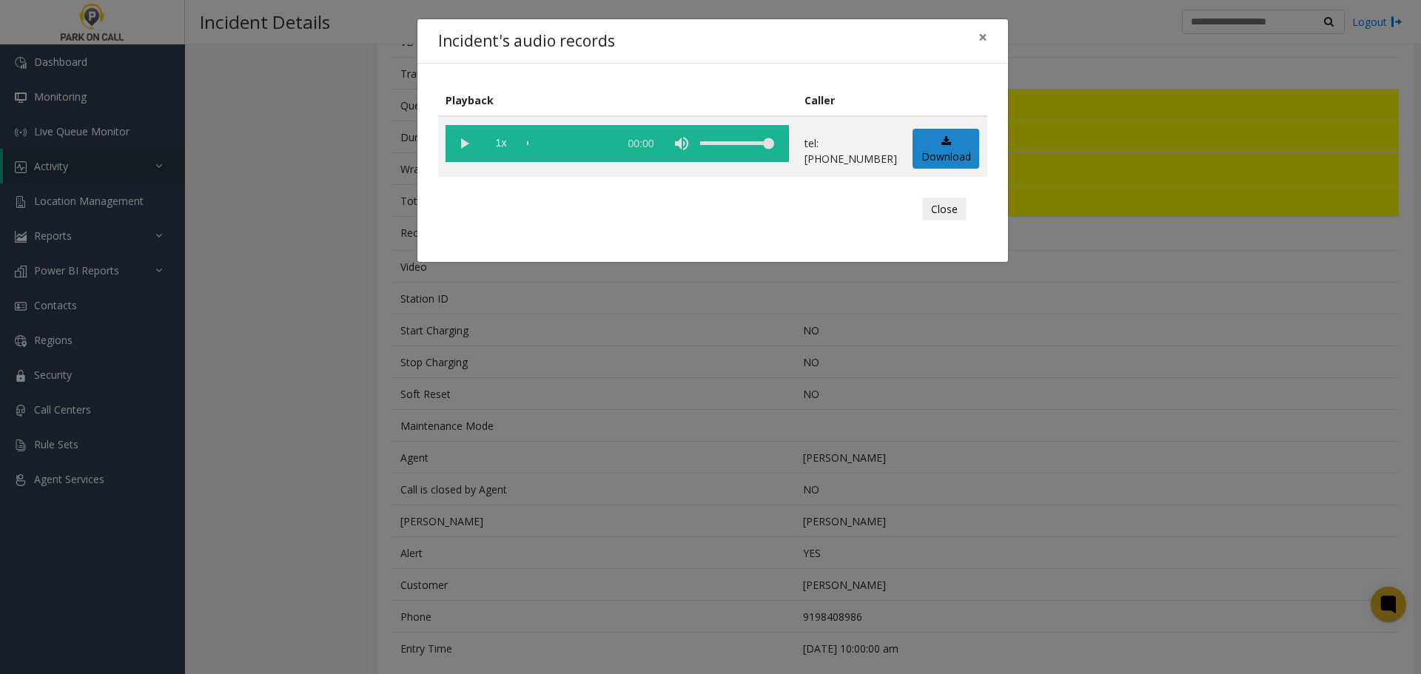
click at [456, 136] on vg-play-pause at bounding box center [463, 143] width 37 height 37
click at [546, 141] on div "scrub bar" at bounding box center [569, 143] width 84 height 37
click at [786, 383] on div "Incident's audio records × Playback Caller 1x 01:50 tel:2571609002 Download Clo…" at bounding box center [710, 337] width 1421 height 674
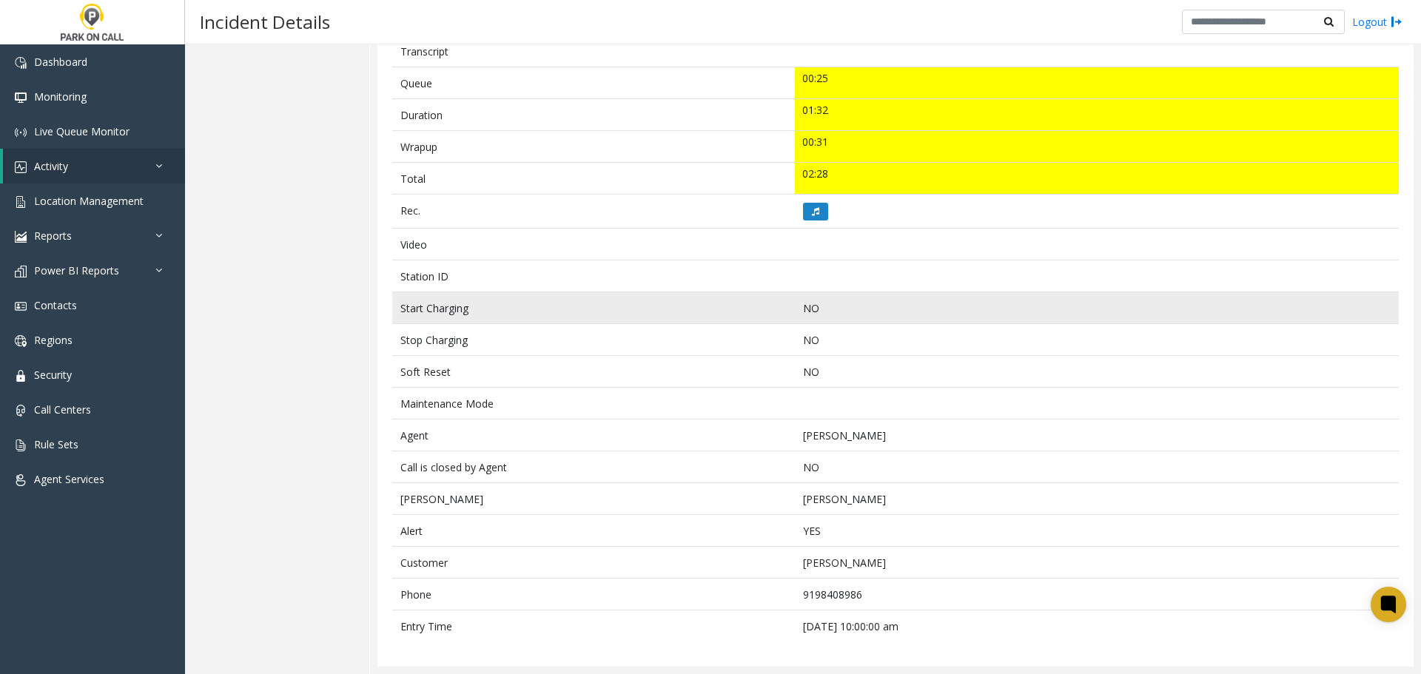
scroll to position [0, 0]
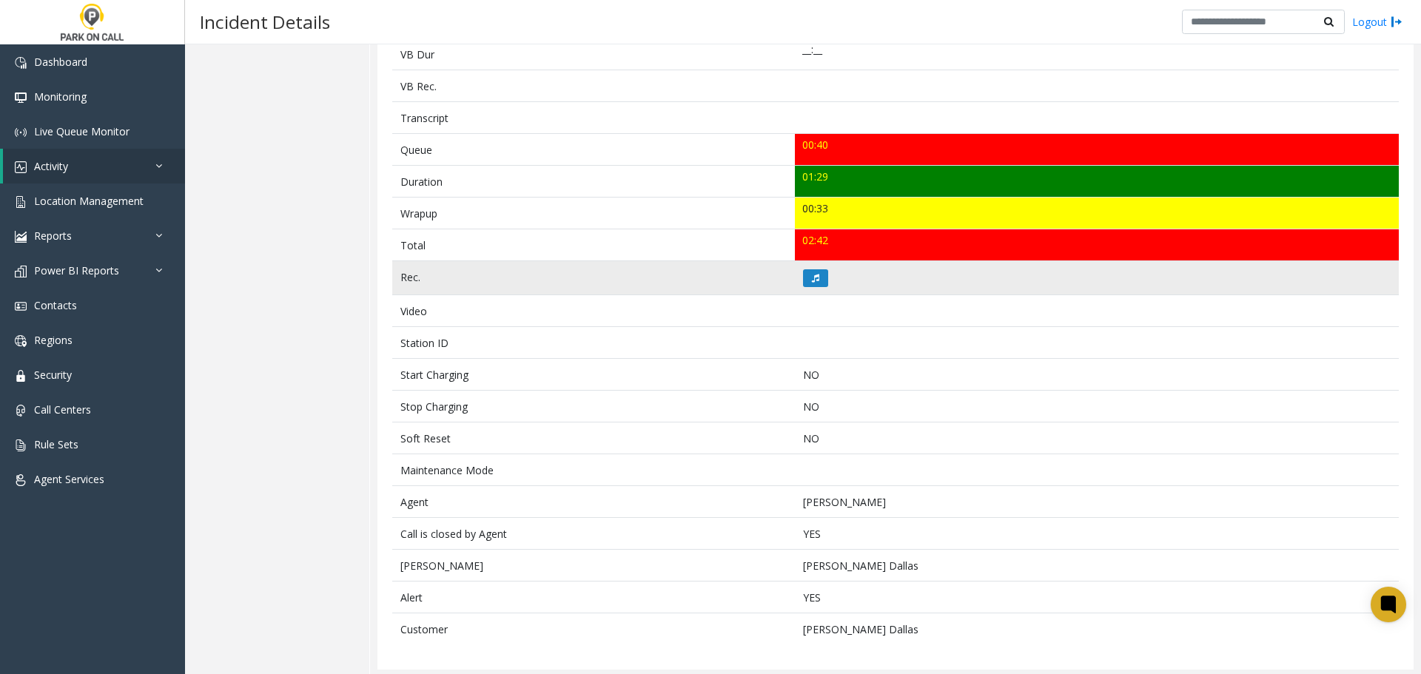
scroll to position [461, 0]
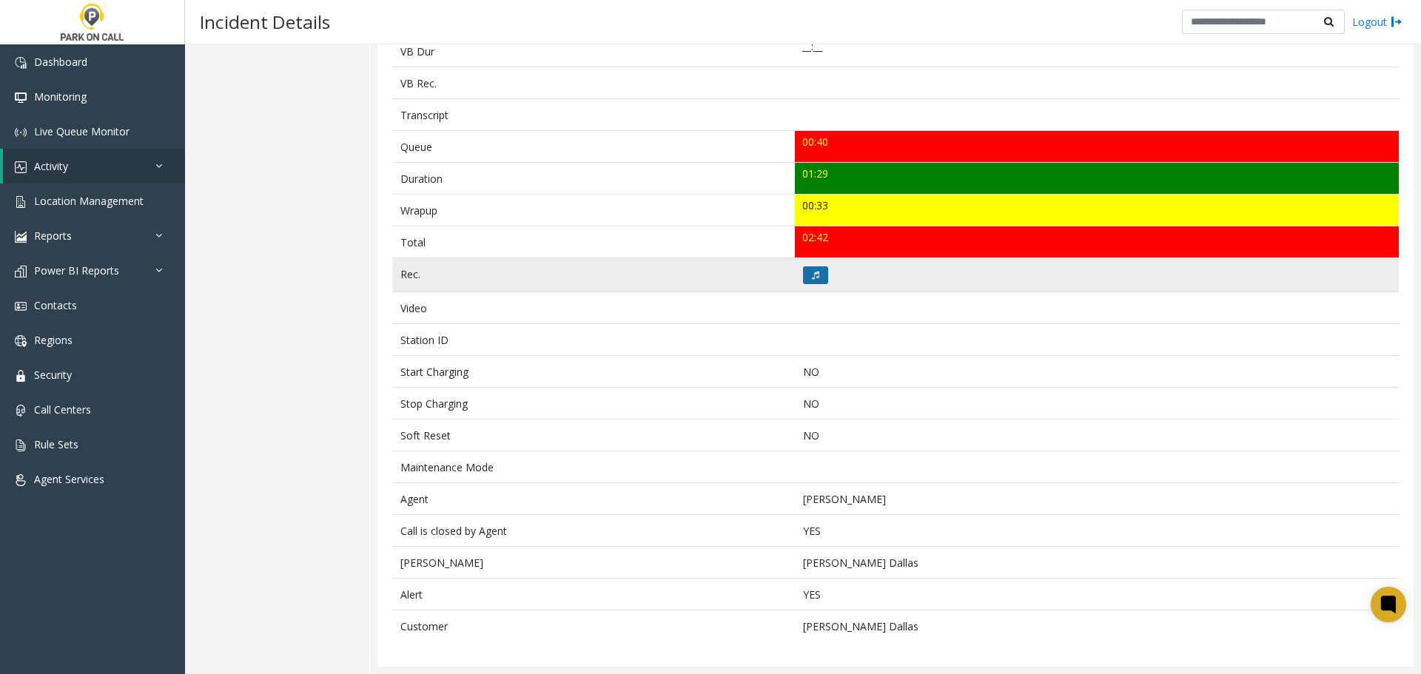
click at [803, 272] on button at bounding box center [815, 275] width 25 height 18
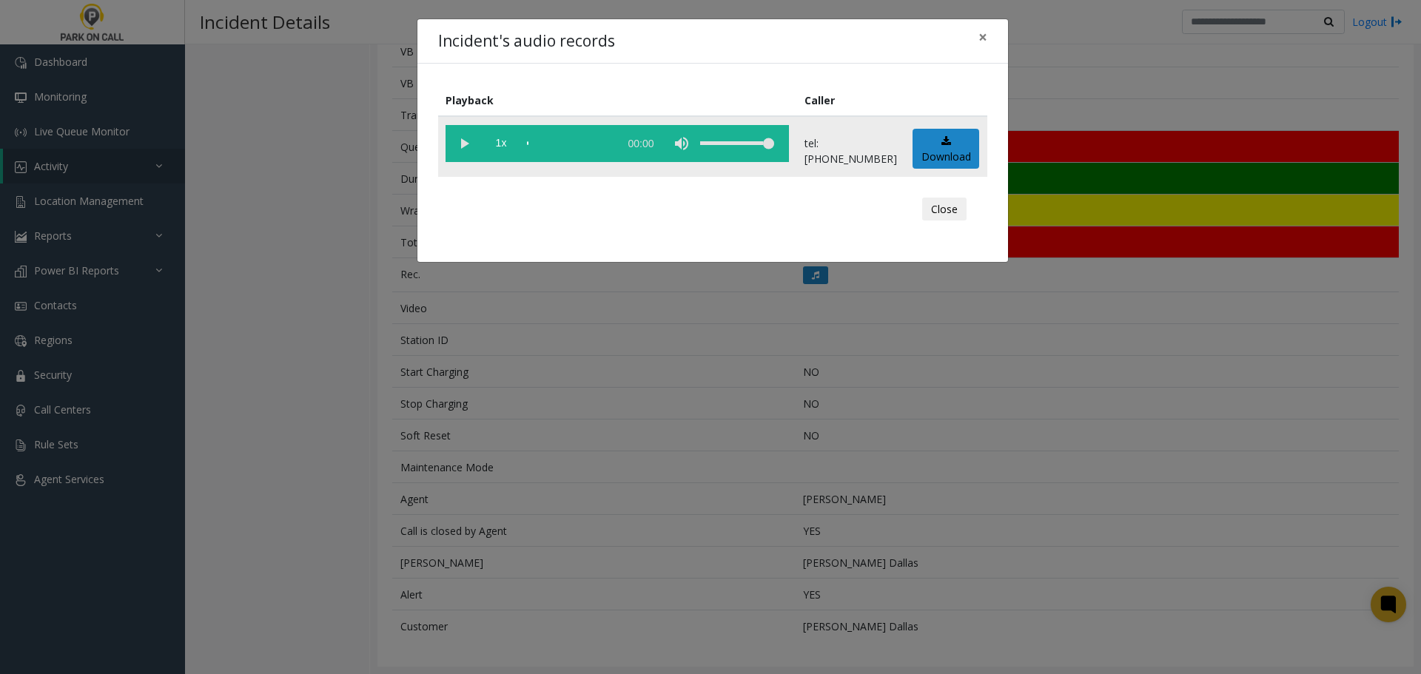
click at [466, 141] on vg-play-pause at bounding box center [463, 143] width 37 height 37
click at [389, 378] on div "Incident's audio records × Playback Caller 1x 01:43 tel:61500090016150009004 Do…" at bounding box center [710, 337] width 1421 height 674
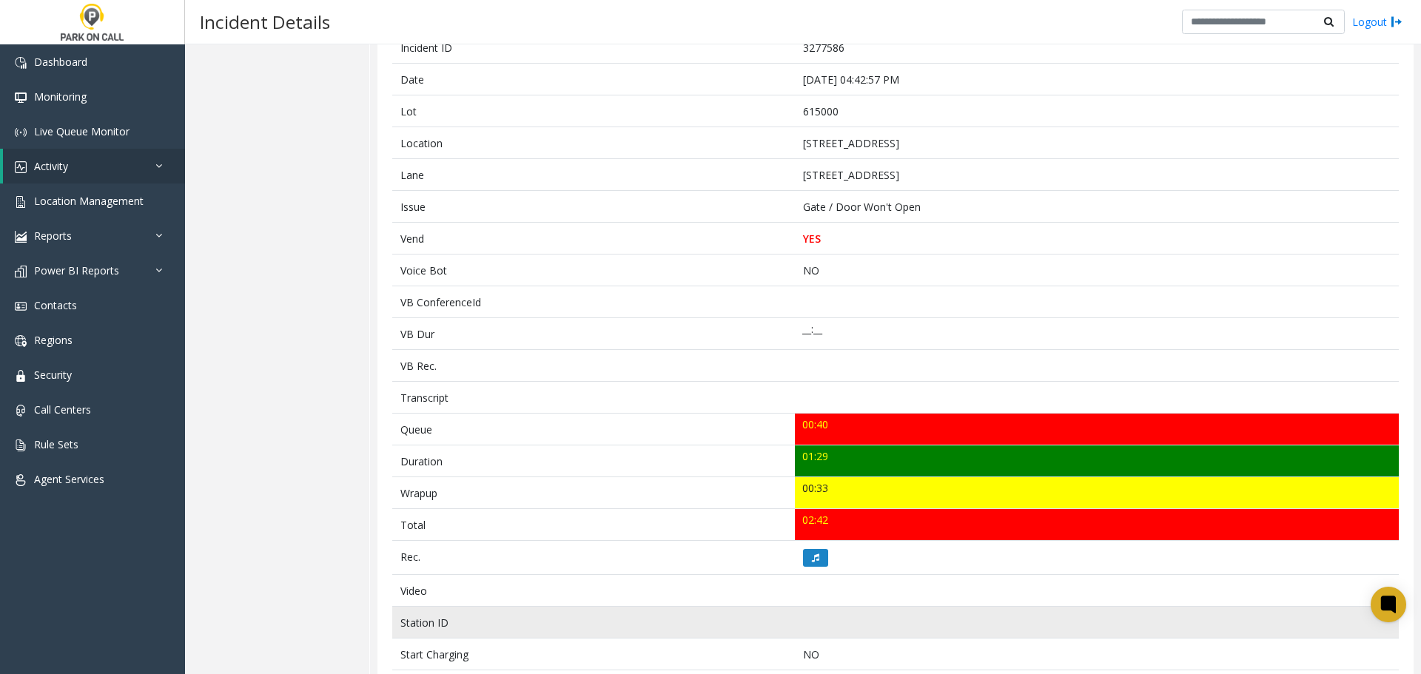
scroll to position [0, 0]
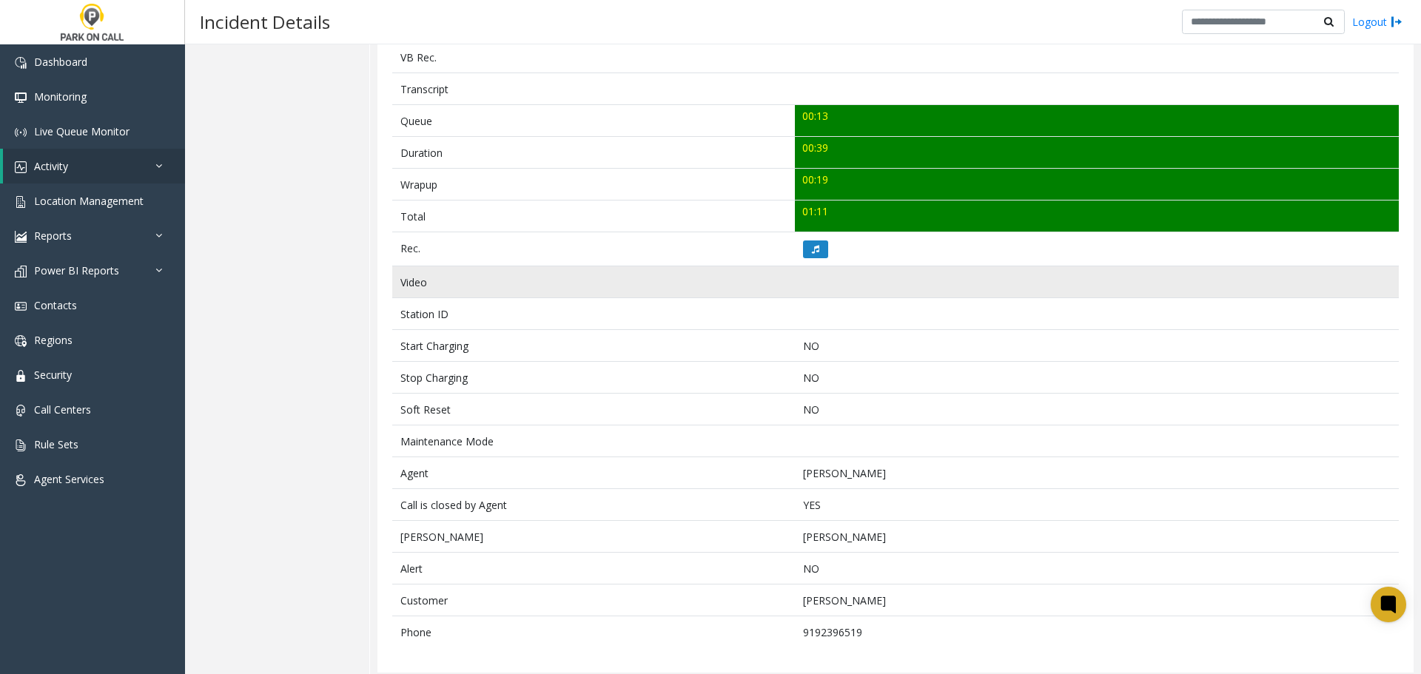
scroll to position [493, 0]
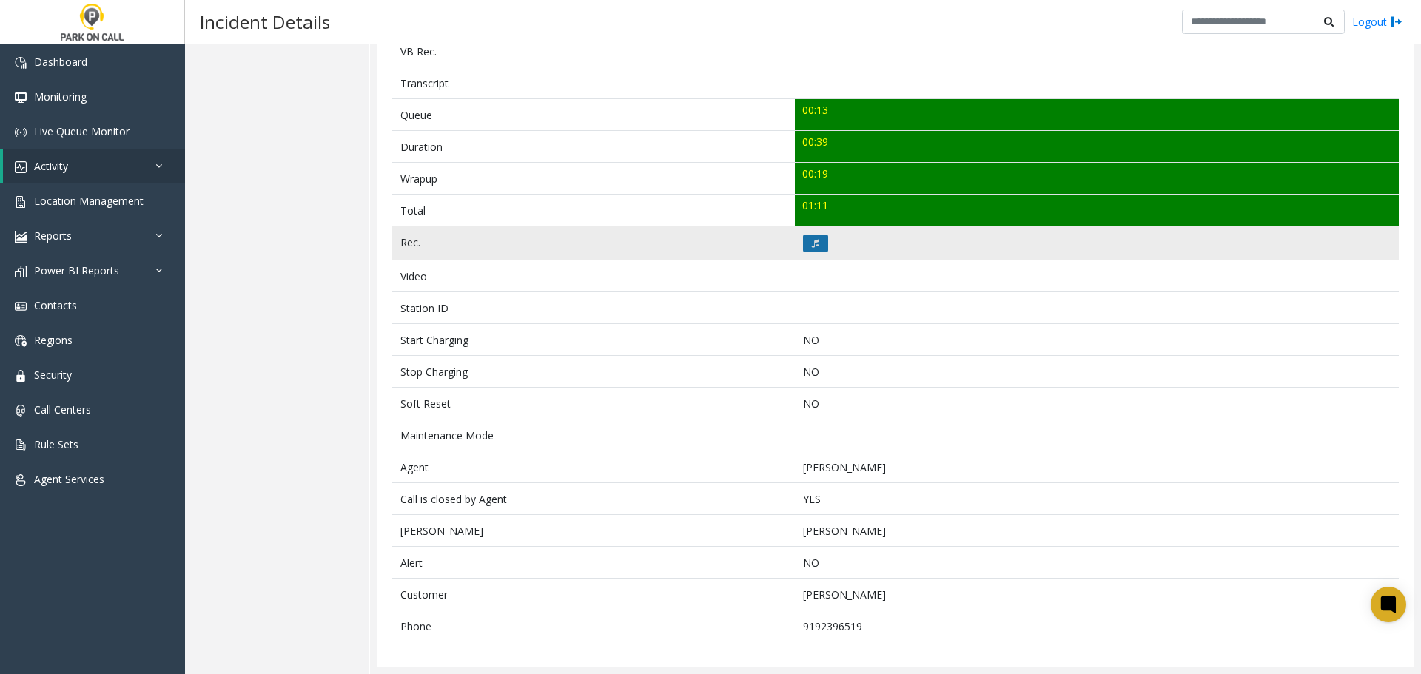
click at [812, 245] on icon at bounding box center [815, 243] width 7 height 9
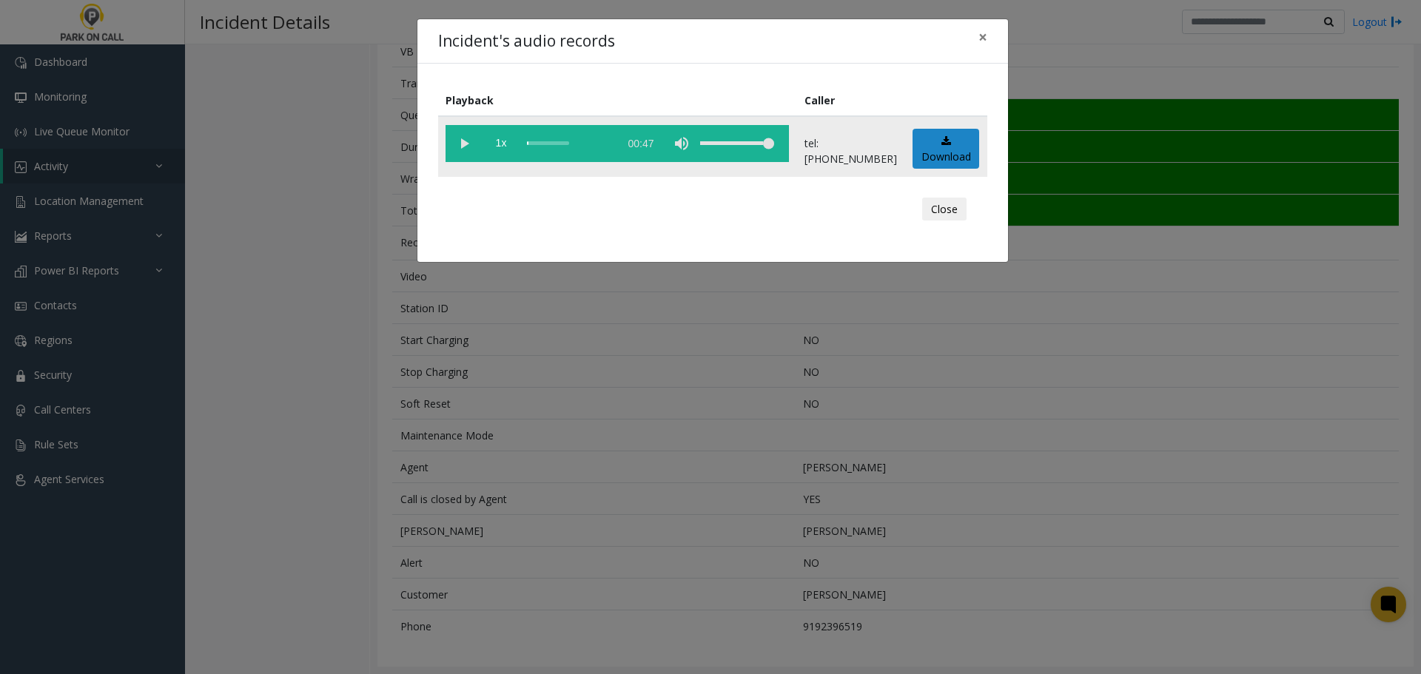
click at [458, 137] on vg-play-pause at bounding box center [463, 143] width 37 height 37
click at [543, 141] on div "scrub bar" at bounding box center [569, 143] width 84 height 37
click at [553, 141] on div "scrub bar" at bounding box center [569, 143] width 84 height 37
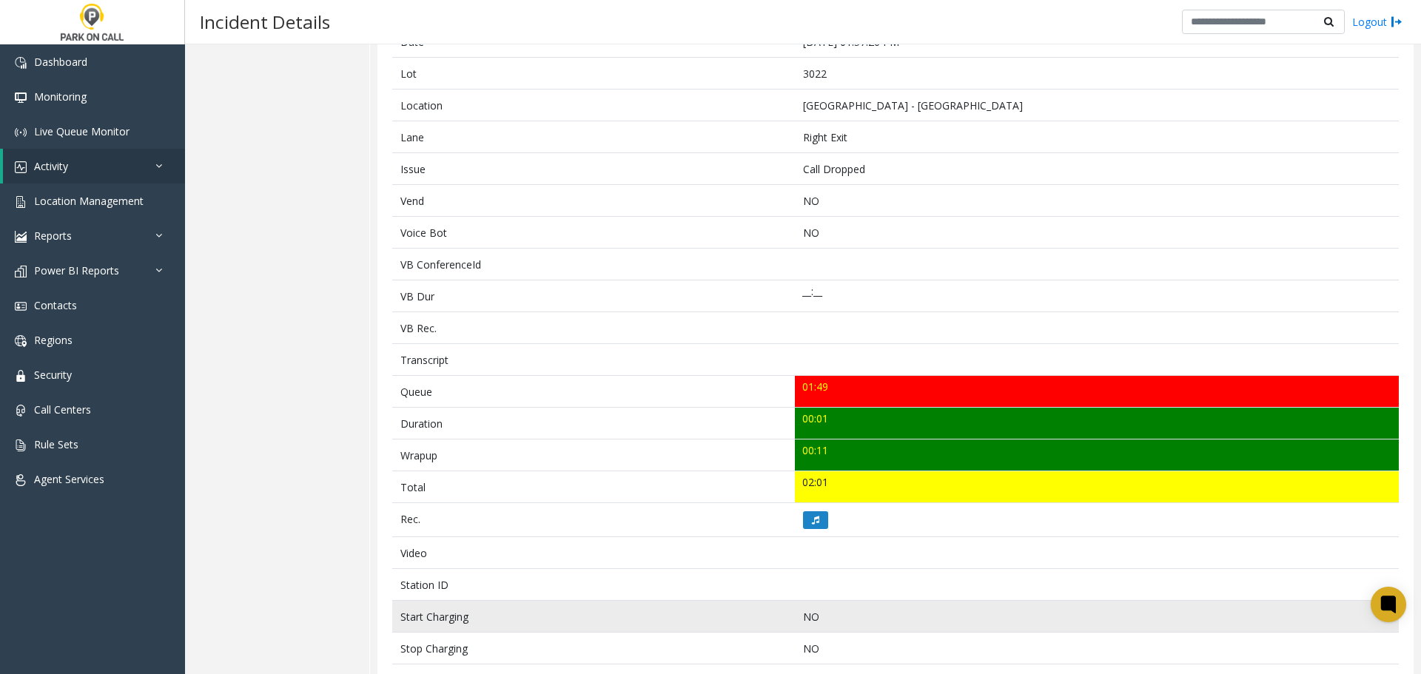
scroll to position [397, 0]
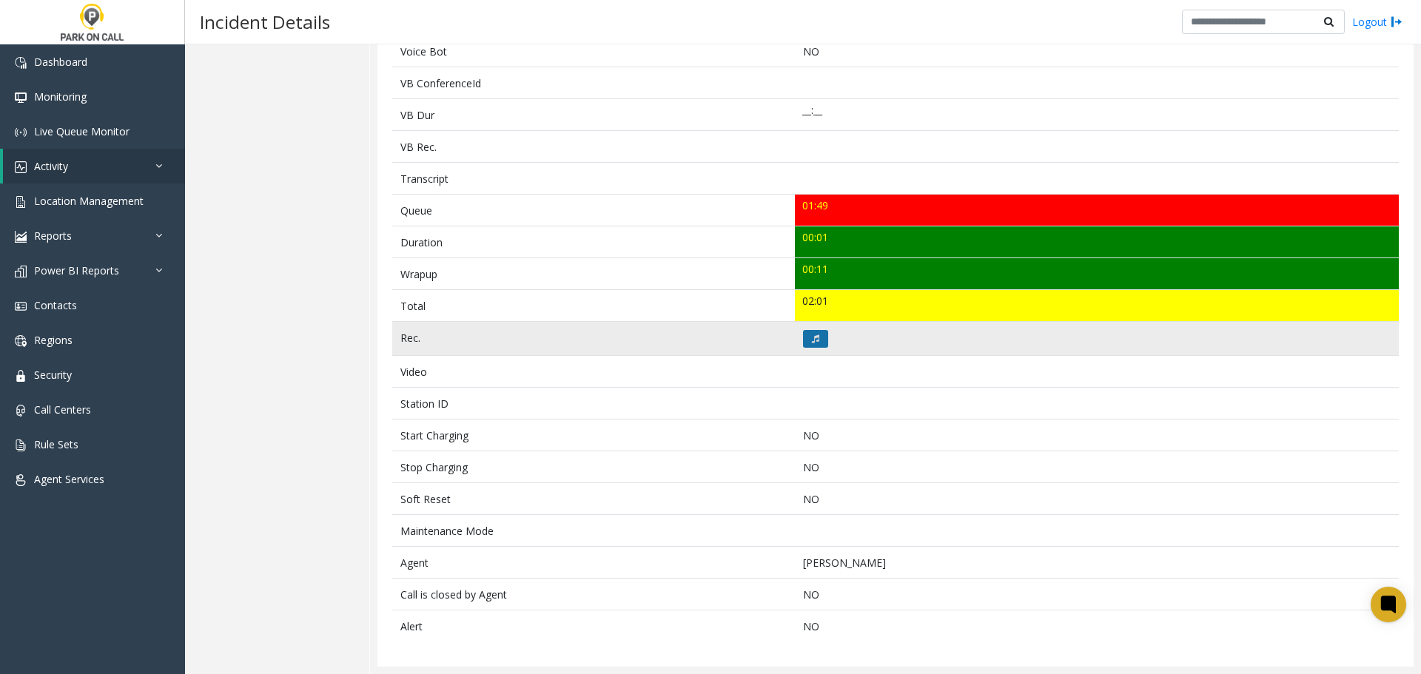
click at [812, 330] on button at bounding box center [815, 339] width 25 height 18
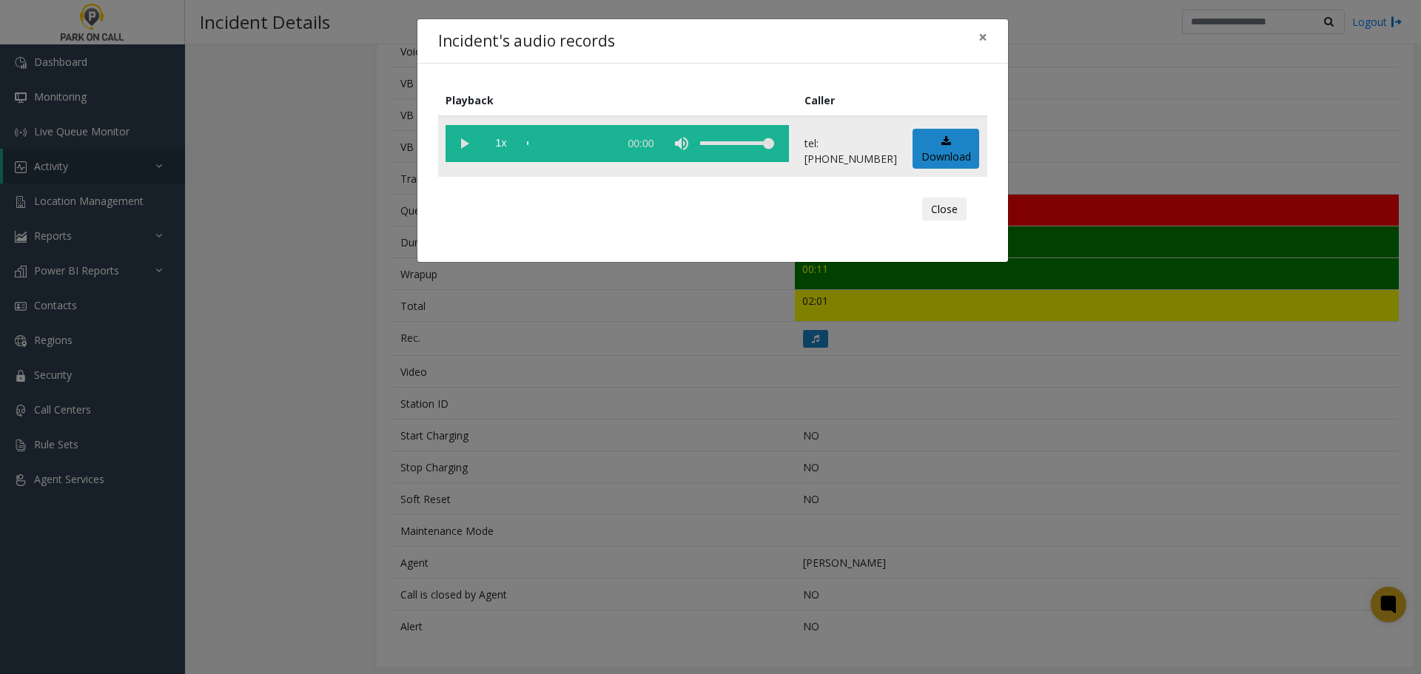
click at [467, 143] on vg-play-pause at bounding box center [463, 143] width 37 height 37
click at [606, 146] on div "scrub bar" at bounding box center [569, 143] width 84 height 37
click at [611, 146] on div "scrub bar" at bounding box center [569, 143] width 84 height 37
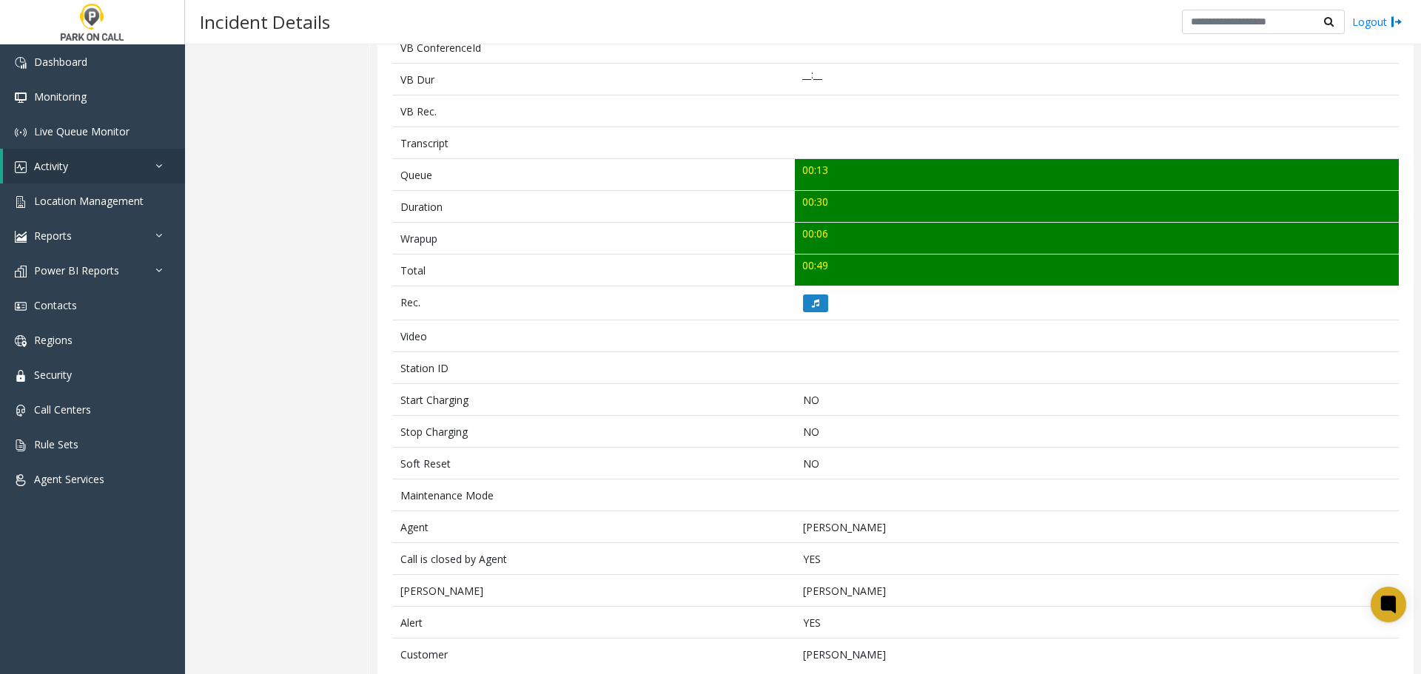
scroll to position [461, 0]
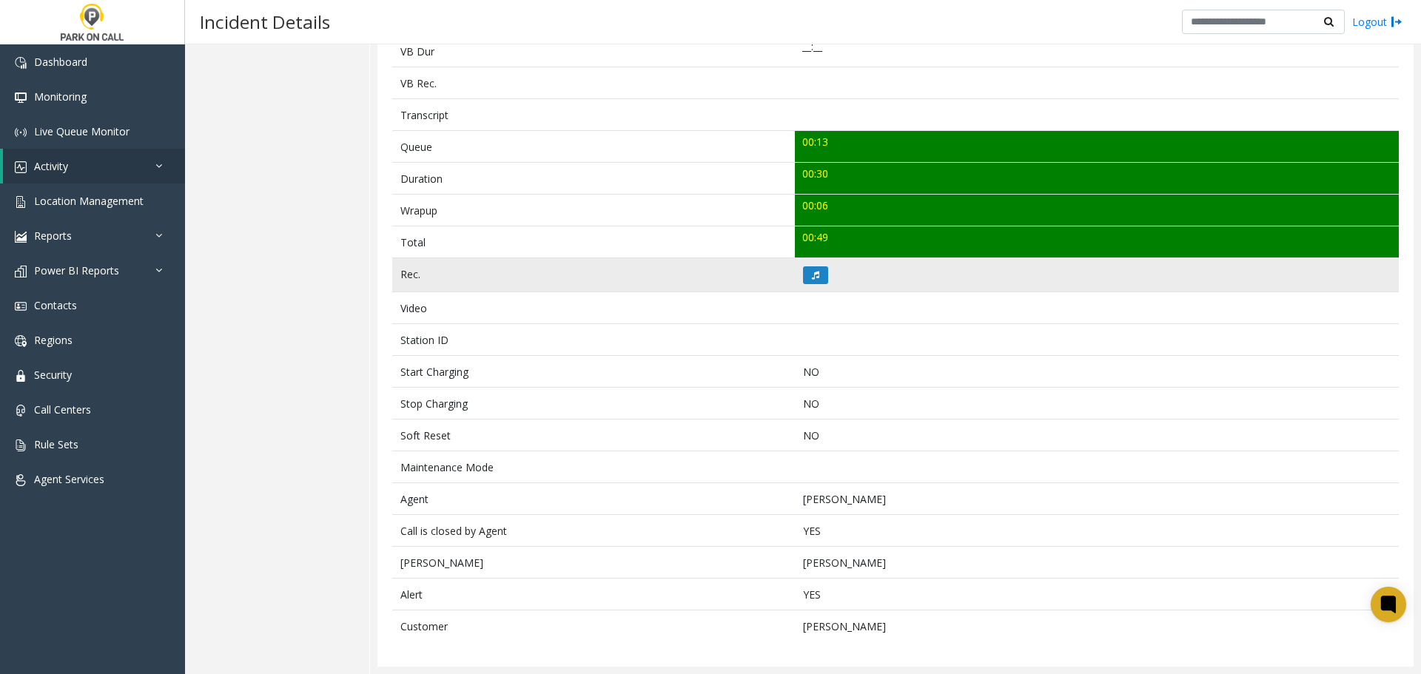
click at [810, 285] on td at bounding box center [1097, 275] width 604 height 34
click at [812, 277] on icon at bounding box center [815, 275] width 7 height 9
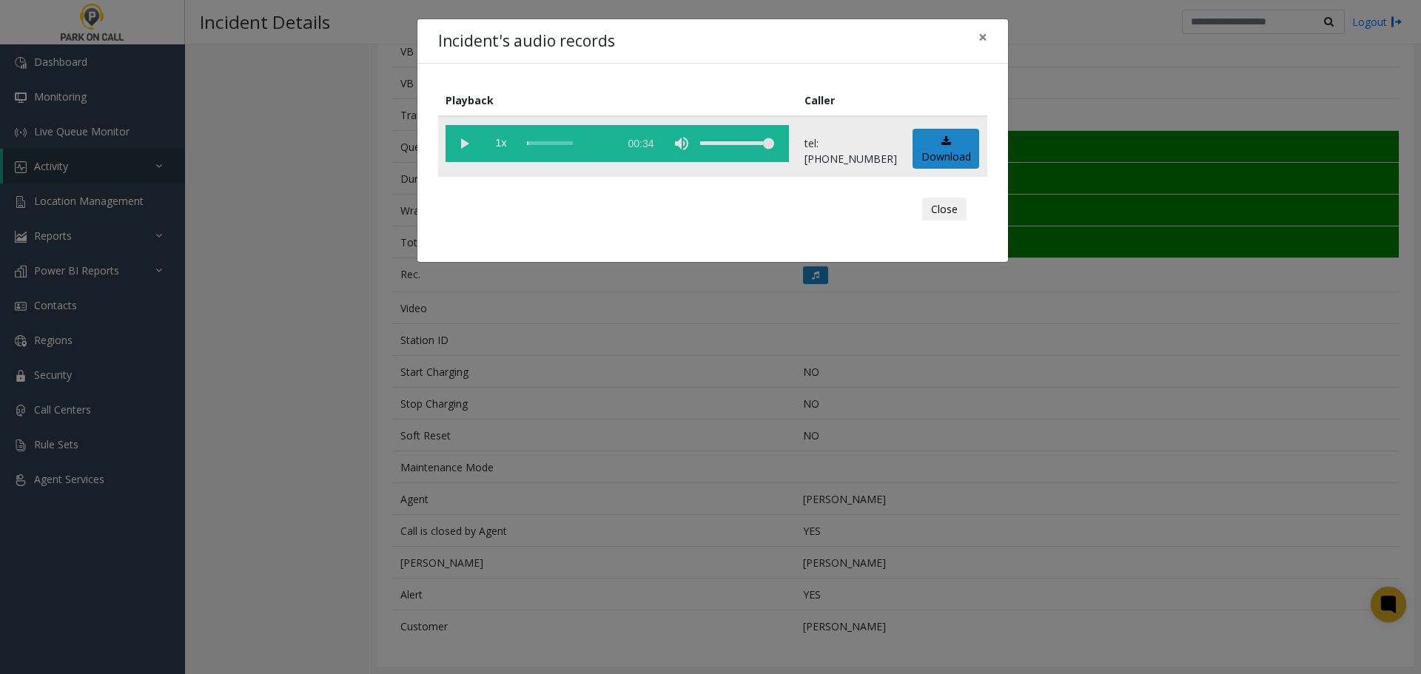
click at [465, 148] on vg-play-pause at bounding box center [463, 143] width 37 height 37
click at [554, 144] on div "scrub bar" at bounding box center [569, 143] width 84 height 37
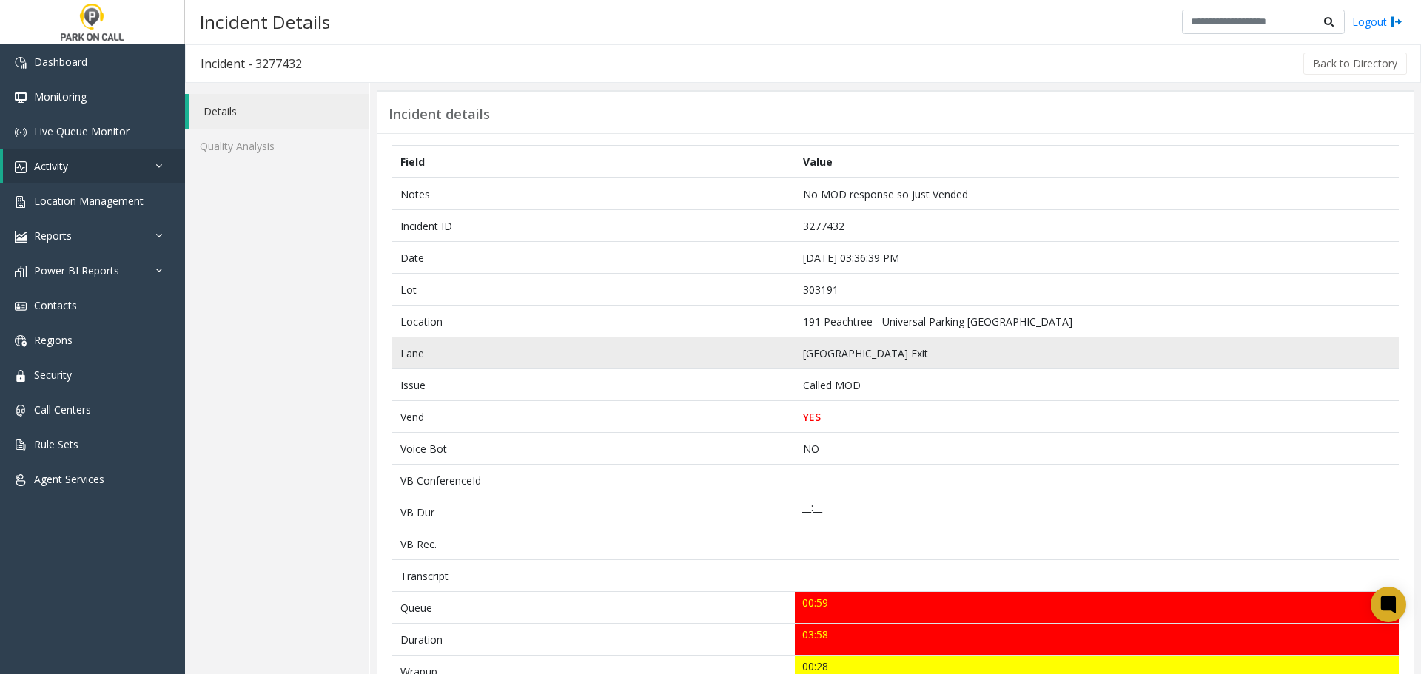
scroll to position [429, 0]
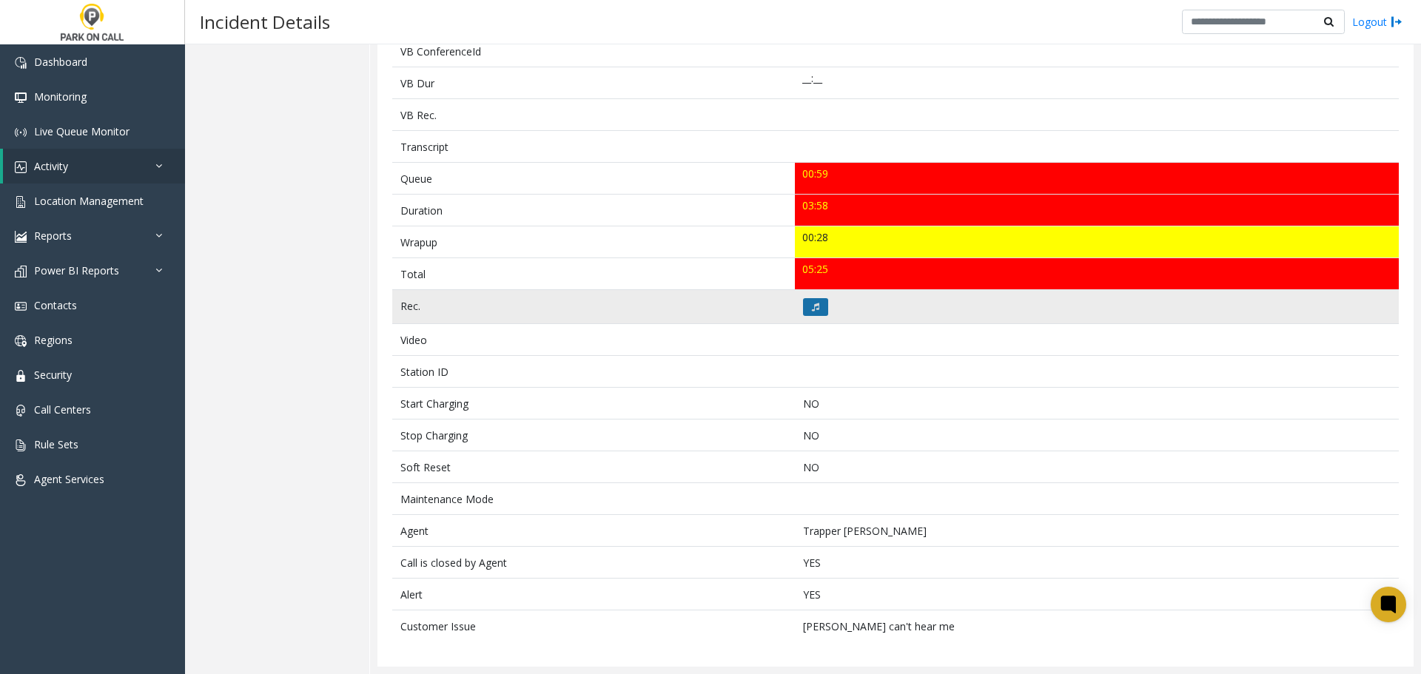
click at [809, 300] on button at bounding box center [815, 307] width 25 height 18
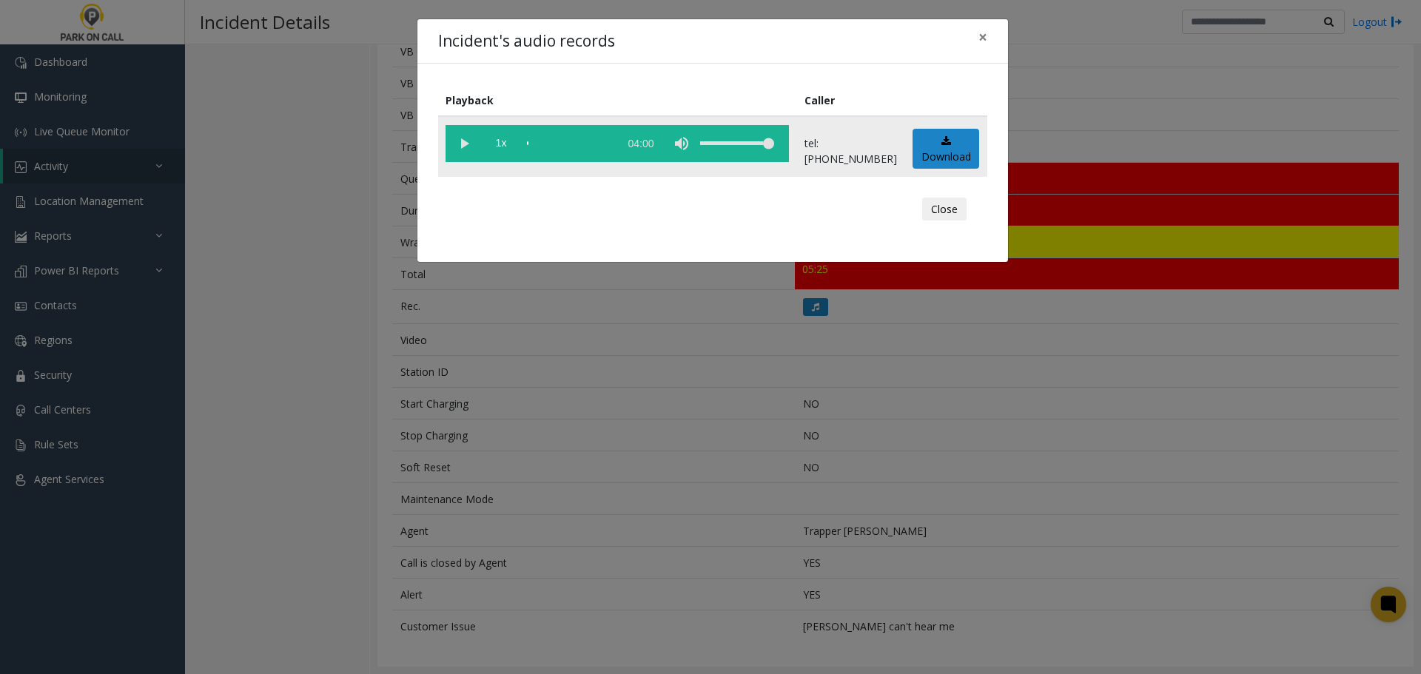
click at [455, 149] on vg-play-pause at bounding box center [463, 143] width 37 height 37
click at [536, 147] on div "scrub bar" at bounding box center [569, 143] width 84 height 37
click at [533, 145] on div "scrub bar" at bounding box center [569, 143] width 84 height 37
click at [458, 138] on vg-play-pause at bounding box center [463, 143] width 37 height 37
click at [462, 155] on vg-play-pause at bounding box center [463, 143] width 37 height 37
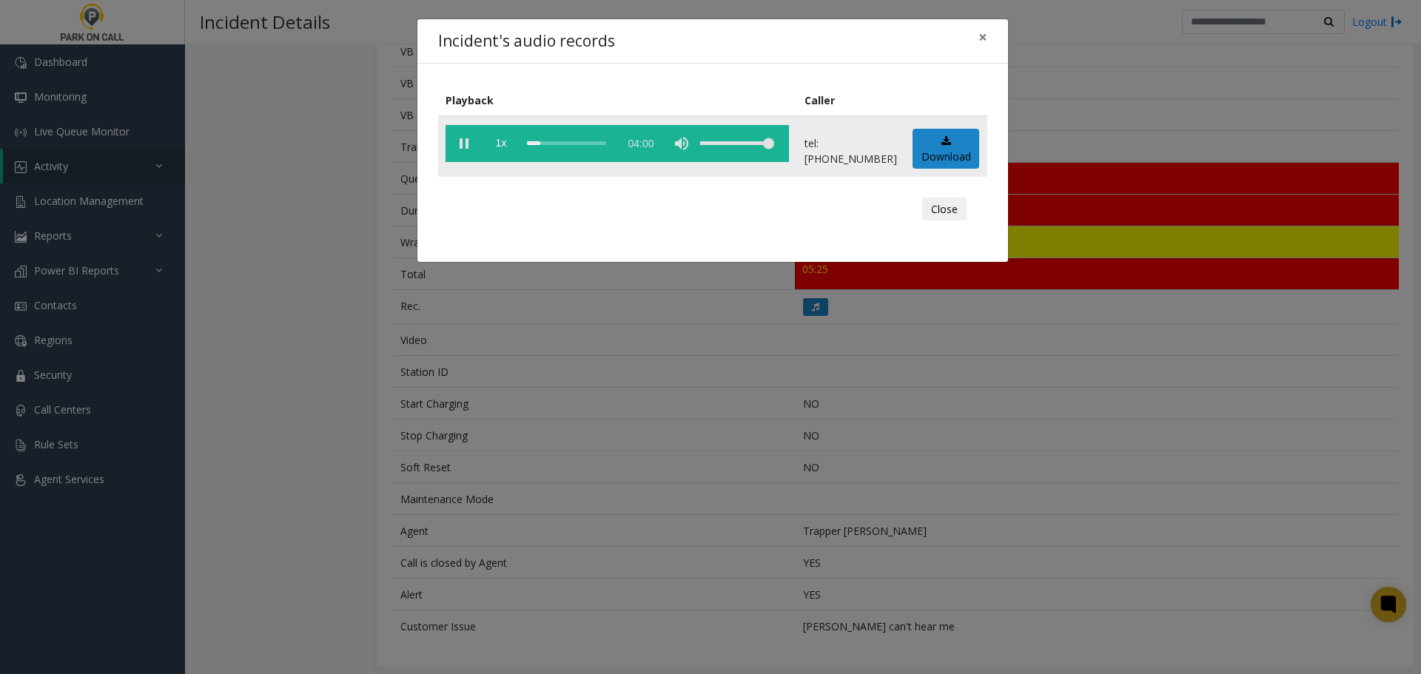
click at [471, 143] on vg-play-pause at bounding box center [463, 143] width 37 height 37
click at [634, 530] on div "Incident's audio records × Playback Caller 1x 04:00 tel:[PHONE_NUMBER] Download…" at bounding box center [710, 337] width 1421 height 674
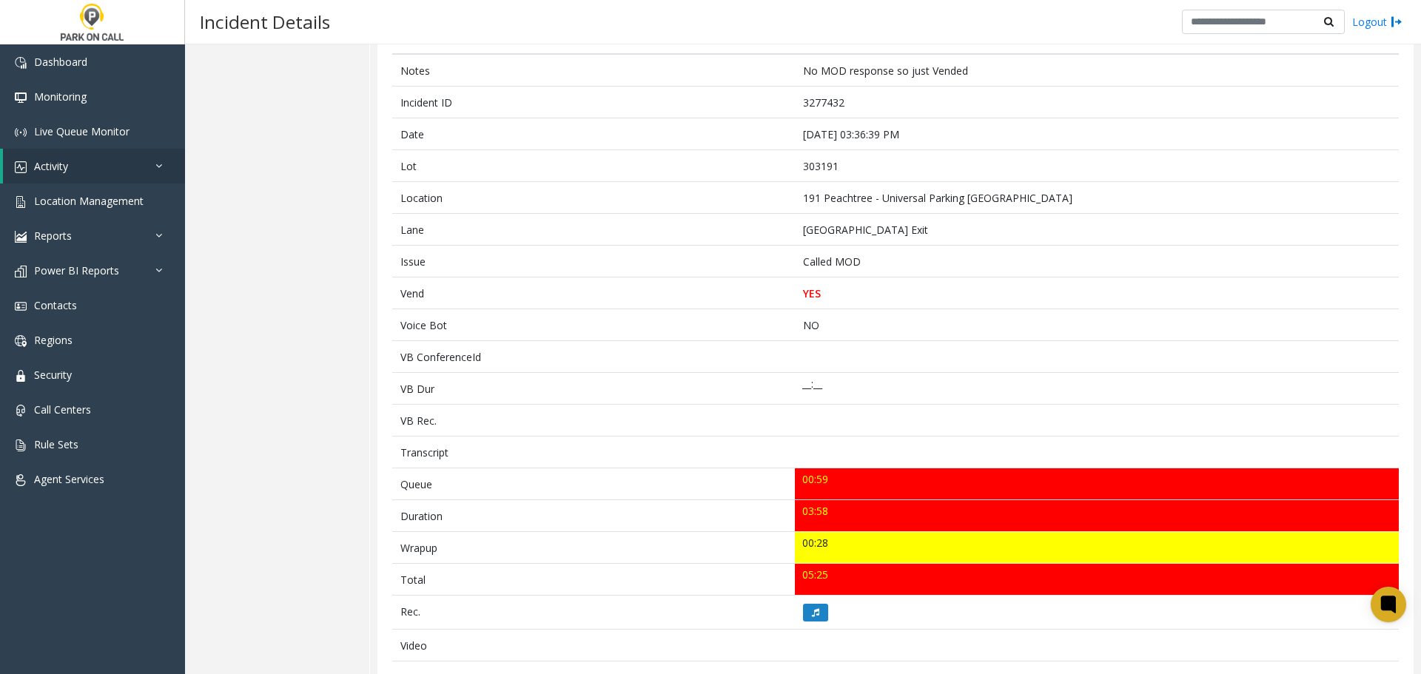
scroll to position [0, 0]
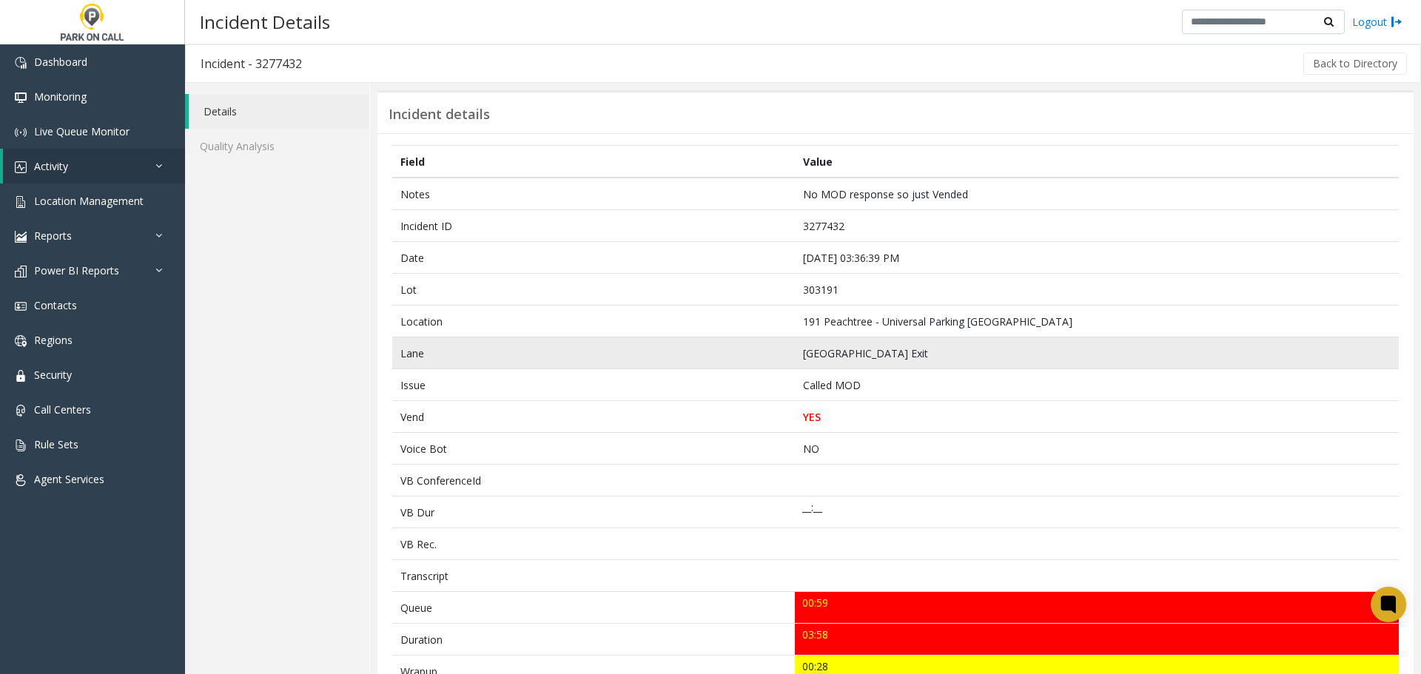
click at [699, 364] on td "Lane" at bounding box center [593, 353] width 402 height 32
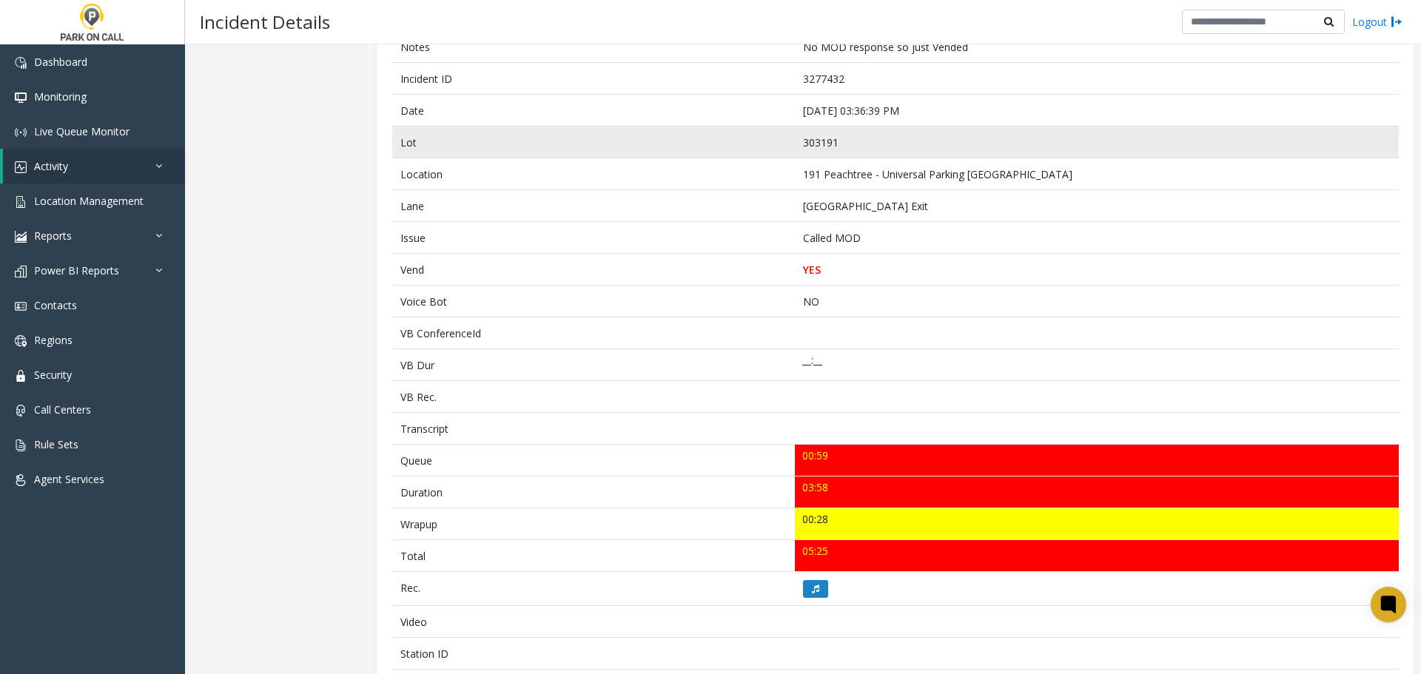
scroll to position [148, 0]
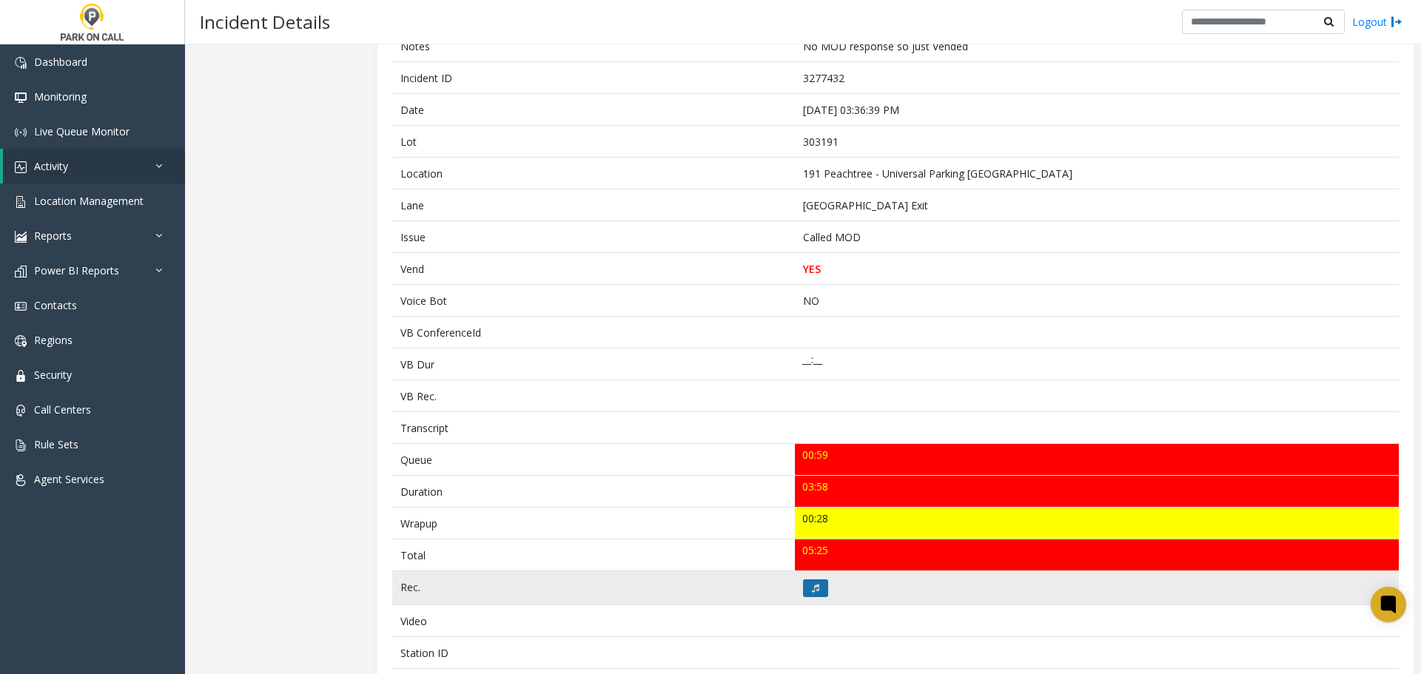
click at [812, 590] on icon at bounding box center [815, 588] width 7 height 9
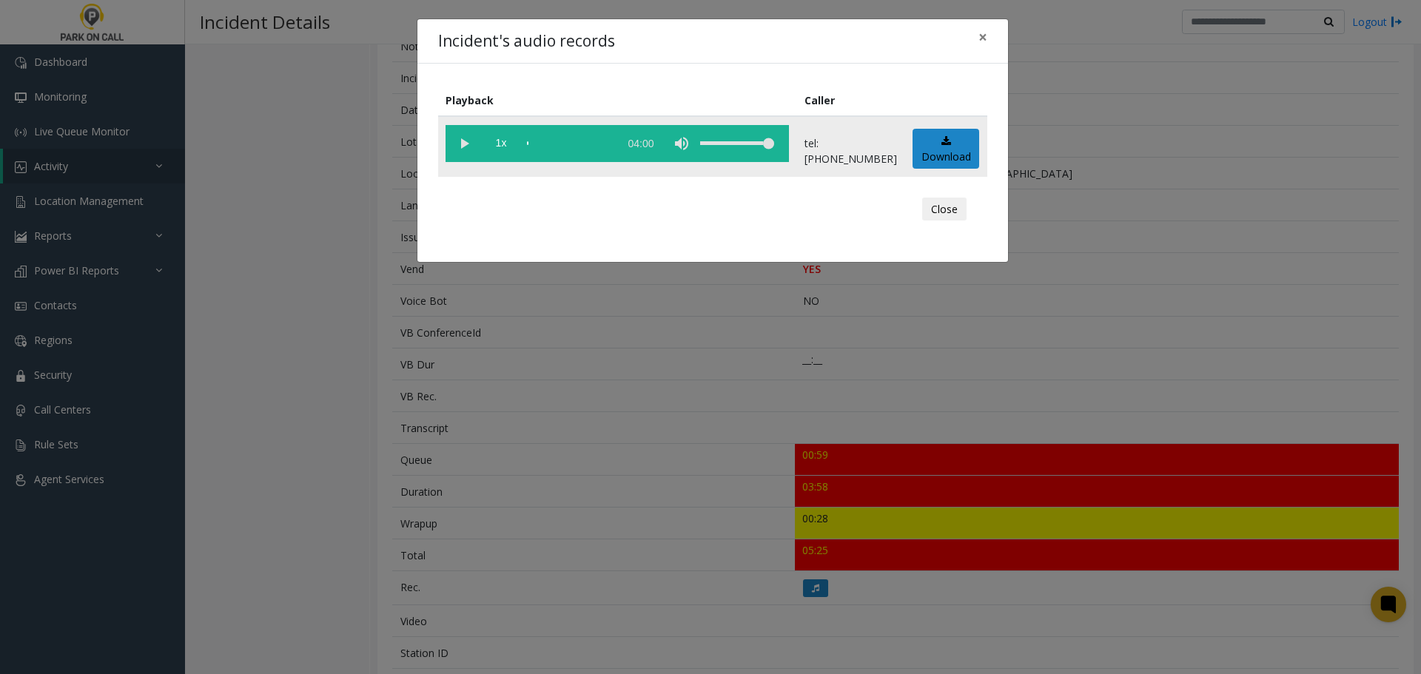
click at [465, 146] on vg-play-pause at bounding box center [463, 143] width 37 height 37
click at [537, 141] on div "scrub bar" at bounding box center [569, 143] width 84 height 37
click at [533, 144] on div "scrub bar" at bounding box center [569, 143] width 84 height 37
click at [531, 144] on div "scrub bar" at bounding box center [569, 143] width 84 height 37
click at [464, 139] on vg-play-pause at bounding box center [463, 143] width 37 height 37
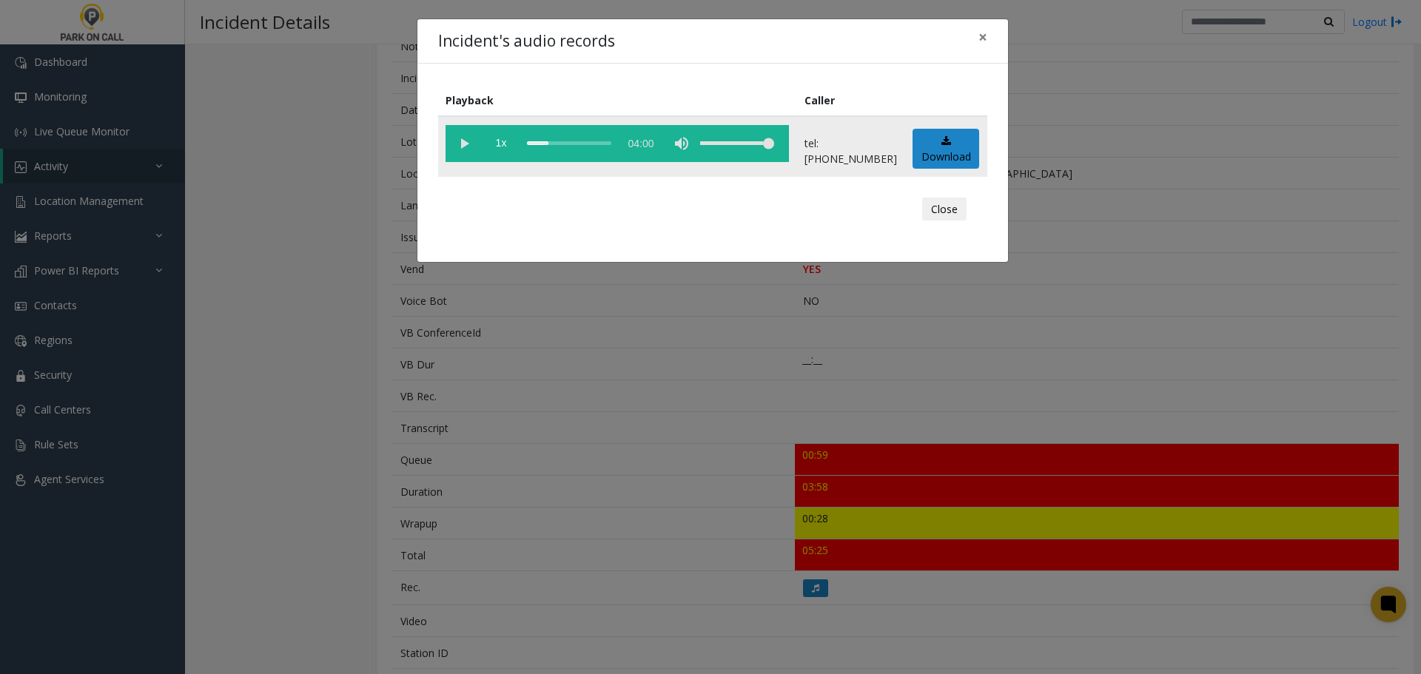
click at [464, 139] on vg-play-pause at bounding box center [463, 143] width 37 height 37
click at [596, 144] on div "scrub bar" at bounding box center [569, 143] width 84 height 37
click at [606, 145] on div "scrub bar" at bounding box center [569, 143] width 84 height 37
click at [611, 144] on div "scrub bar" at bounding box center [569, 143] width 84 height 37
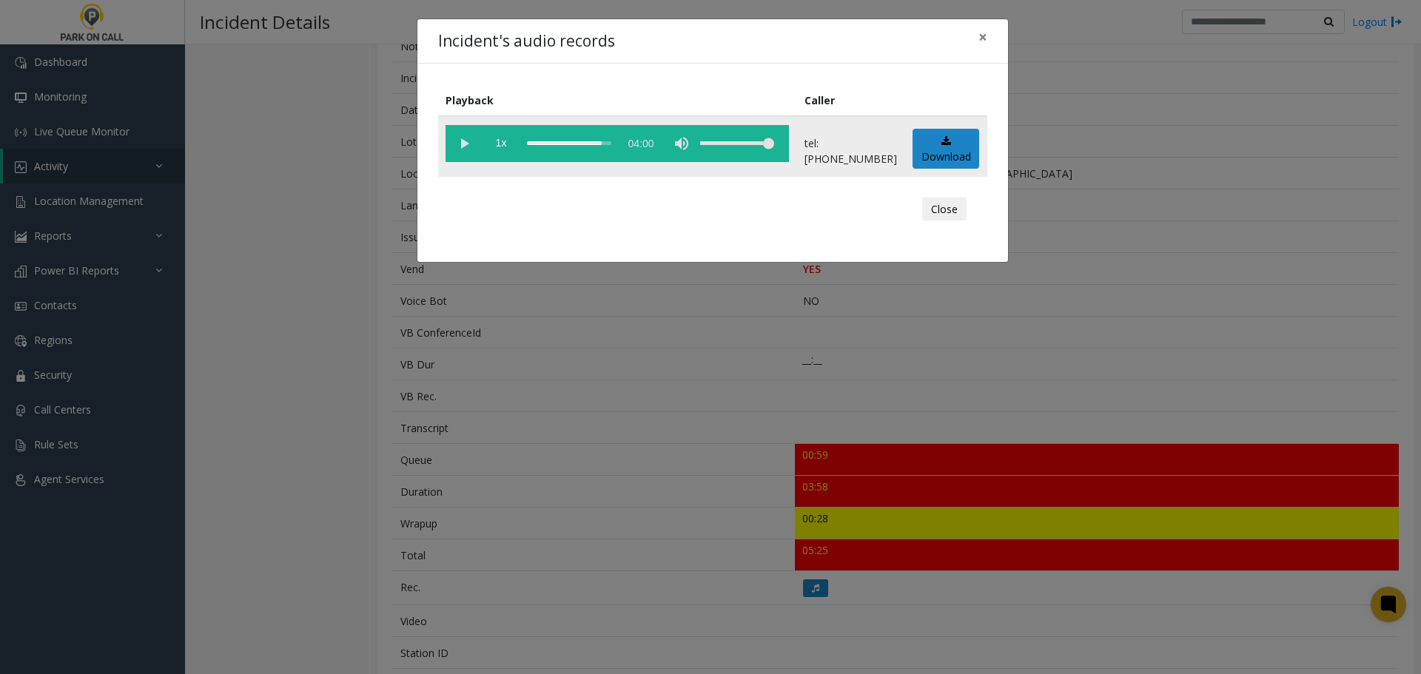
click at [611, 145] on div "scrub bar" at bounding box center [569, 143] width 84 height 37
click at [498, 468] on div "Incident's audio records × Playback Caller 1x 04:00 tel:3031919010 Download Clo…" at bounding box center [710, 337] width 1421 height 674
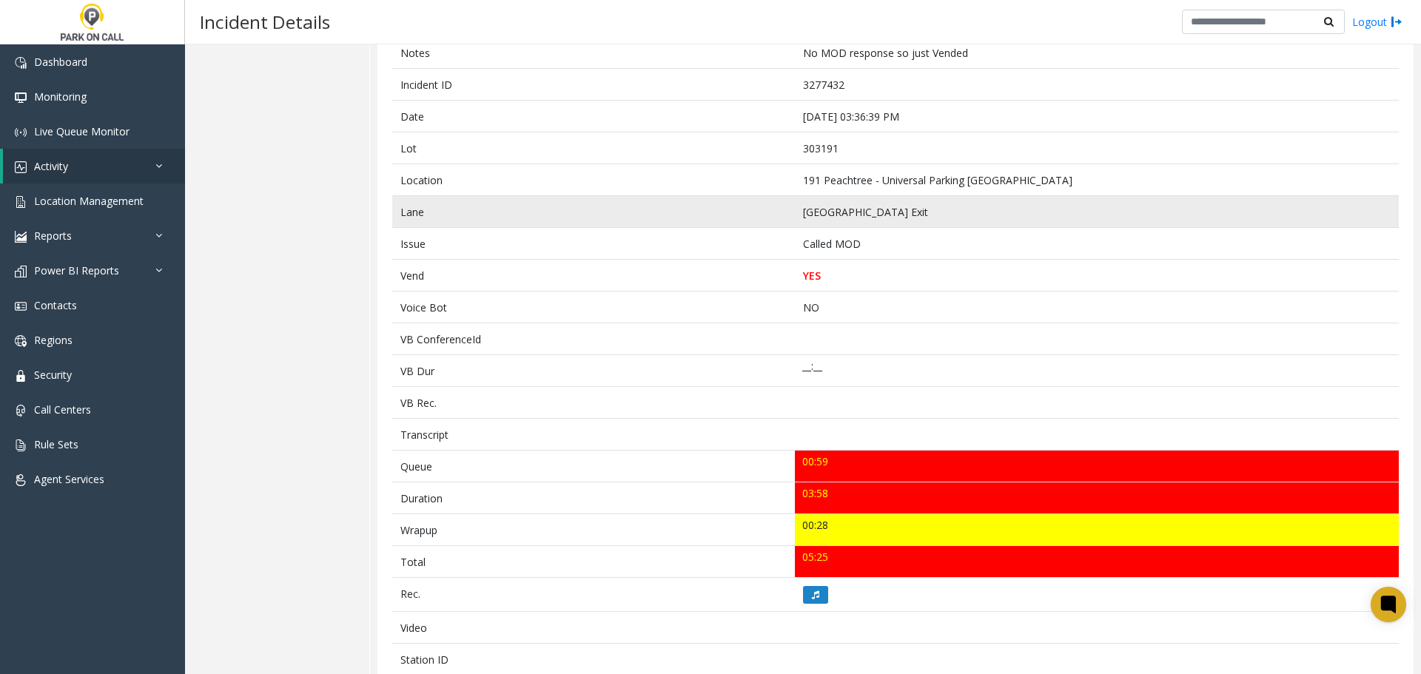
scroll to position [0, 0]
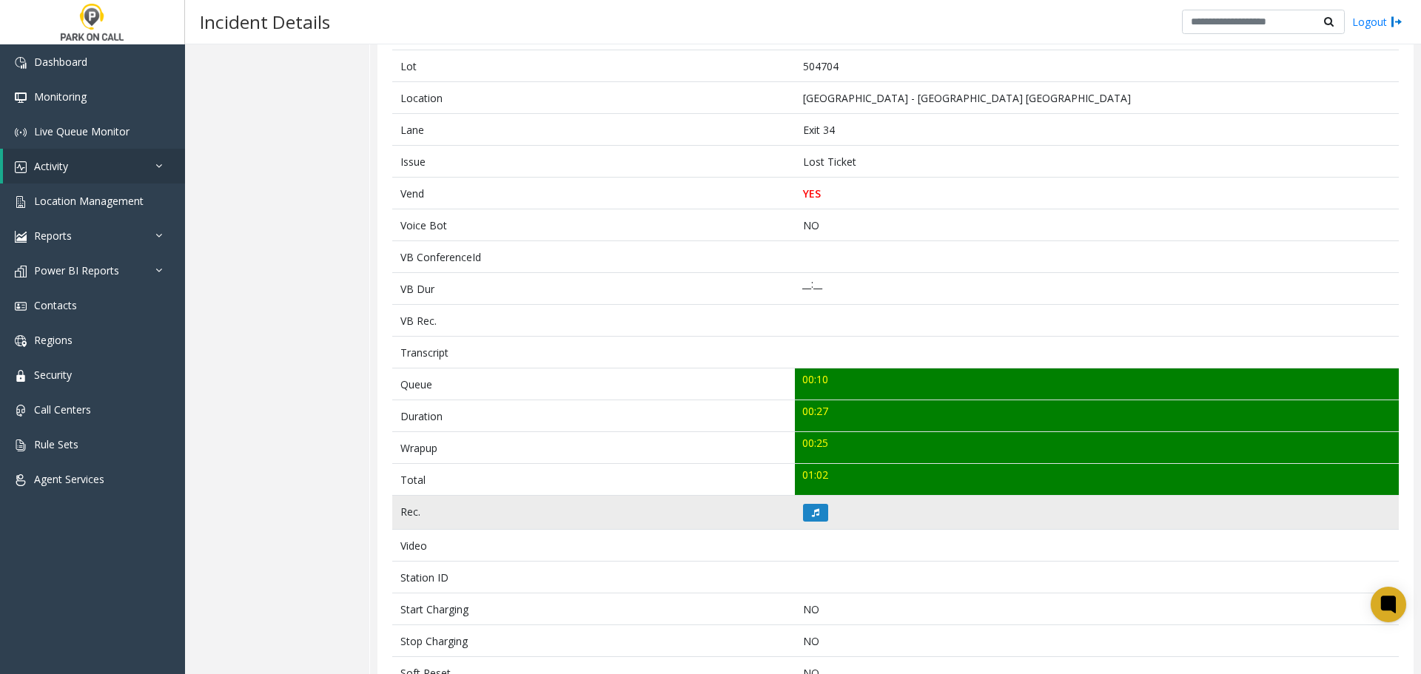
scroll to position [397, 0]
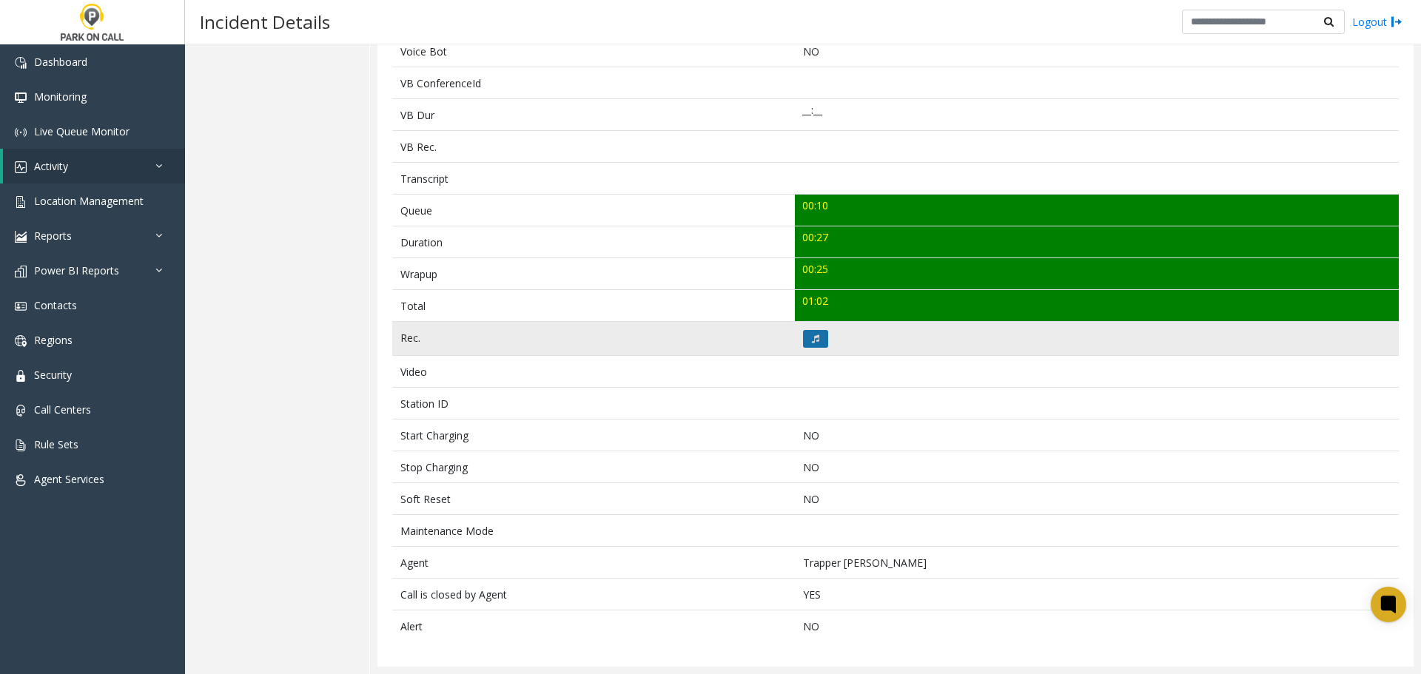
click at [803, 342] on button at bounding box center [815, 339] width 25 height 18
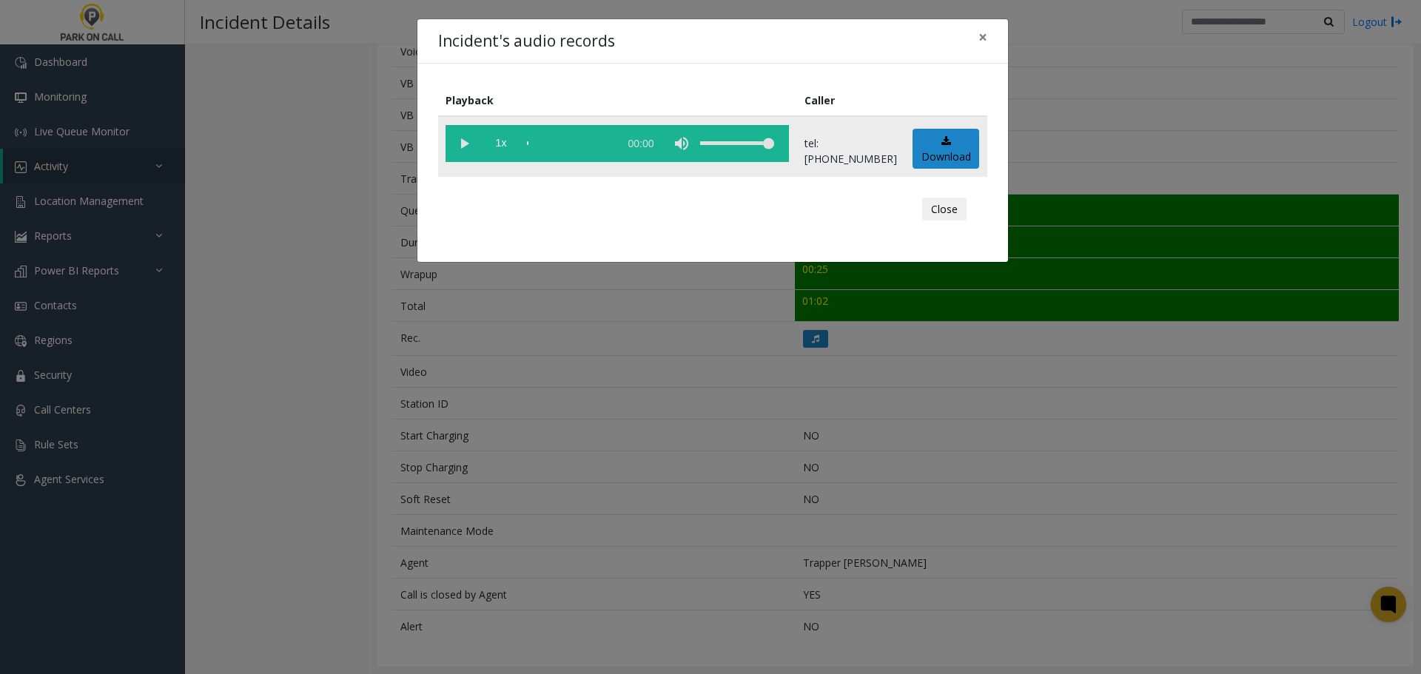
click at [465, 146] on vg-play-pause at bounding box center [463, 143] width 37 height 37
click at [556, 143] on div "scrub bar" at bounding box center [569, 143] width 84 height 37
click at [748, 428] on div "Incident's audio records × Playback Caller 1x 00:29 tel:+15047049004 Download C…" at bounding box center [710, 337] width 1421 height 674
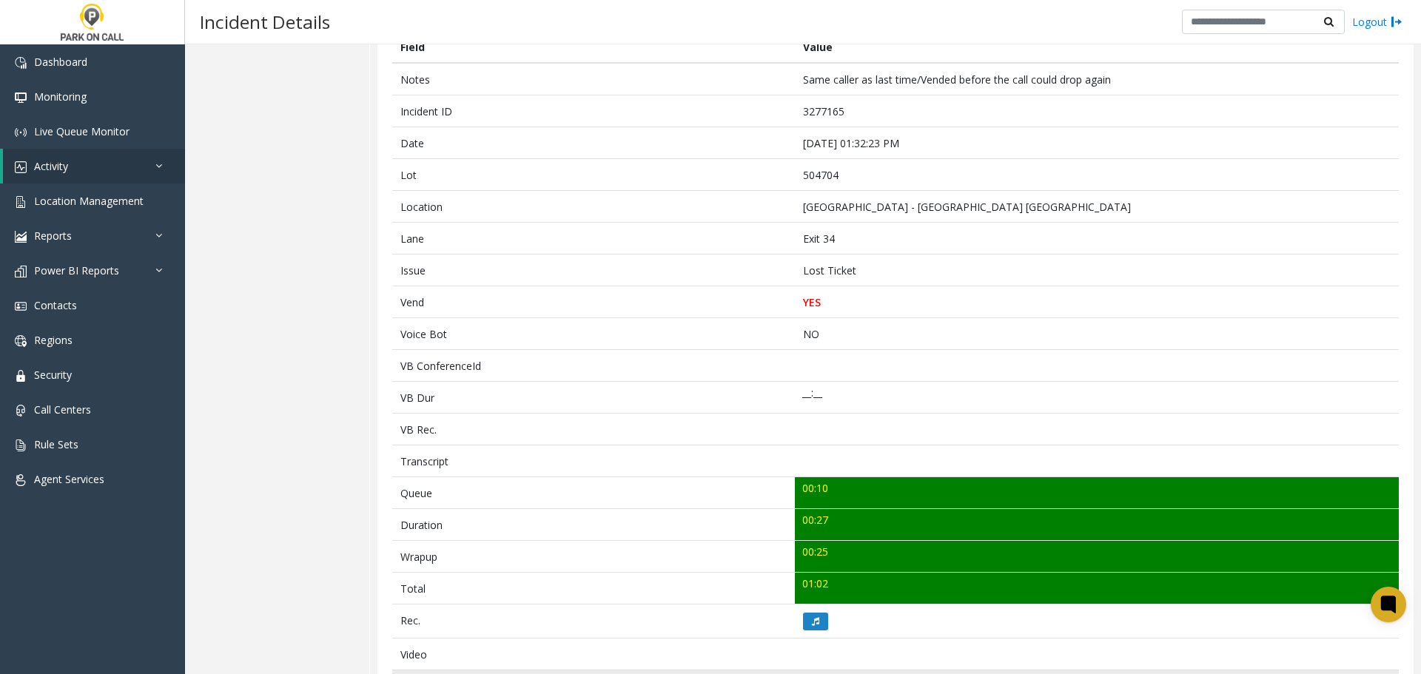
scroll to position [0, 0]
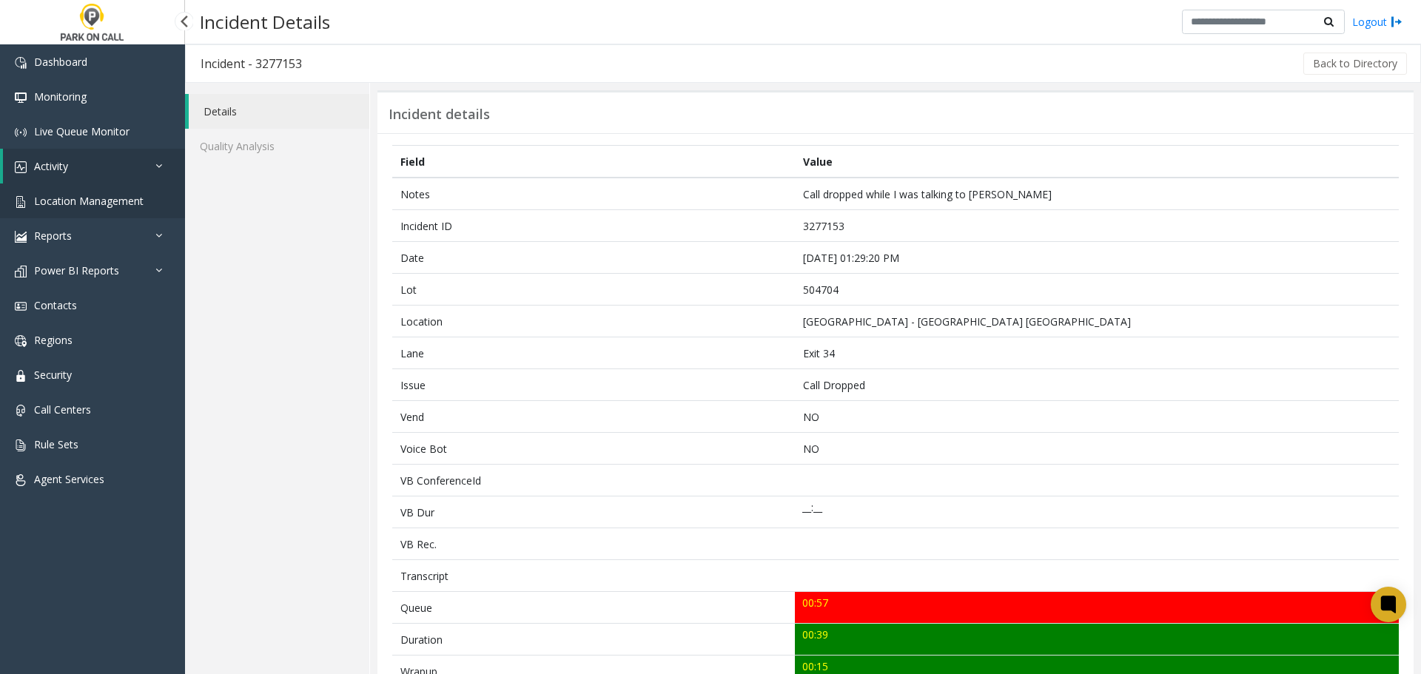
click at [50, 184] on link "Location Management" at bounding box center [92, 200] width 185 height 35
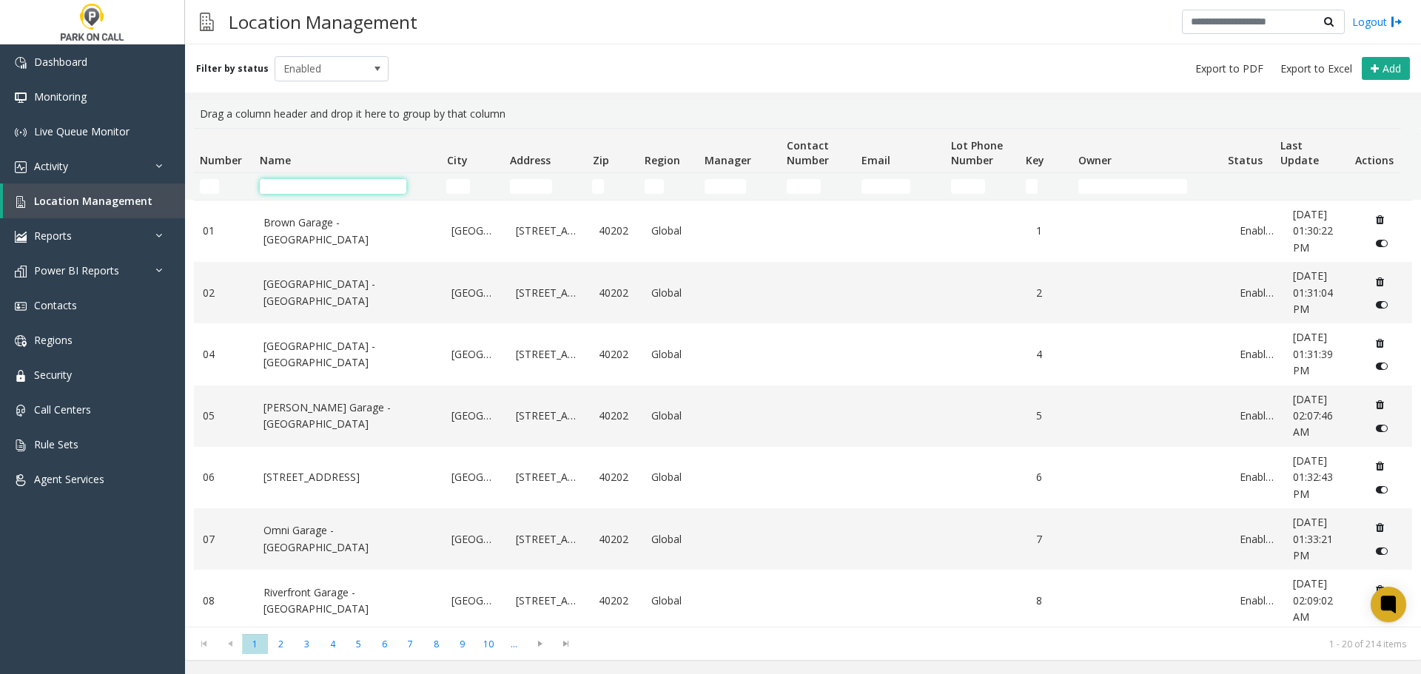
click at [297, 184] on input "Name Filter" at bounding box center [333, 186] width 146 height 15
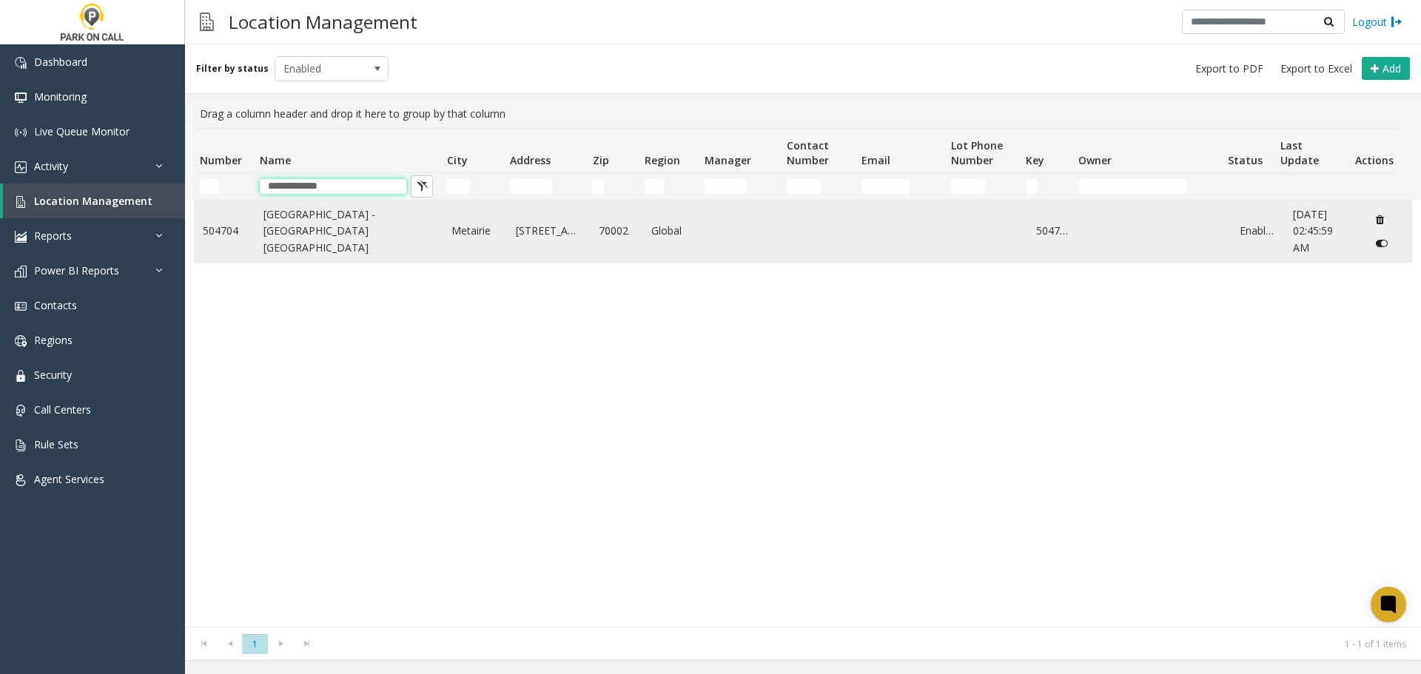
type input "**********"
click at [343, 235] on link "Three Lakeway - Universal Parking New Orleans" at bounding box center [348, 231] width 171 height 50
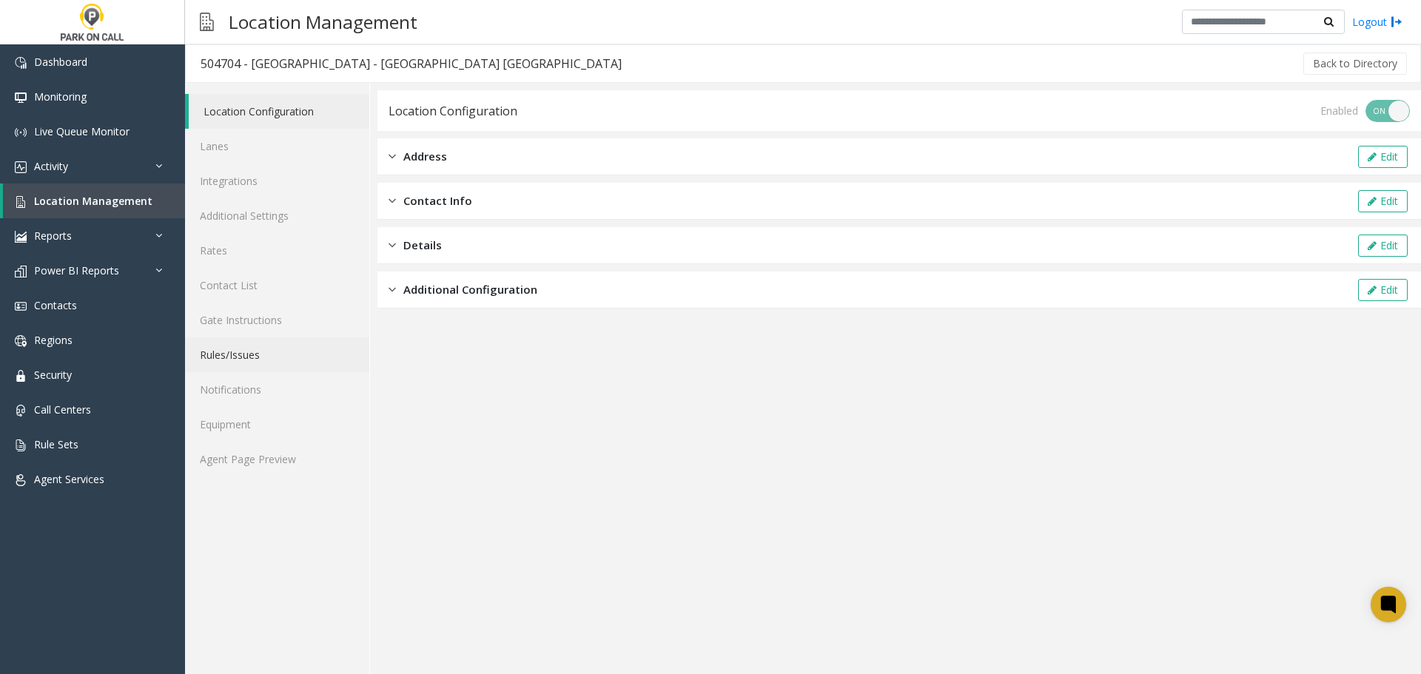
click at [245, 363] on link "Rules/Issues" at bounding box center [277, 354] width 184 height 35
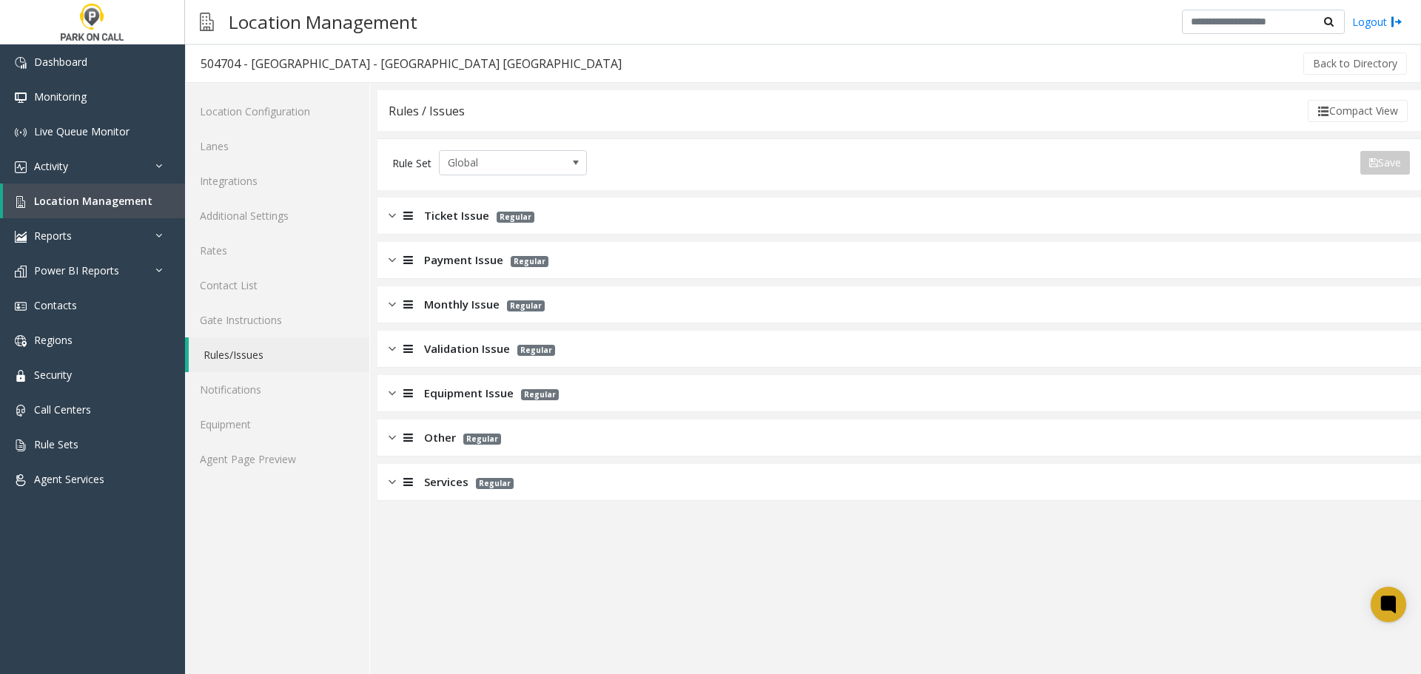
click at [539, 203] on div "Ticket Issue Regular" at bounding box center [898, 216] width 1043 height 37
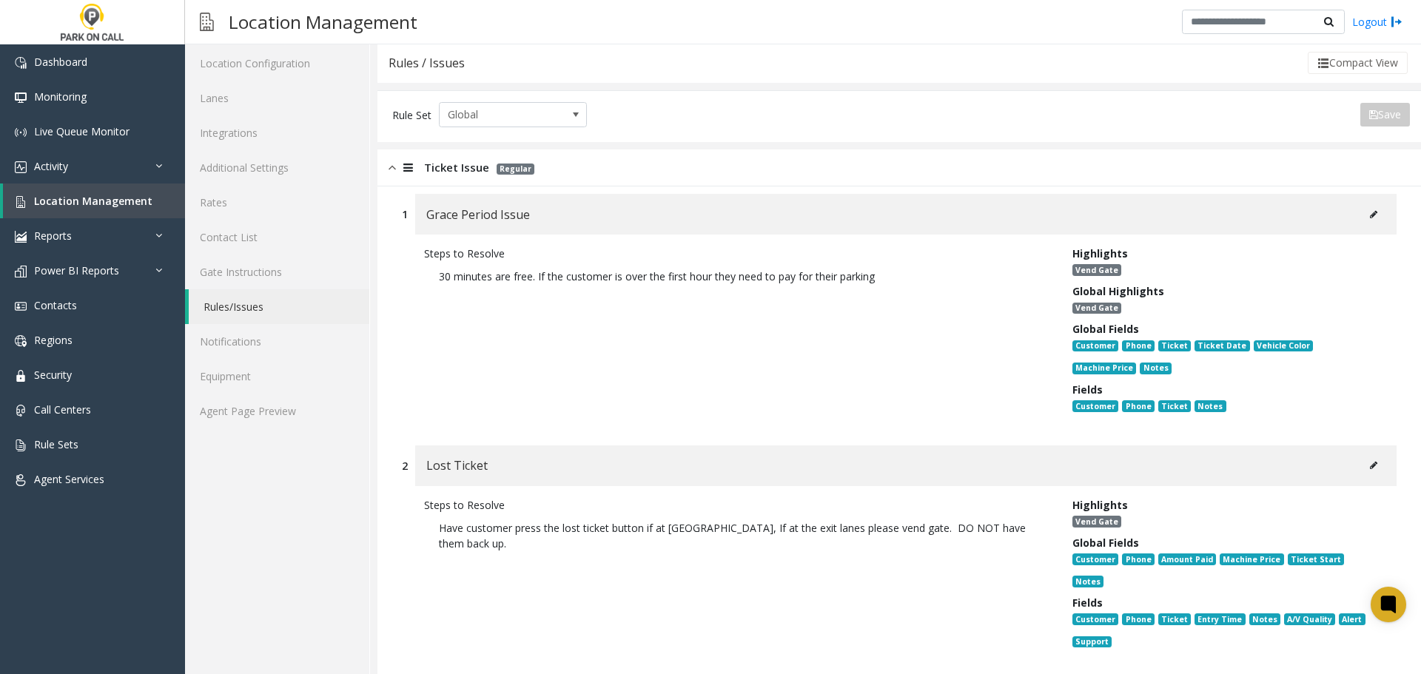
scroll to position [74, 0]
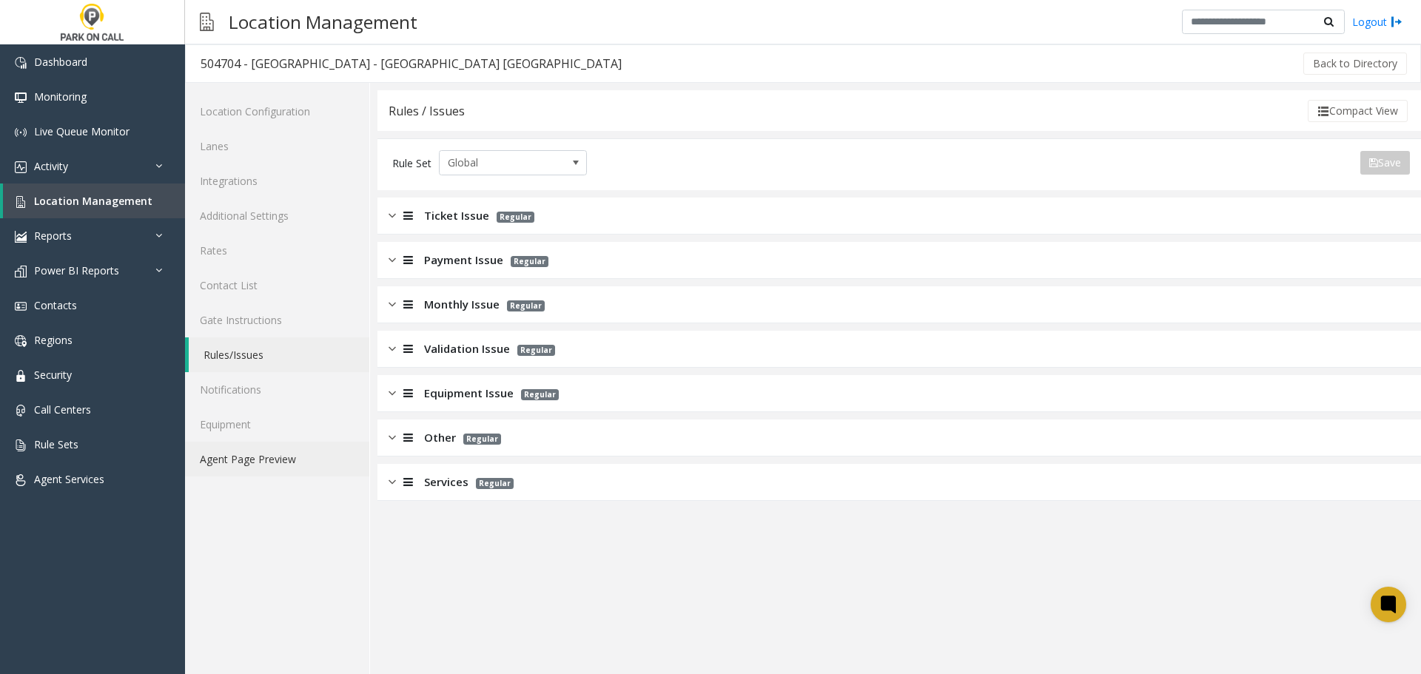
click at [236, 479] on div "Location Configuration Lanes Integrations Additional Settings Rates Contact Lis…" at bounding box center [277, 378] width 185 height 591
click at [239, 458] on link "Agent Page Preview" at bounding box center [277, 459] width 184 height 35
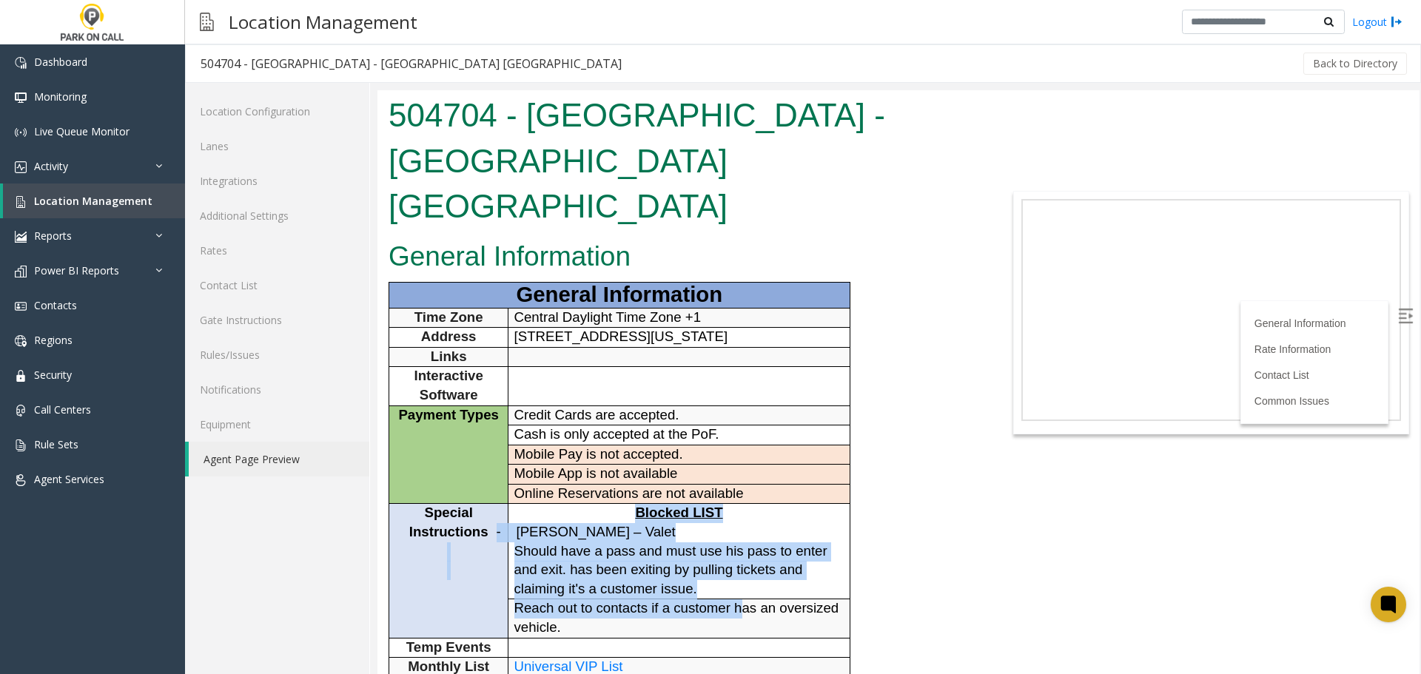
drag, startPoint x: 489, startPoint y: 507, endPoint x: 745, endPoint y: 589, distance: 268.8
click at [745, 589] on tbody "General Information Time Zone Central Daylight Time Zone +1 Address [STREET_ADD…" at bounding box center [619, 499] width 461 height 434
click at [849, 553] on td "Blocked LIST - [PERSON_NAME] – [PERSON_NAME] Should have a pass and must use hi…" at bounding box center [678, 551] width 341 height 95
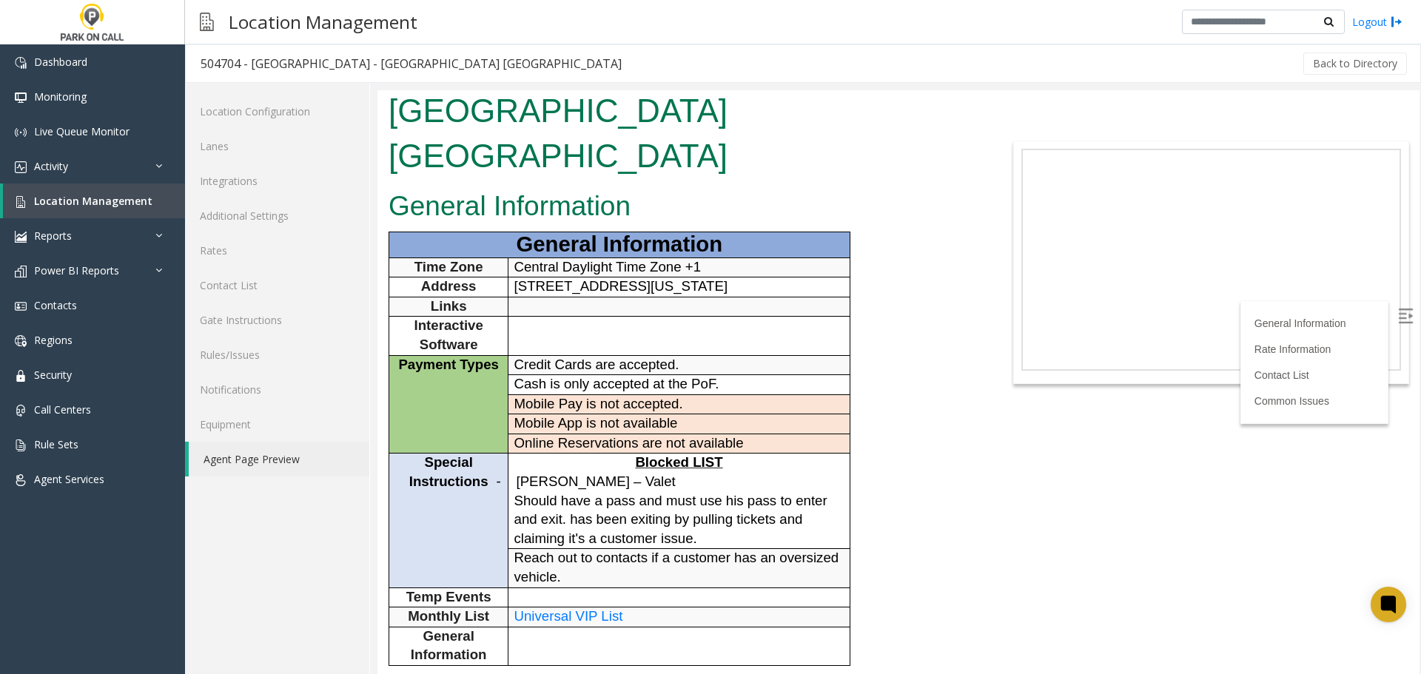
scroll to position [74, 0]
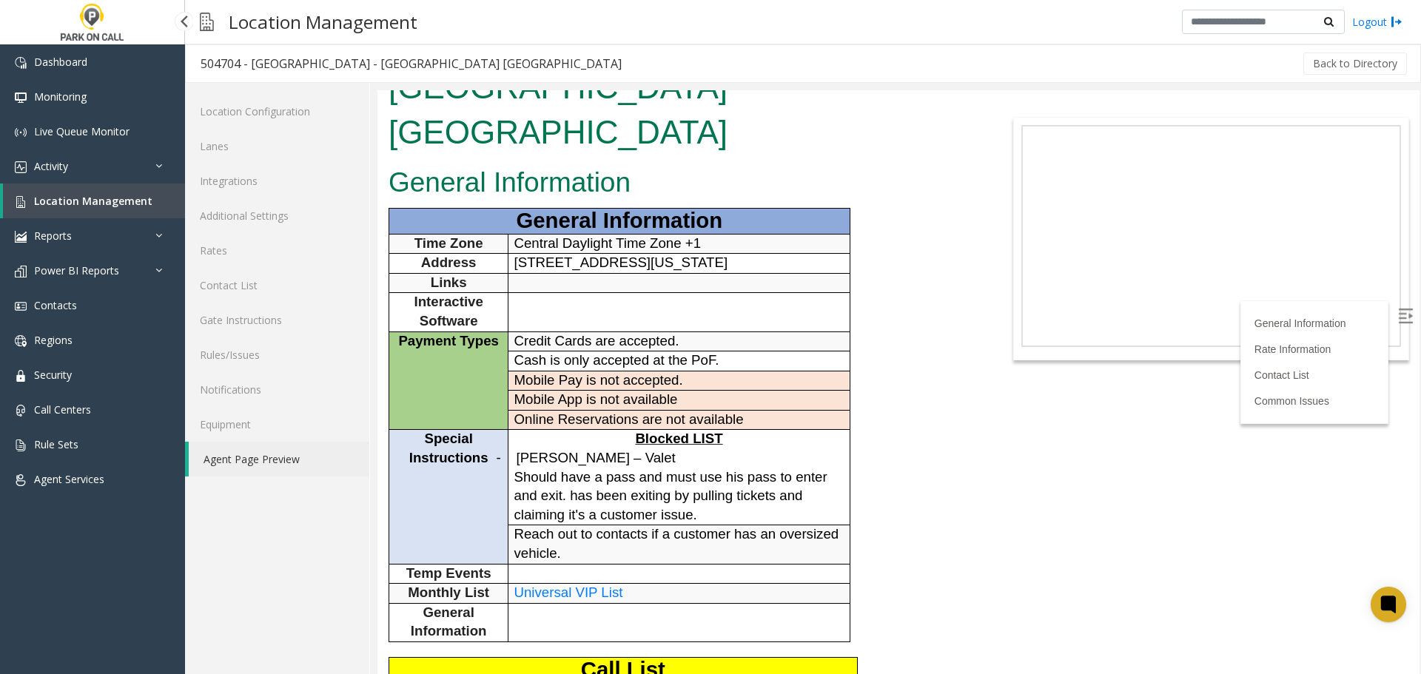
click at [67, 203] on span "Location Management" at bounding box center [93, 201] width 118 height 14
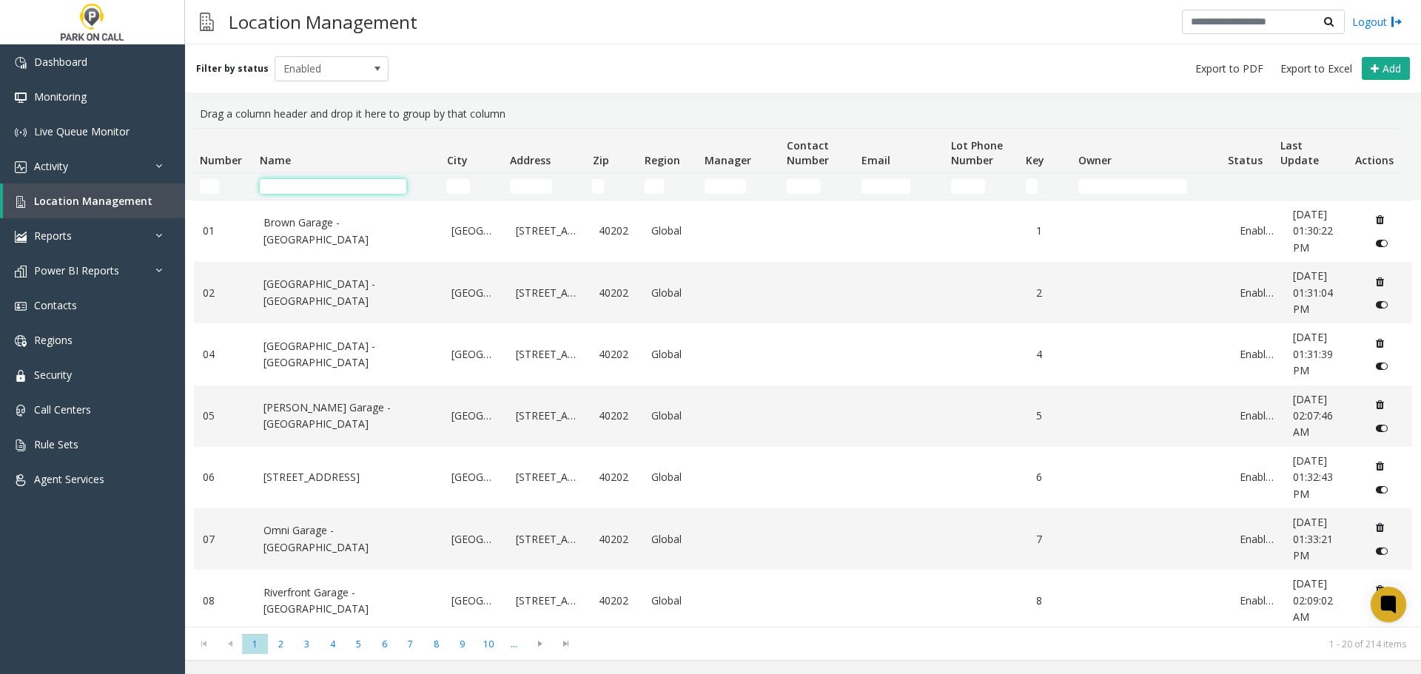
click at [290, 184] on input "Name Filter" at bounding box center [333, 186] width 146 height 15
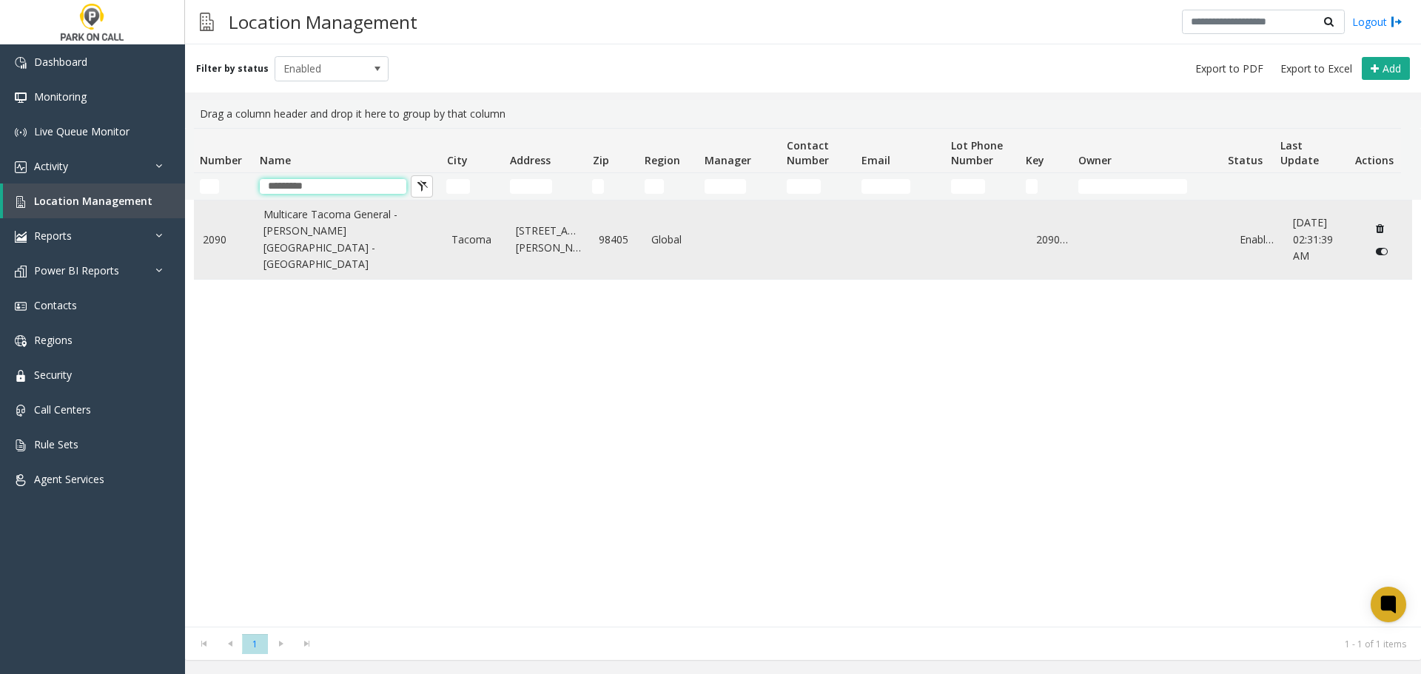
type input "*********"
click at [354, 237] on link "Multicare Tacoma General - [PERSON_NAME] [GEOGRAPHIC_DATA] - [GEOGRAPHIC_DATA]" at bounding box center [348, 239] width 171 height 67
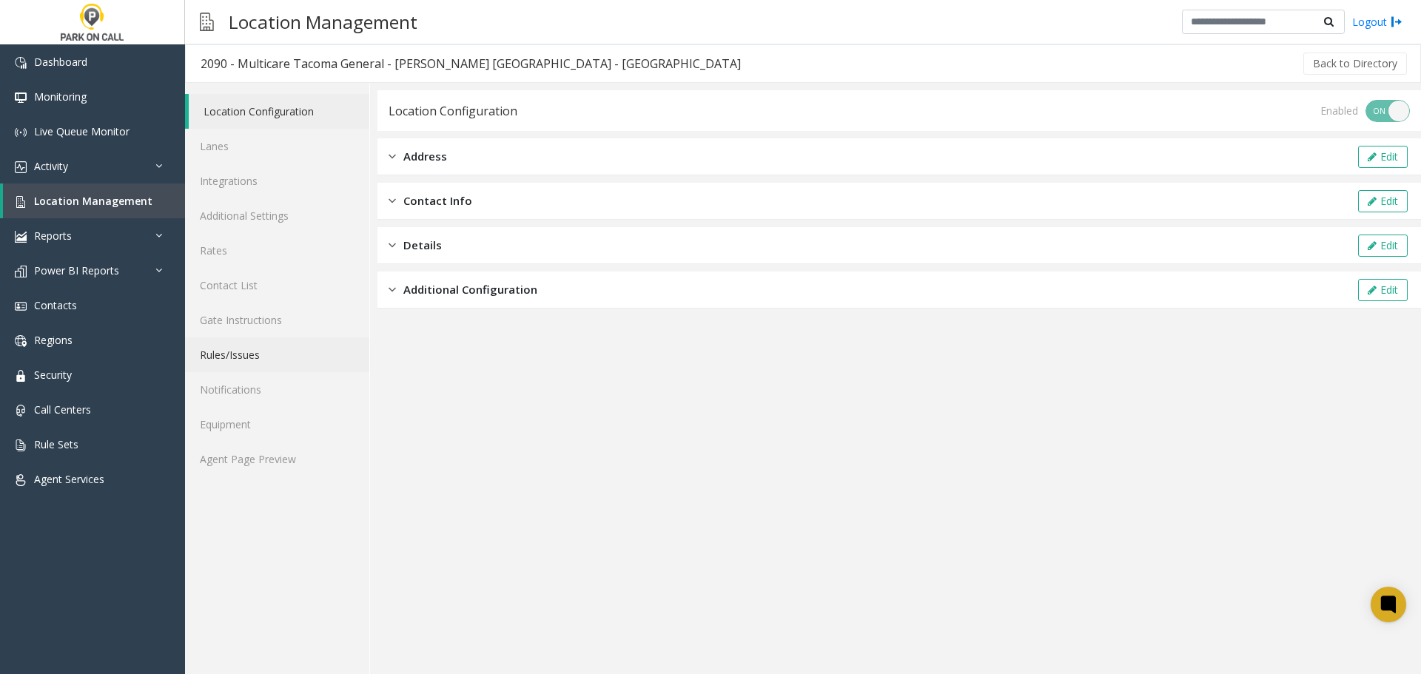
click at [264, 359] on link "Rules/Issues" at bounding box center [277, 354] width 184 height 35
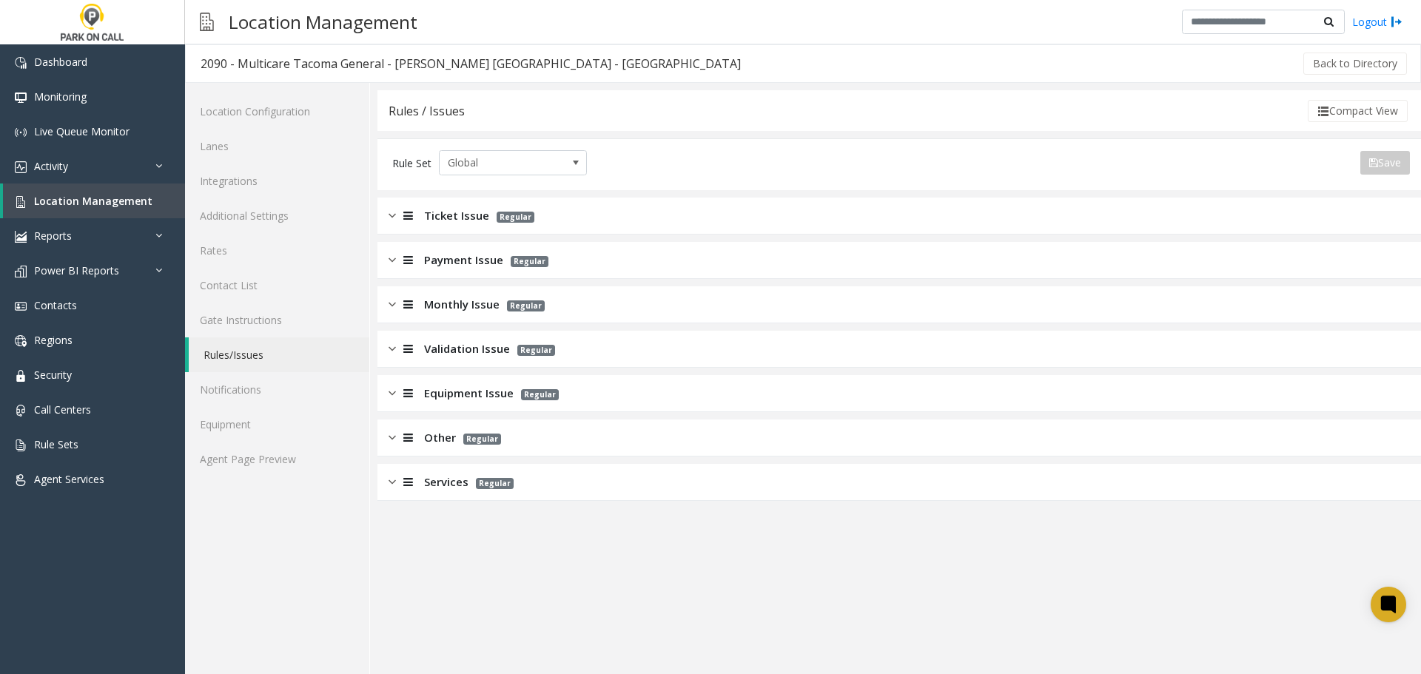
click at [462, 304] on span "Monthly Issue" at bounding box center [461, 304] width 75 height 17
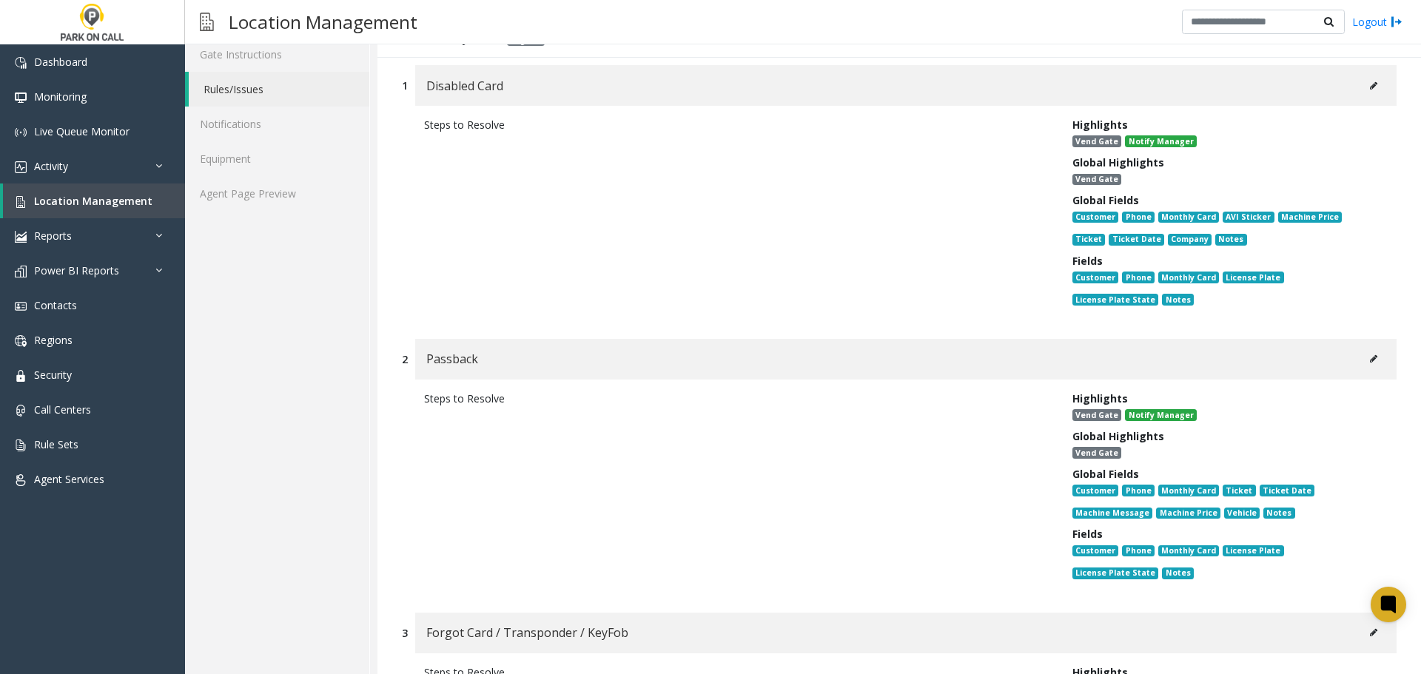
scroll to position [296, 0]
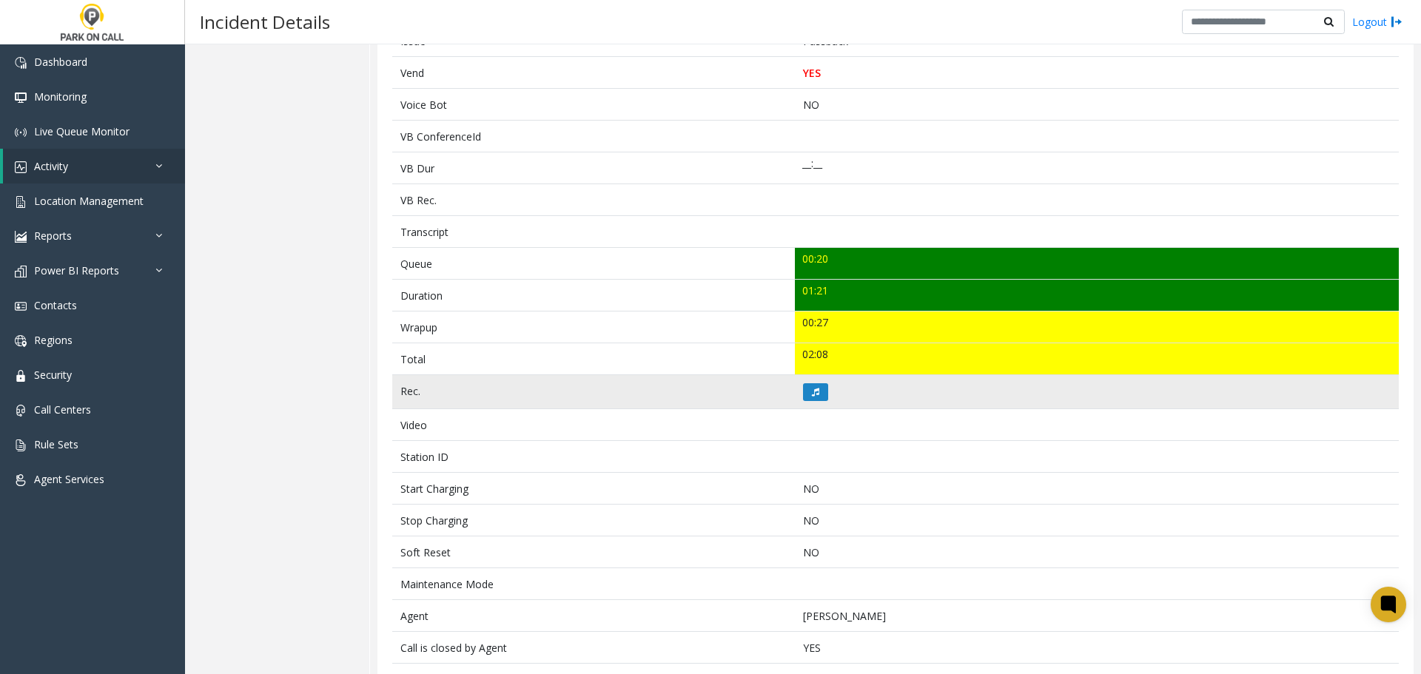
scroll to position [370, 0]
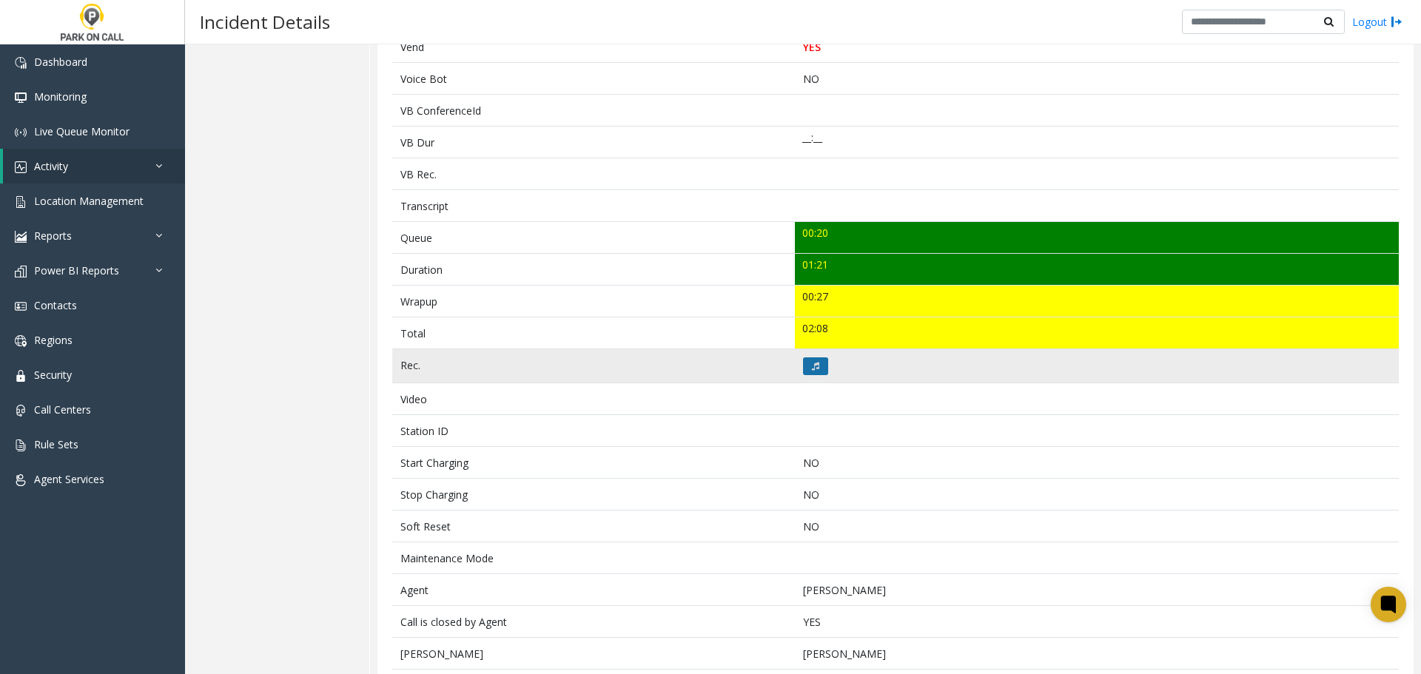
click at [812, 367] on icon at bounding box center [815, 366] width 7 height 9
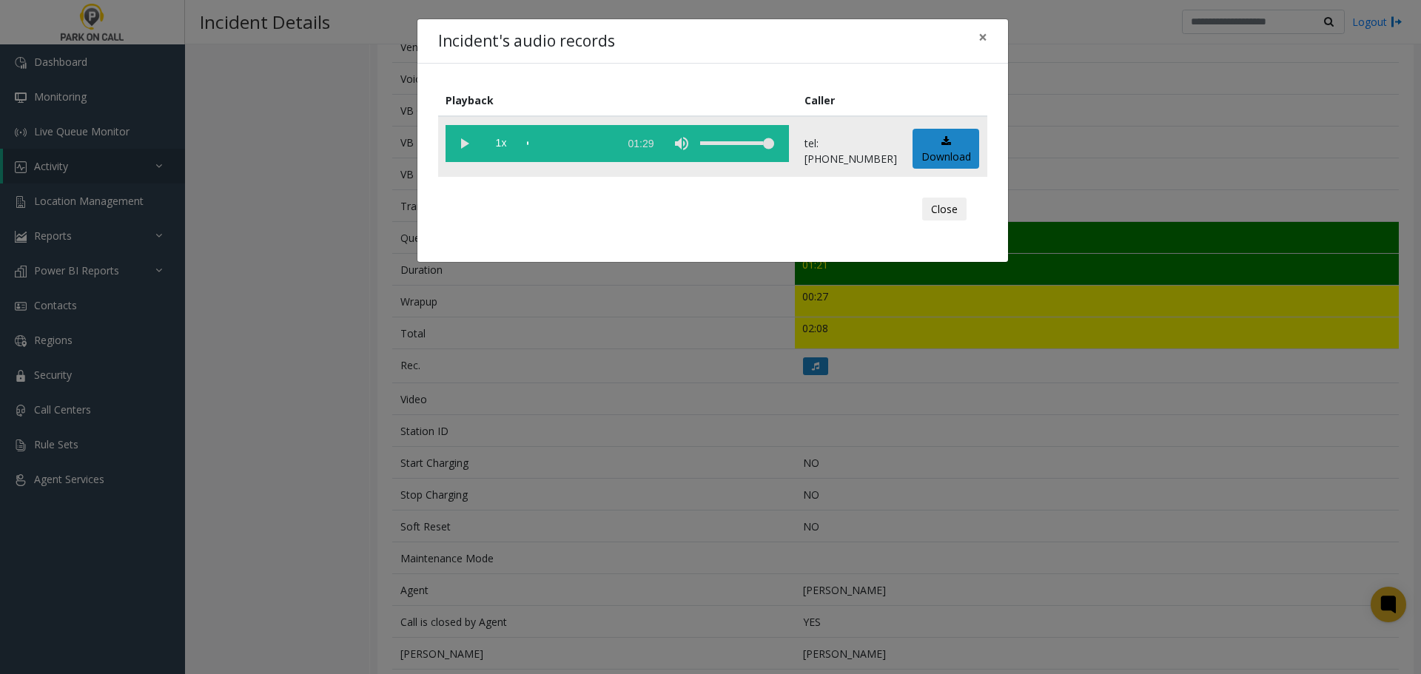
click at [461, 143] on vg-play-pause at bounding box center [463, 143] width 37 height 37
click at [788, 567] on div "Incident's audio records × Playback Caller 1x 01:29 tel:2090019002 Download Clo…" at bounding box center [710, 337] width 1421 height 674
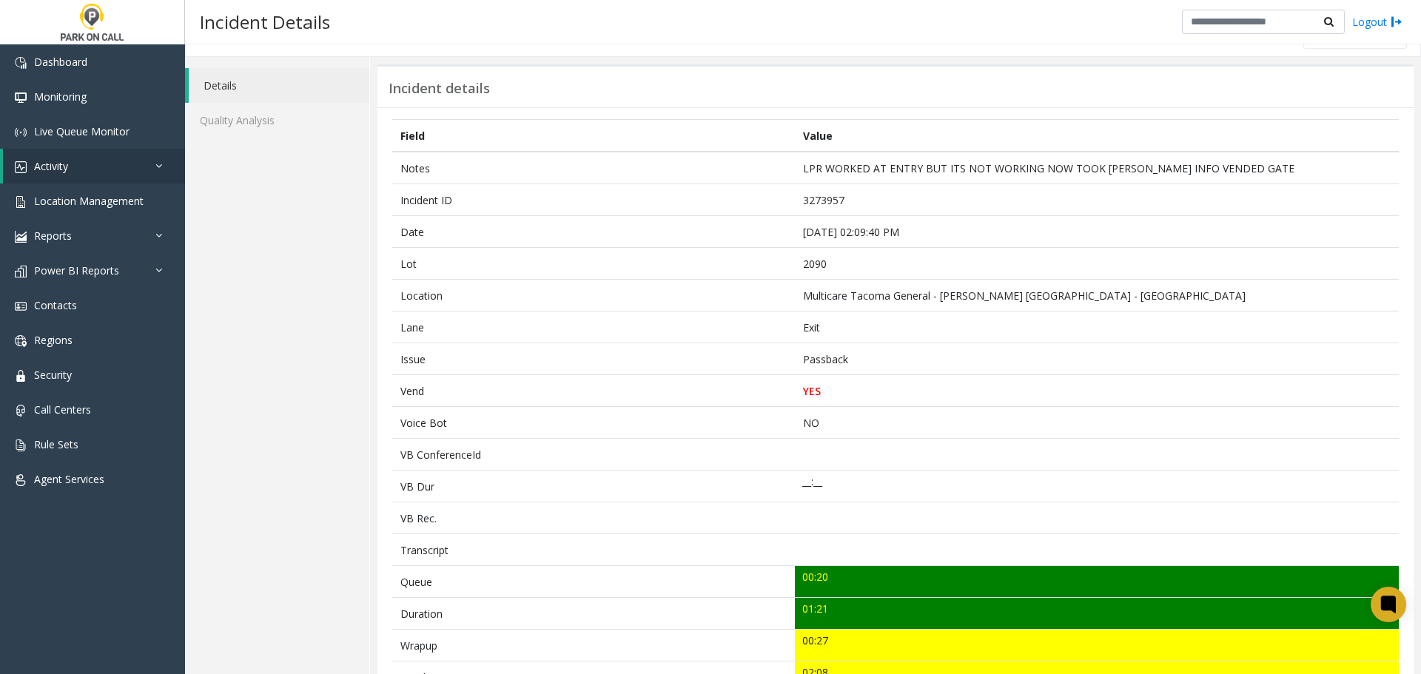
scroll to position [0, 0]
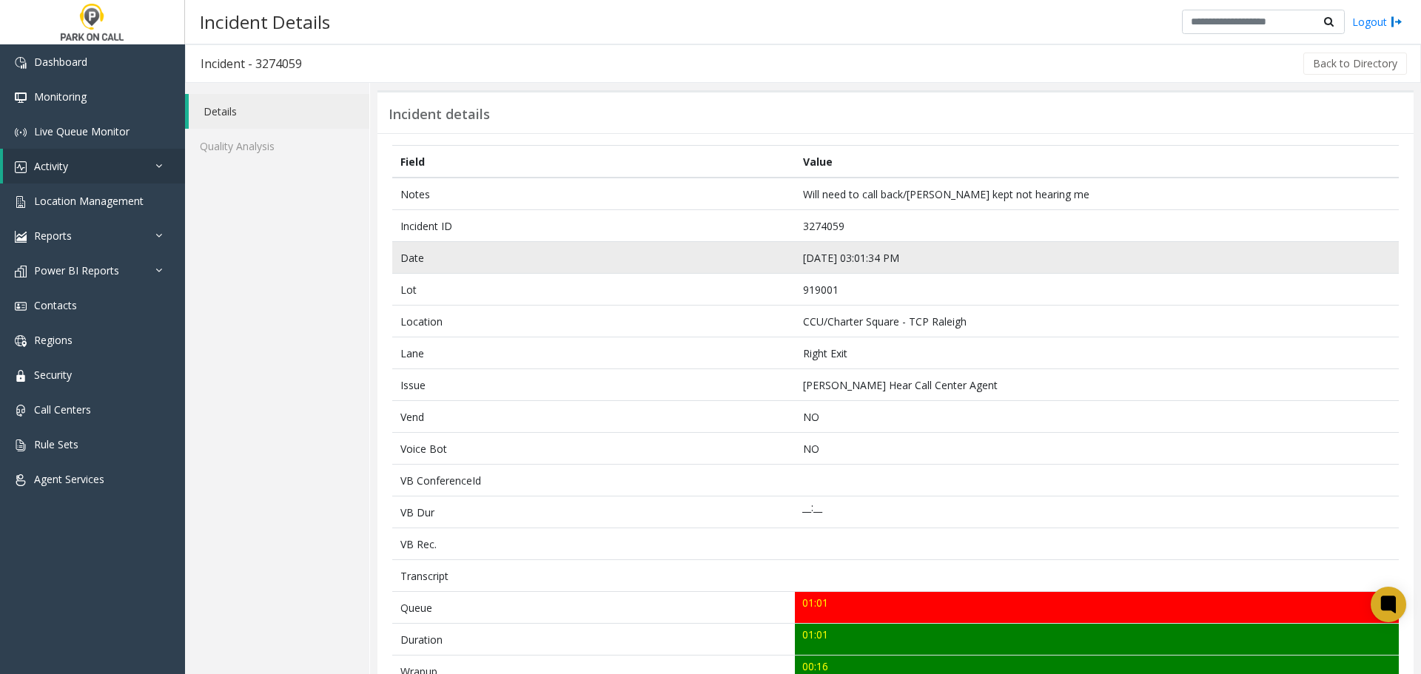
click at [1017, 268] on td "[DATE] 03:01:34 PM" at bounding box center [1097, 258] width 604 height 32
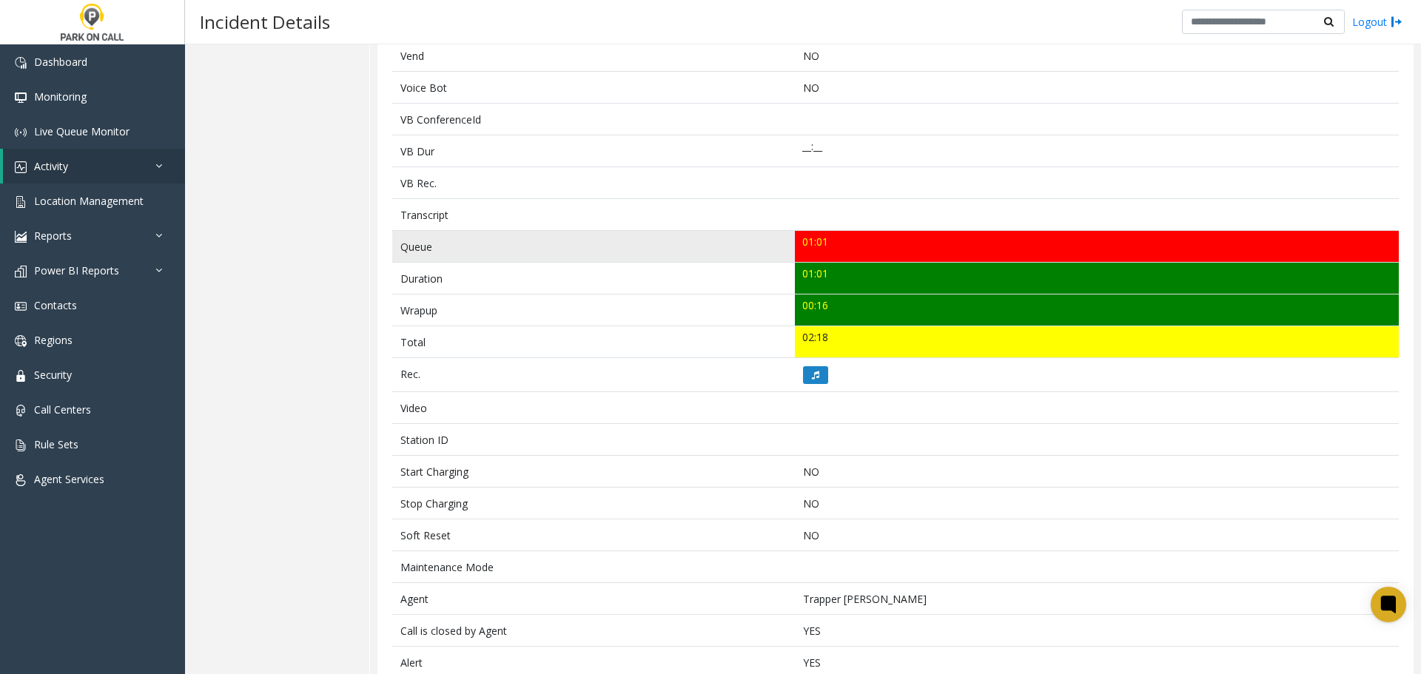
scroll to position [370, 0]
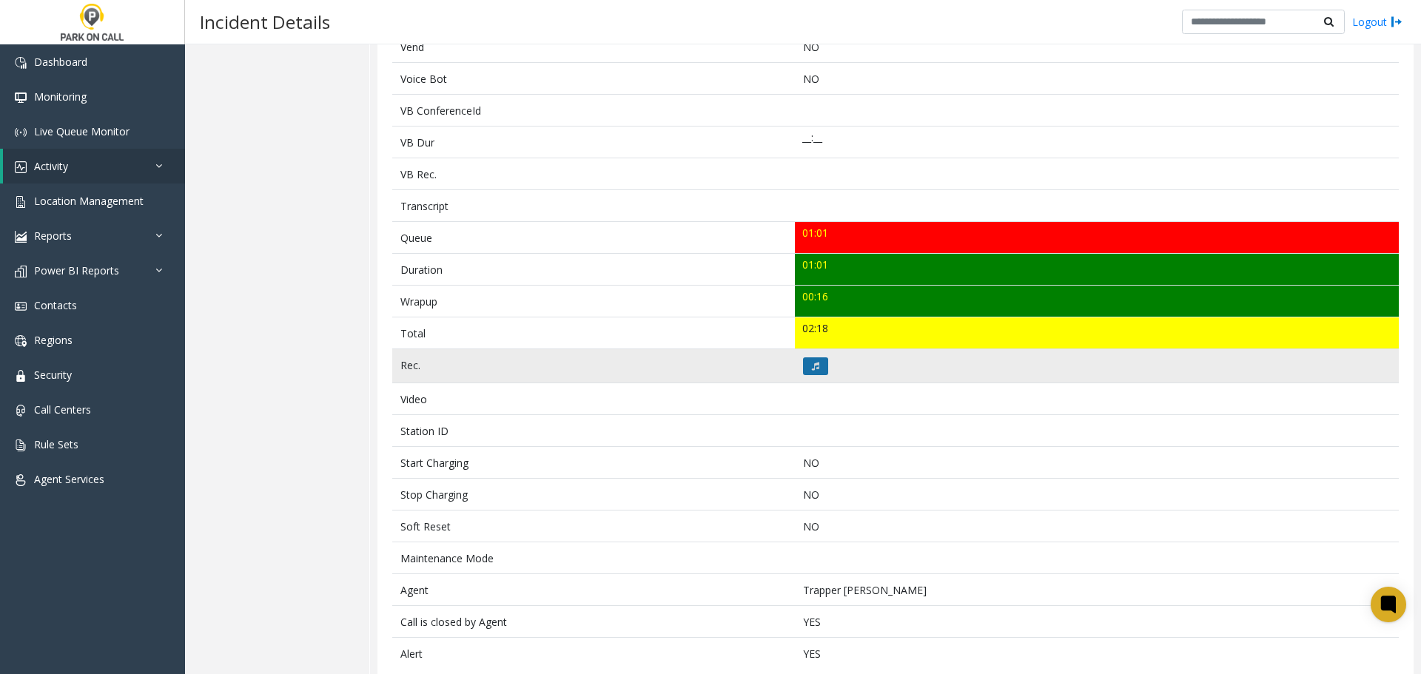
click at [815, 359] on button at bounding box center [815, 366] width 25 height 18
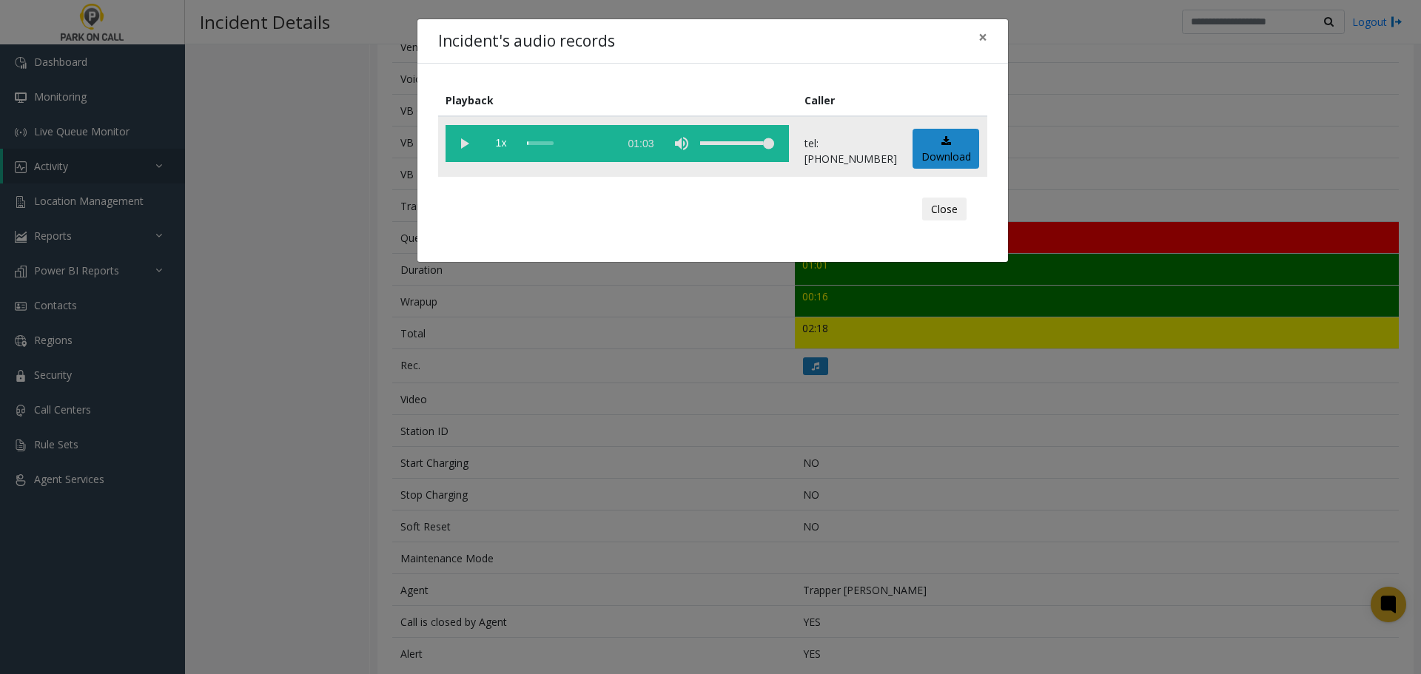
click at [461, 147] on vg-play-pause at bounding box center [463, 143] width 37 height 37
drag, startPoint x: 754, startPoint y: 420, endPoint x: 739, endPoint y: 281, distance: 139.9
click at [751, 422] on div "Incident's audio records × Playback Caller 1x 01:03 tel:9190019008 Download Clo…" at bounding box center [710, 337] width 1421 height 674
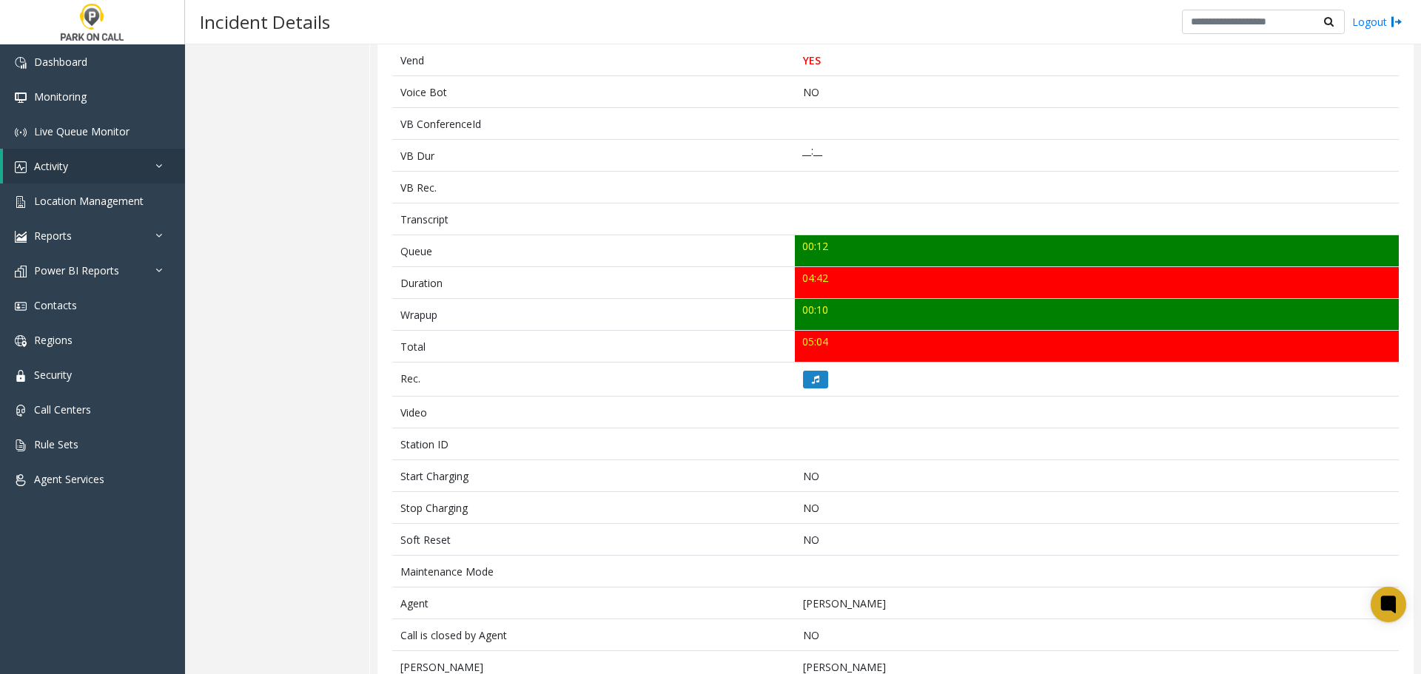
scroll to position [356, 0]
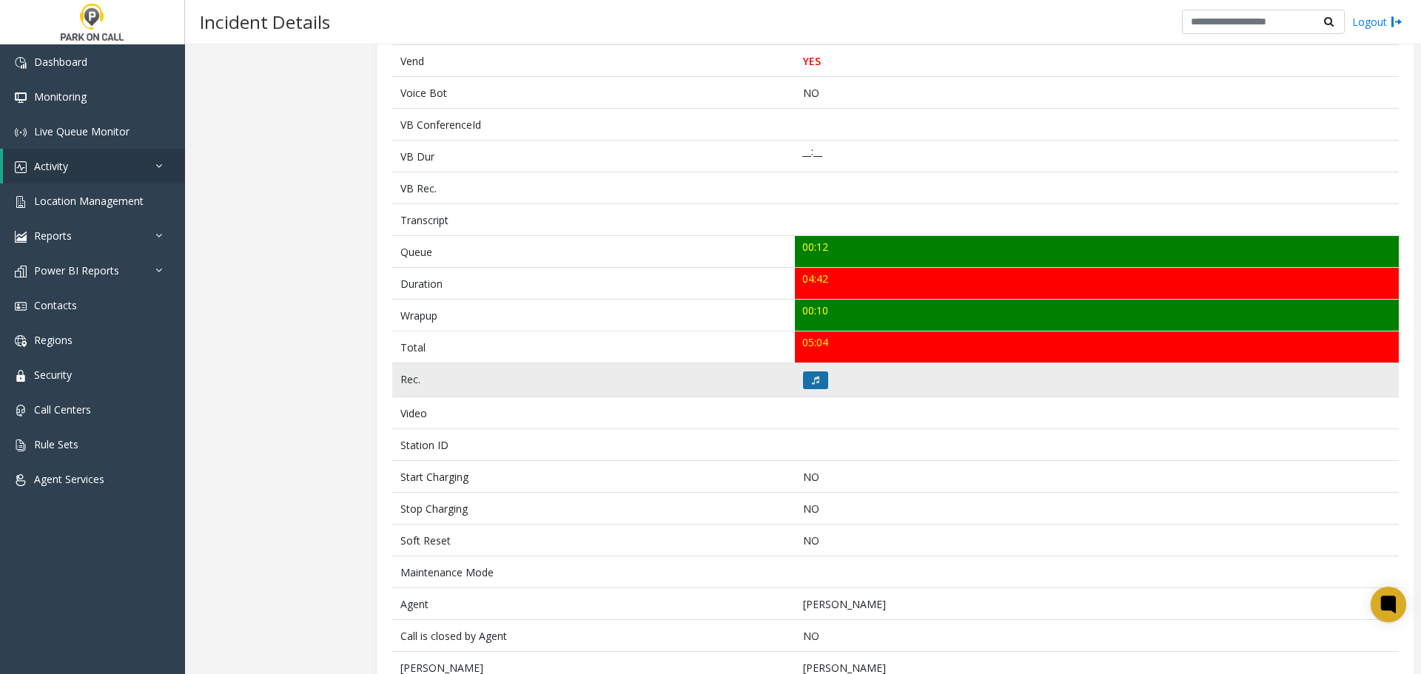
click at [808, 372] on button at bounding box center [815, 380] width 25 height 18
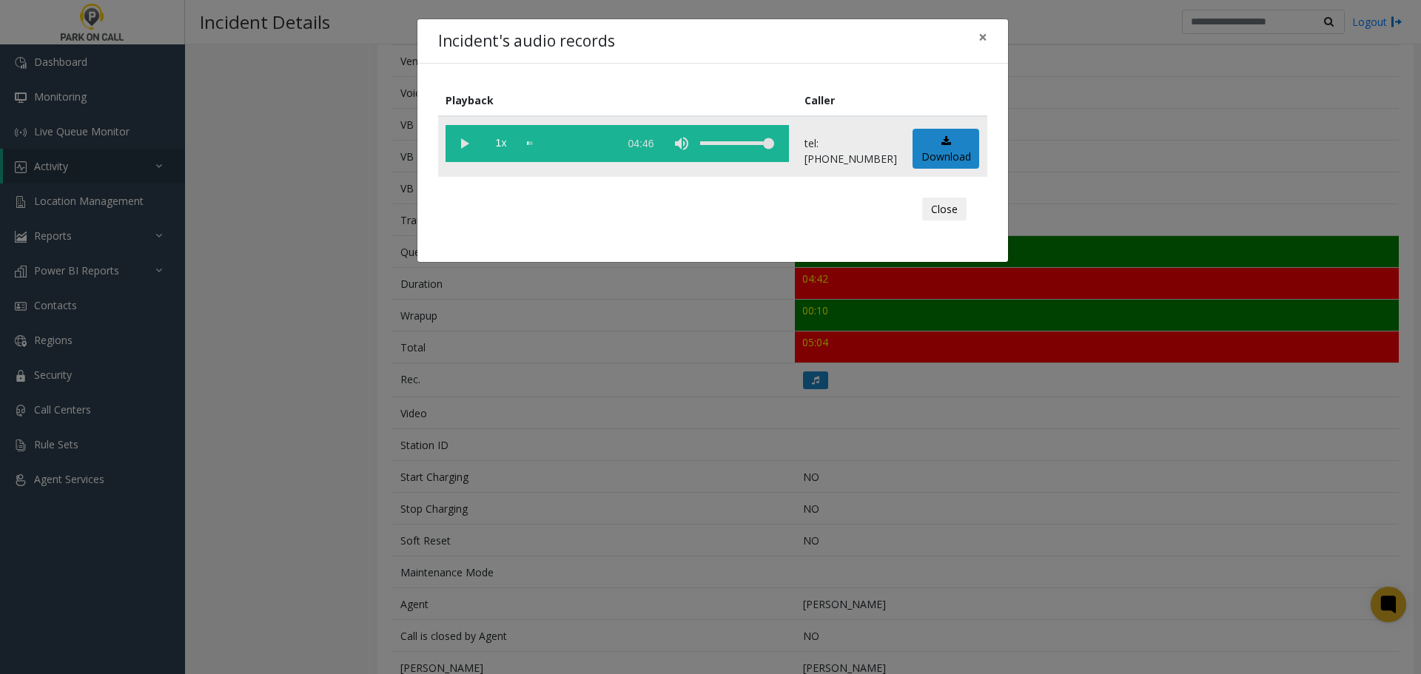
click at [462, 146] on vg-play-pause at bounding box center [463, 143] width 37 height 37
click at [533, 146] on div "scrub bar" at bounding box center [569, 143] width 84 height 37
click at [547, 144] on div "scrub bar" at bounding box center [569, 143] width 84 height 37
click at [537, 145] on div "scrub bar" at bounding box center [569, 143] width 84 height 37
click at [667, 374] on div "Incident's audio records × Playback Caller 1x 04:46 tel:[PHONE_NUMBER] Download…" at bounding box center [710, 337] width 1421 height 674
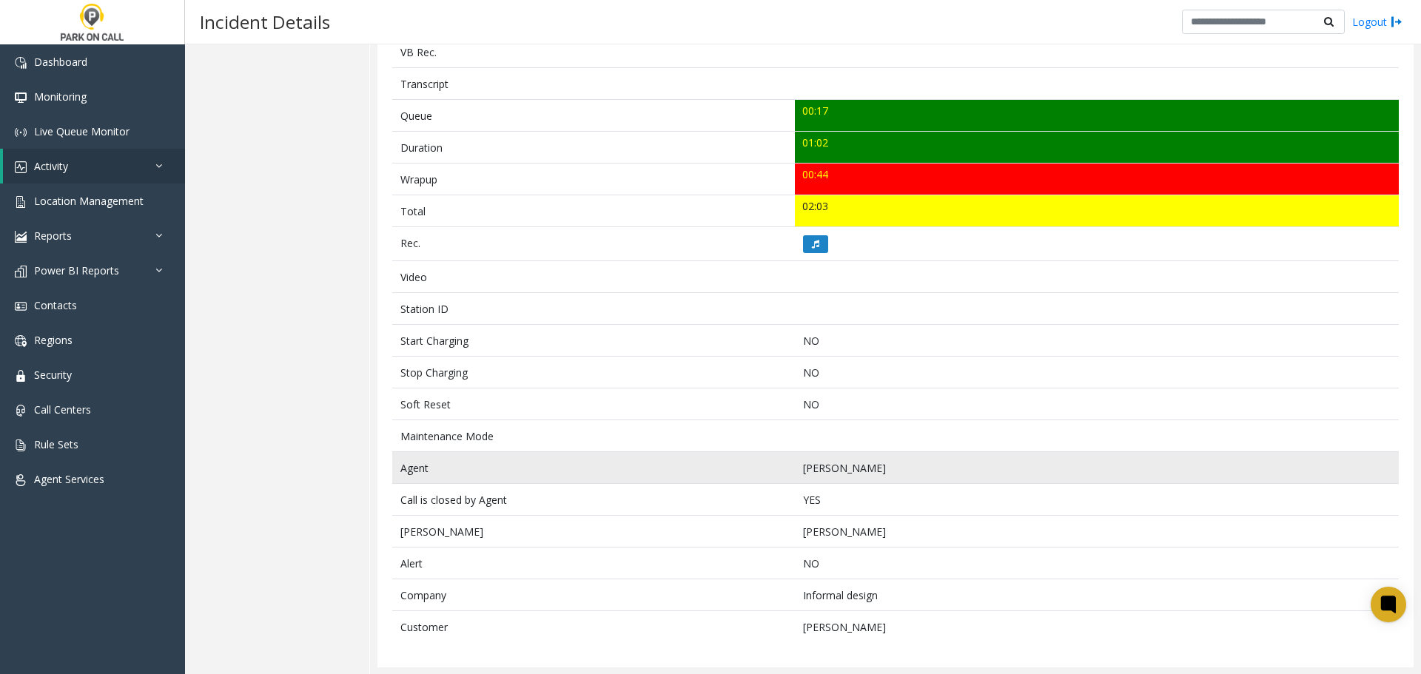
scroll to position [493, 0]
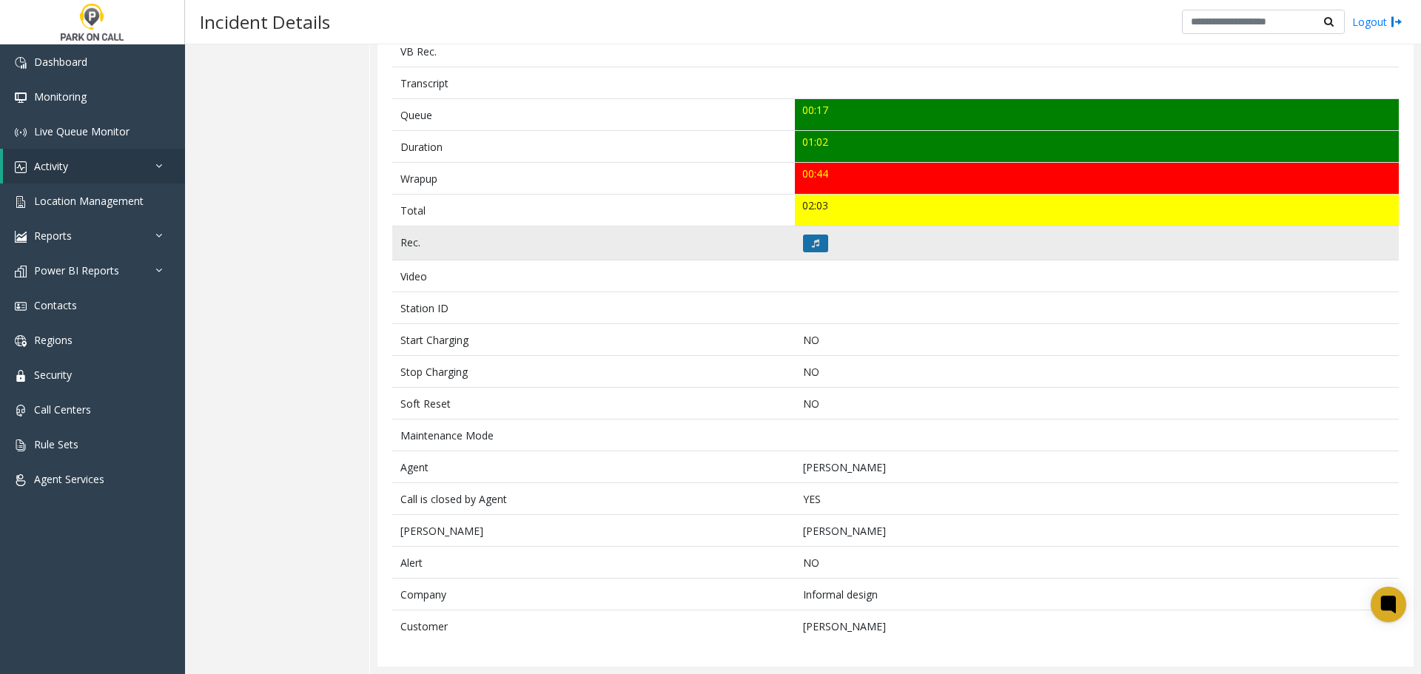
click at [816, 248] on button at bounding box center [815, 244] width 25 height 18
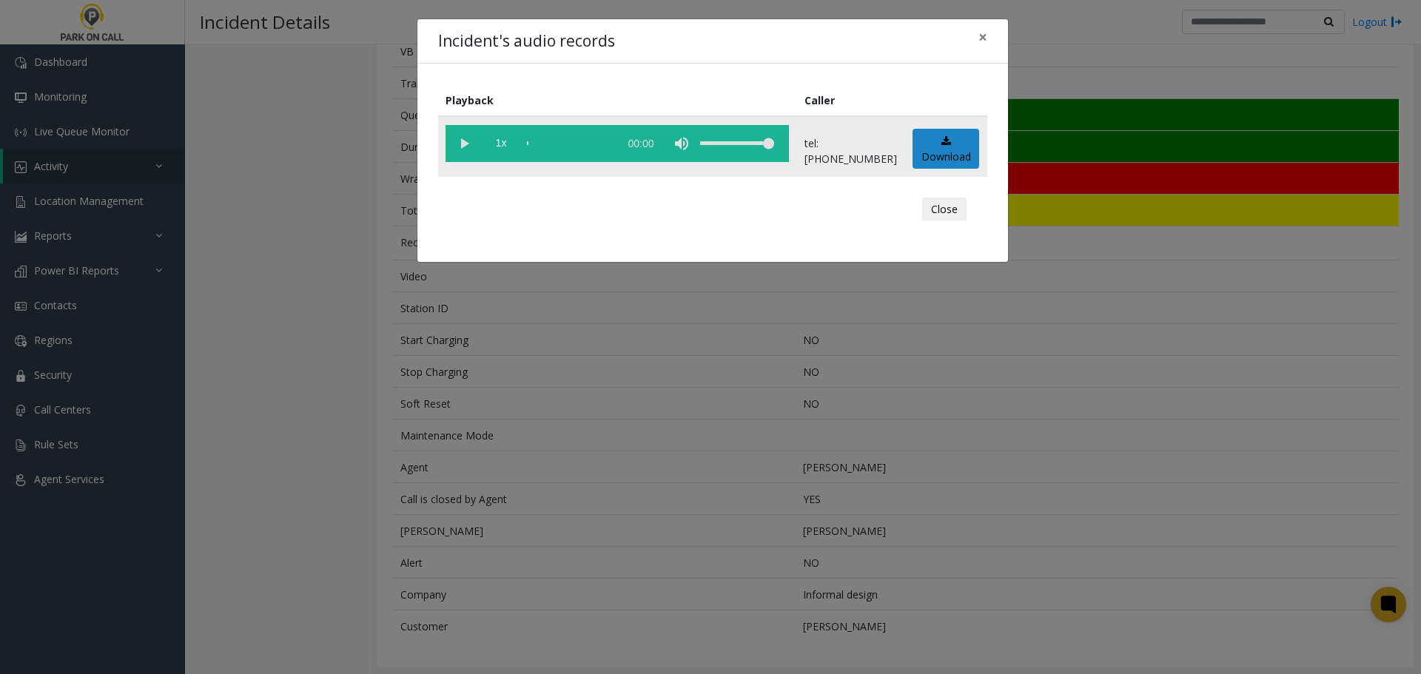
click at [461, 135] on vg-play-pause at bounding box center [463, 143] width 37 height 37
click at [561, 146] on div "scrub bar" at bounding box center [569, 143] width 84 height 37
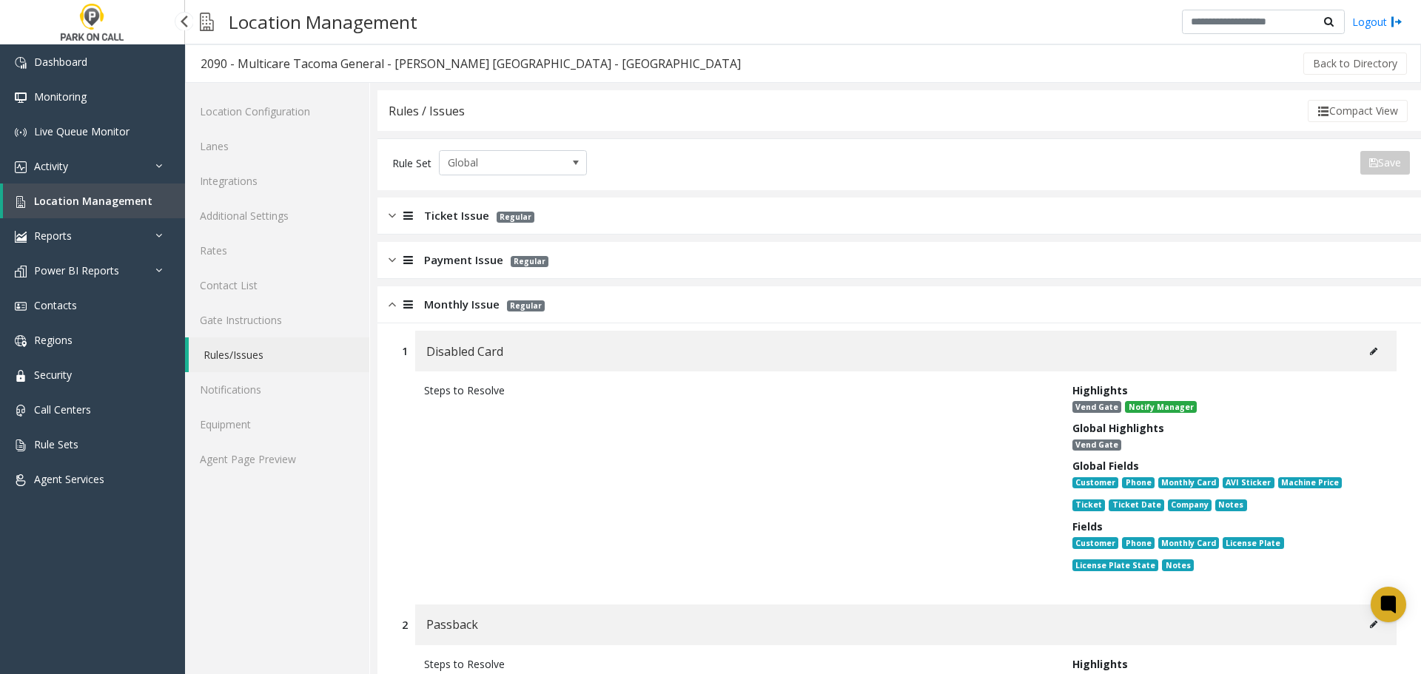
scroll to position [296, 0]
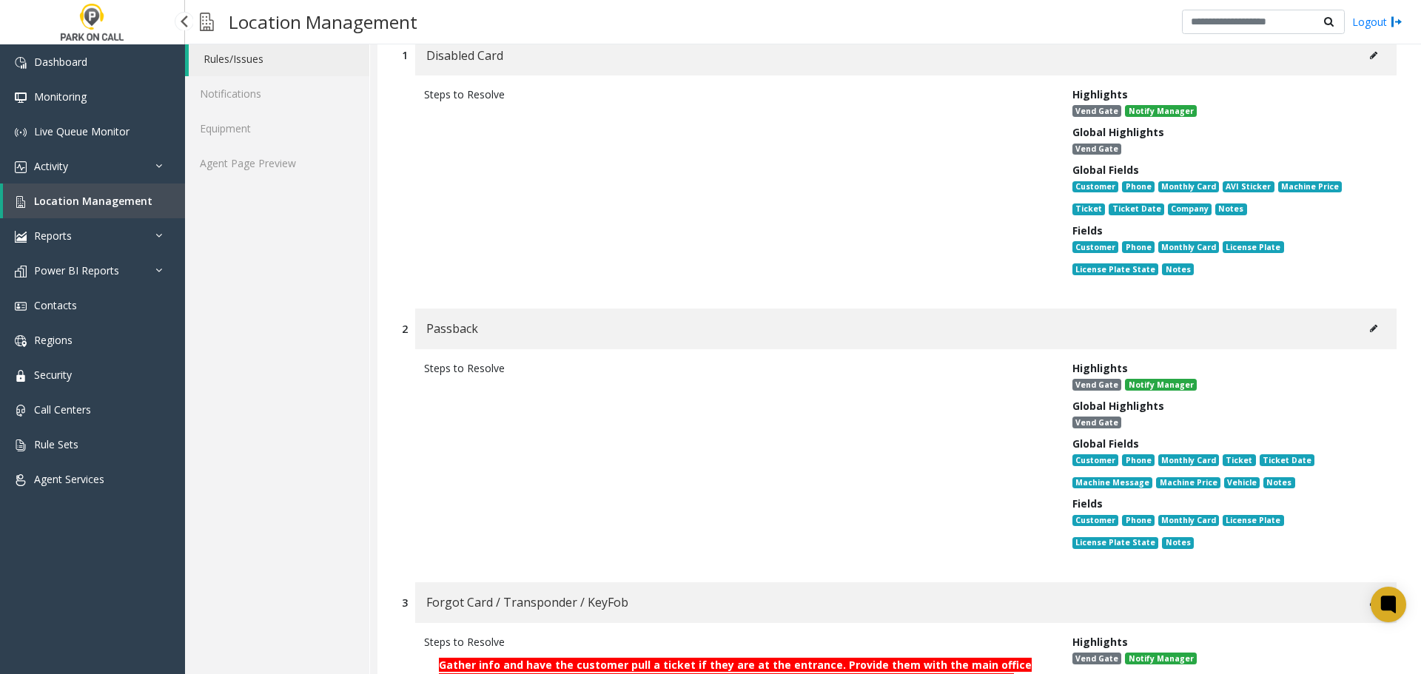
click at [115, 206] on span "Location Management" at bounding box center [93, 201] width 118 height 14
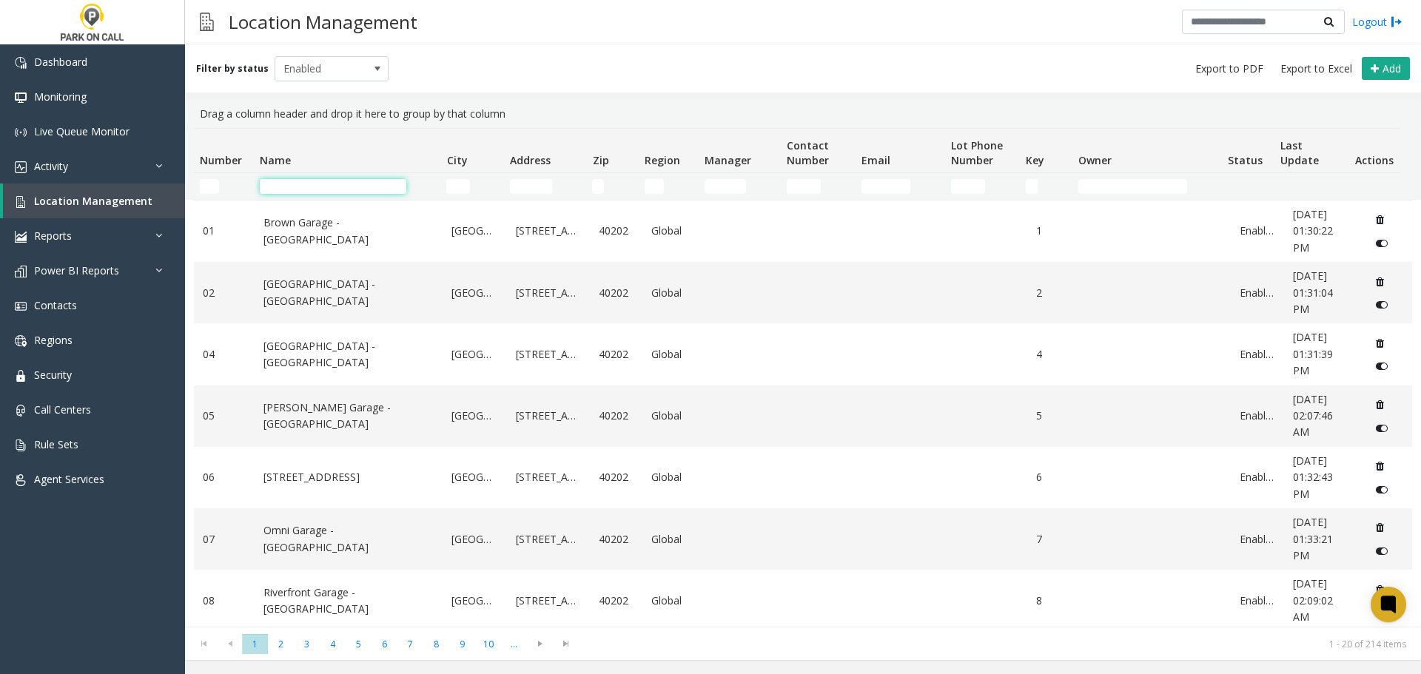
click at [308, 192] on input "Name Filter" at bounding box center [333, 186] width 146 height 15
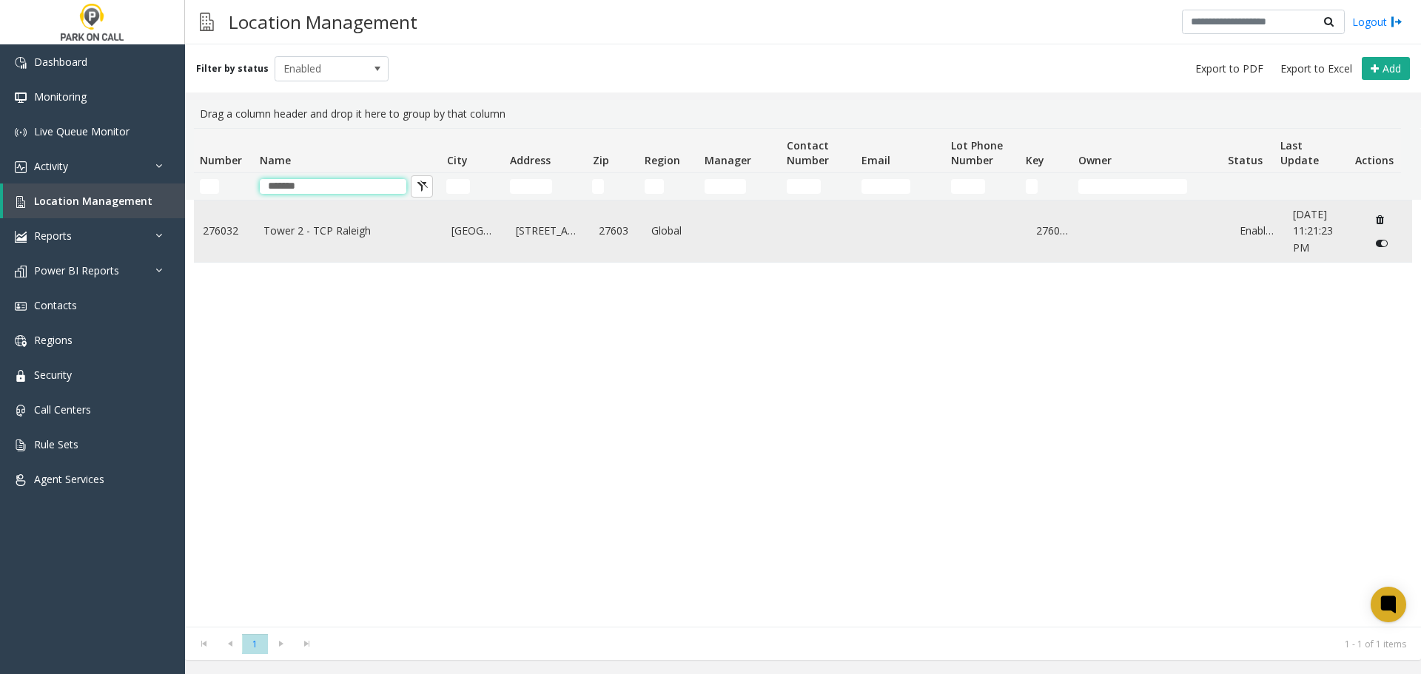
type input "*******"
click at [298, 228] on link "Tower 2 - TCP Raleigh" at bounding box center [348, 231] width 171 height 16
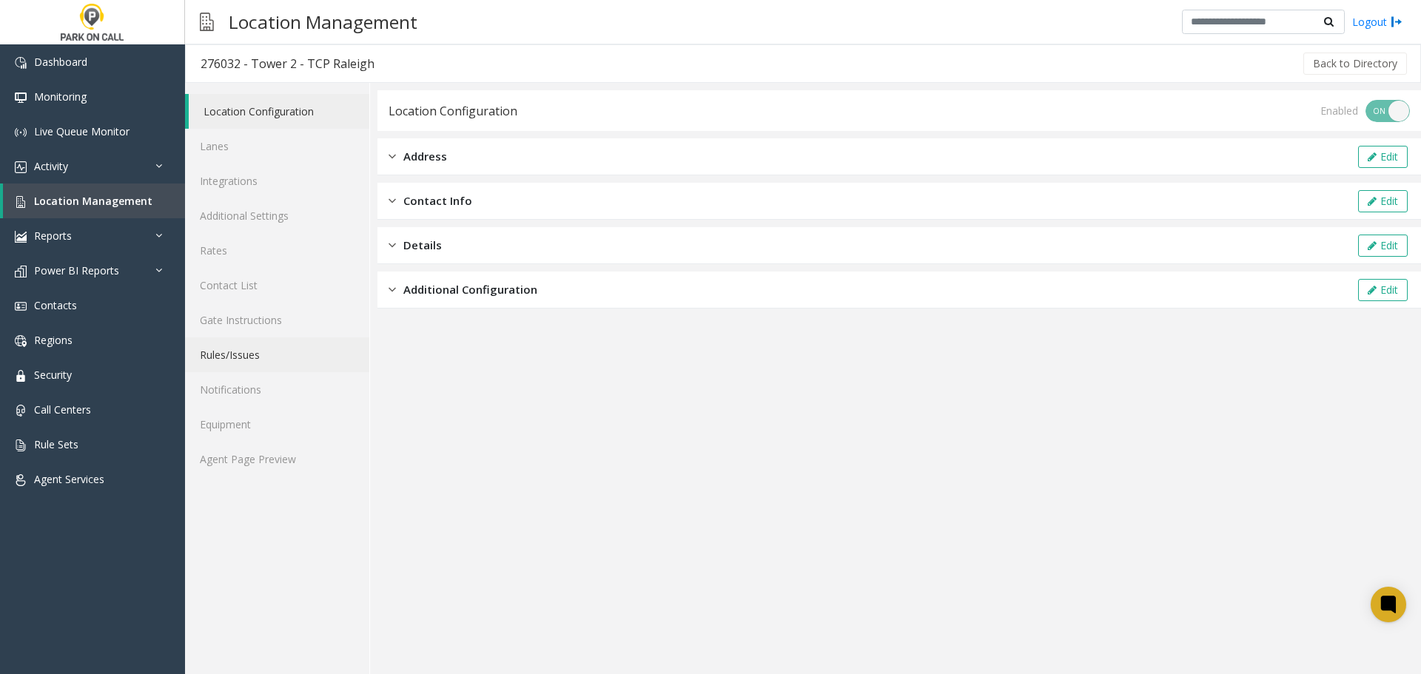
click at [240, 364] on link "Rules/Issues" at bounding box center [277, 354] width 184 height 35
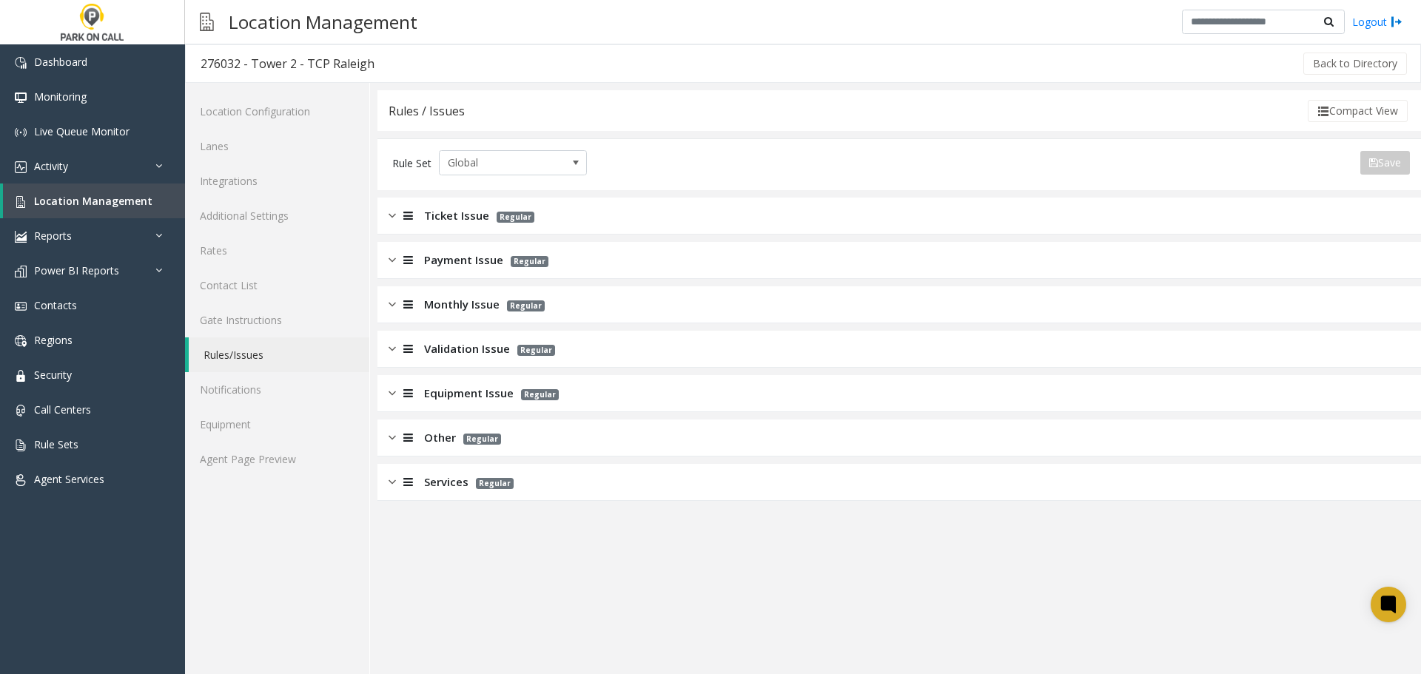
click at [499, 321] on div "Monthly Issue Regular" at bounding box center [898, 304] width 1043 height 37
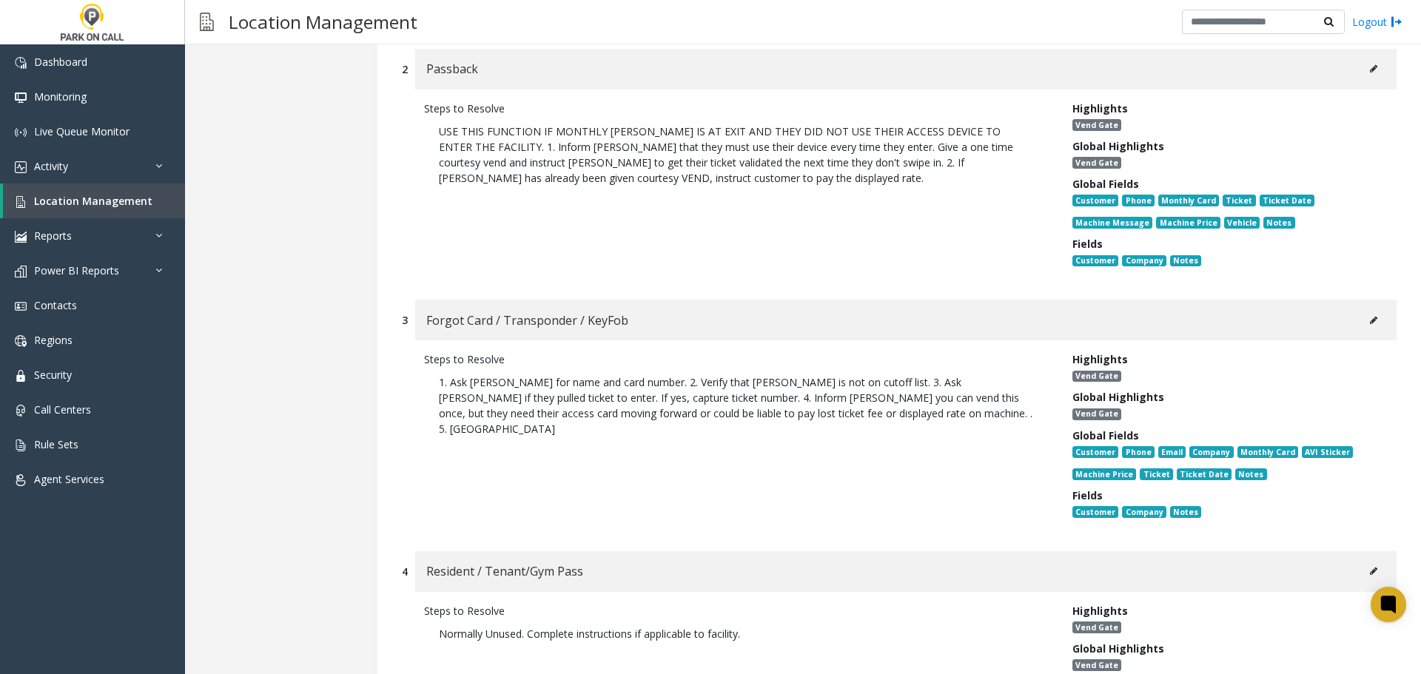
scroll to position [592, 0]
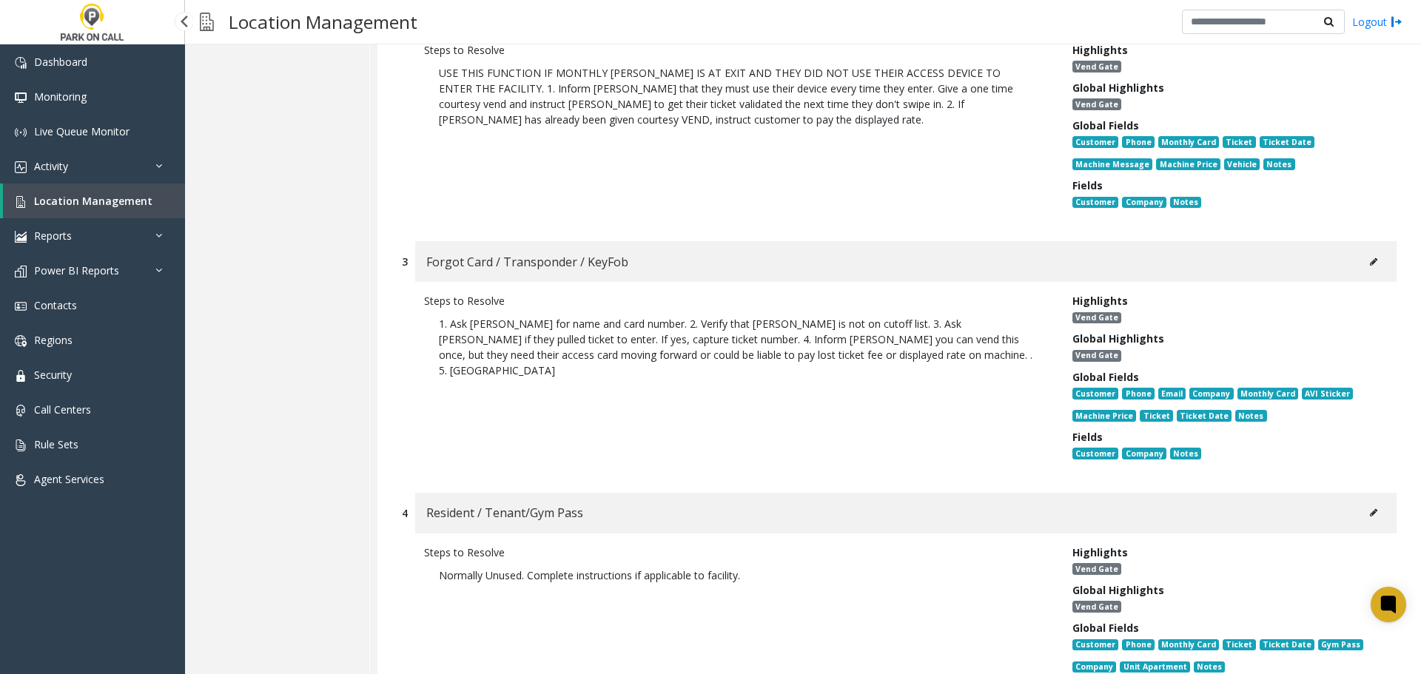
click at [129, 209] on link "Location Management" at bounding box center [94, 200] width 182 height 35
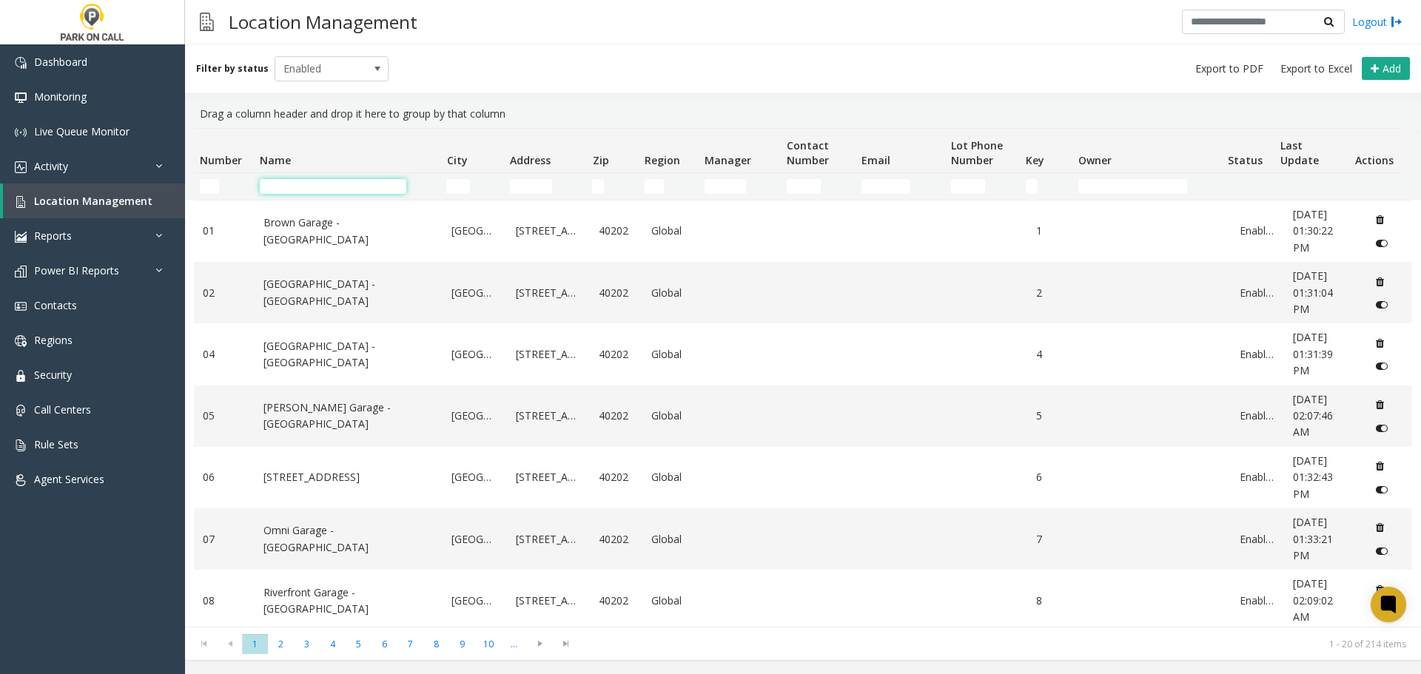
click at [373, 186] on input "Name Filter" at bounding box center [333, 186] width 146 height 15
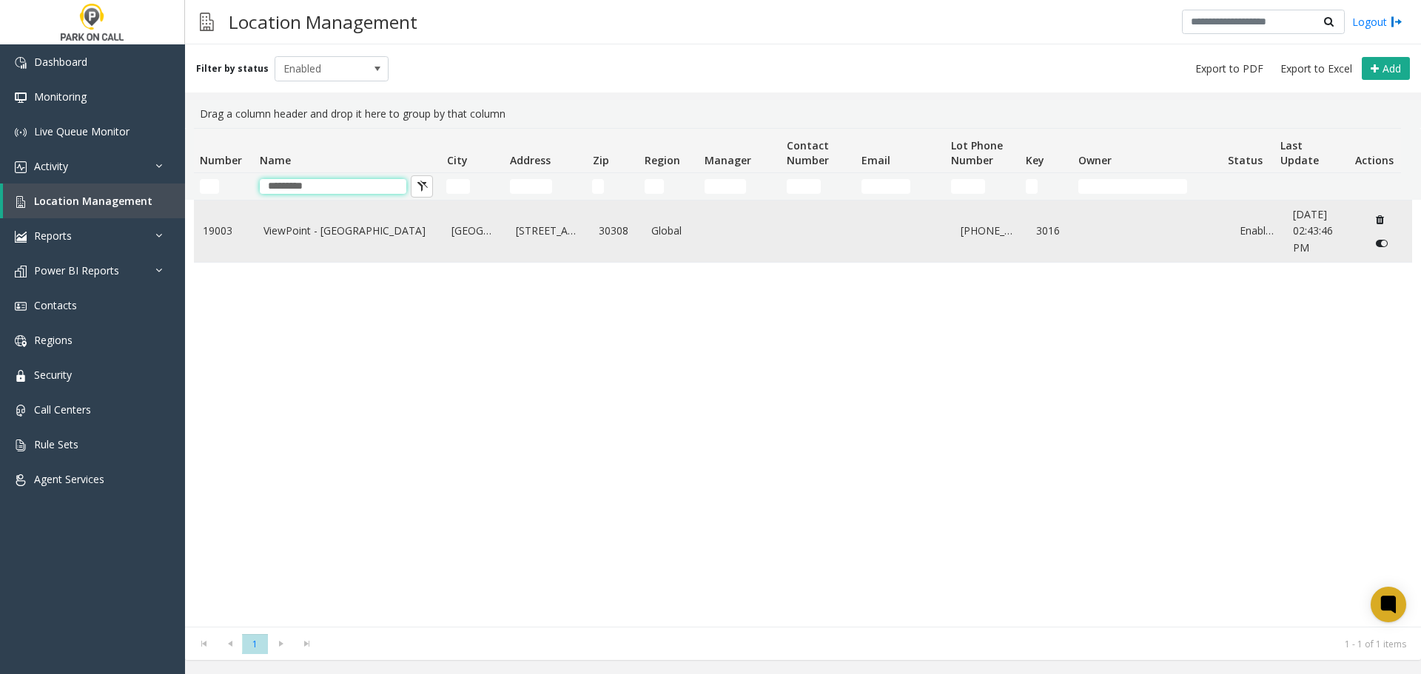
type input "*********"
click at [354, 201] on td "ViewPoint - [GEOGRAPHIC_DATA]" at bounding box center [349, 231] width 189 height 61
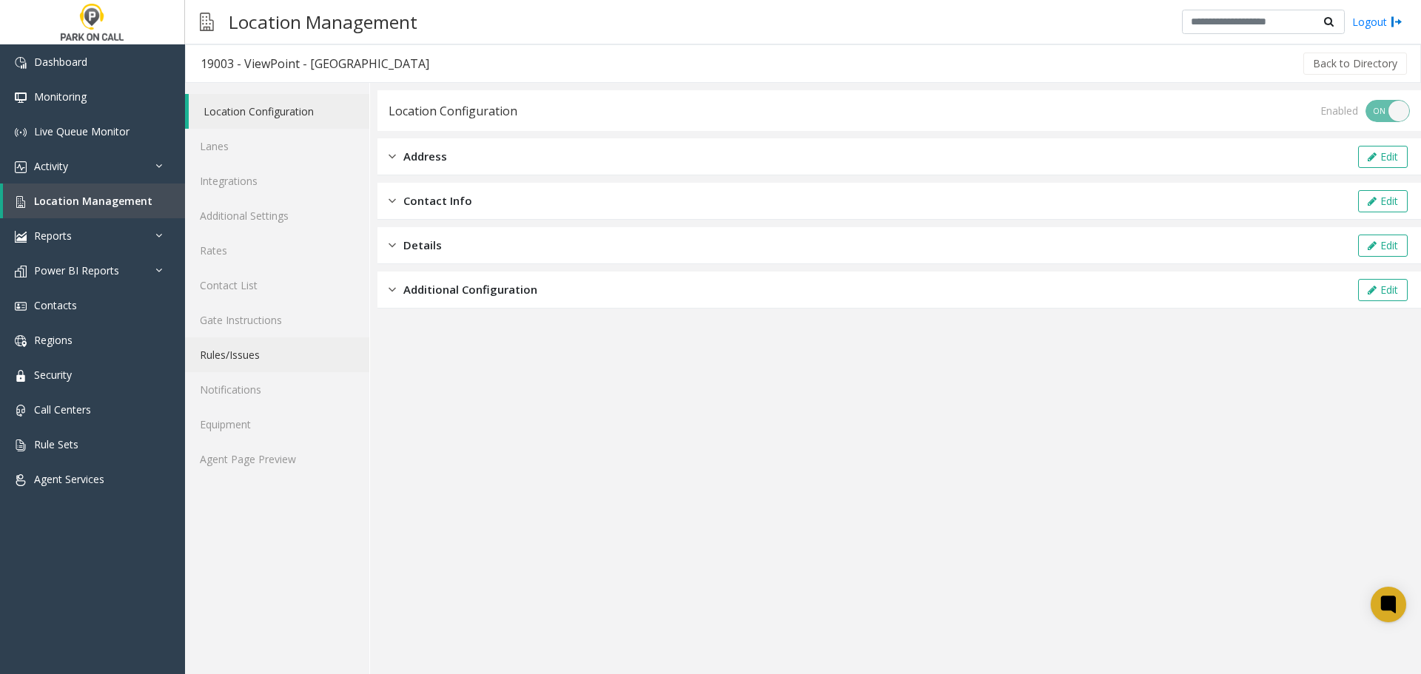
click at [262, 358] on link "Rules/Issues" at bounding box center [277, 354] width 184 height 35
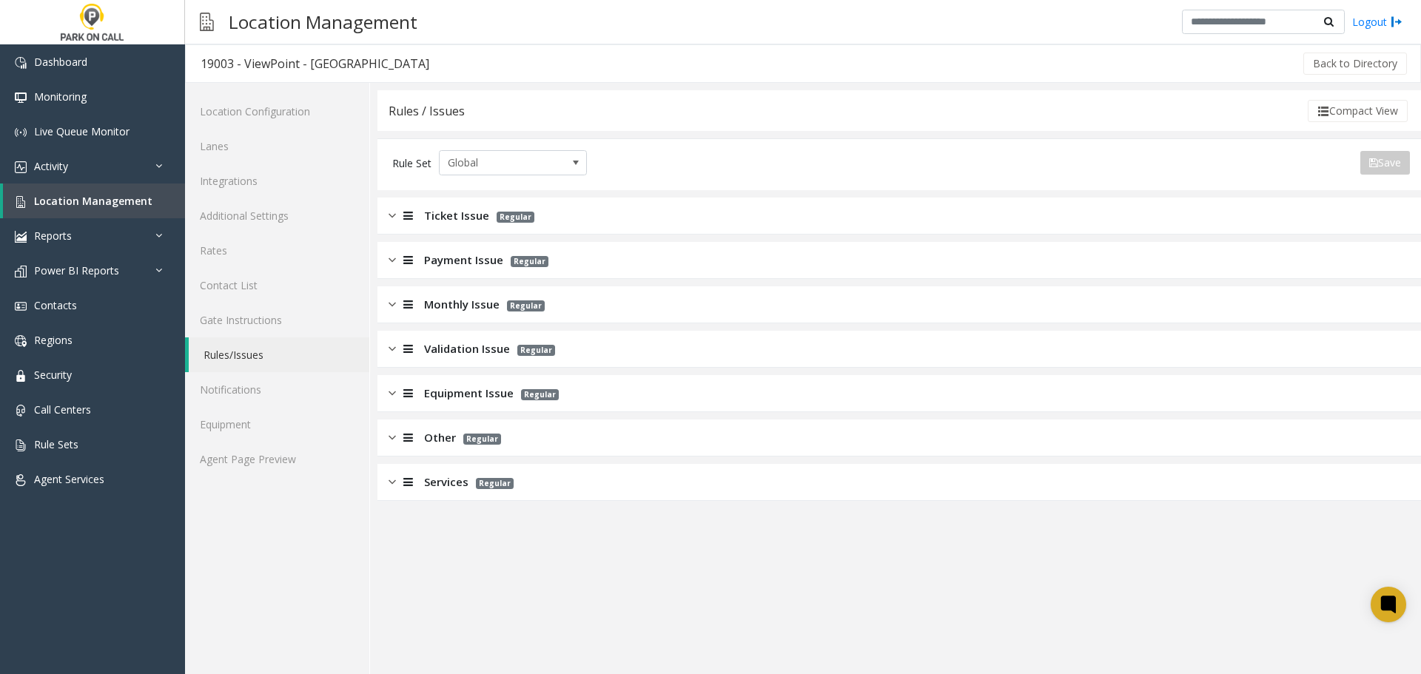
click at [607, 214] on div "Ticket Issue Regular" at bounding box center [898, 216] width 1043 height 37
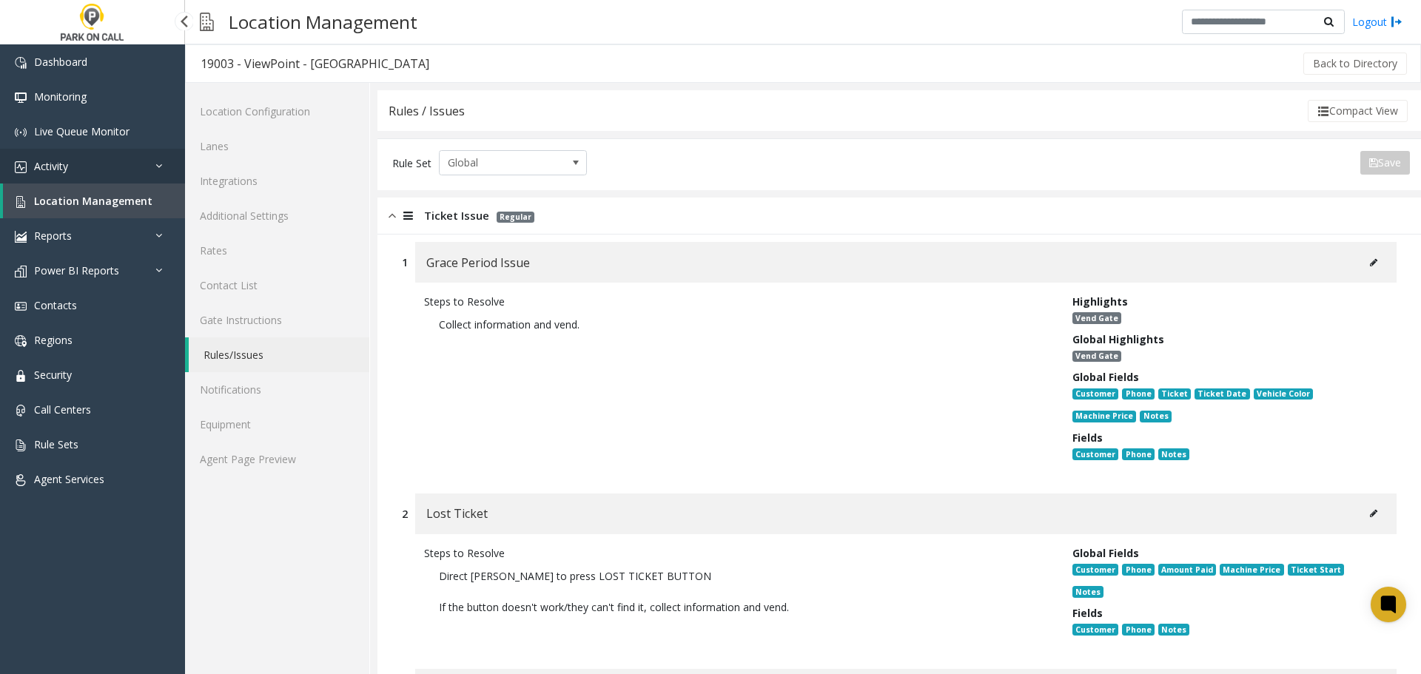
click at [121, 152] on link "Activity" at bounding box center [92, 166] width 185 height 35
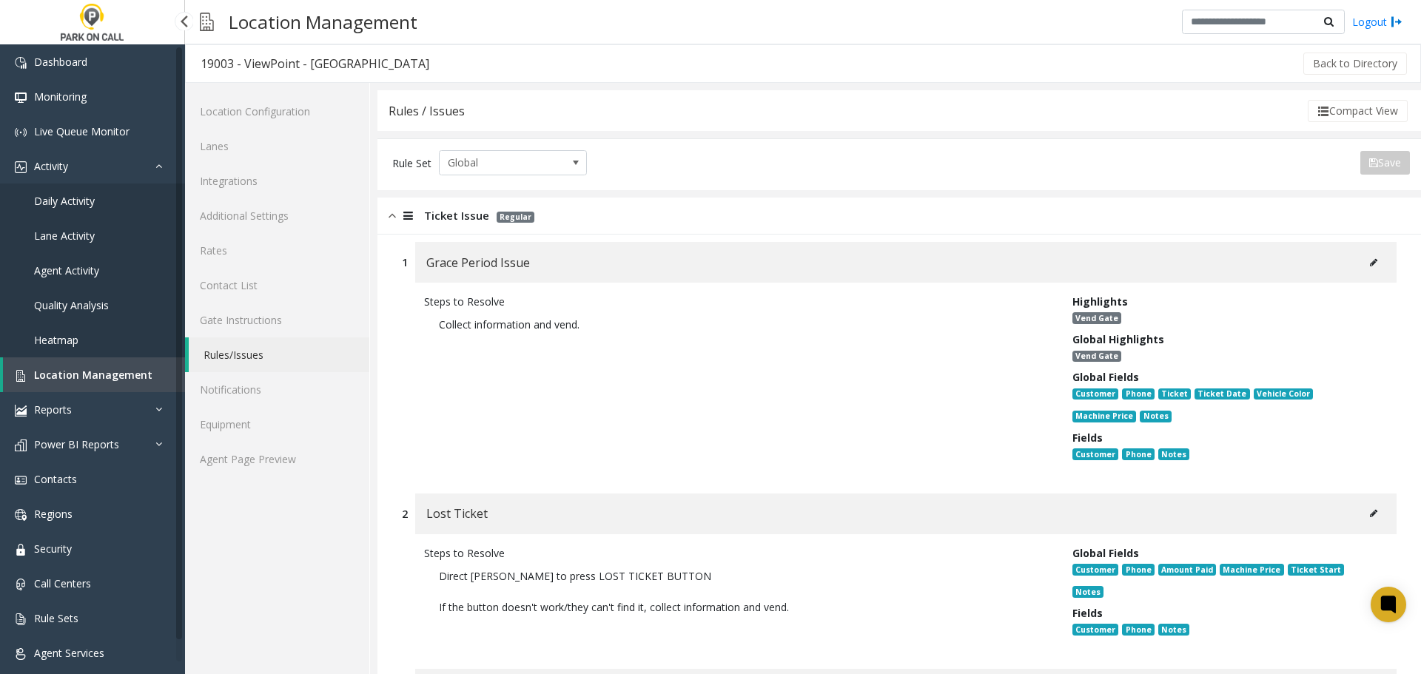
click at [98, 371] on span "Location Management" at bounding box center [93, 375] width 118 height 14
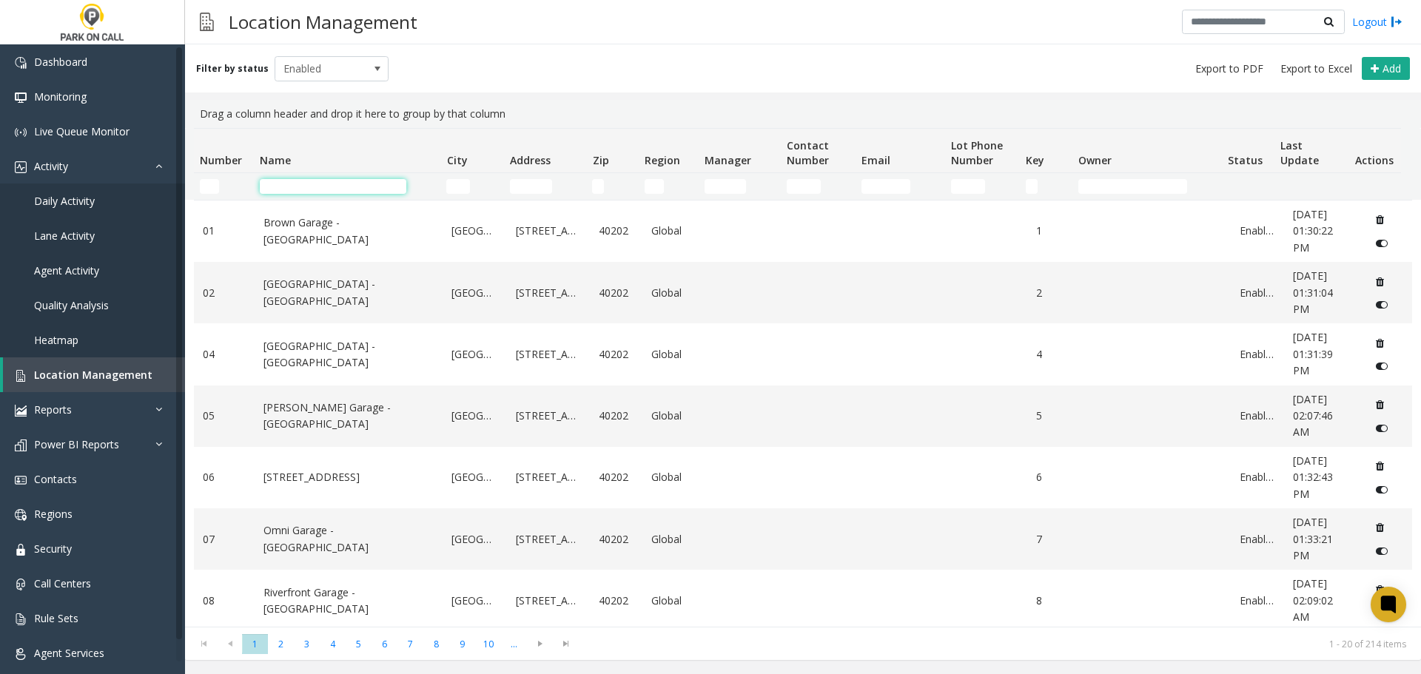
click at [348, 186] on input "Name Filter" at bounding box center [333, 186] width 146 height 15
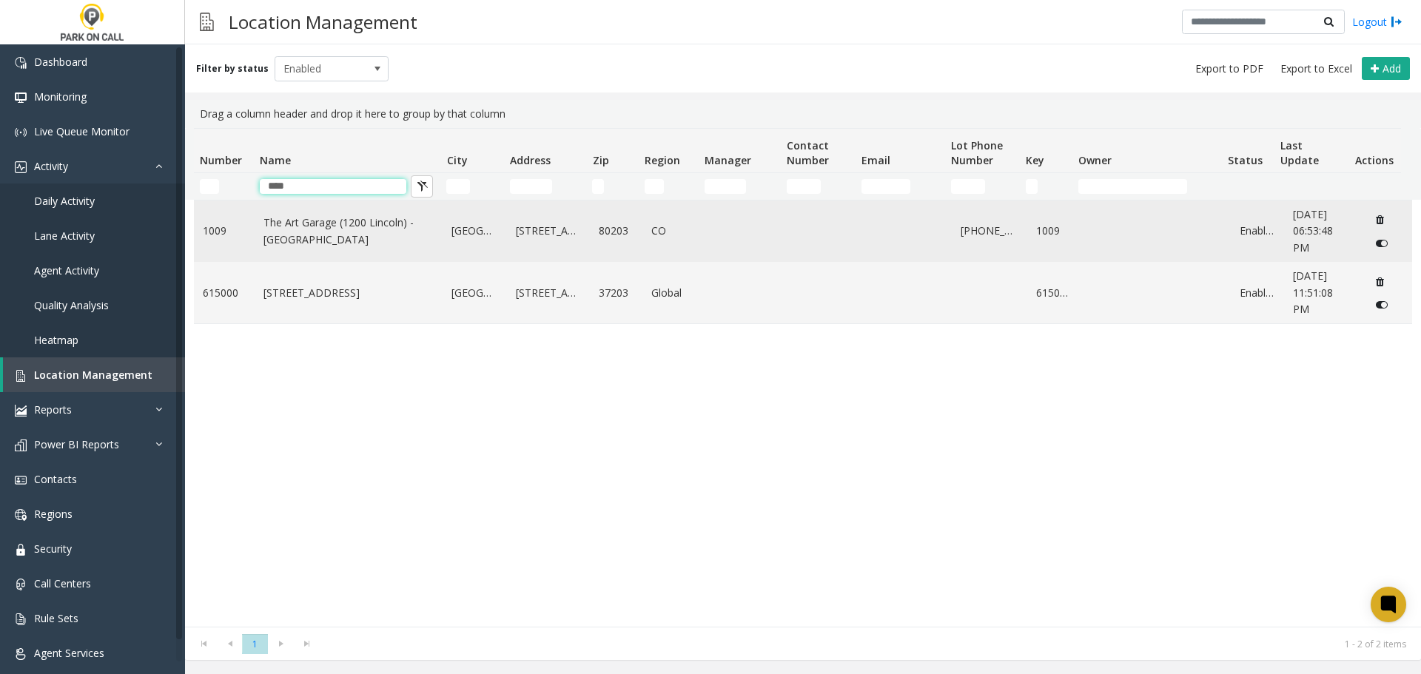
type input "****"
click at [307, 252] on td "The Art Garage (1200 Lincoln) - Parkwell" at bounding box center [349, 231] width 189 height 61
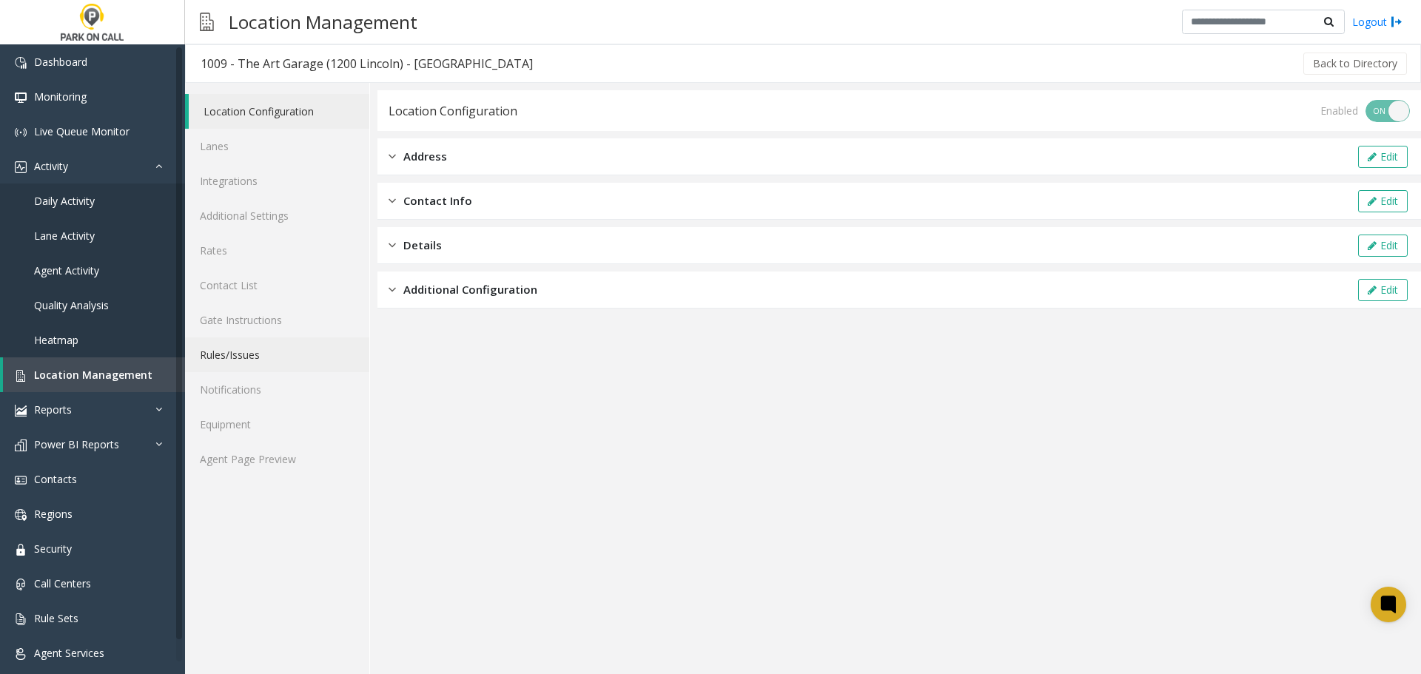
drag, startPoint x: 256, startPoint y: 357, endPoint x: 269, endPoint y: 361, distance: 13.3
click at [256, 357] on link "Rules/Issues" at bounding box center [277, 354] width 184 height 35
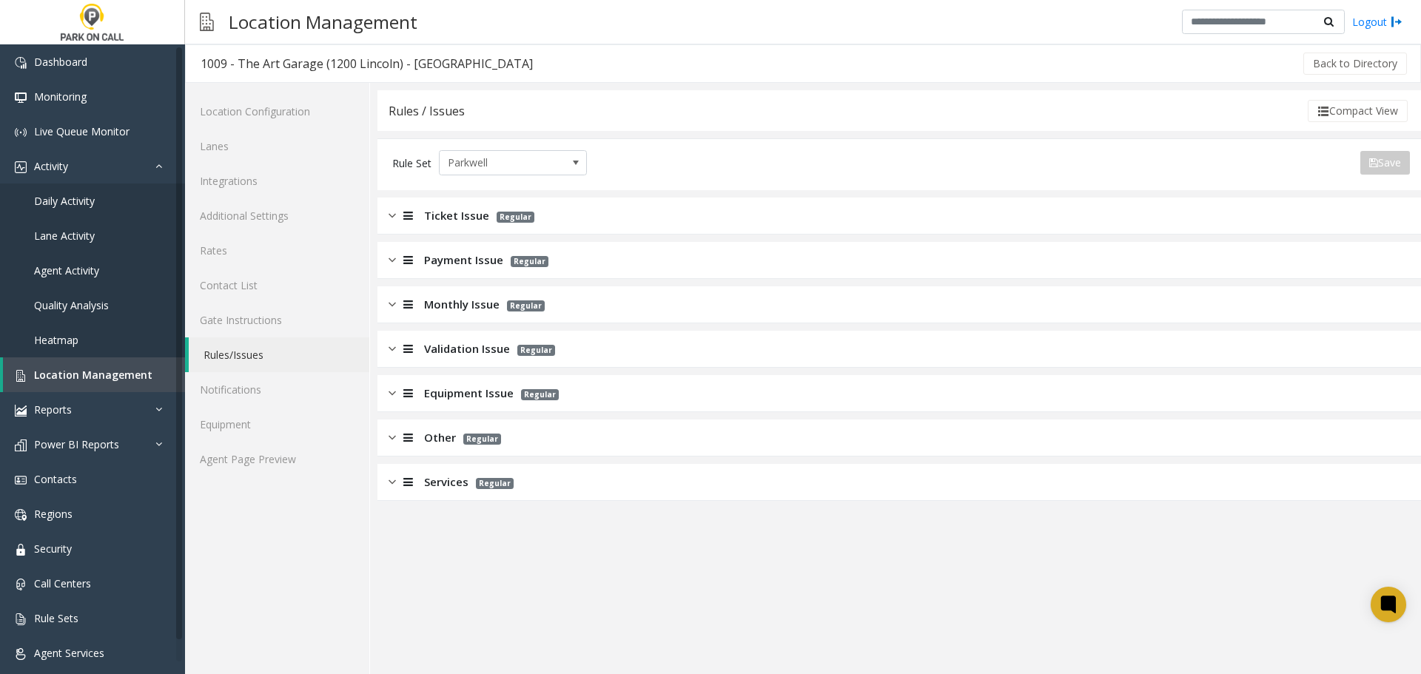
click at [454, 399] on span "Equipment Issue" at bounding box center [469, 393] width 90 height 17
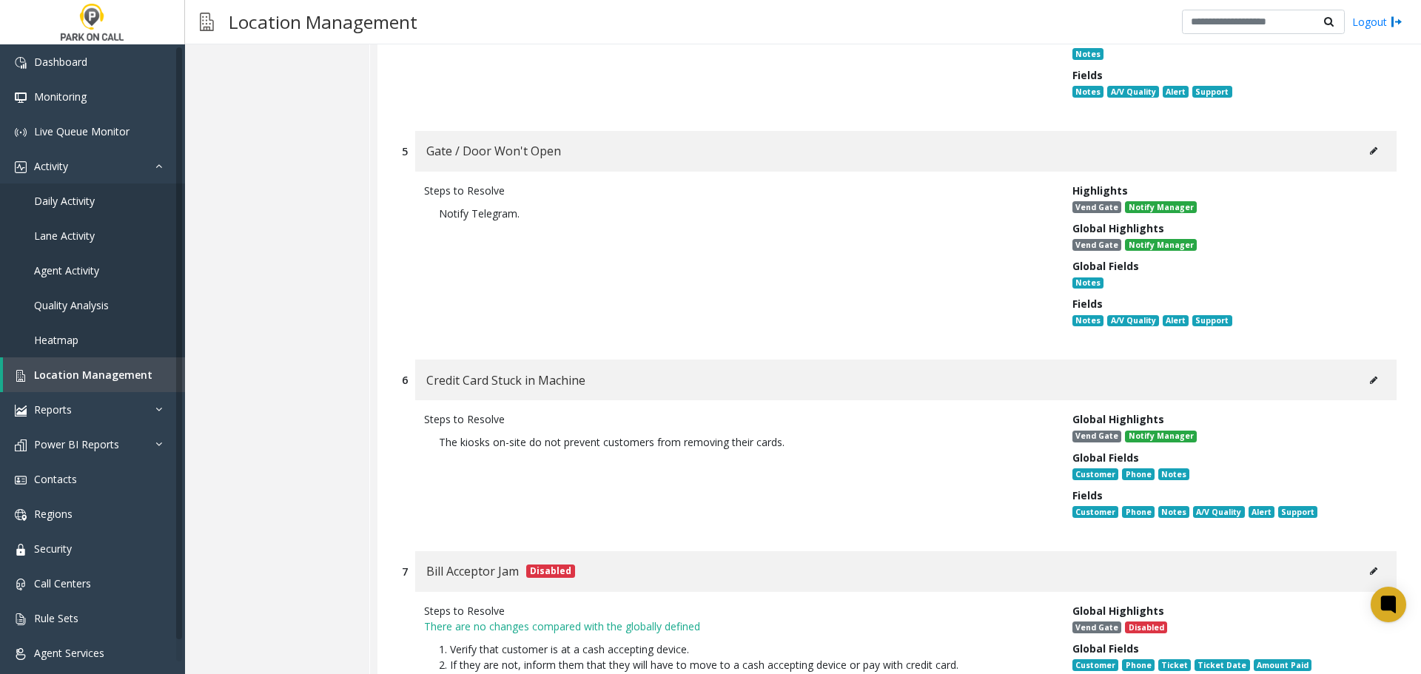
scroll to position [1110, 0]
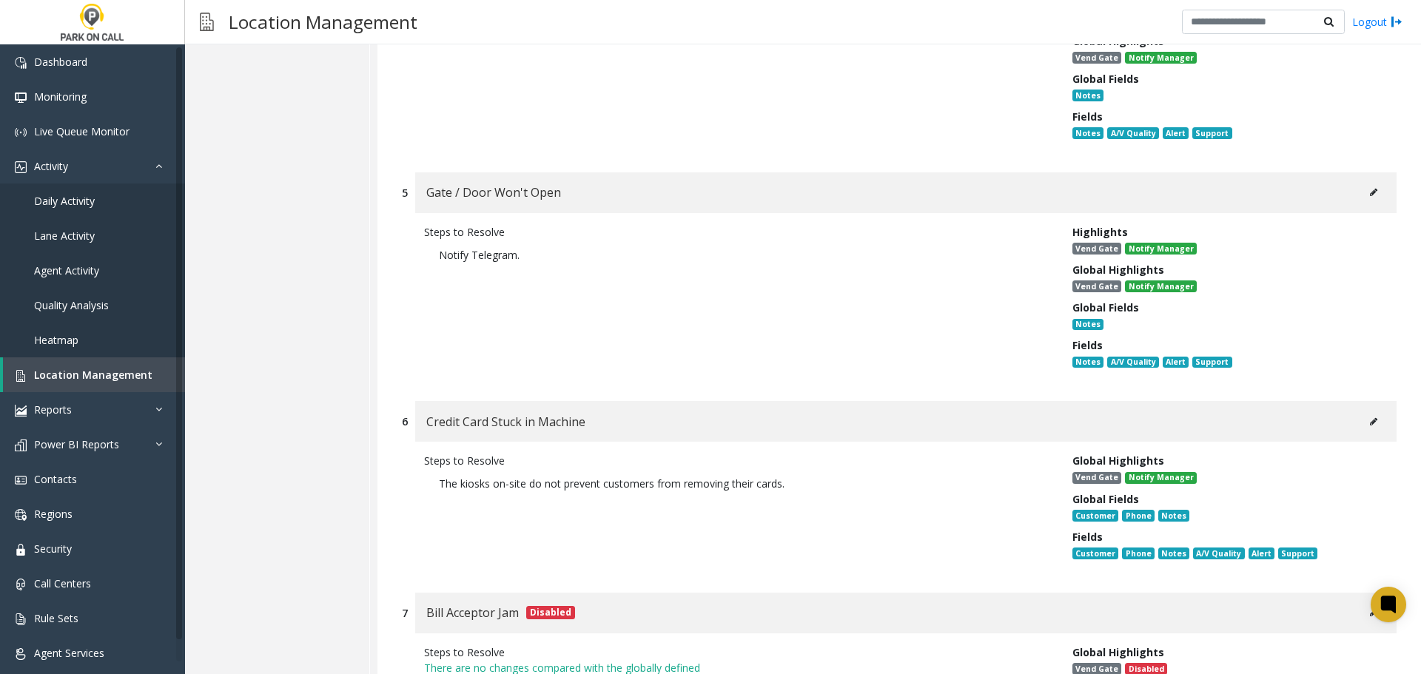
drag, startPoint x: 837, startPoint y: -90, endPoint x: 859, endPoint y: -90, distance: 22.2
drag, startPoint x: 859, startPoint y: -90, endPoint x: 794, endPoint y: 371, distance: 465.5
click at [709, 496] on p "The kiosks on-site do not prevent customers from removing their cards." at bounding box center [737, 483] width 626 height 30
click at [111, 371] on span "Location Management" at bounding box center [93, 375] width 118 height 14
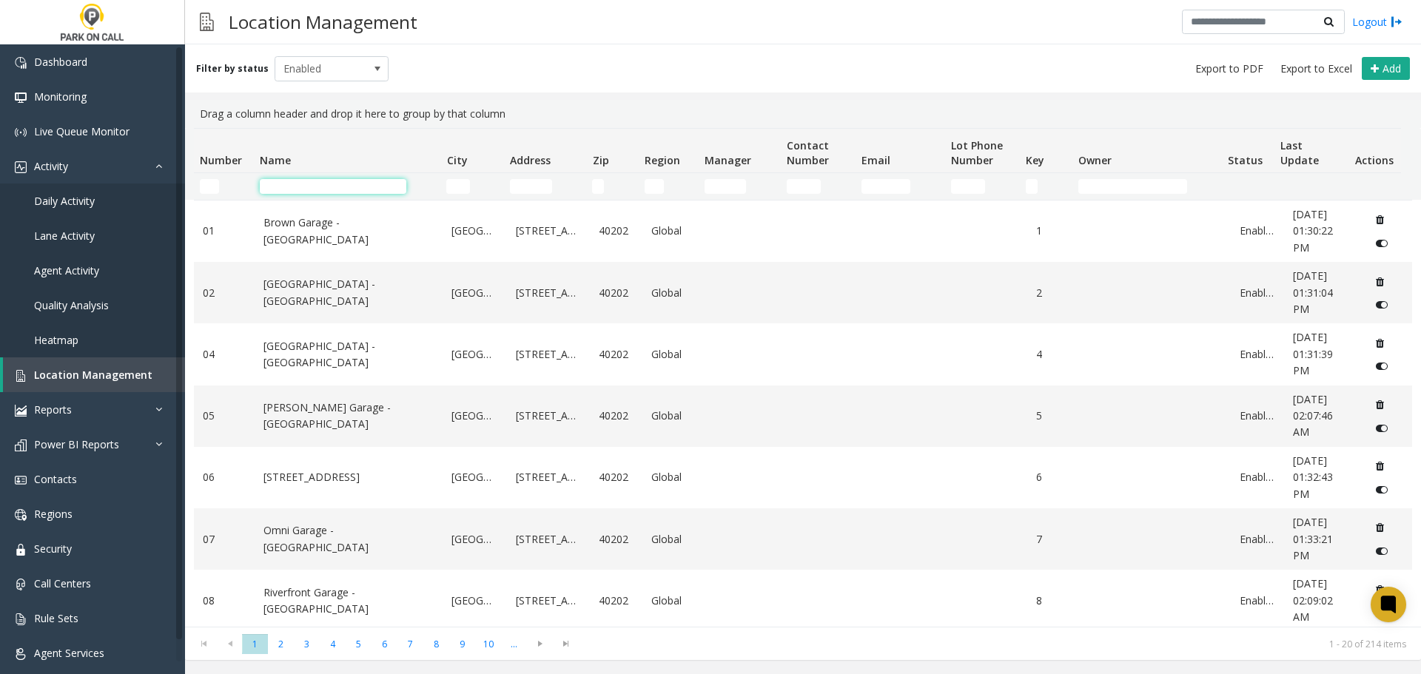
click at [346, 192] on input "Name Filter" at bounding box center [333, 186] width 146 height 15
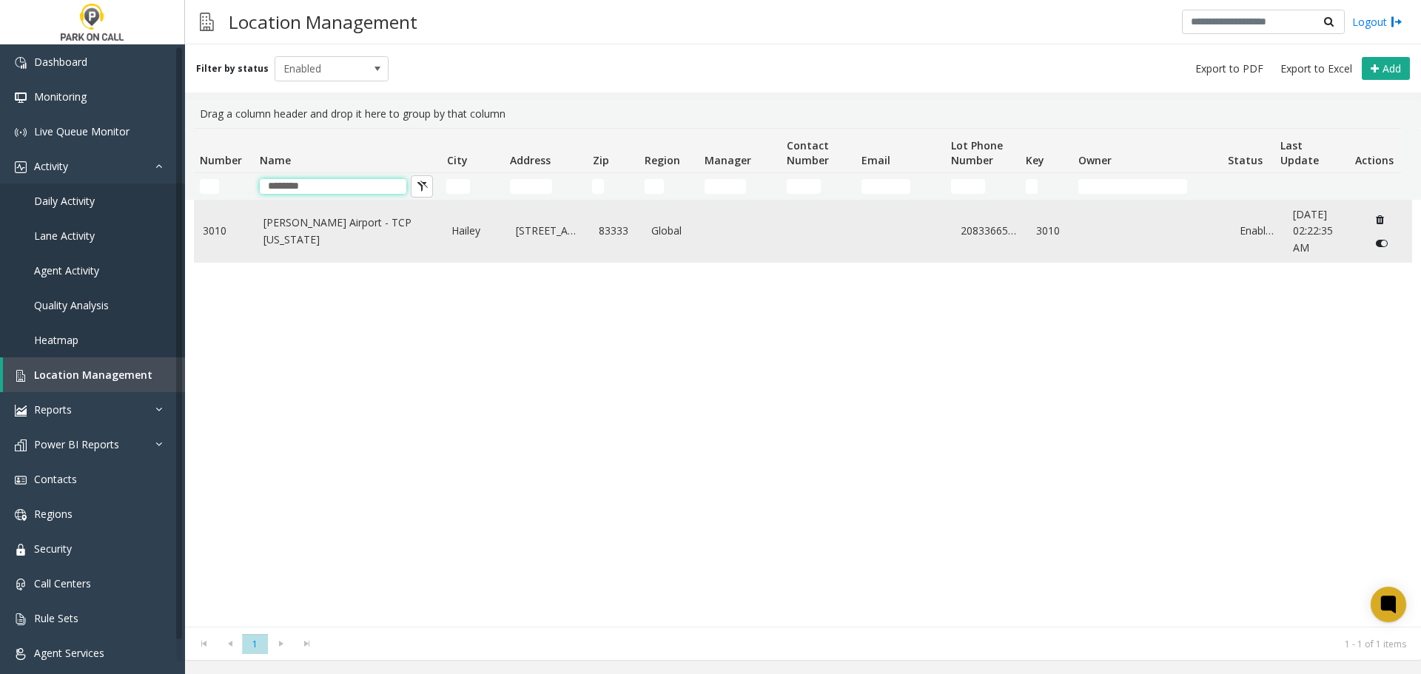
type input "********"
click at [304, 219] on td "Friedman Airport - TCP Idaho" at bounding box center [349, 231] width 189 height 61
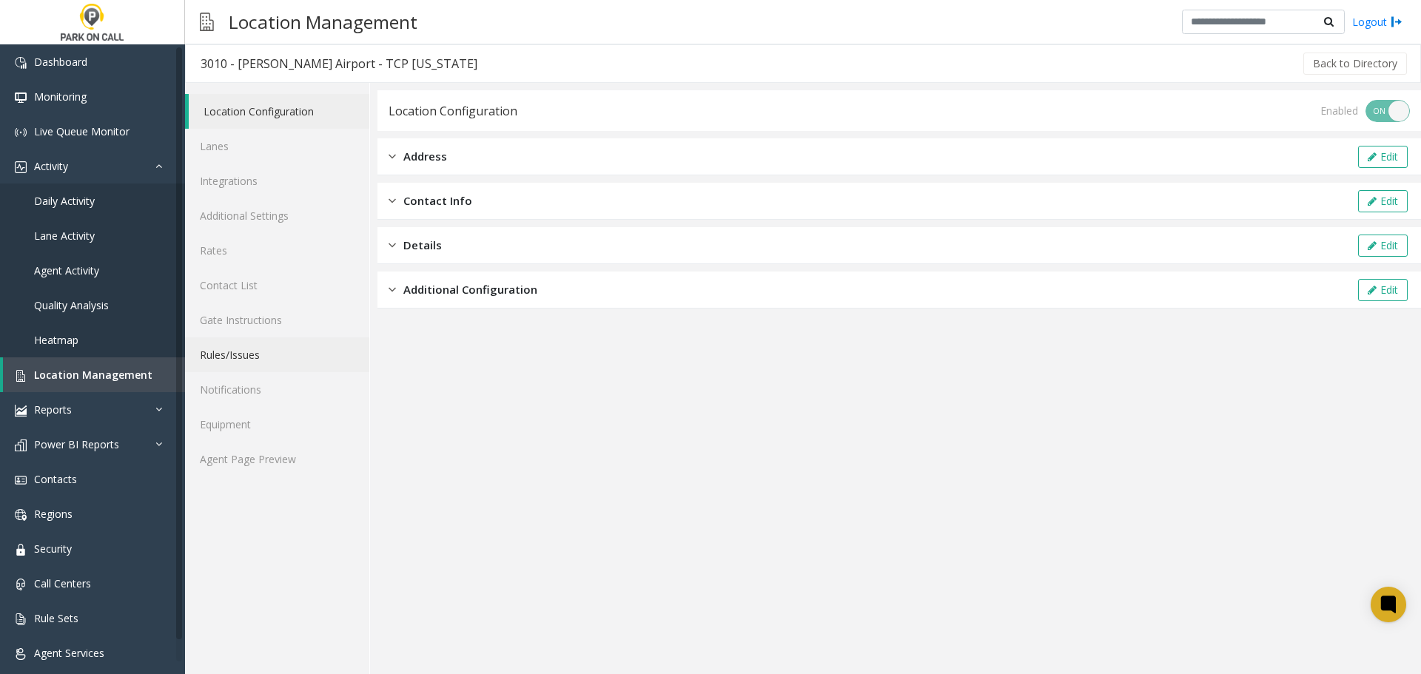
click at [273, 365] on link "Rules/Issues" at bounding box center [277, 354] width 184 height 35
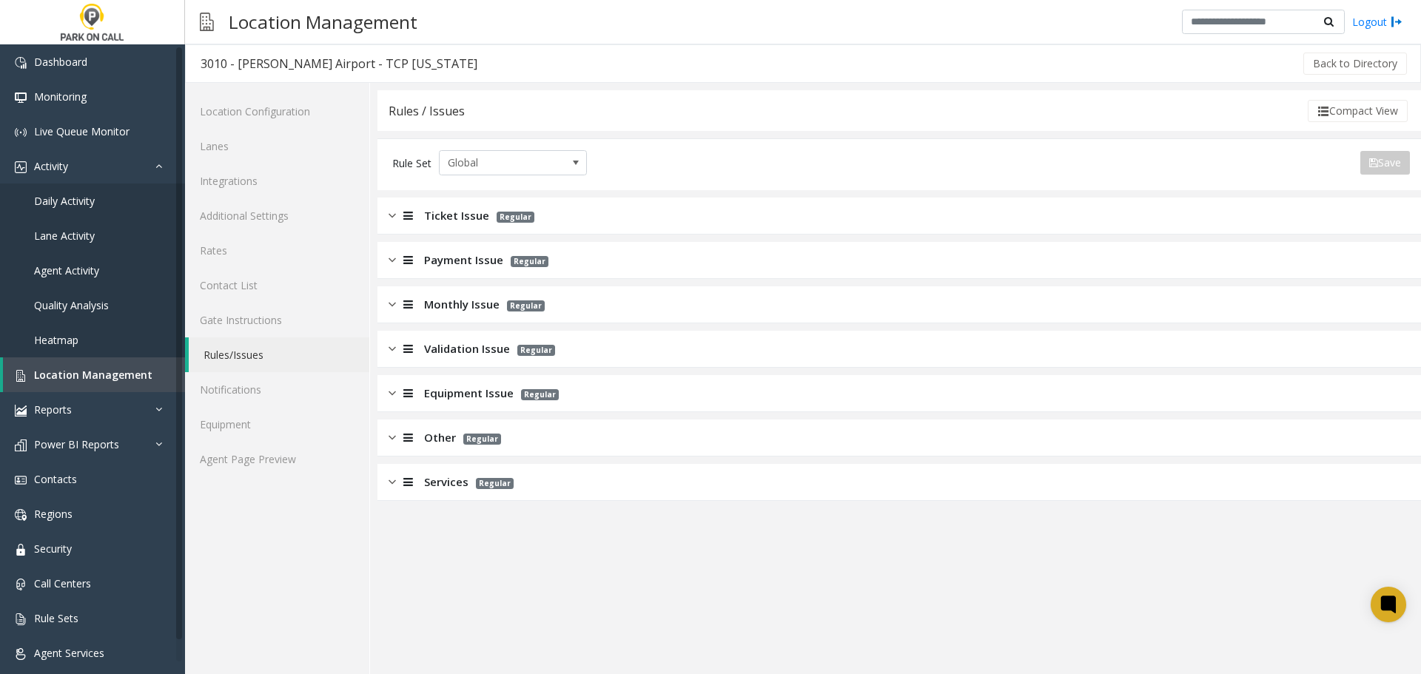
click at [546, 471] on div "Services Regular" at bounding box center [898, 482] width 1043 height 37
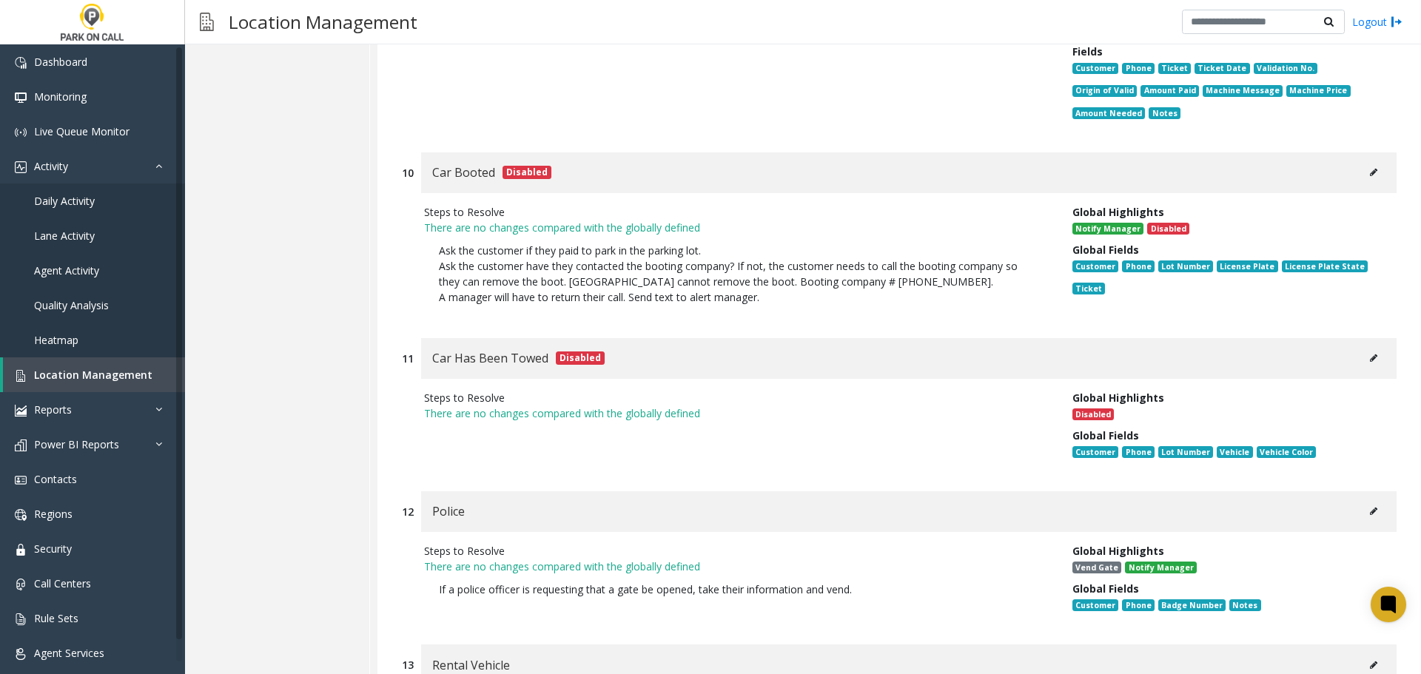
scroll to position [3020, 0]
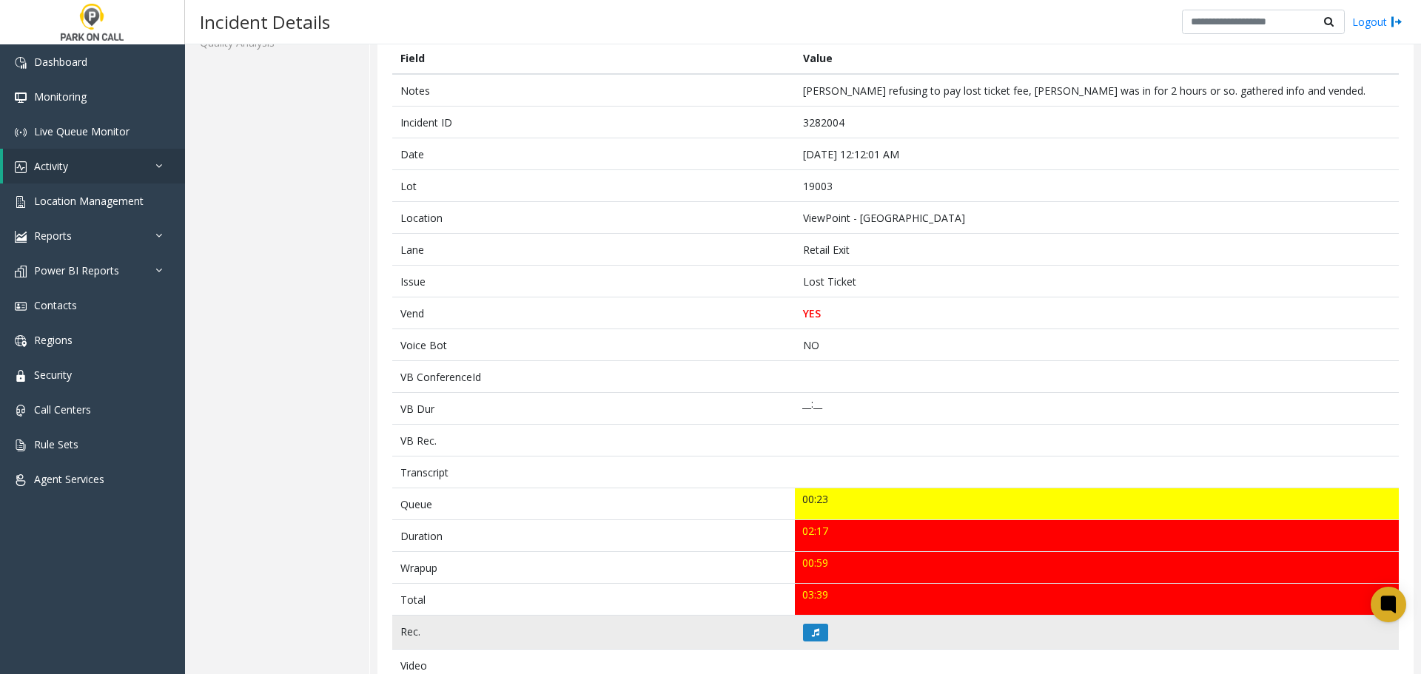
scroll to position [370, 0]
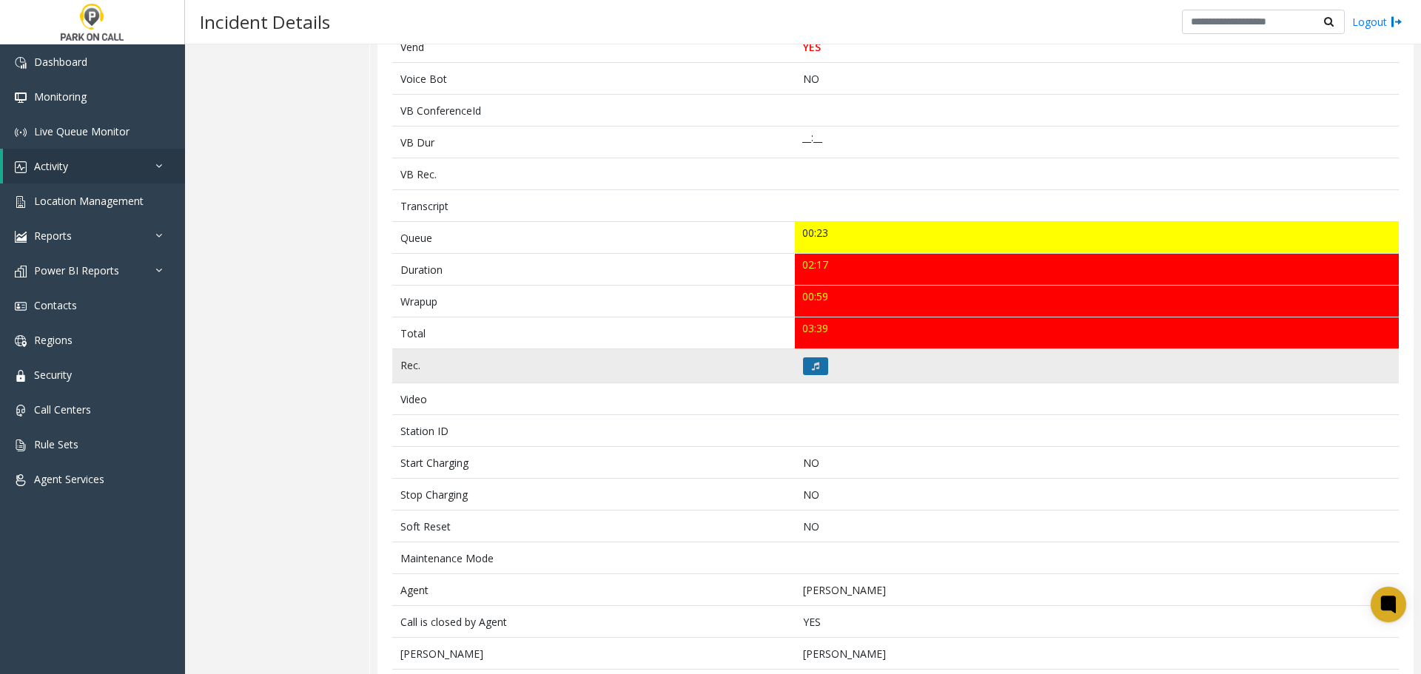
click at [818, 371] on button at bounding box center [815, 366] width 25 height 18
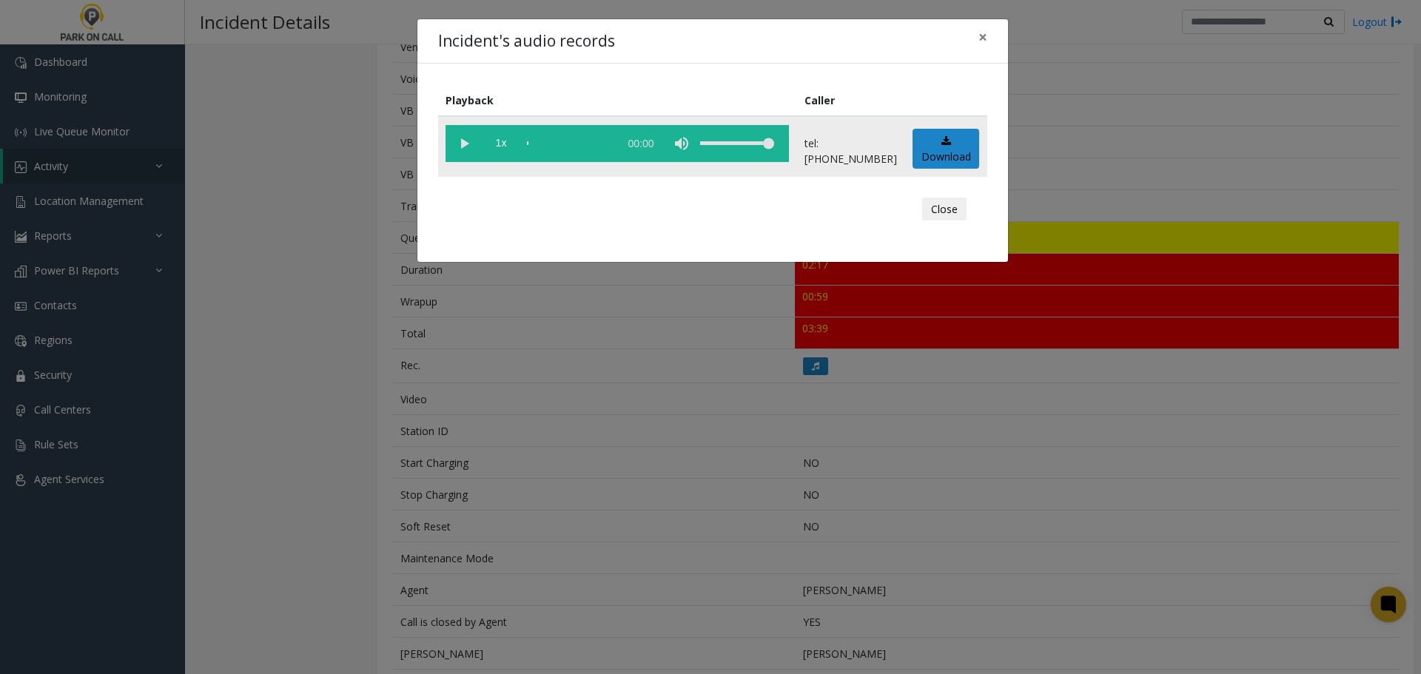
click at [457, 149] on vg-play-pause at bounding box center [463, 143] width 37 height 37
click at [534, 146] on div "scrub bar" at bounding box center [569, 143] width 84 height 37
click at [815, 516] on div "Incident's audio records × Playback Caller 1x 02:23 tel:[PHONE_NUMBER] Download…" at bounding box center [710, 337] width 1421 height 674
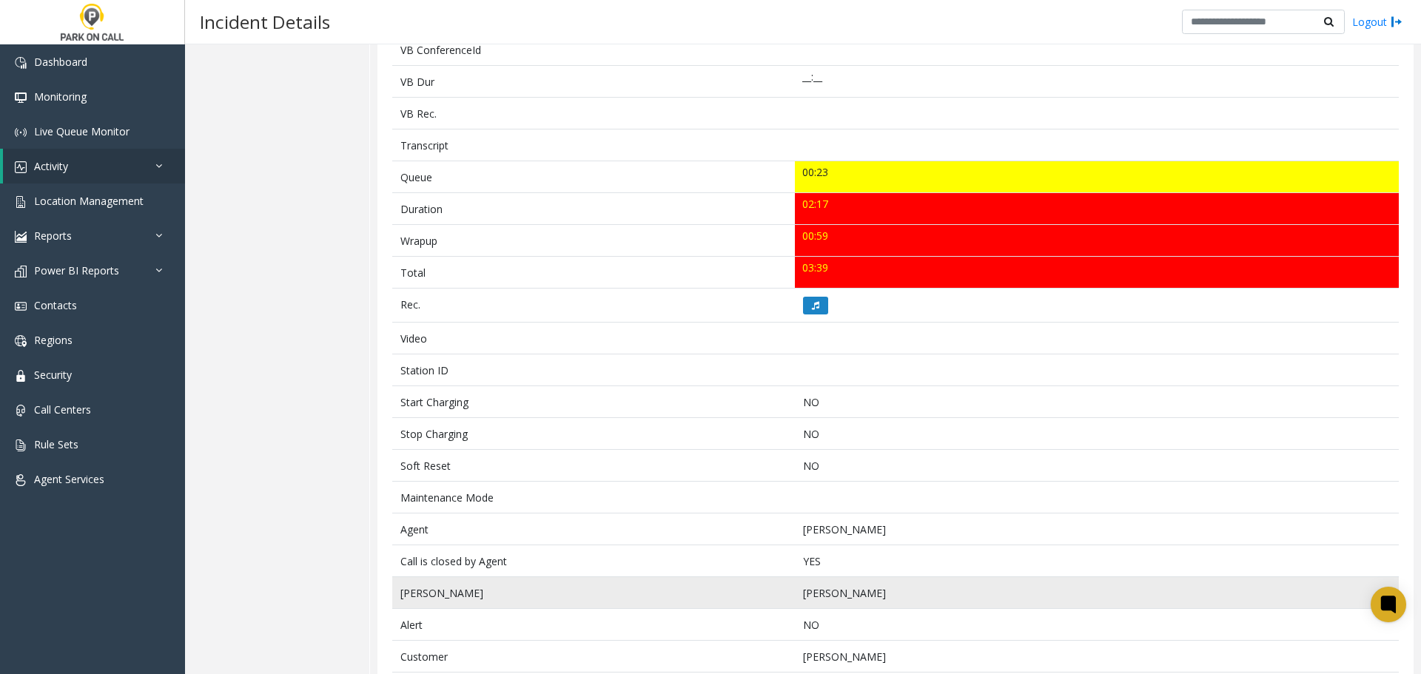
scroll to position [493, 0]
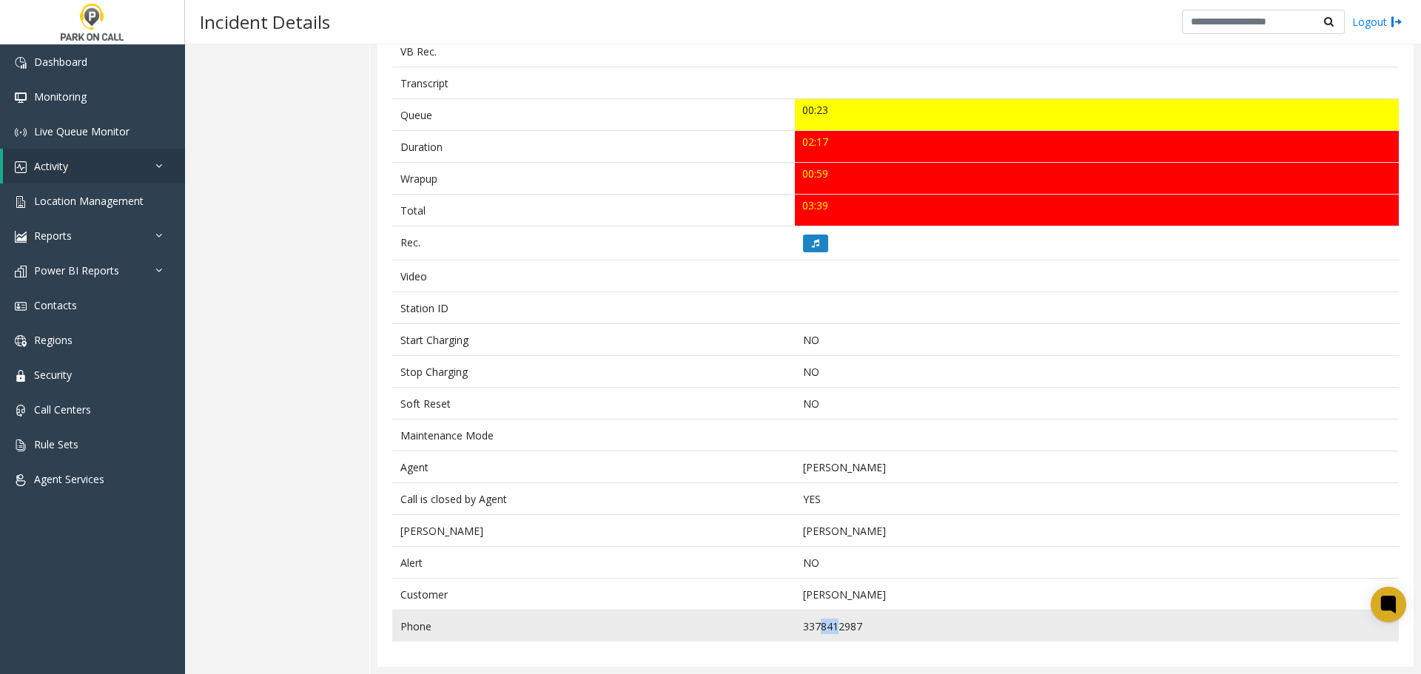
drag, startPoint x: 815, startPoint y: 624, endPoint x: 835, endPoint y: 630, distance: 20.6
click at [835, 630] on td "3378412987" at bounding box center [1097, 626] width 604 height 32
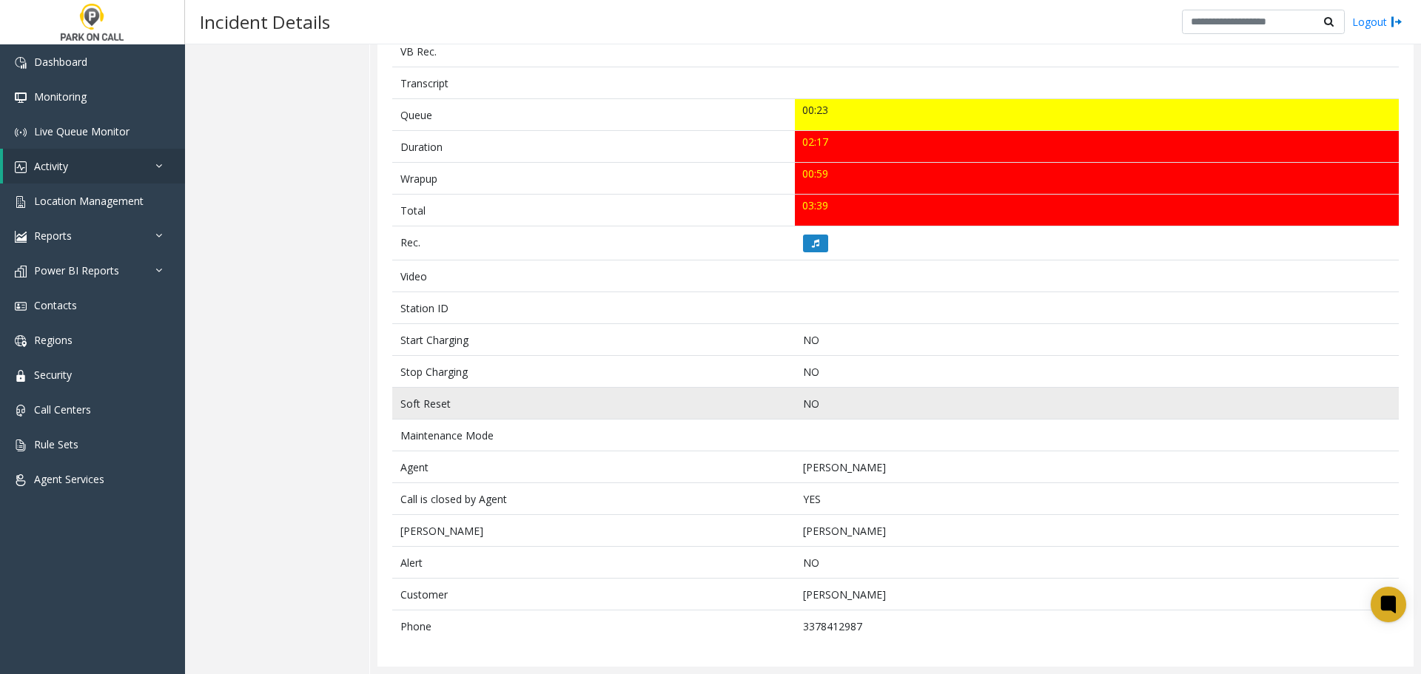
click at [644, 414] on td "Soft Reset" at bounding box center [593, 404] width 402 height 32
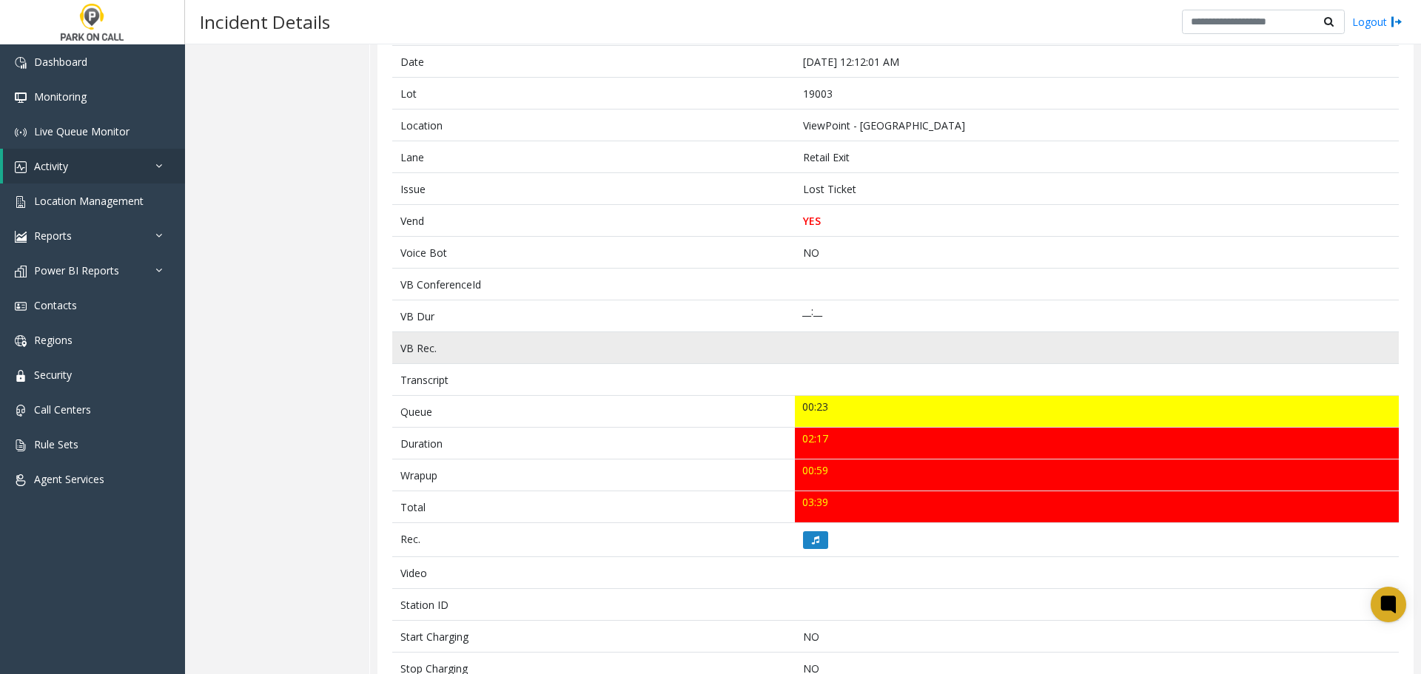
scroll to position [0, 0]
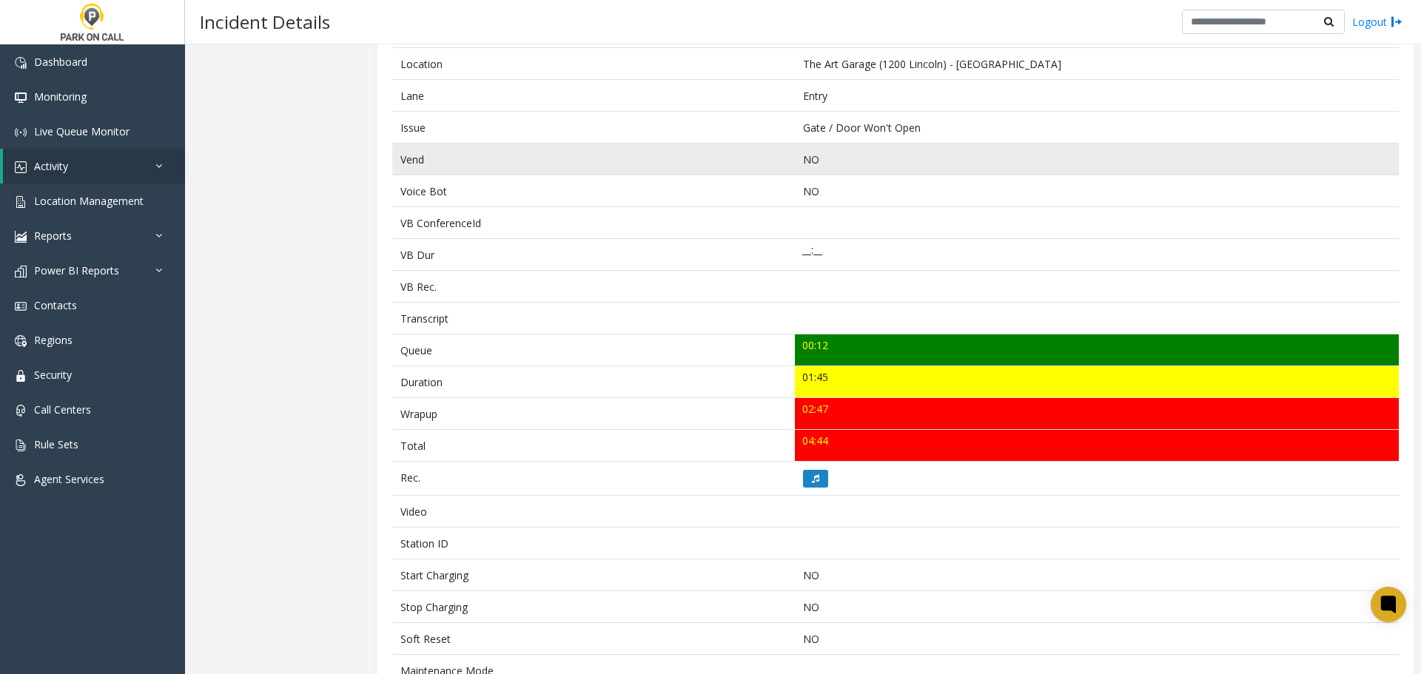
scroll to position [397, 0]
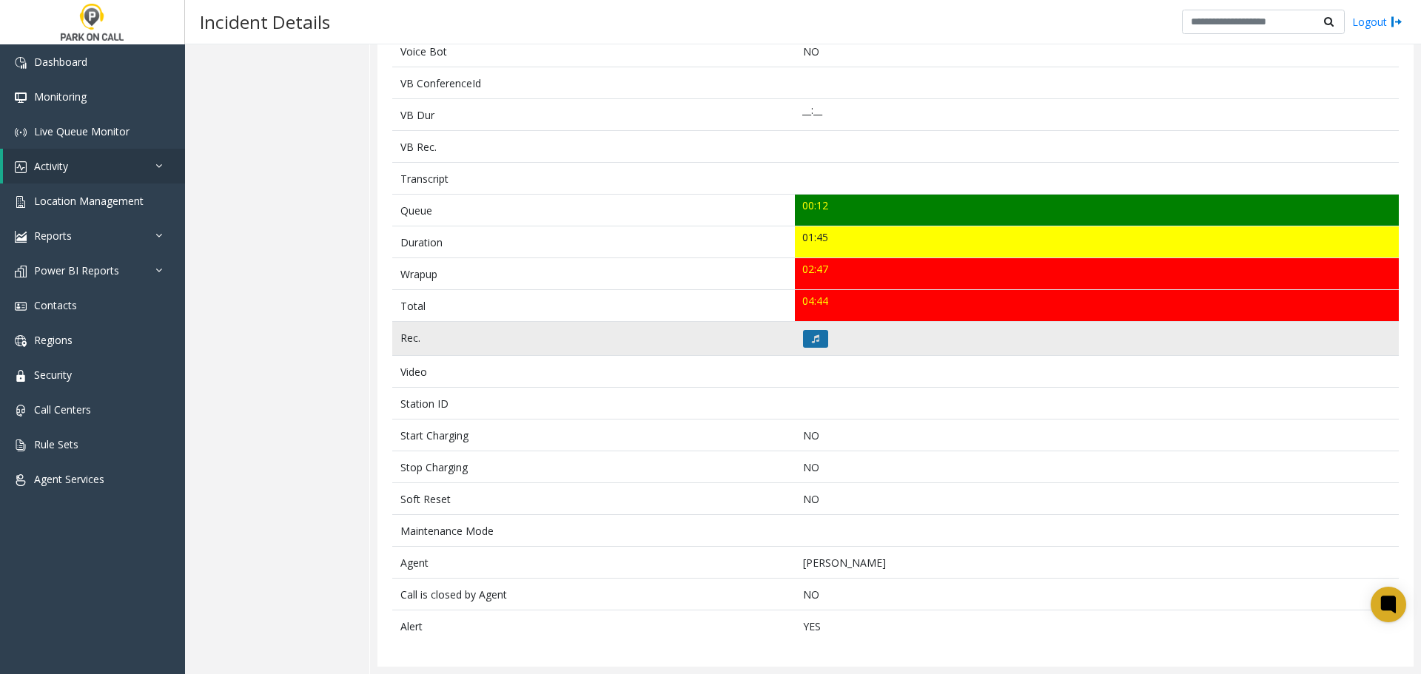
click at [817, 336] on button at bounding box center [815, 339] width 25 height 18
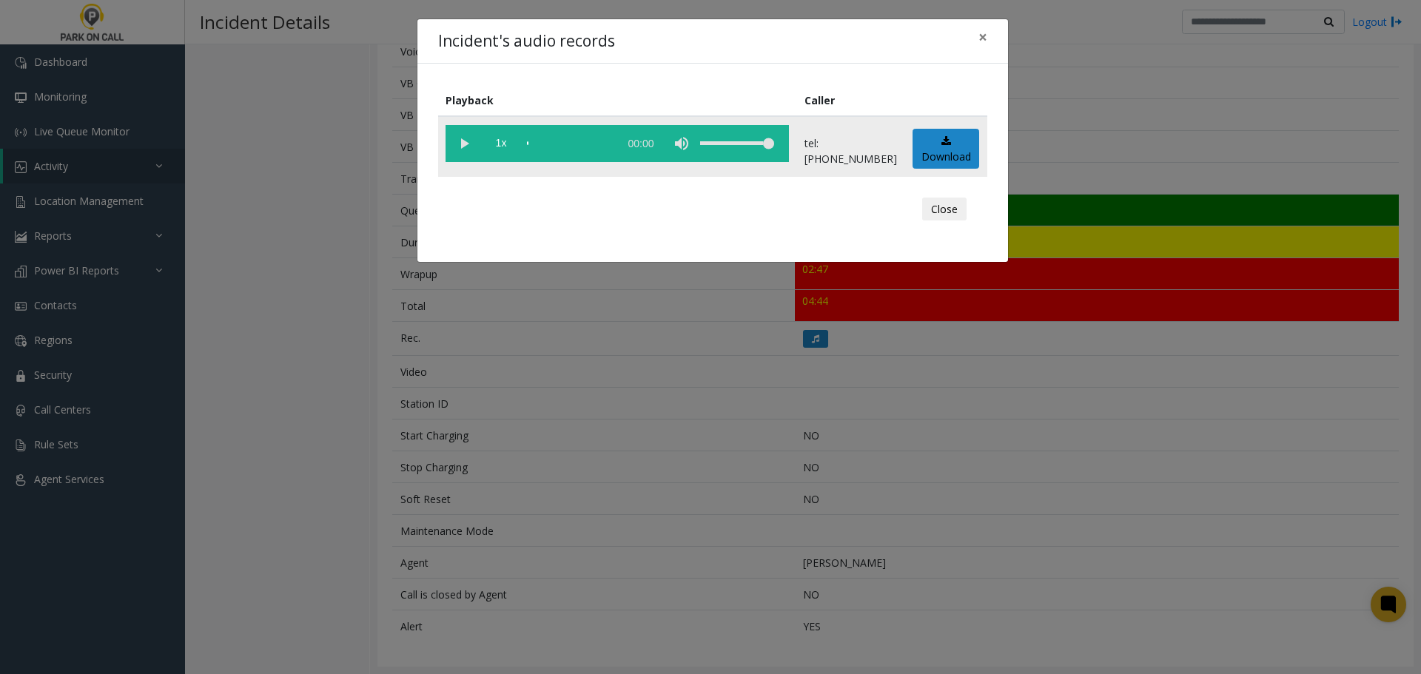
click at [458, 146] on vg-play-pause at bounding box center [463, 143] width 37 height 37
click at [650, 431] on div "Incident's audio records × Playback Caller 1x 00:00 tel:0010099001 Download Clo…" at bounding box center [710, 337] width 1421 height 674
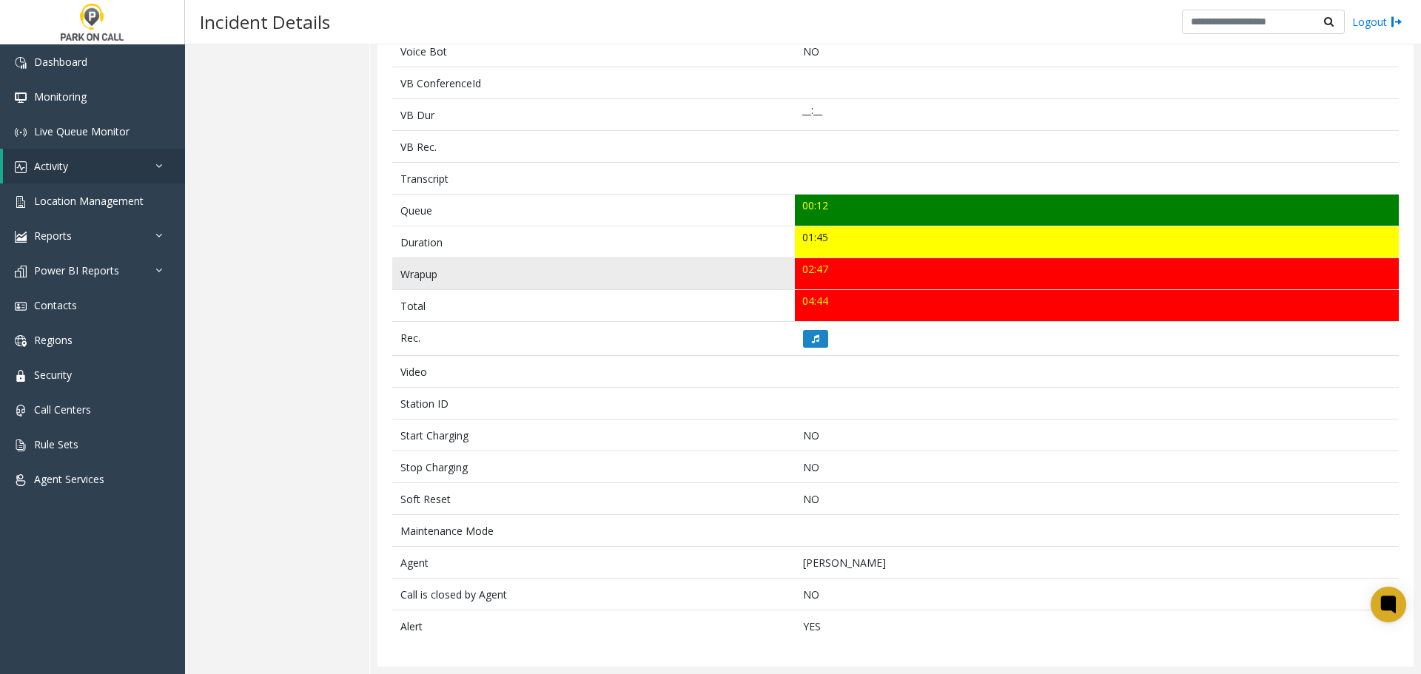
scroll to position [0, 0]
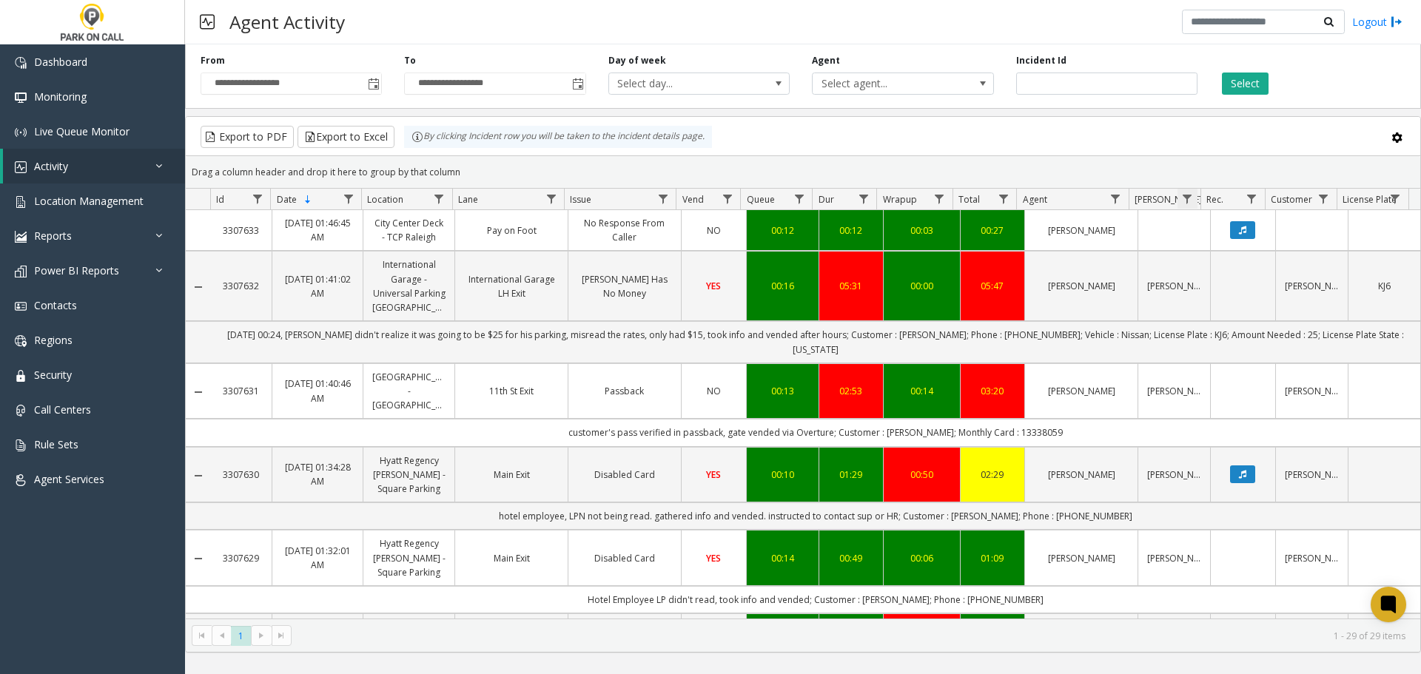
click at [1185, 199] on span "Data table" at bounding box center [1187, 199] width 12 height 12
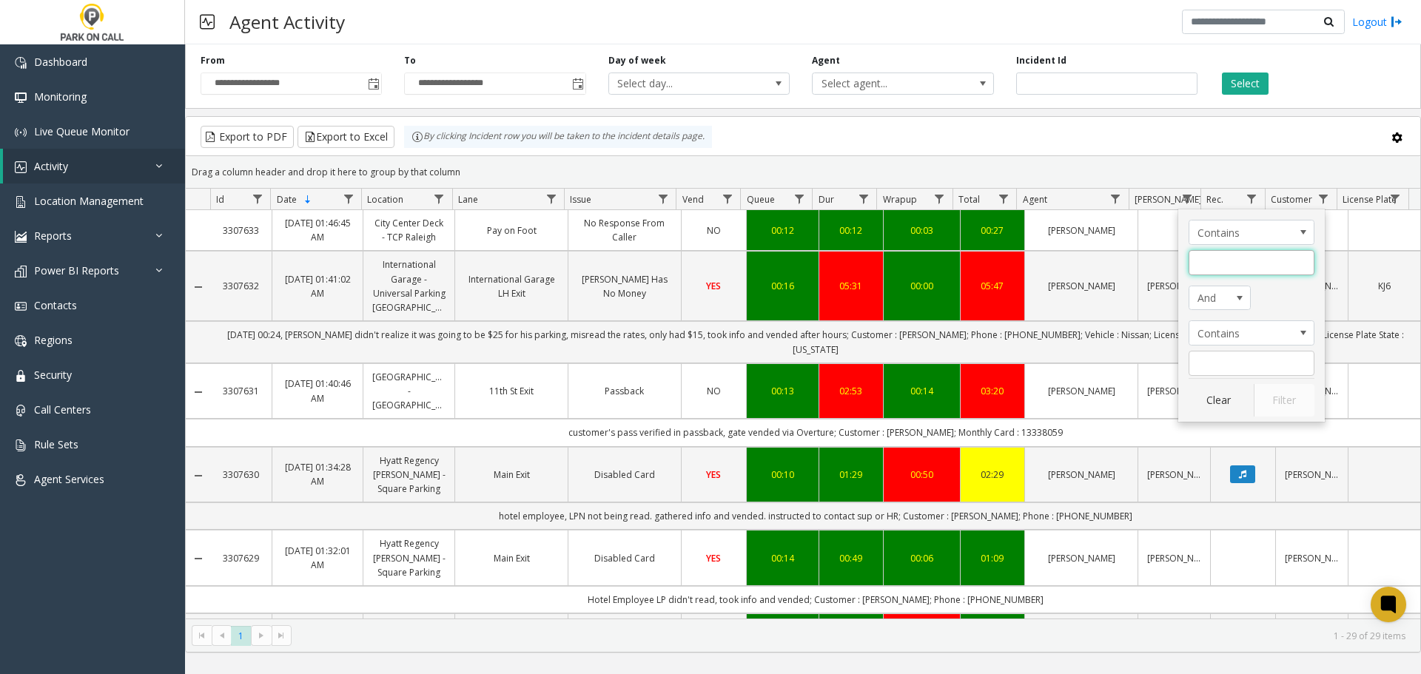
click at [1236, 268] on input "Parker Filter" at bounding box center [1251, 262] width 126 height 25
type input "*******"
click button "Filter" at bounding box center [1283, 400] width 61 height 33
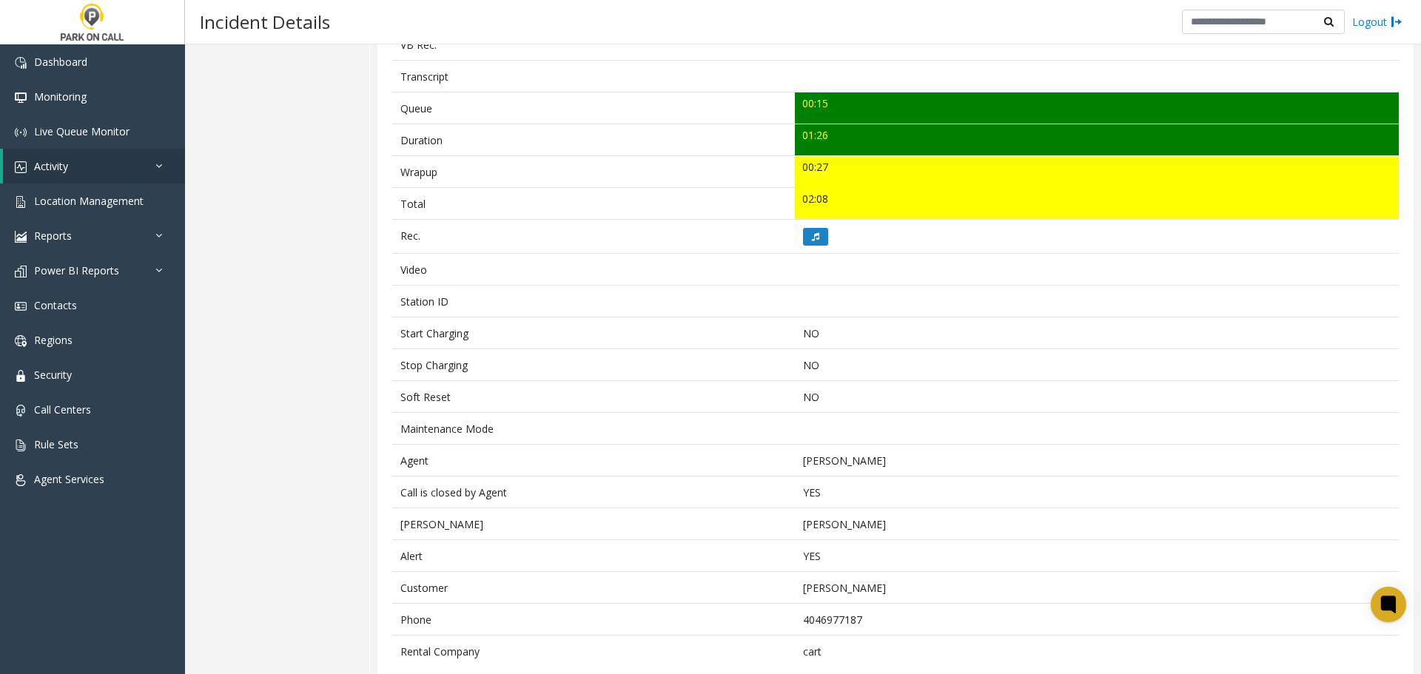
scroll to position [525, 0]
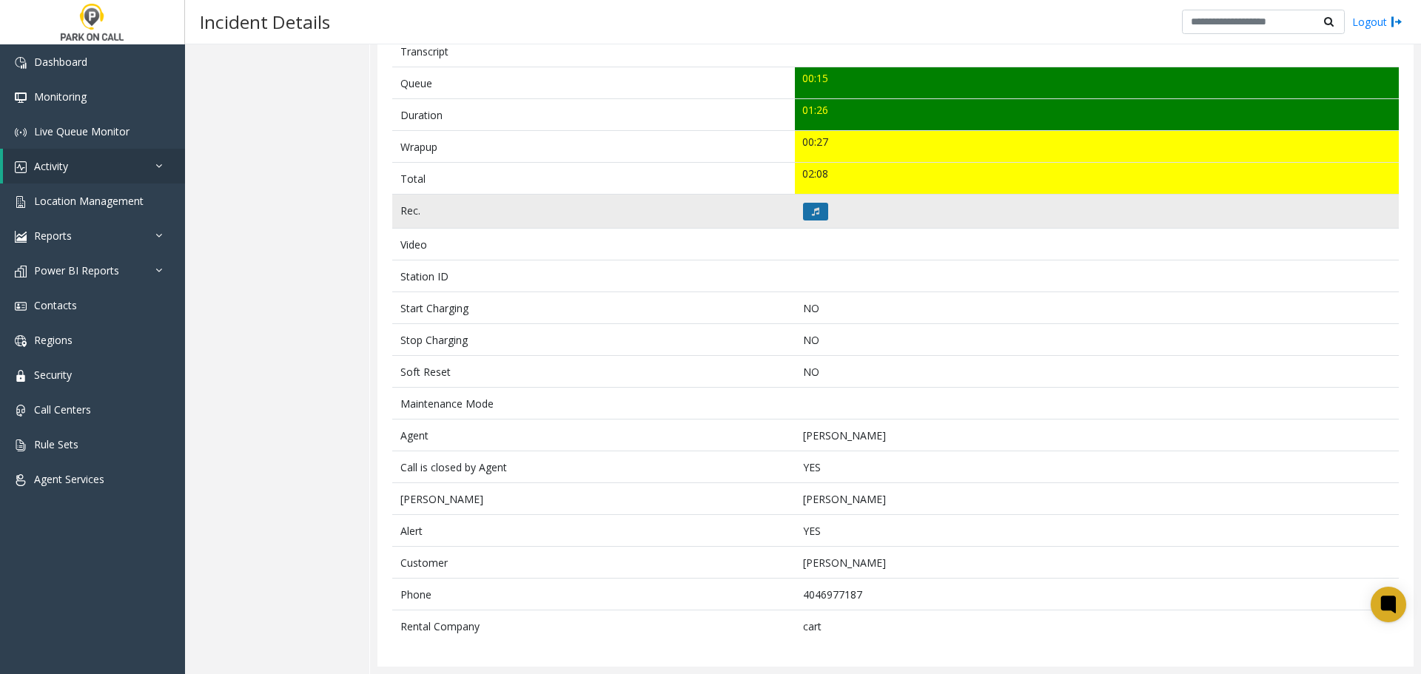
click at [812, 216] on button at bounding box center [815, 212] width 25 height 18
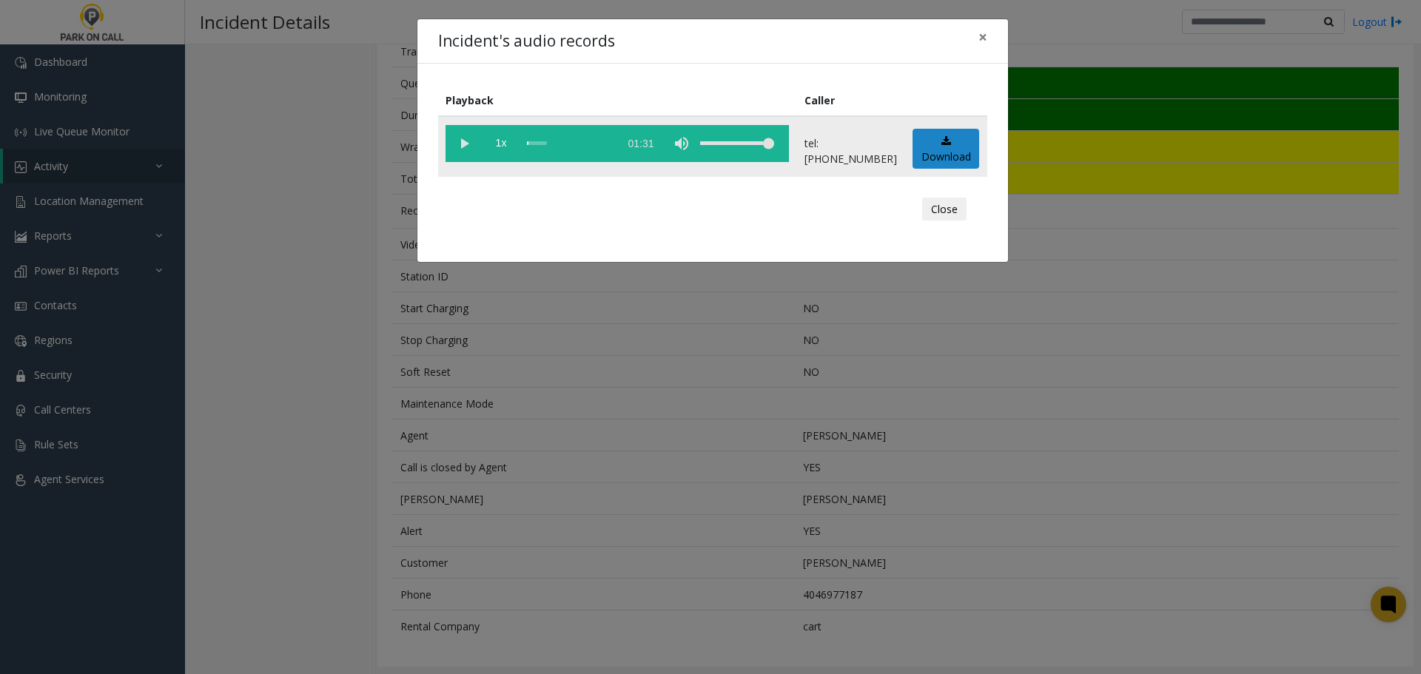
click at [462, 146] on vg-play-pause at bounding box center [463, 143] width 37 height 37
